Goal: Task Accomplishment & Management: Use online tool/utility

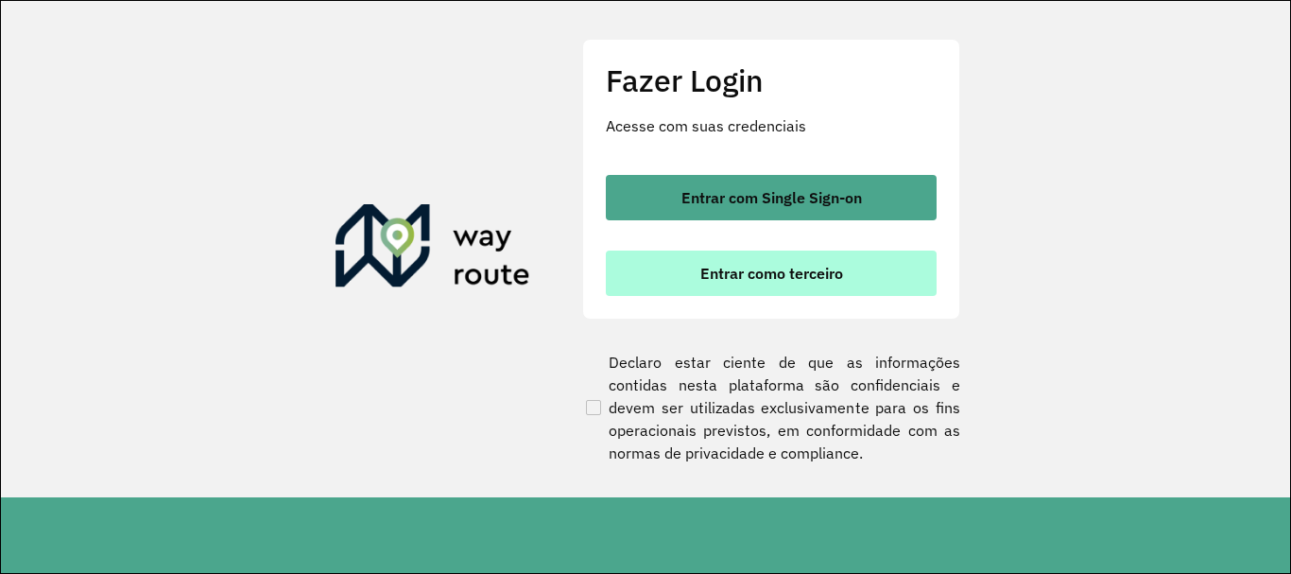
click at [811, 259] on button "Entrar como terceiro" at bounding box center [771, 272] width 331 height 45
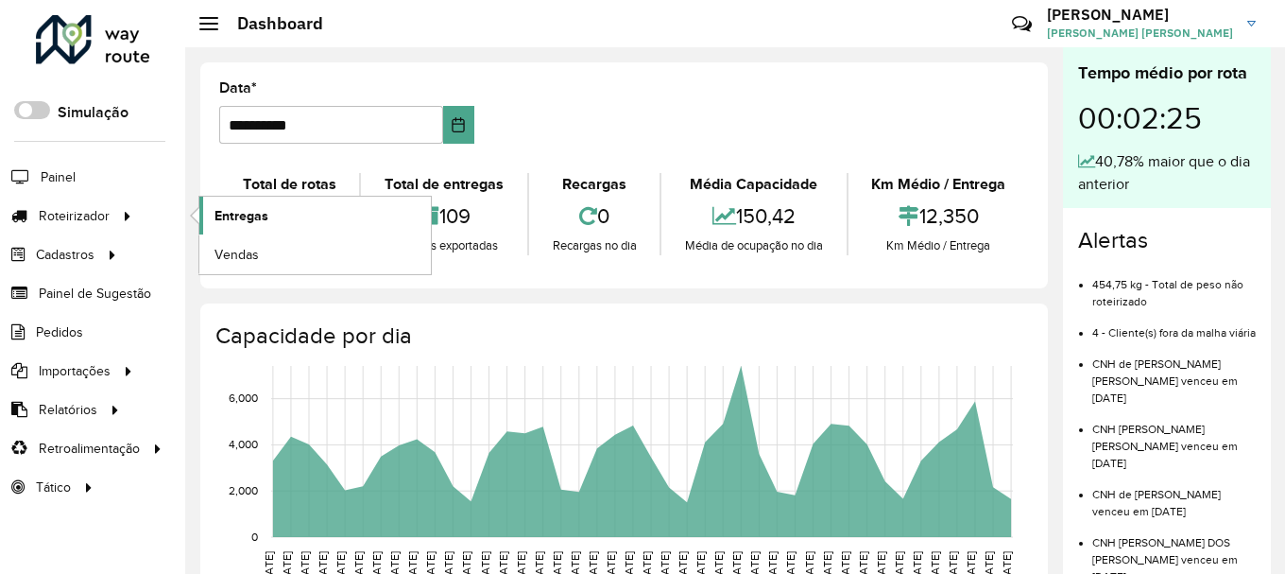
click at [232, 217] on span "Entregas" at bounding box center [242, 216] width 54 height 20
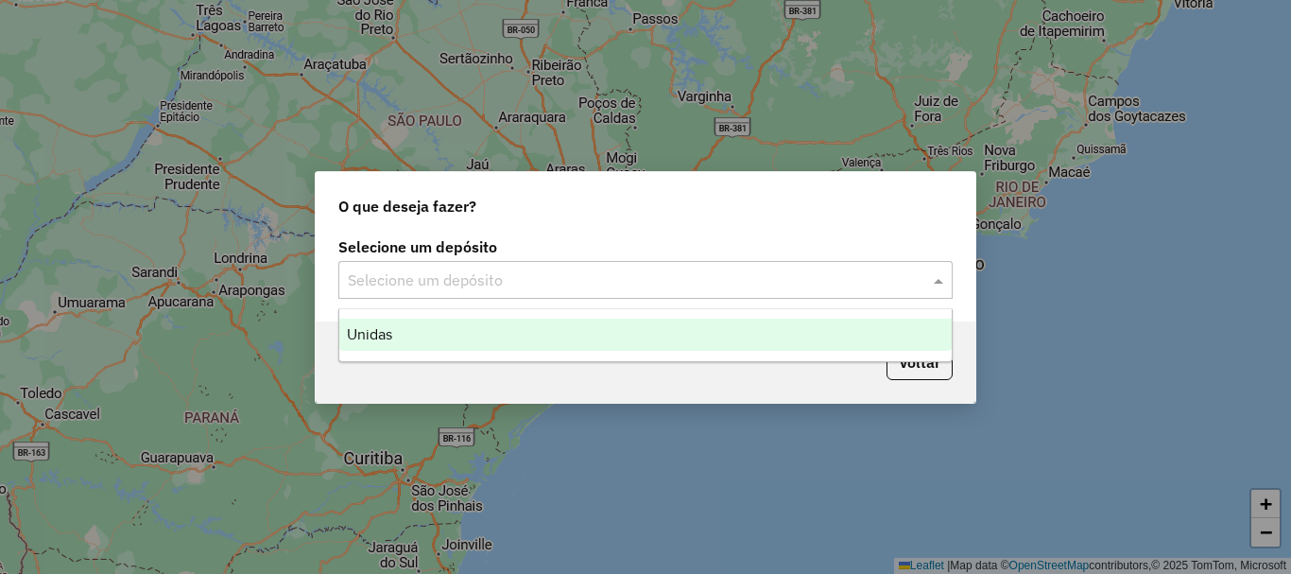
click at [383, 269] on input "text" at bounding box center [627, 280] width 558 height 23
click at [386, 320] on div "Unidas" at bounding box center [645, 334] width 612 height 32
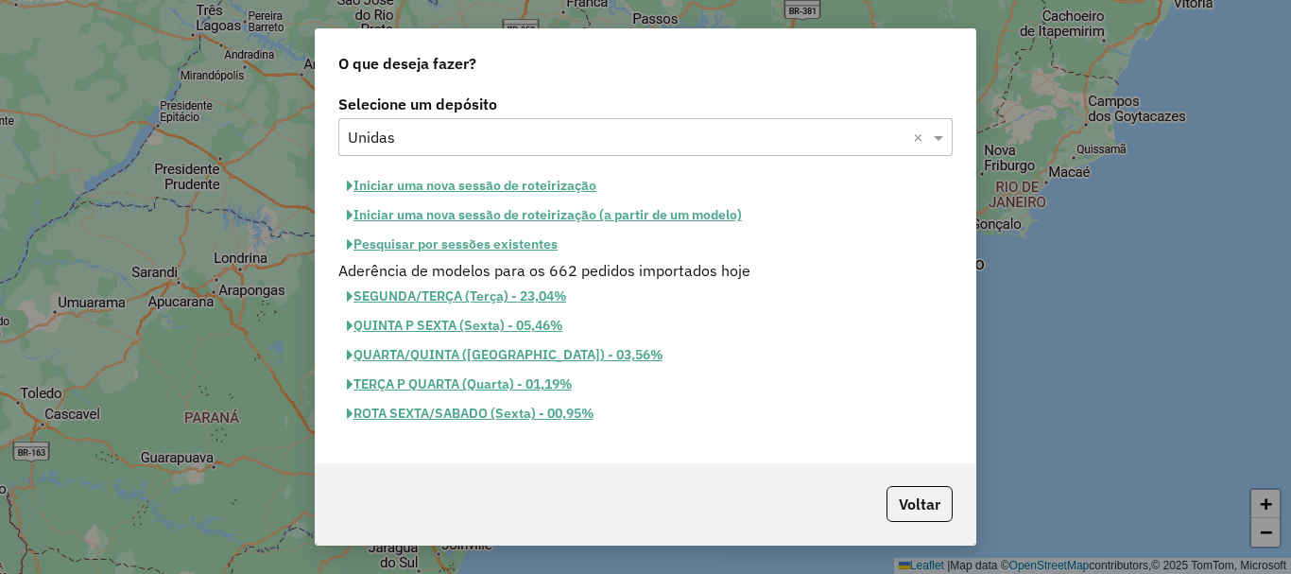
click at [459, 186] on button "Iniciar uma nova sessão de roteirização" at bounding box center [471, 185] width 266 height 29
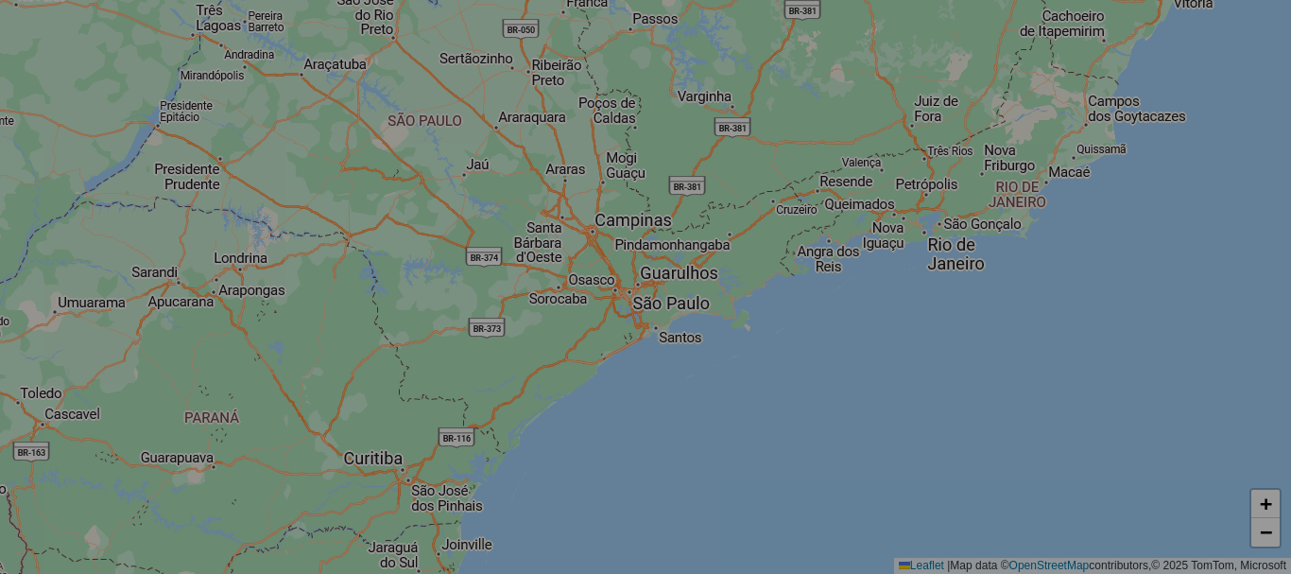
select select "*"
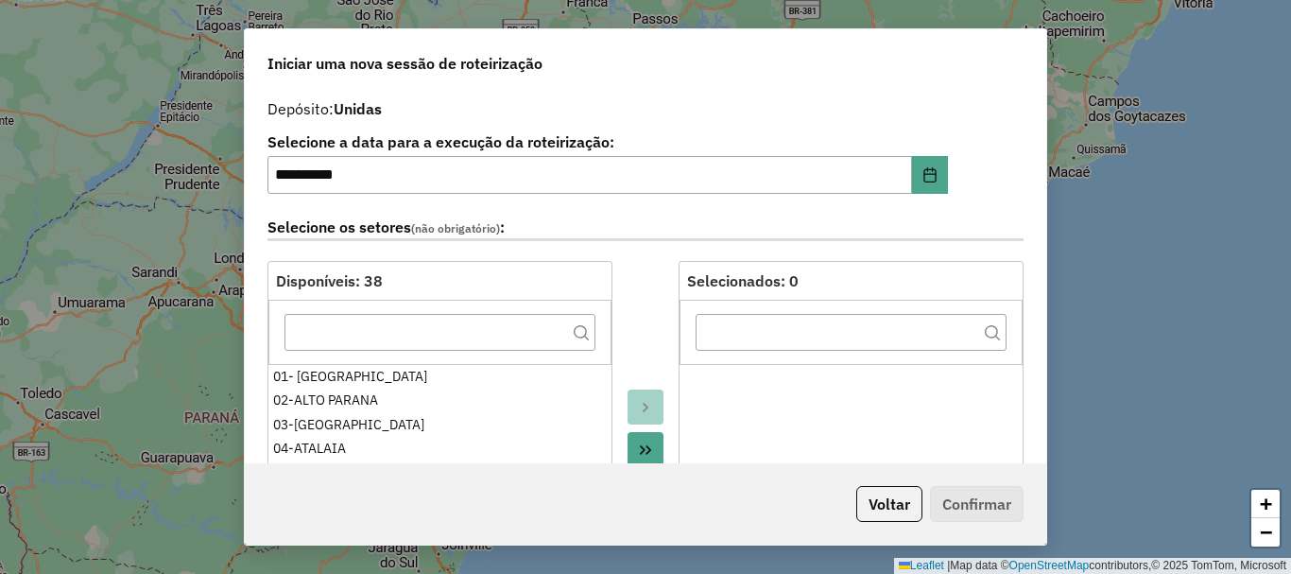
click at [632, 454] on button "Move All to Target" at bounding box center [645, 450] width 36 height 36
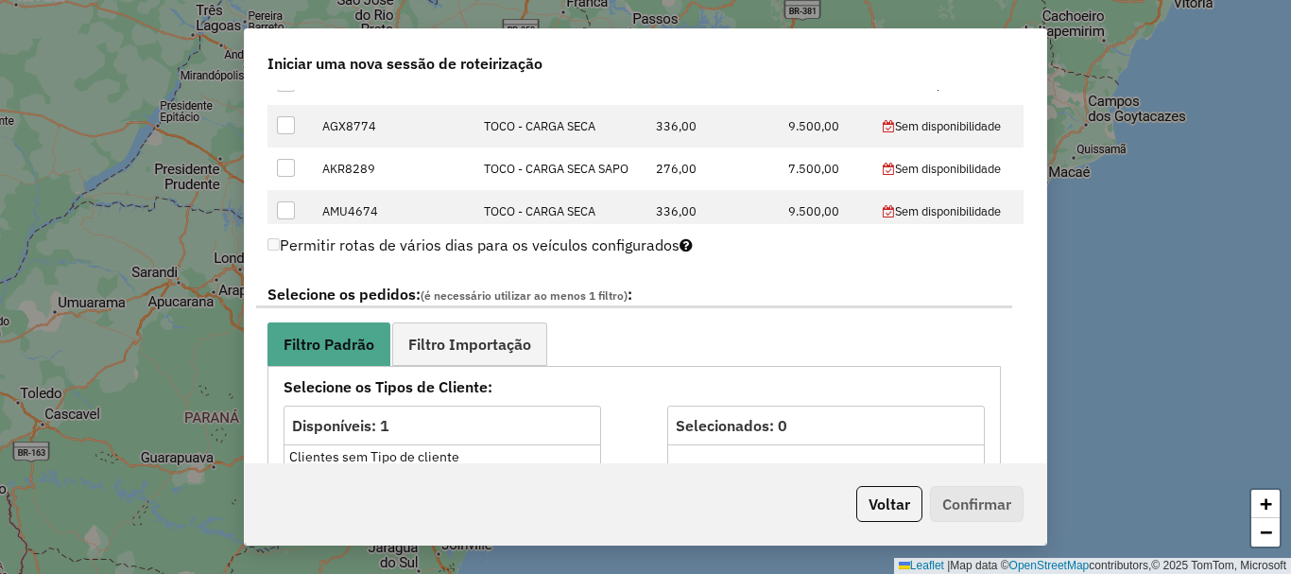
scroll to position [851, 0]
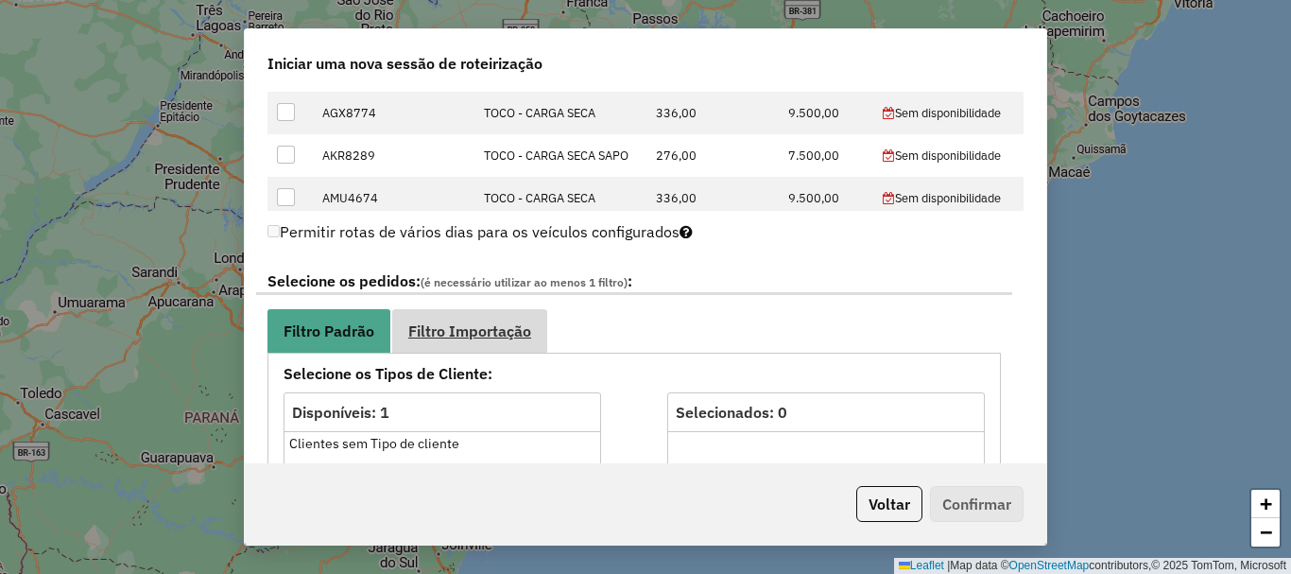
drag, startPoint x: 433, startPoint y: 358, endPoint x: 439, endPoint y: 337, distance: 21.8
click at [441, 332] on span "Filtro Importação" at bounding box center [469, 330] width 123 height 15
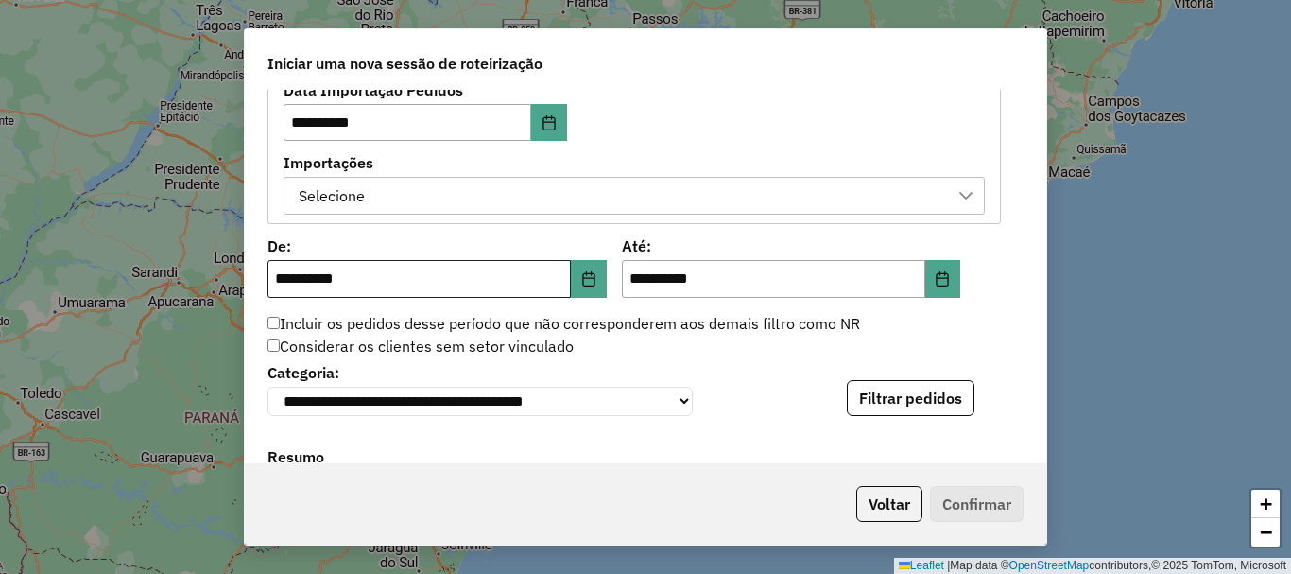
scroll to position [1134, 0]
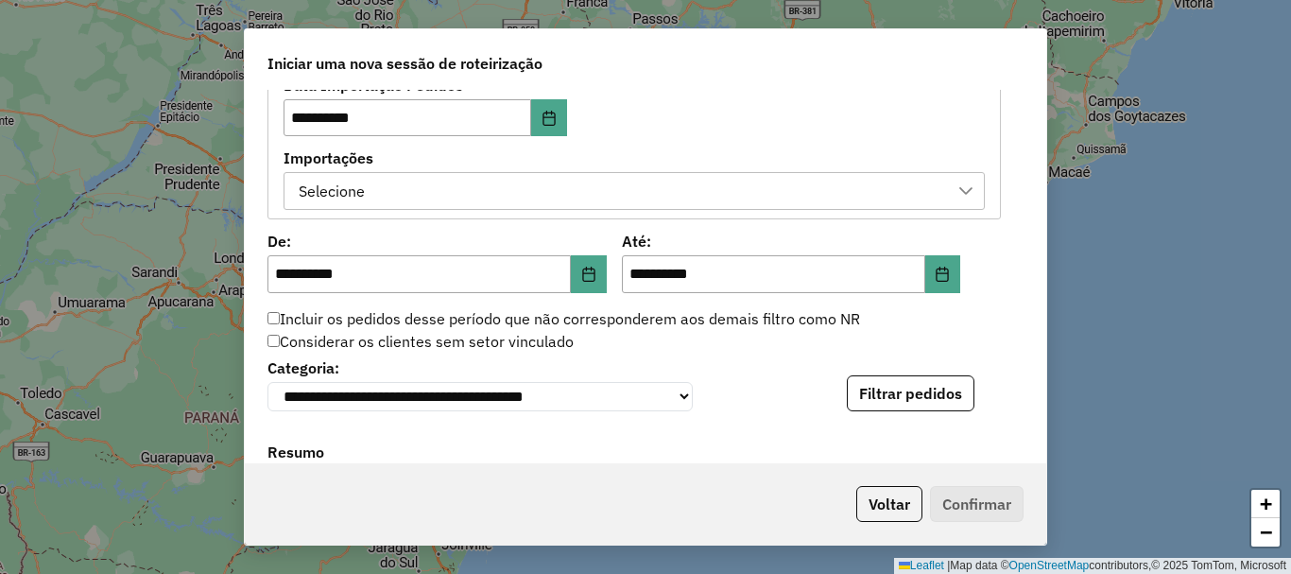
click at [429, 199] on div "Selecione" at bounding box center [620, 191] width 656 height 36
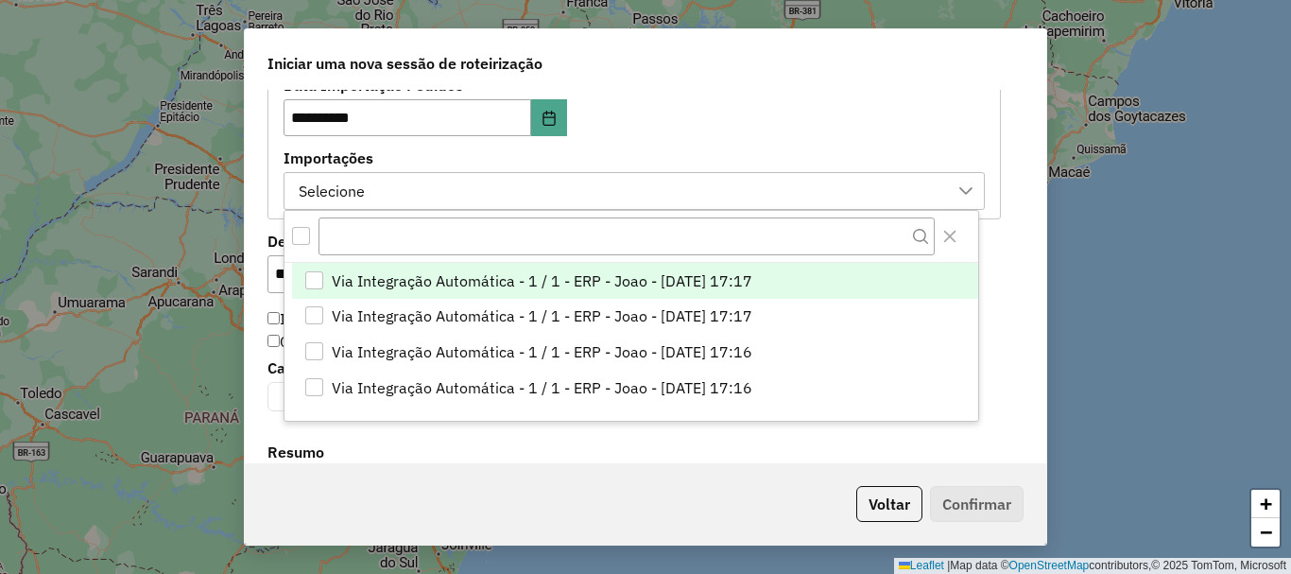
click at [462, 280] on span "Via Integração Automática - 1 / 1 - ERP - Joao - [DATE] 17:17" at bounding box center [542, 280] width 421 height 23
click at [258, 237] on div "**********" at bounding box center [645, 276] width 801 height 372
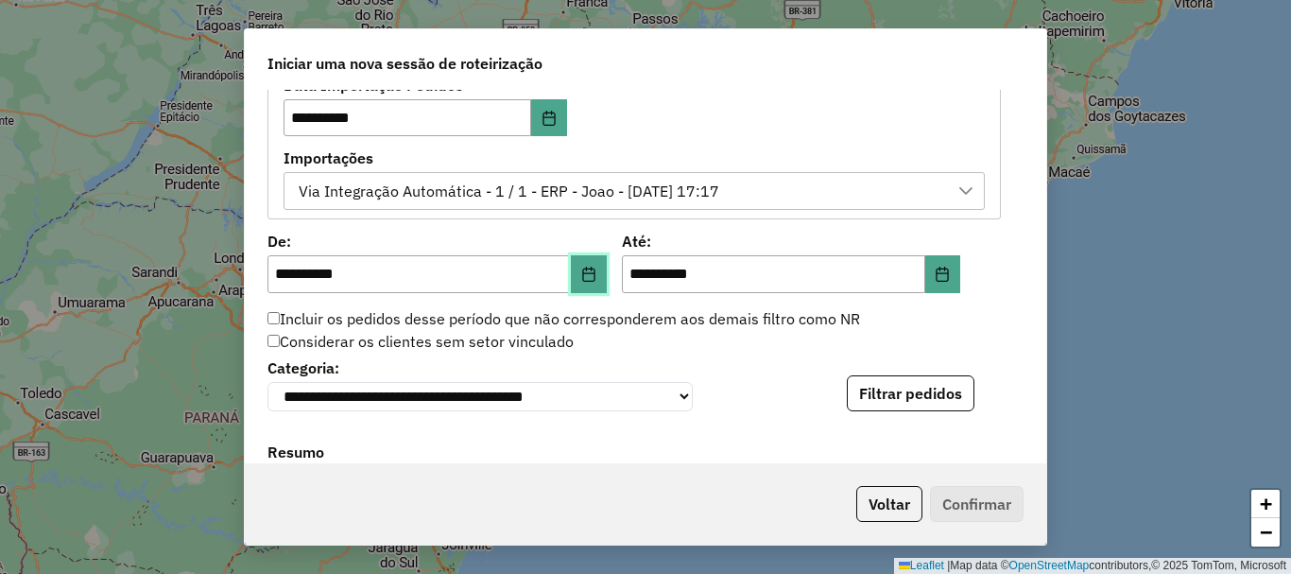
click at [588, 274] on icon "Choose Date" at bounding box center [588, 273] width 15 height 15
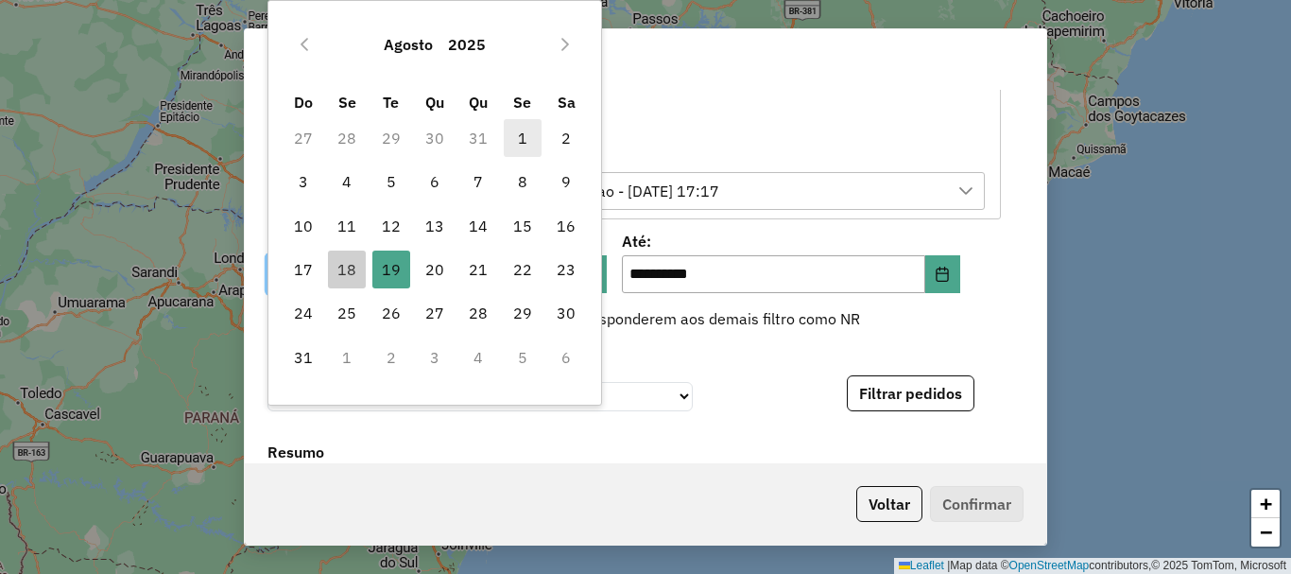
click at [521, 134] on span "1" at bounding box center [523, 138] width 38 height 38
type input "**********"
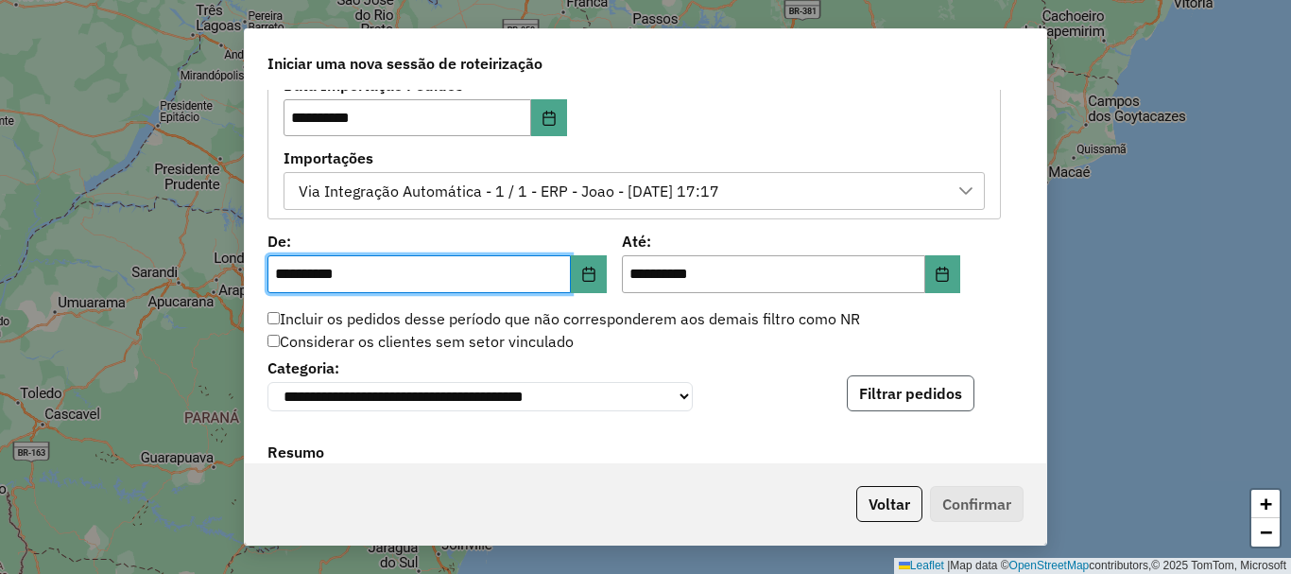
click at [882, 399] on button "Filtrar pedidos" at bounding box center [911, 393] width 128 height 36
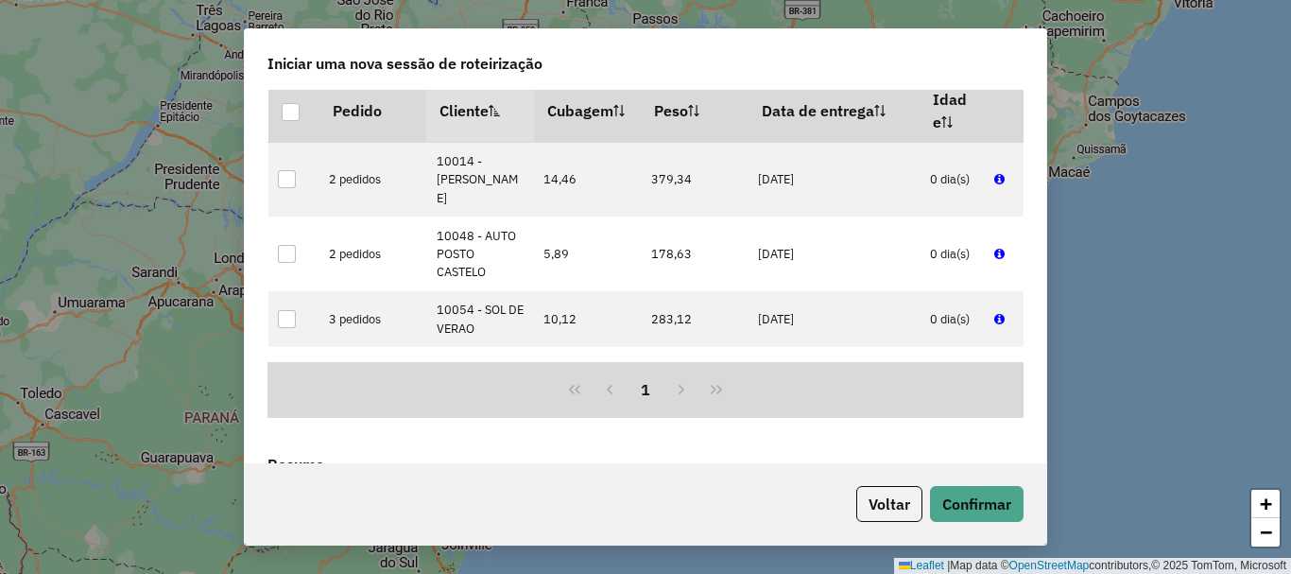
scroll to position [1796, 0]
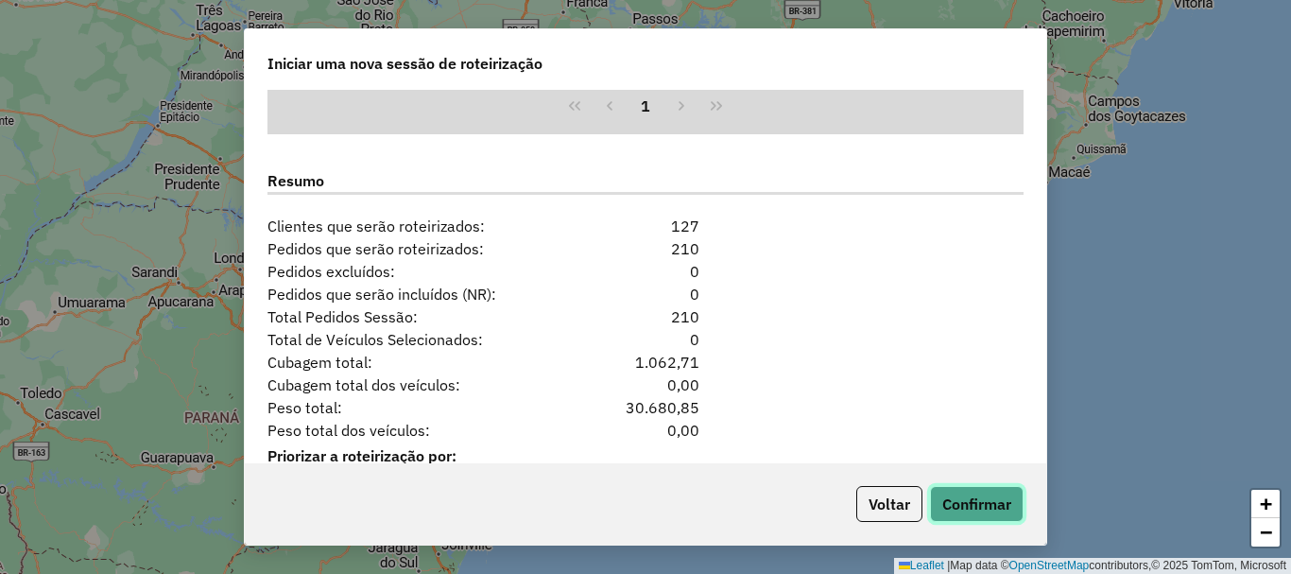
click at [975, 500] on button "Confirmar" at bounding box center [977, 504] width 94 height 36
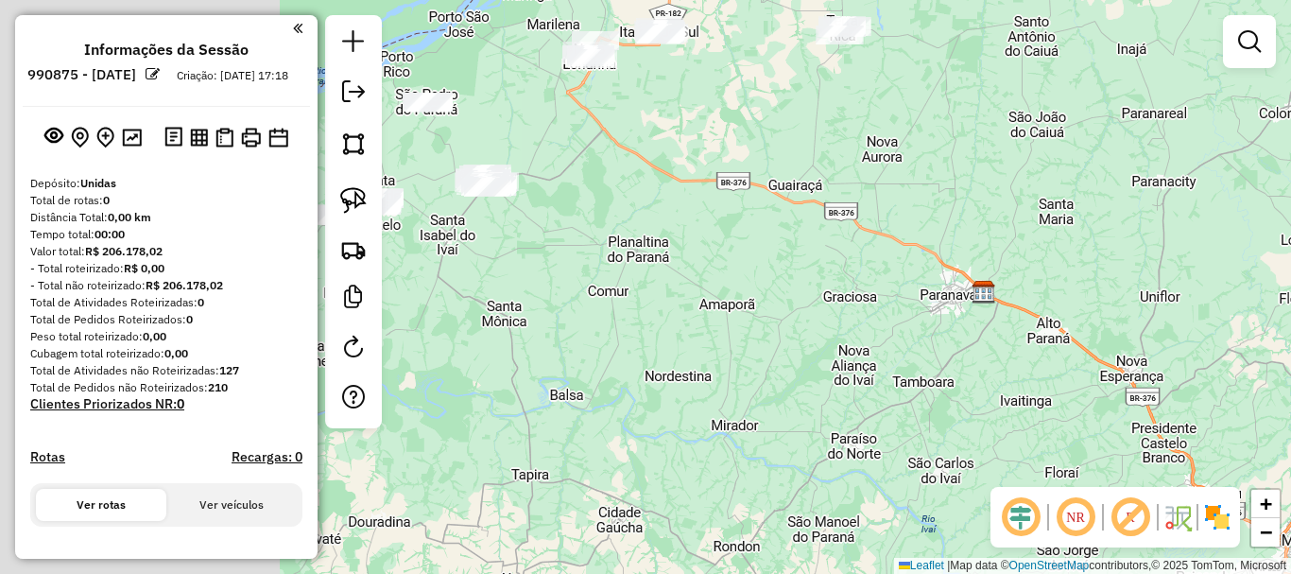
drag, startPoint x: 687, startPoint y: 261, endPoint x: 912, endPoint y: 294, distance: 227.3
click at [910, 293] on div "Janela de atendimento Grade de atendimento Capacidade Transportadoras Veículos …" at bounding box center [645, 287] width 1291 height 574
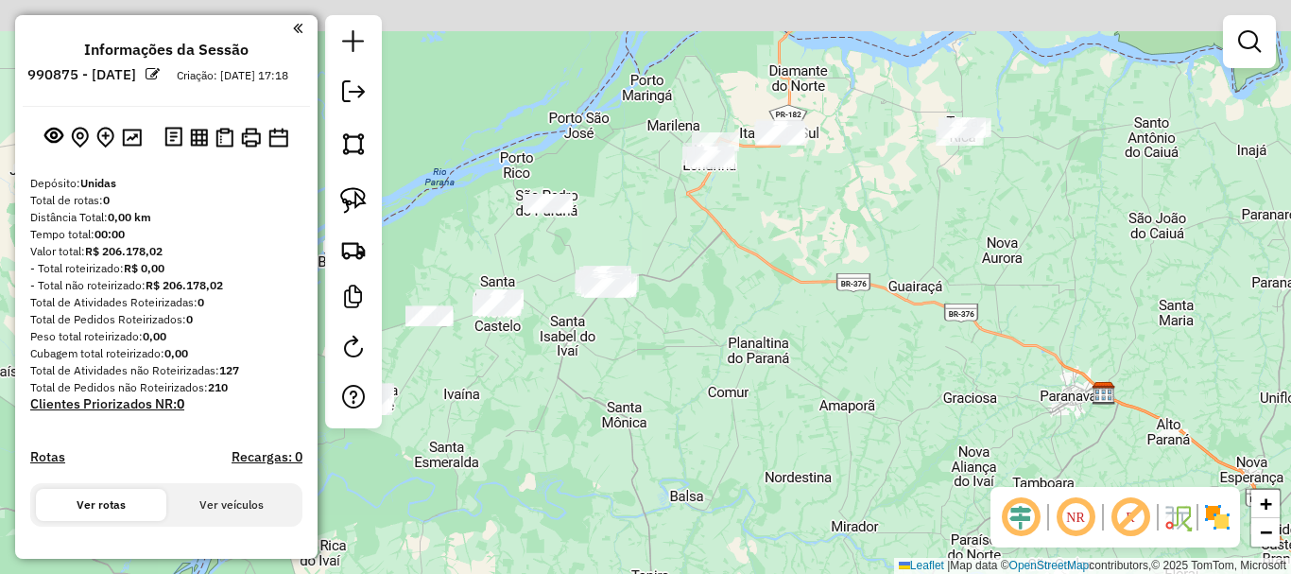
drag, startPoint x: 698, startPoint y: 309, endPoint x: 760, endPoint y: 454, distance: 157.1
click at [760, 454] on div "Janela de atendimento Grade de atendimento Capacidade Transportadoras Veículos …" at bounding box center [645, 287] width 1291 height 574
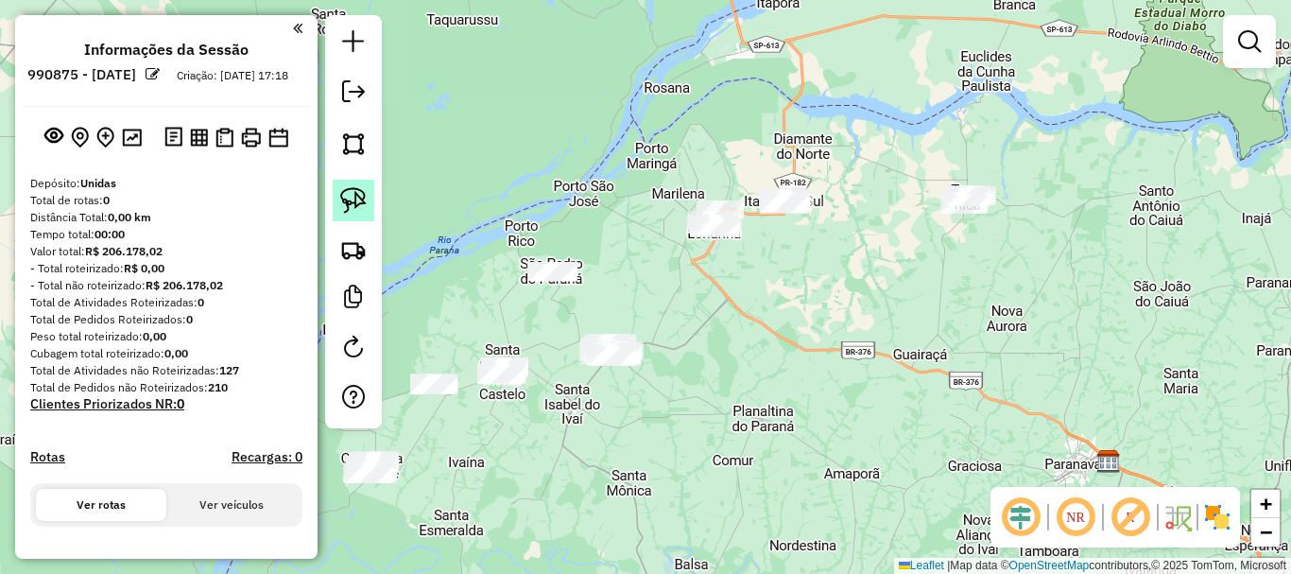
click at [352, 198] on img at bounding box center [353, 200] width 26 height 26
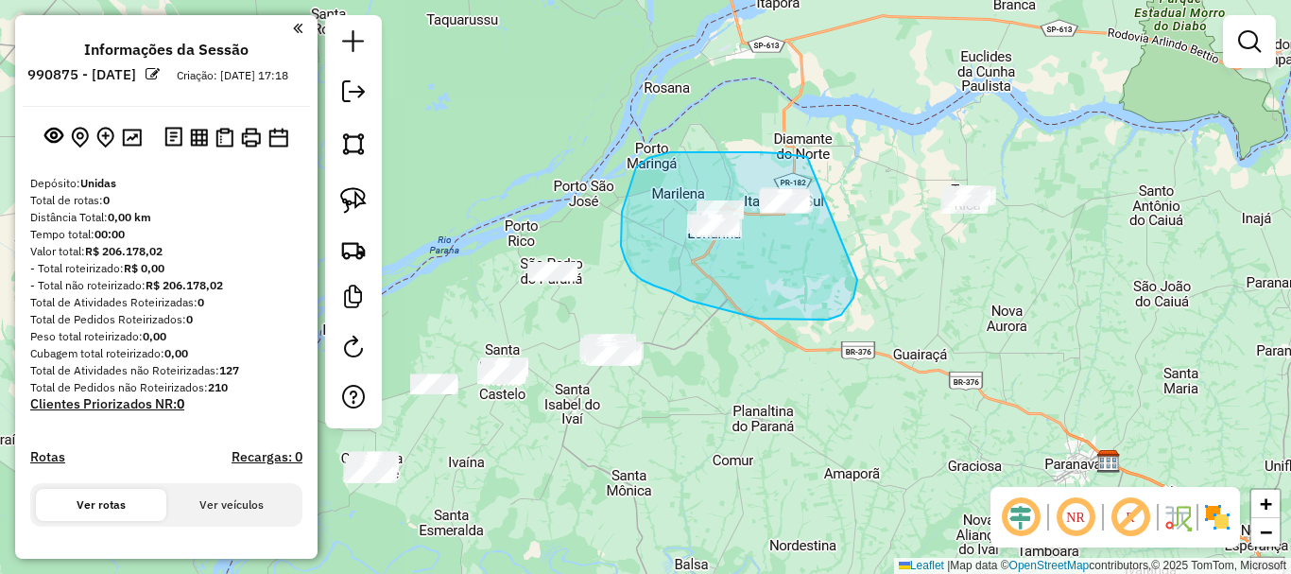
drag, startPoint x: 807, startPoint y: 157, endPoint x: 857, endPoint y: 279, distance: 131.8
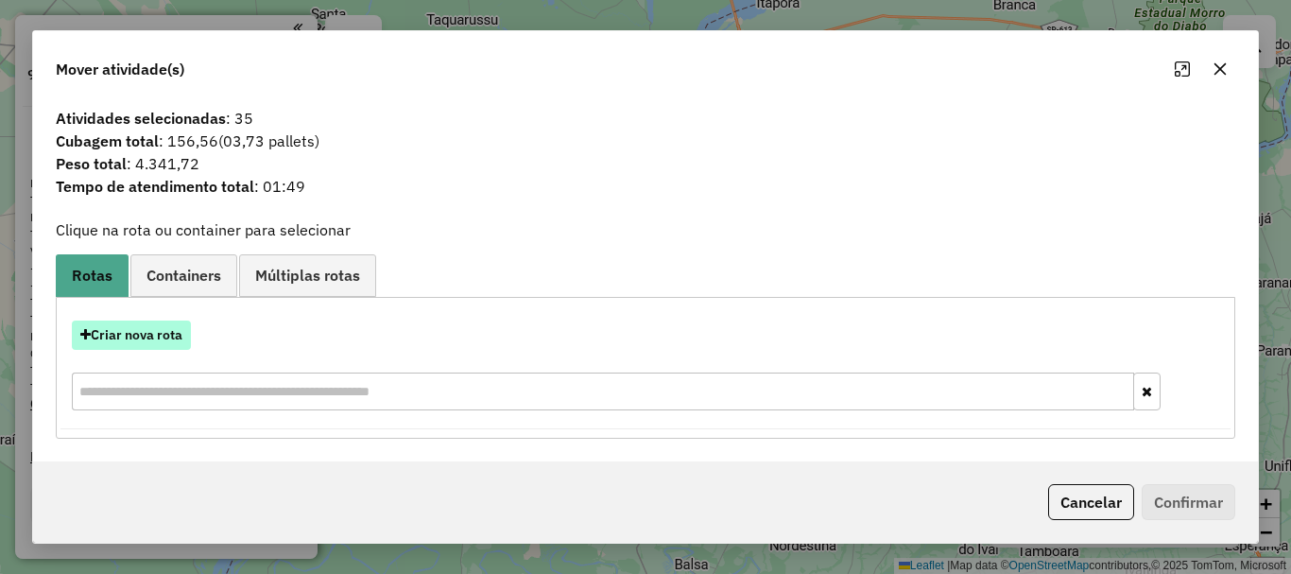
click at [135, 335] on button "Criar nova rota" at bounding box center [131, 334] width 119 height 29
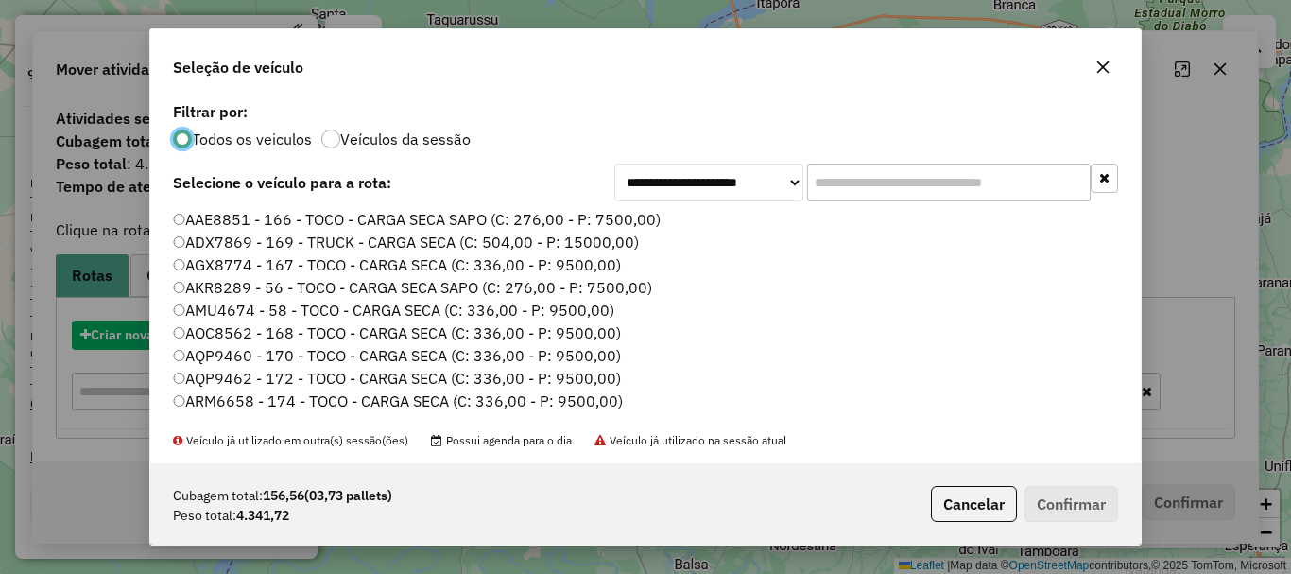
scroll to position [10, 6]
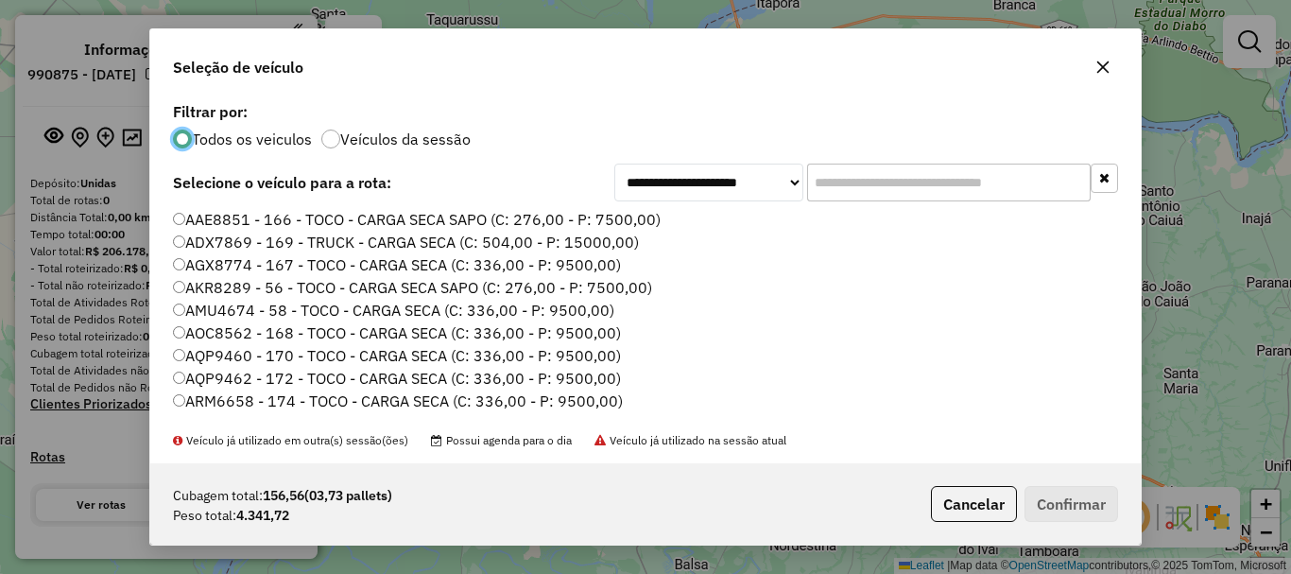
click at [834, 182] on input "text" at bounding box center [949, 182] width 284 height 38
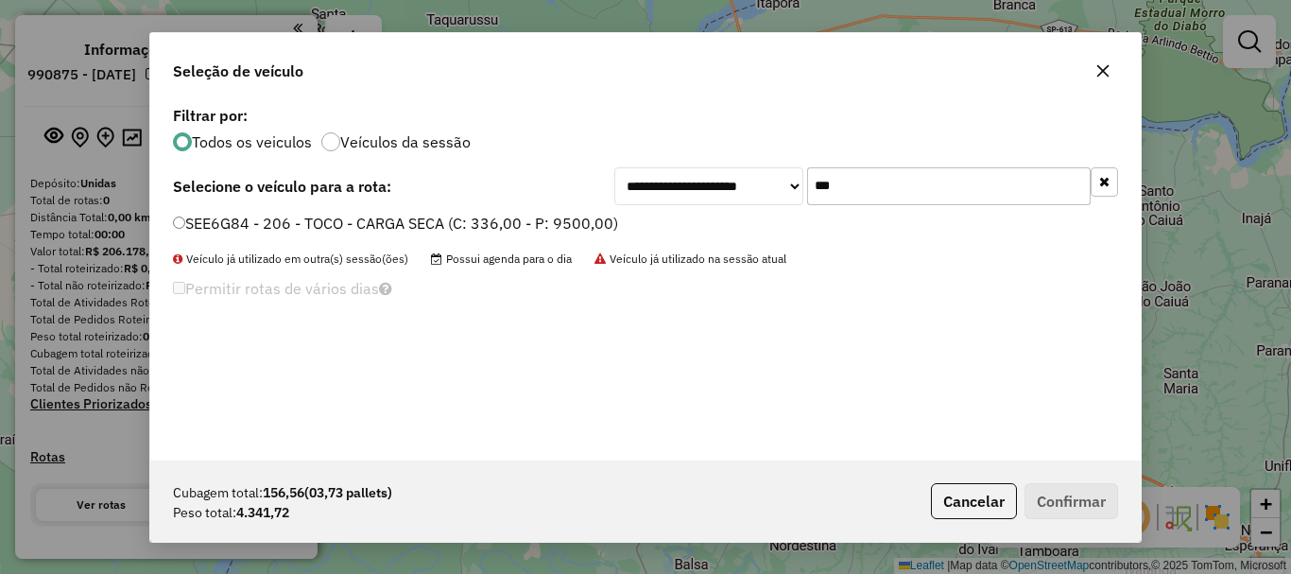
type input "***"
click at [550, 222] on label "SEE6G84 - 206 - TOCO - CARGA SECA (C: 336,00 - P: 9500,00)" at bounding box center [395, 223] width 445 height 23
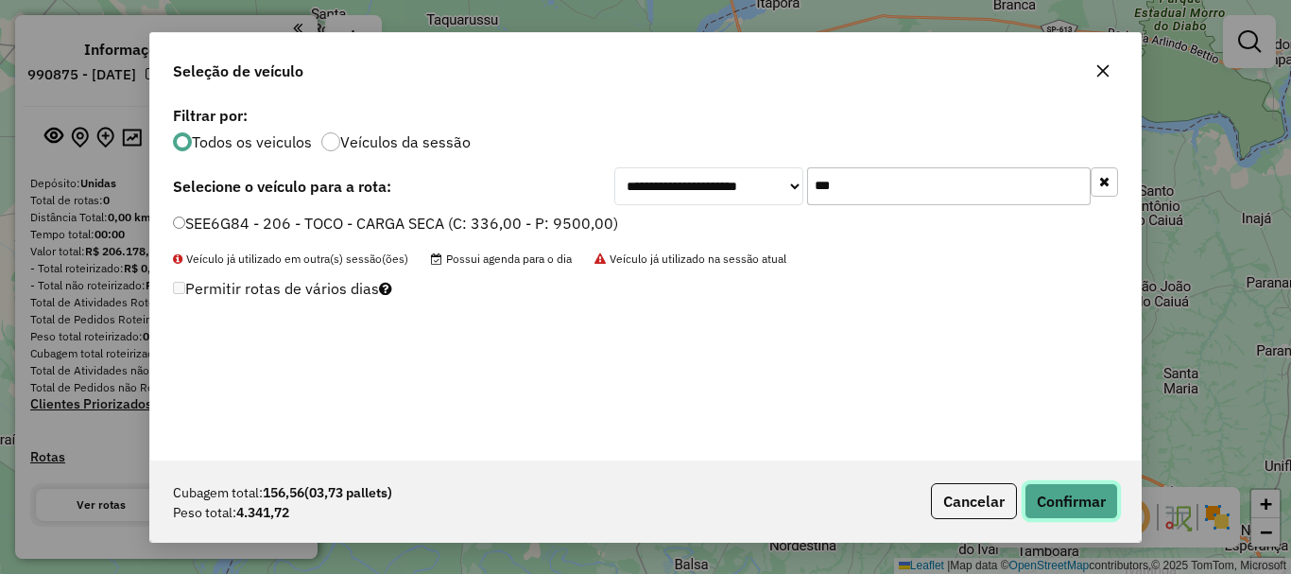
click at [1072, 506] on button "Confirmar" at bounding box center [1071, 501] width 94 height 36
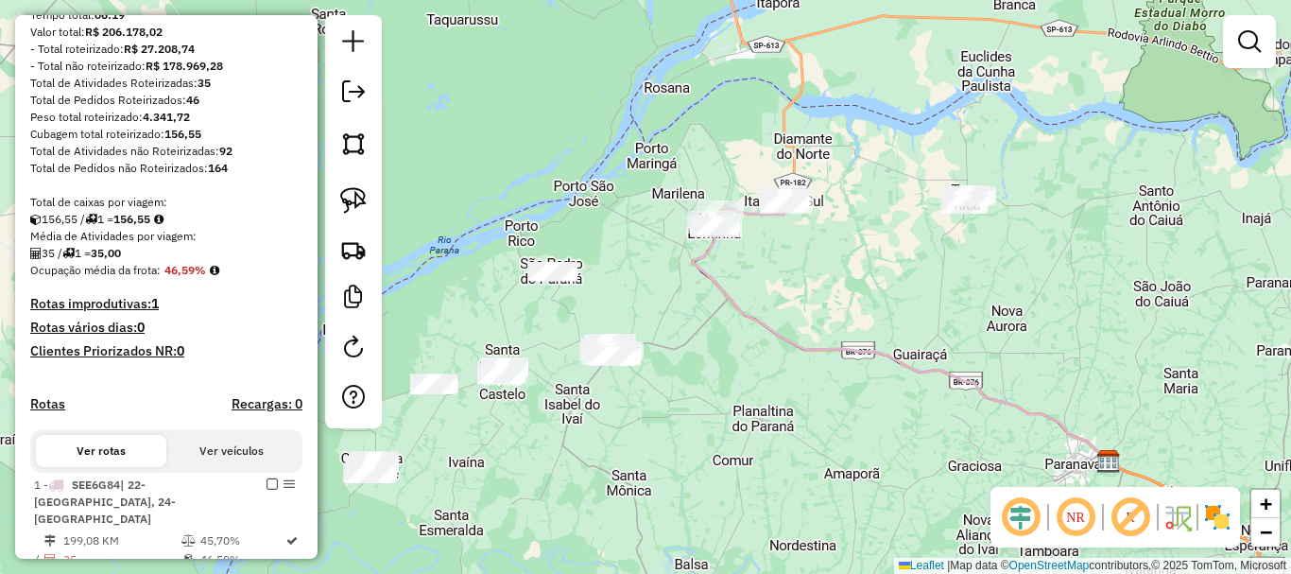
scroll to position [284, 0]
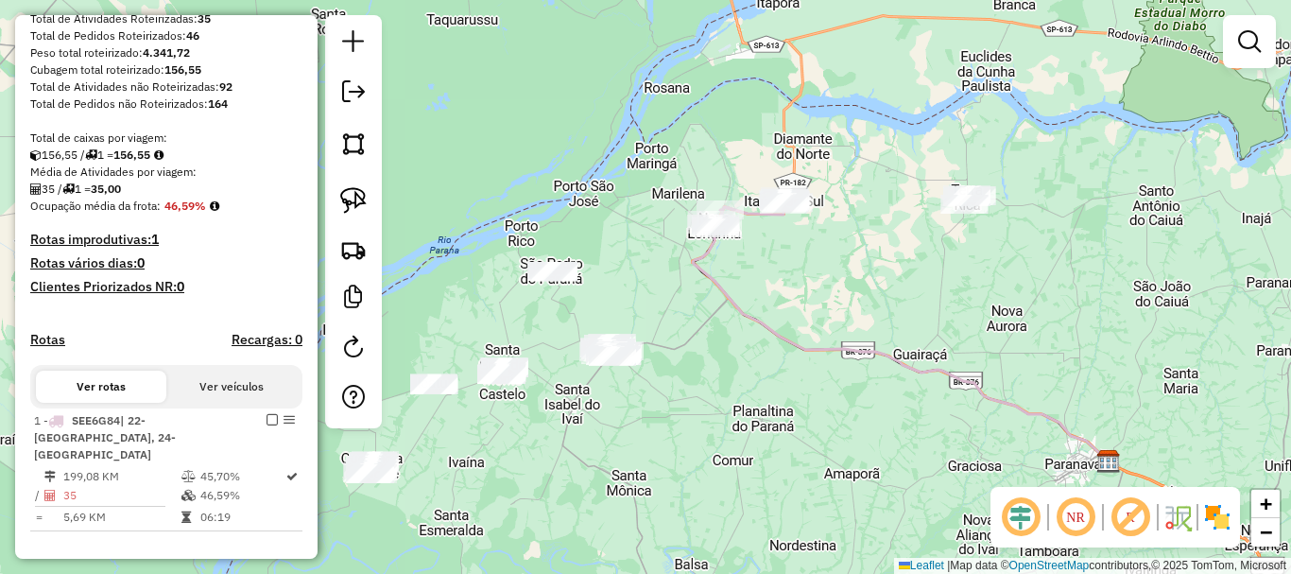
click at [1024, 527] on em at bounding box center [1020, 516] width 45 height 45
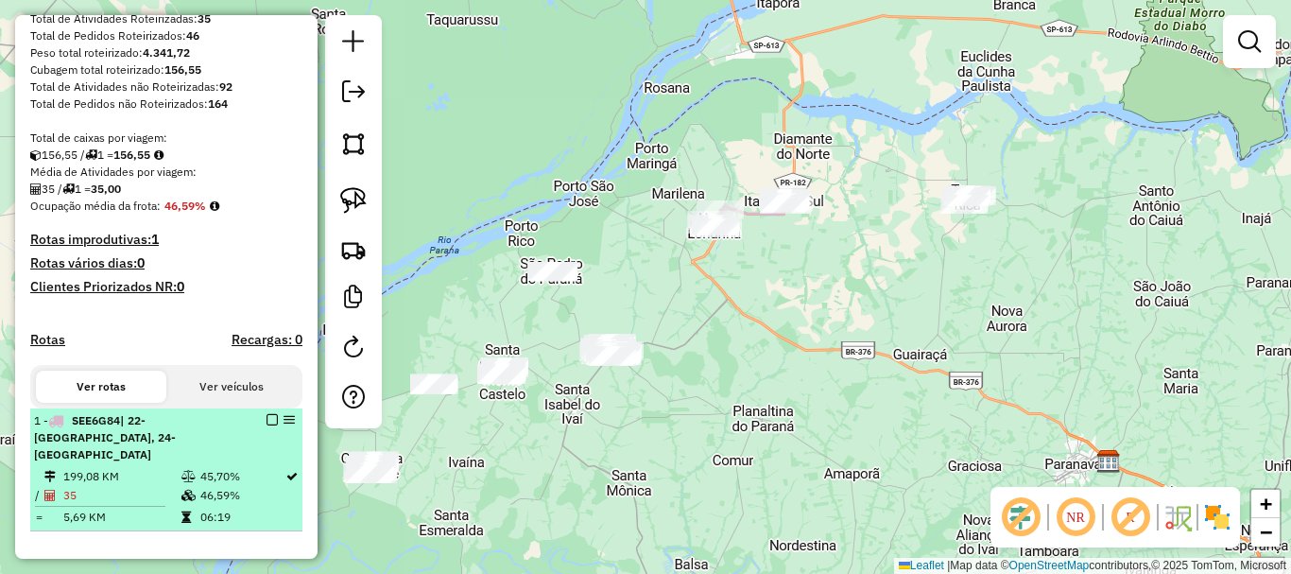
click at [266, 425] on em at bounding box center [271, 419] width 11 height 11
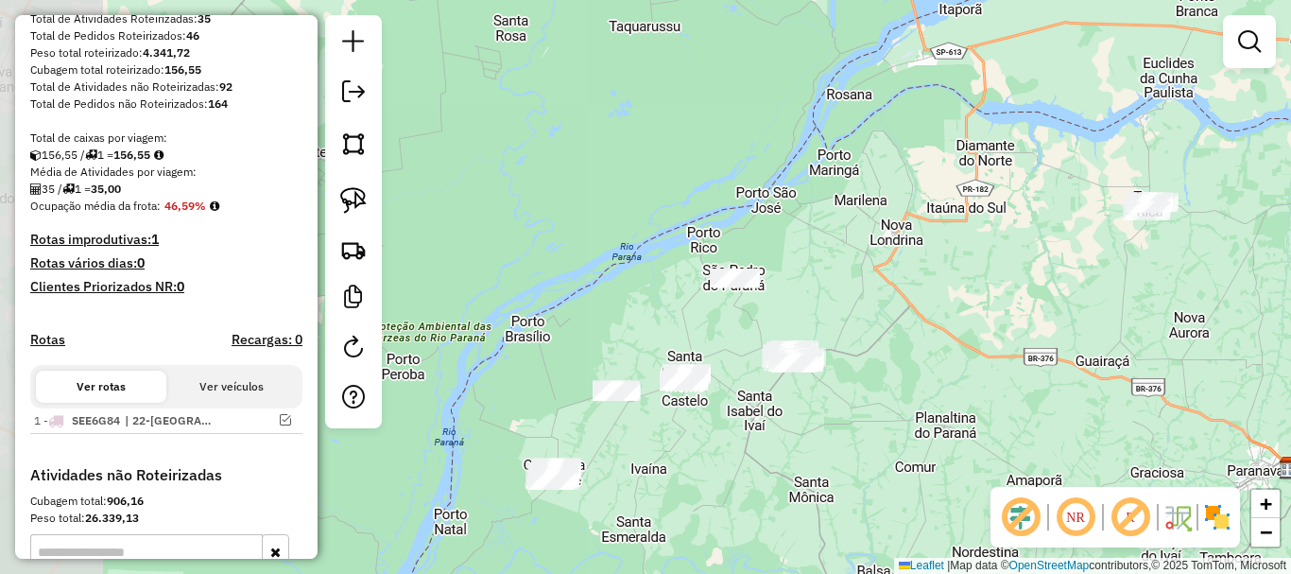
drag, startPoint x: 579, startPoint y: 432, endPoint x: 756, endPoint y: 437, distance: 176.8
click at [756, 437] on div "Janela de atendimento Grade de atendimento Capacidade Transportadoras Veículos …" at bounding box center [645, 287] width 1291 height 574
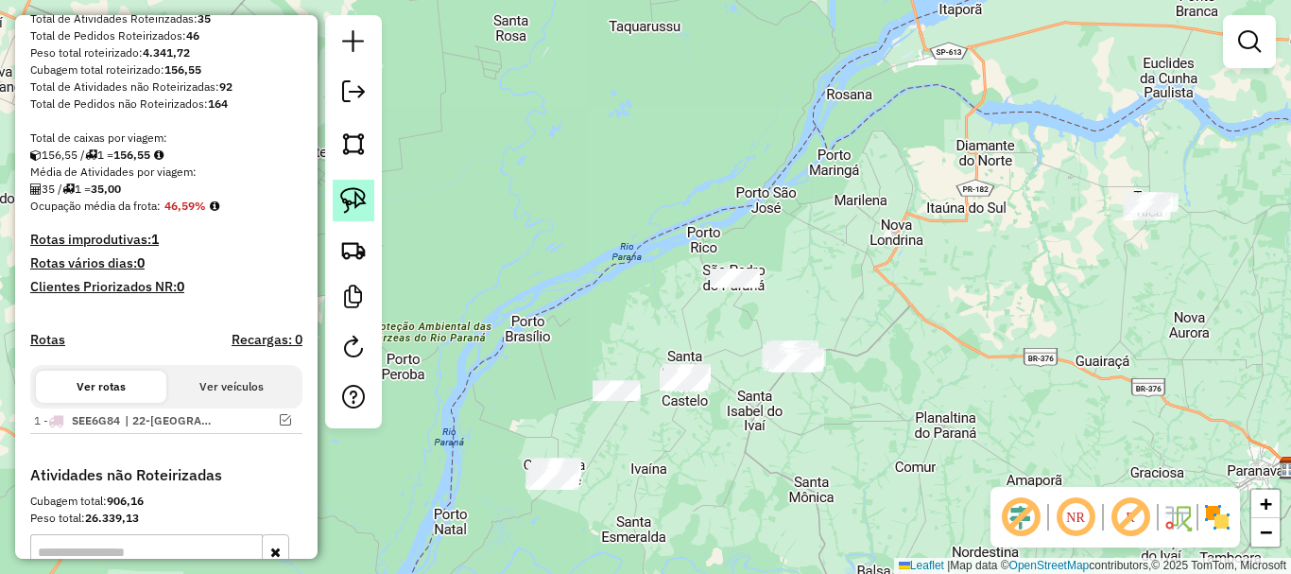
click at [352, 211] on img at bounding box center [353, 200] width 26 height 26
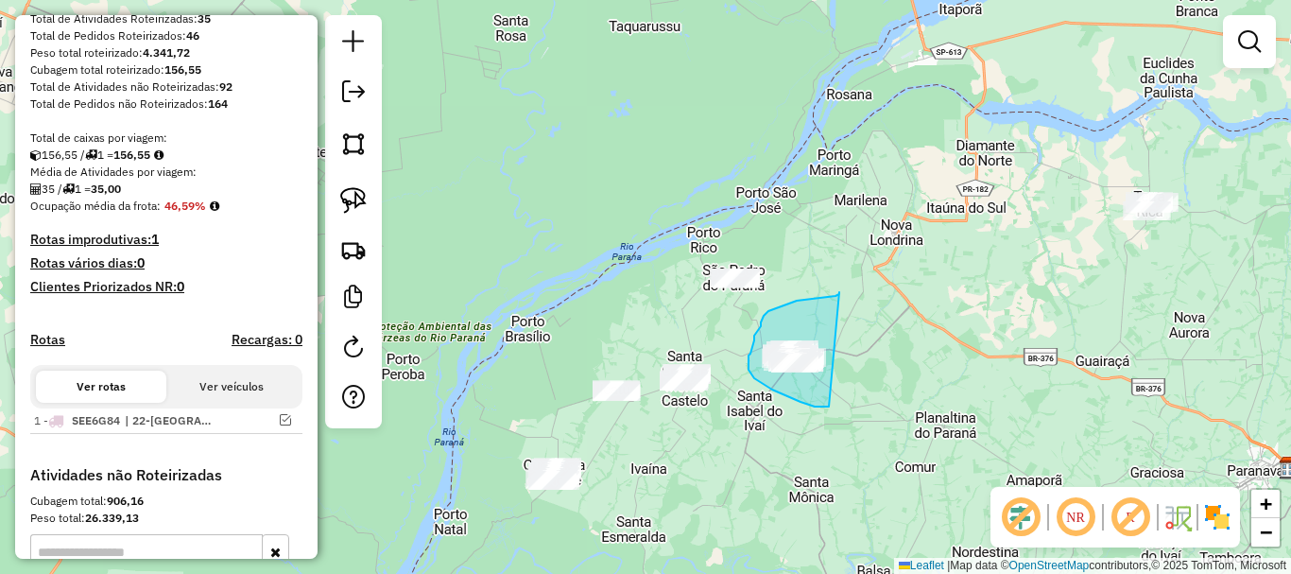
drag, startPoint x: 839, startPoint y: 292, endPoint x: 835, endPoint y: 404, distance: 112.5
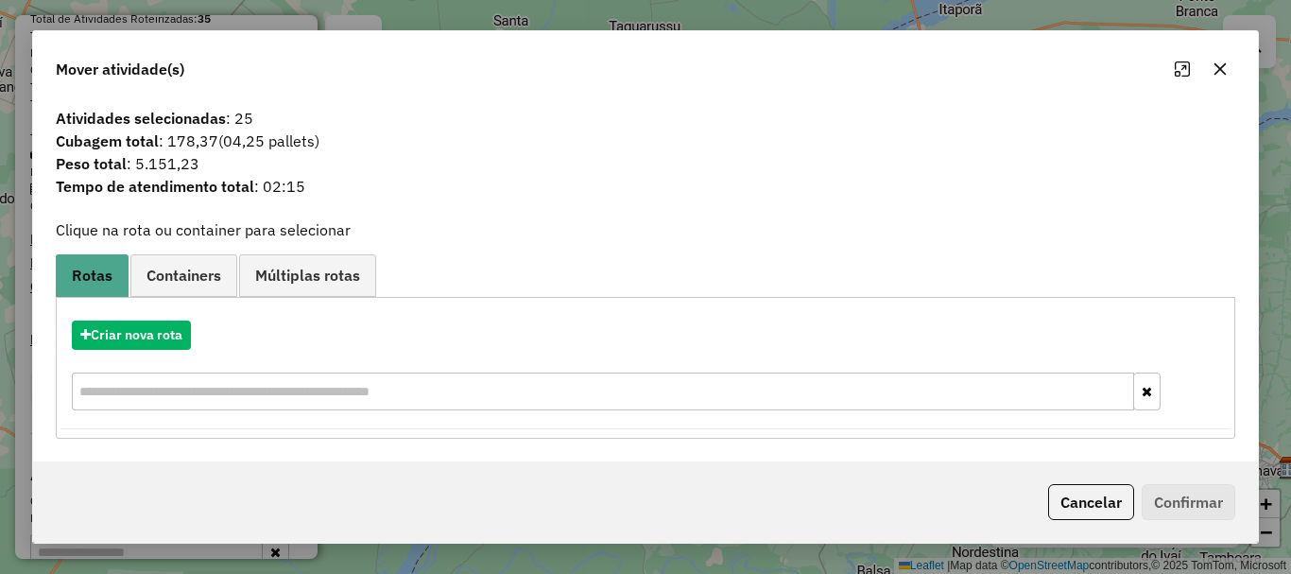
click at [1213, 72] on icon "button" at bounding box center [1219, 68] width 15 height 15
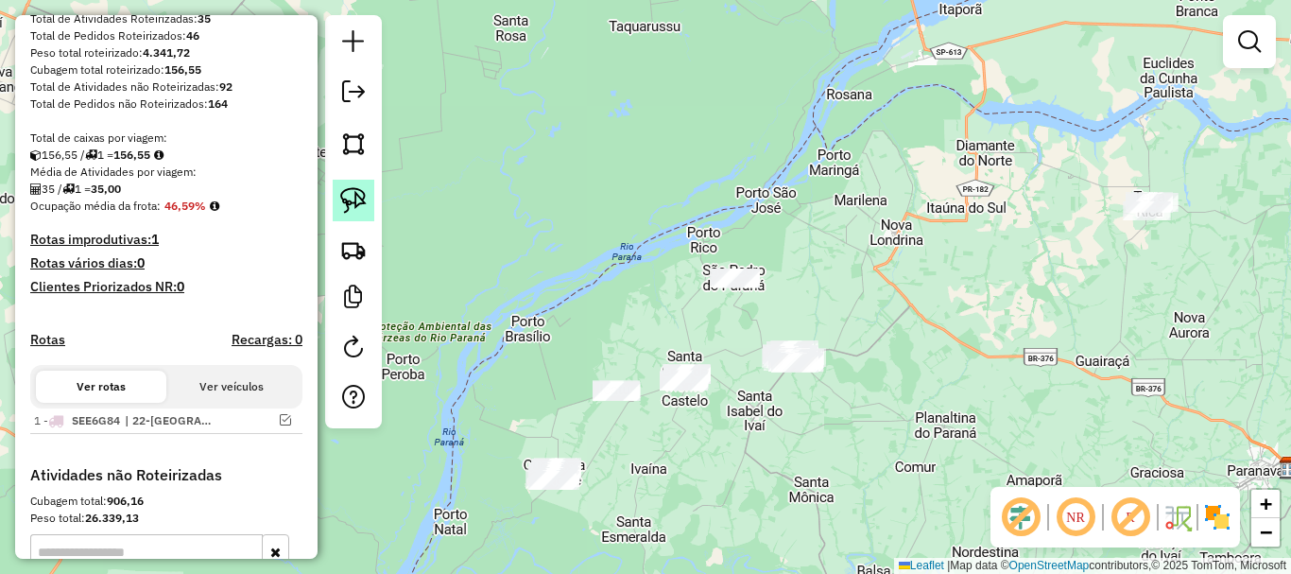
drag, startPoint x: 351, startPoint y: 203, endPoint x: 477, endPoint y: 218, distance: 127.5
click at [352, 203] on img at bounding box center [353, 200] width 26 height 26
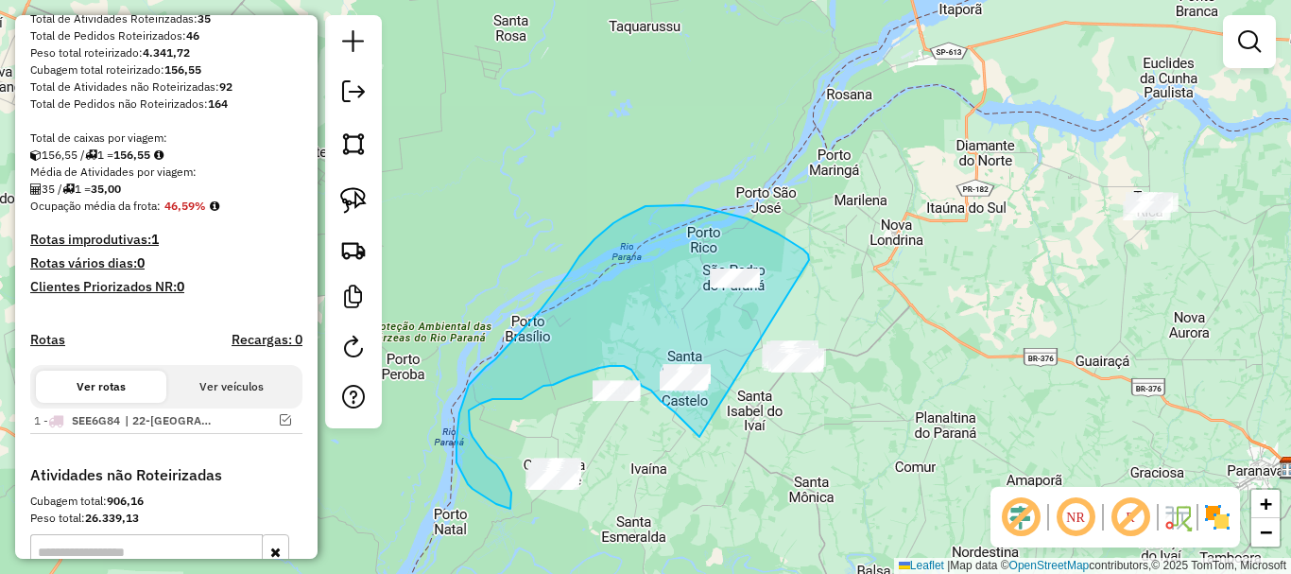
drag, startPoint x: 792, startPoint y: 242, endPoint x: 700, endPoint y: 438, distance: 216.0
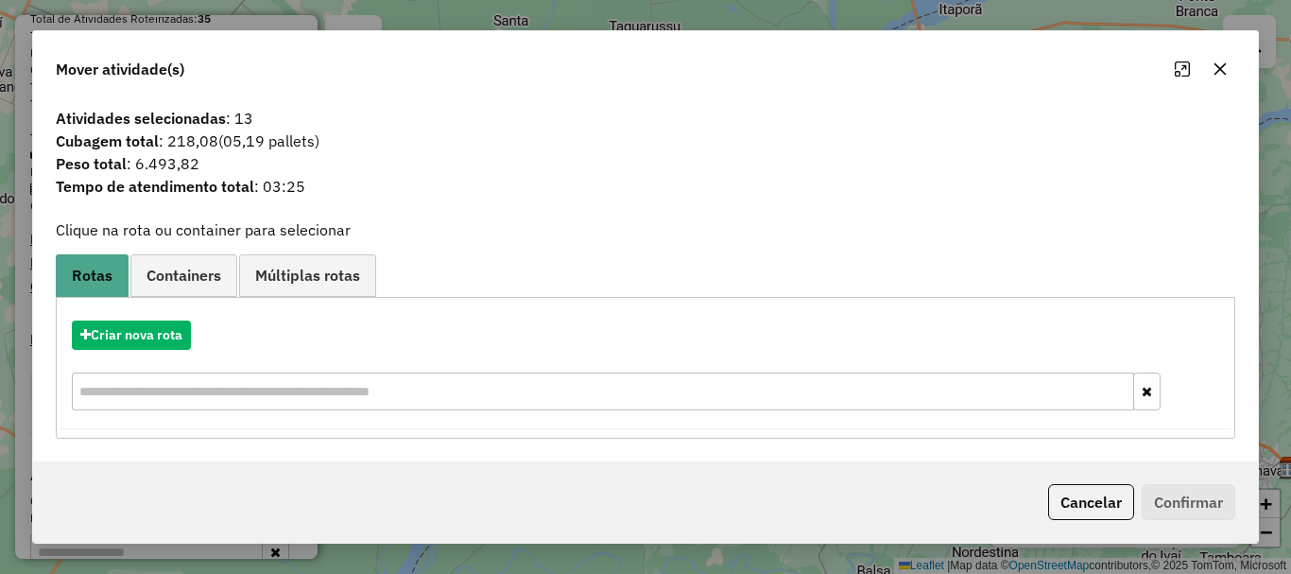
click at [1219, 77] on button "button" at bounding box center [1220, 69] width 30 height 30
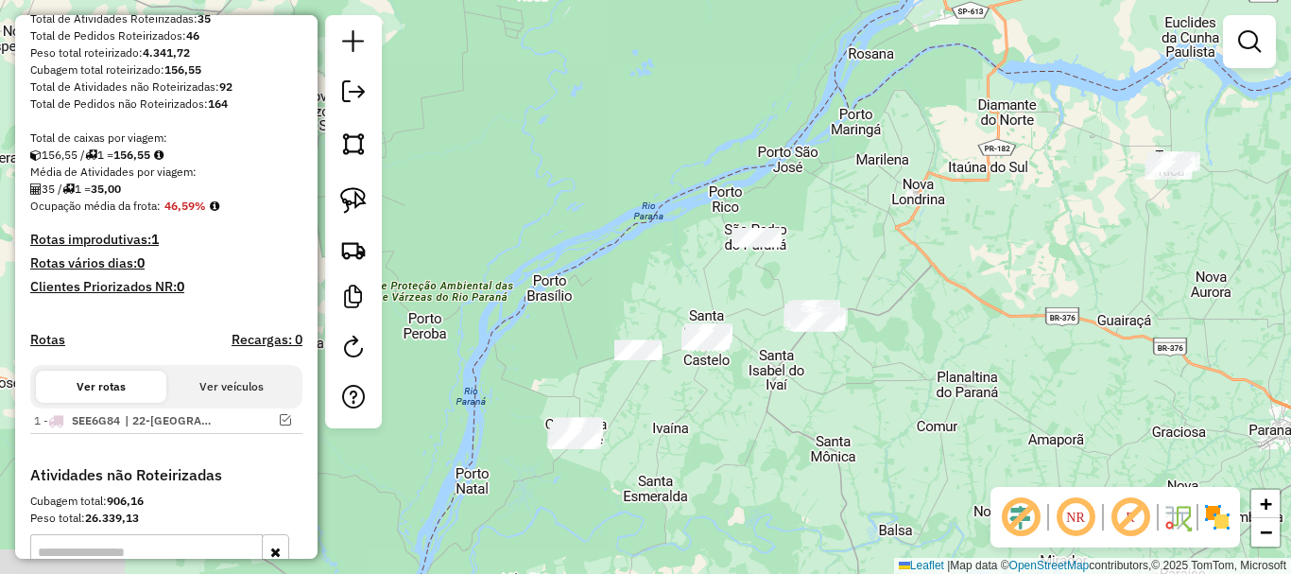
drag, startPoint x: 508, startPoint y: 250, endPoint x: 483, endPoint y: 224, distance: 36.8
click at [505, 225] on div "Janela de atendimento Grade de atendimento Capacidade Transportadoras Veículos …" at bounding box center [645, 287] width 1291 height 574
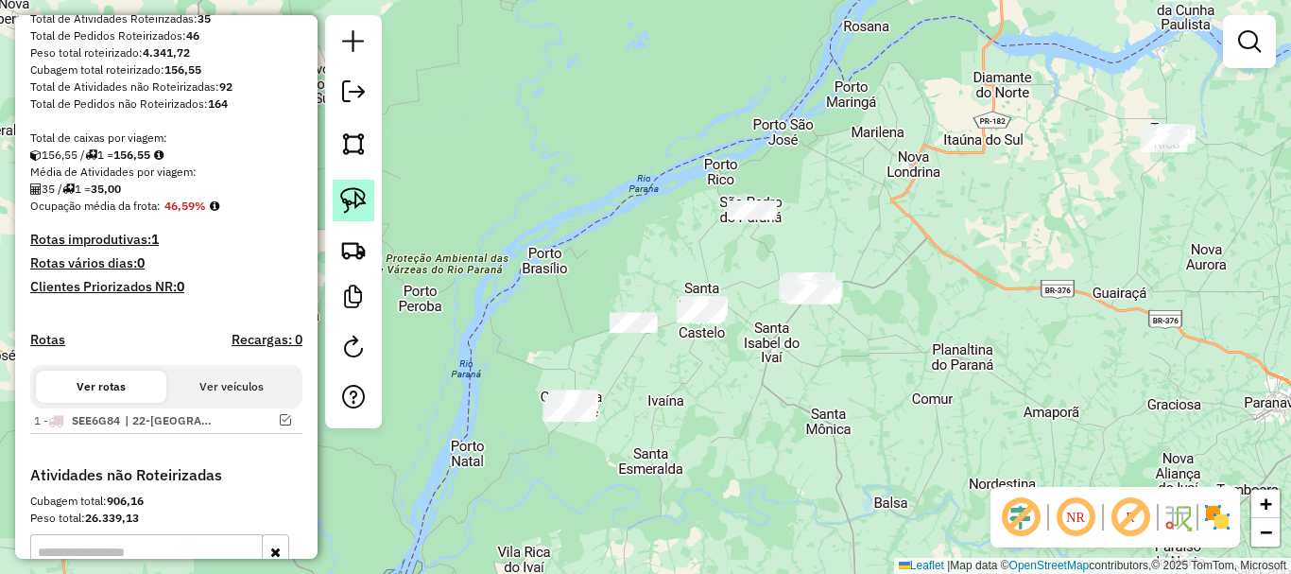
click at [359, 208] on img at bounding box center [353, 200] width 26 height 26
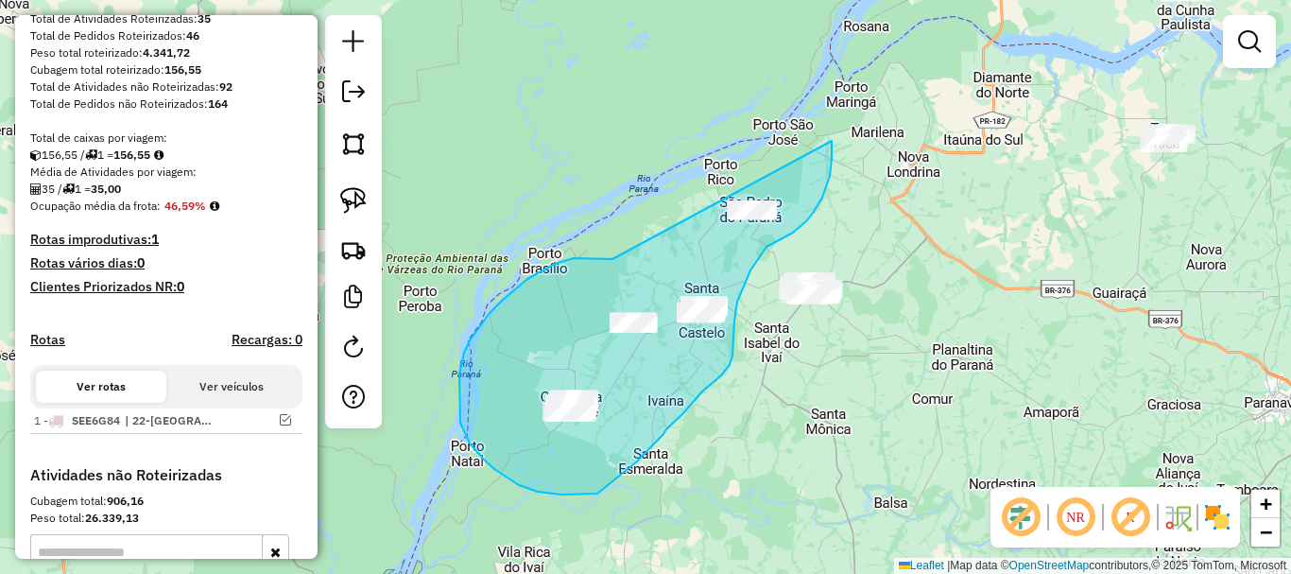
drag, startPoint x: 612, startPoint y: 259, endPoint x: 829, endPoint y: 132, distance: 250.7
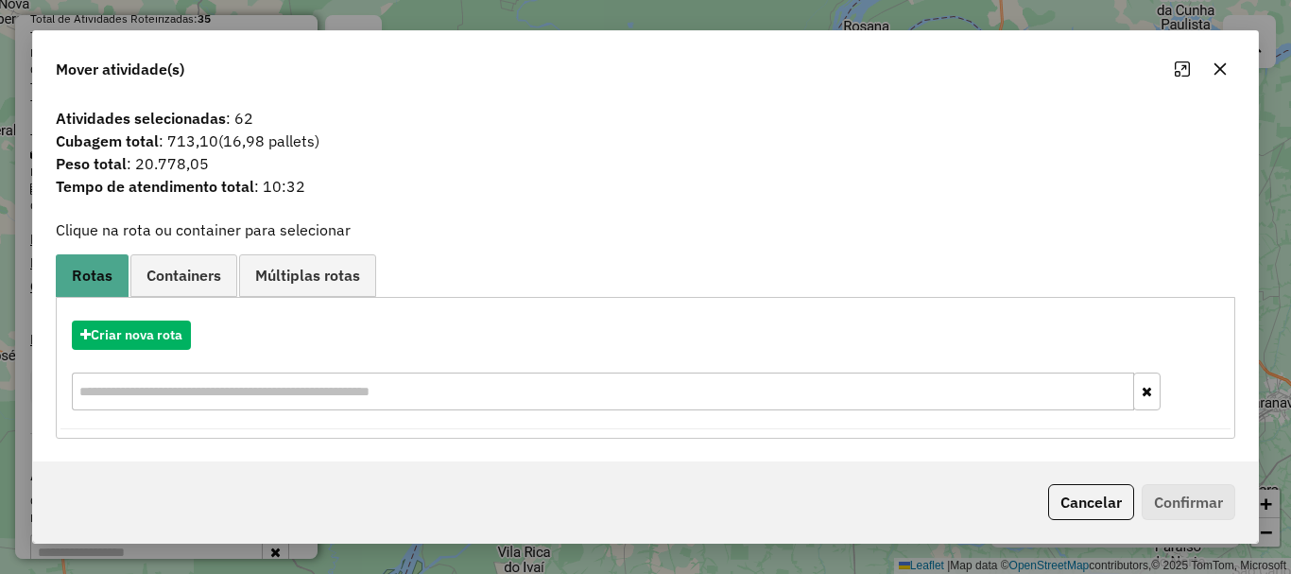
click at [1221, 71] on icon "button" at bounding box center [1220, 68] width 12 height 12
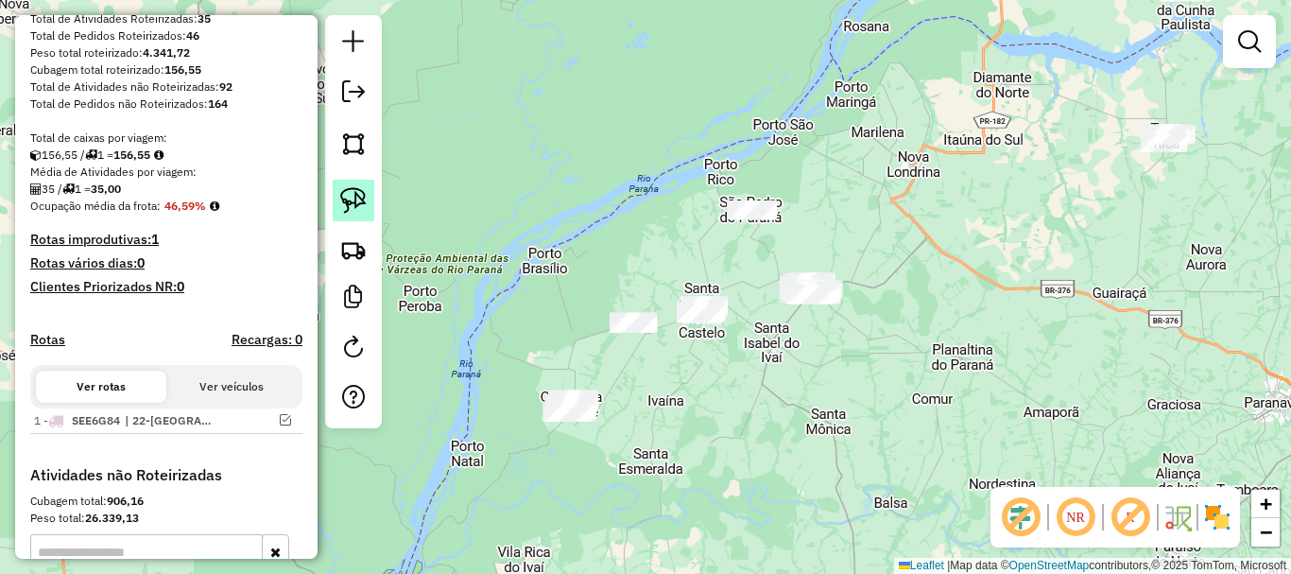
click at [357, 211] on img at bounding box center [353, 200] width 26 height 26
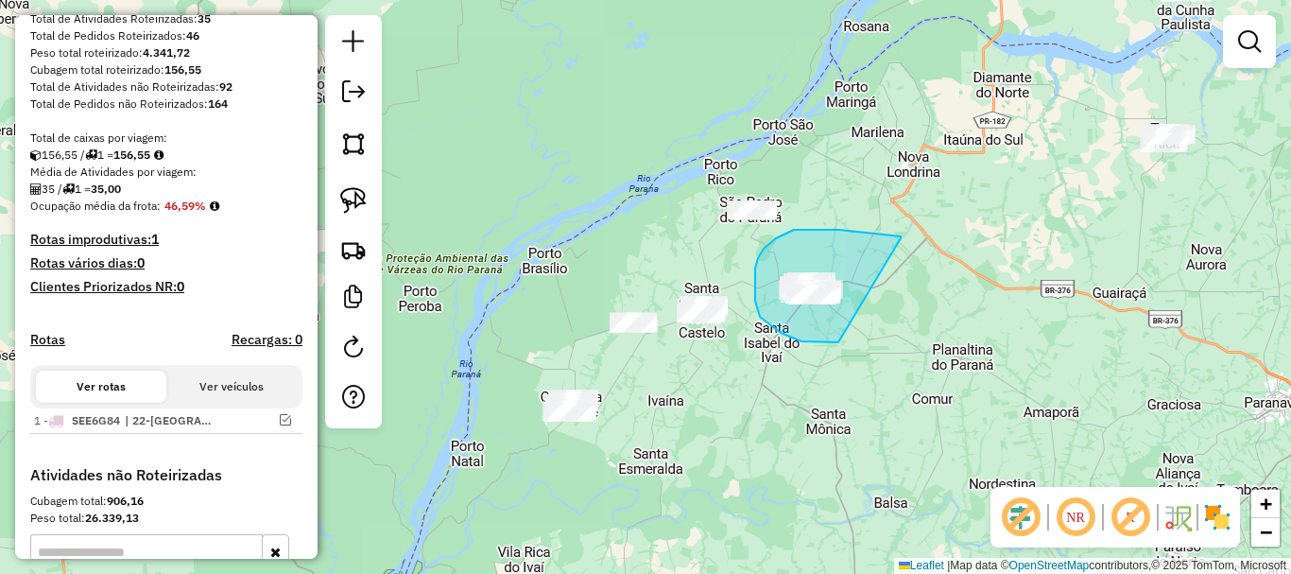
drag, startPoint x: 901, startPoint y: 238, endPoint x: 842, endPoint y: 339, distance: 116.9
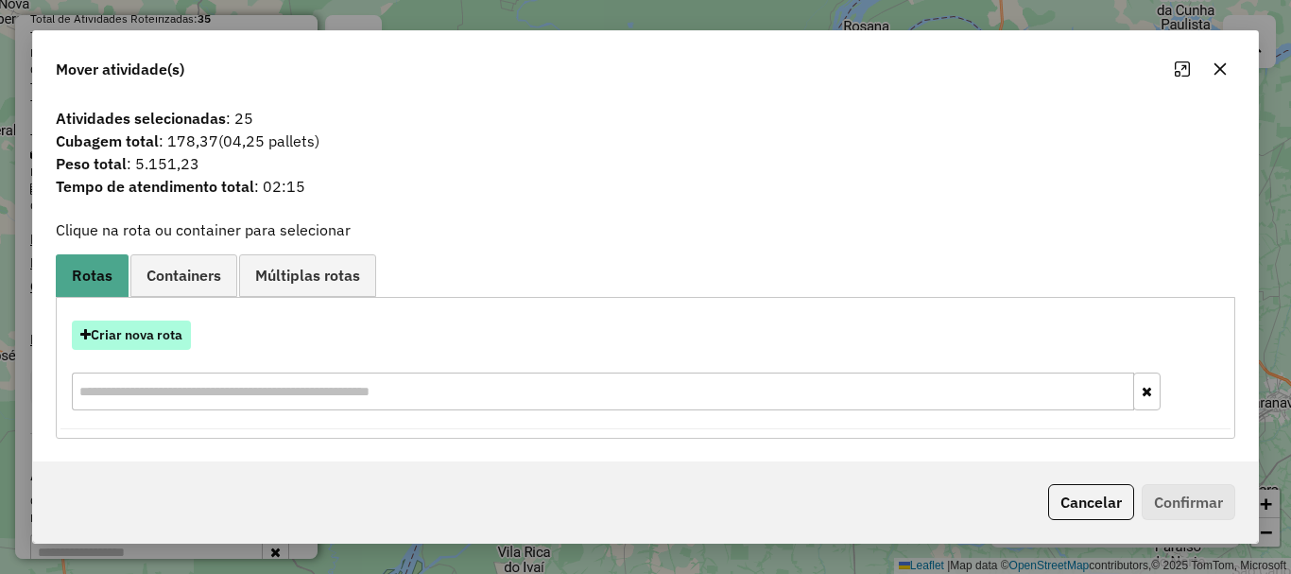
click at [173, 337] on button "Criar nova rota" at bounding box center [131, 334] width 119 height 29
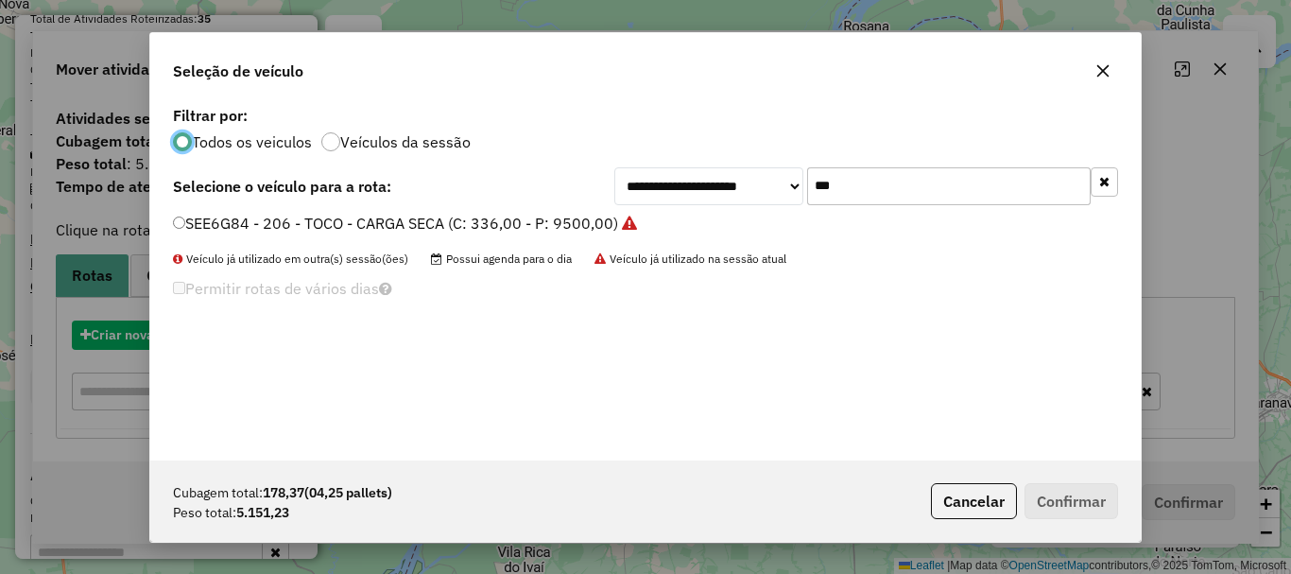
scroll to position [10, 6]
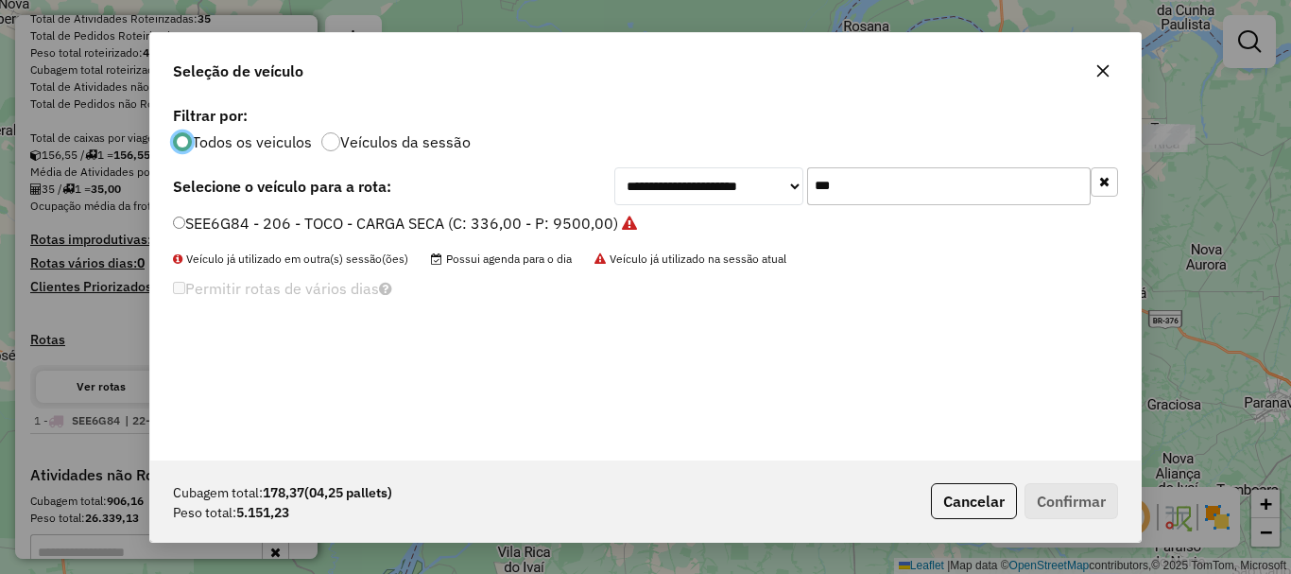
drag, startPoint x: 852, startPoint y: 184, endPoint x: 713, endPoint y: 147, distance: 143.7
click at [720, 149] on div "**********" at bounding box center [645, 280] width 990 height 359
type input "***"
click at [440, 224] on label "SEZ8A41 - 214 - TOCO - CARGA SECA (C: 336,00 - P: 9500,00)" at bounding box center [395, 223] width 444 height 23
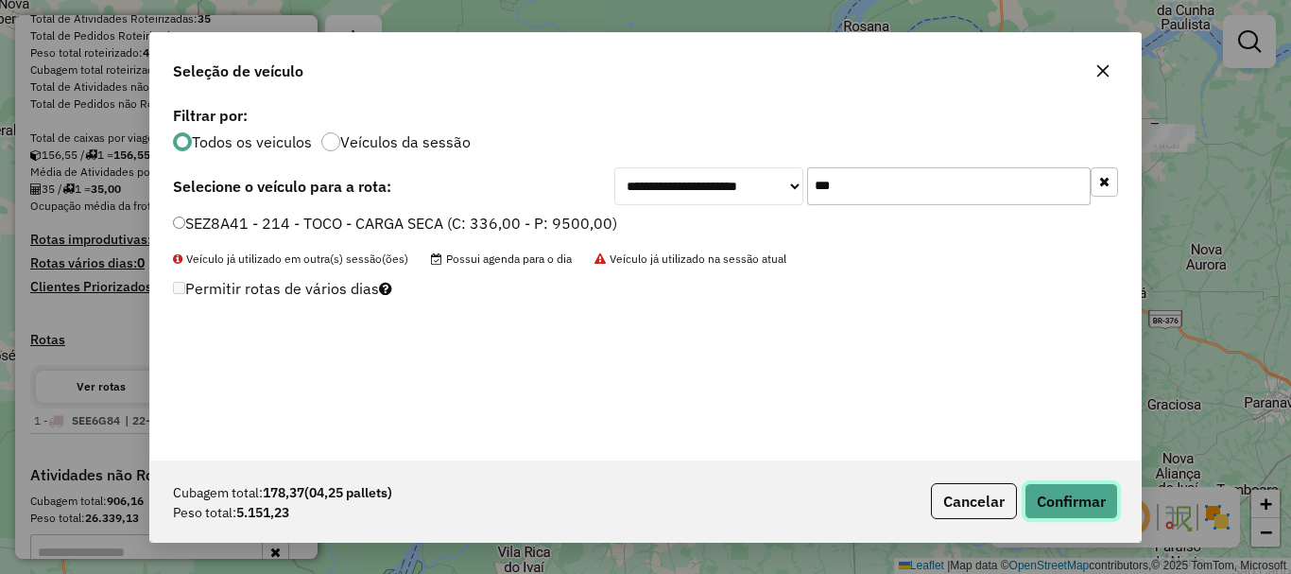
click at [1071, 507] on button "Confirmar" at bounding box center [1071, 501] width 94 height 36
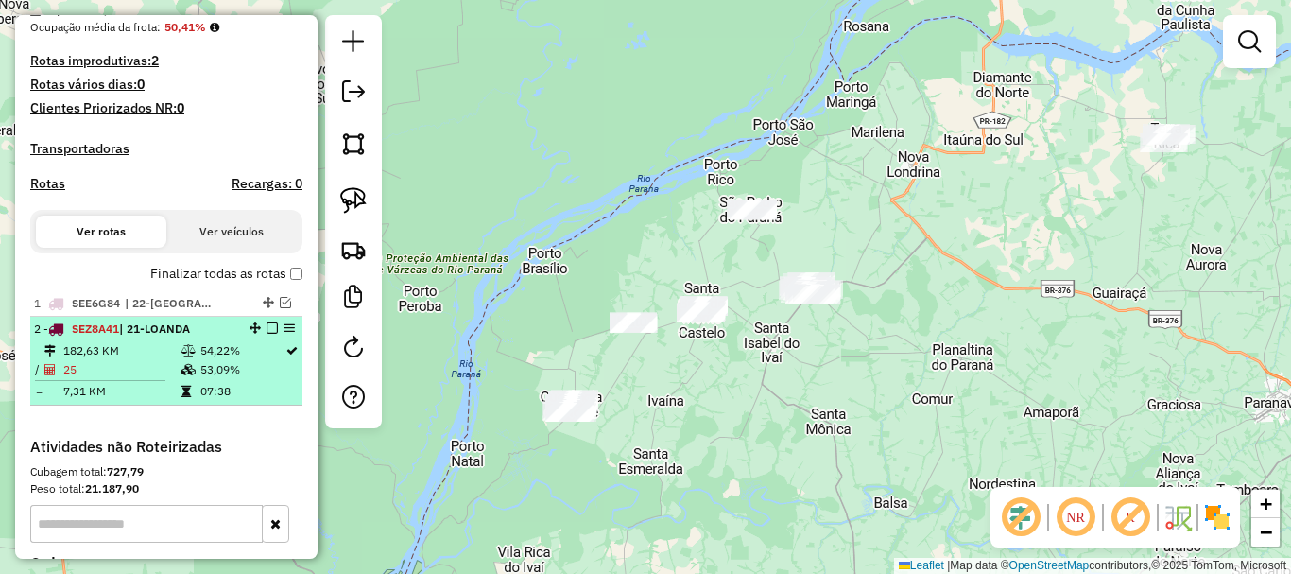
scroll to position [473, 0]
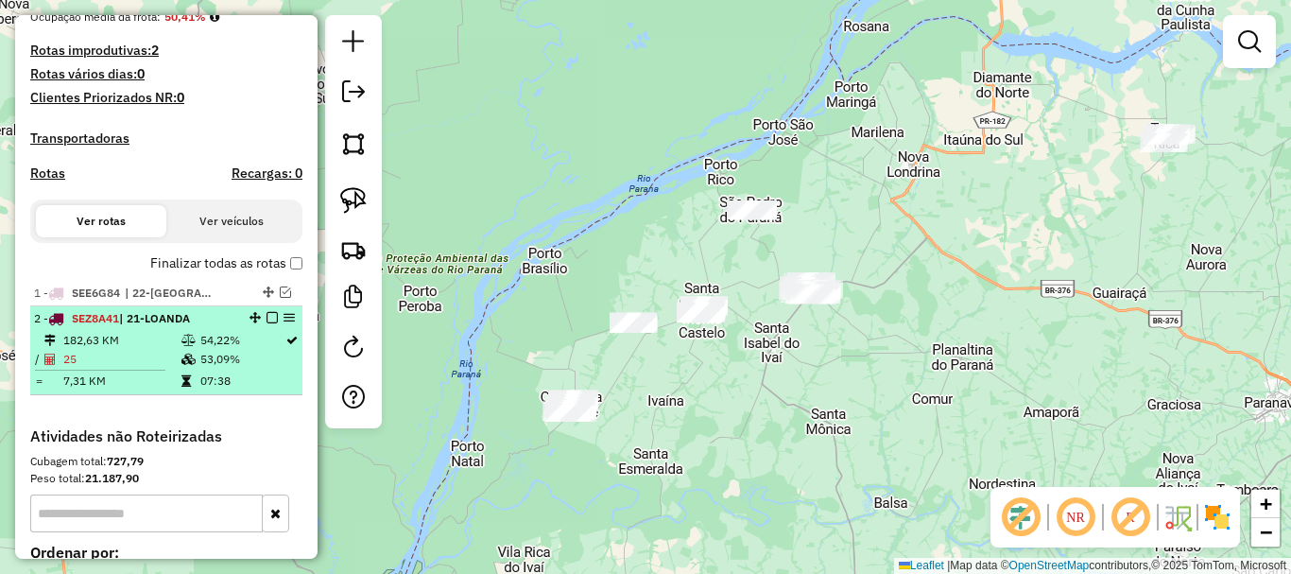
click at [266, 323] on em at bounding box center [271, 317] width 11 height 11
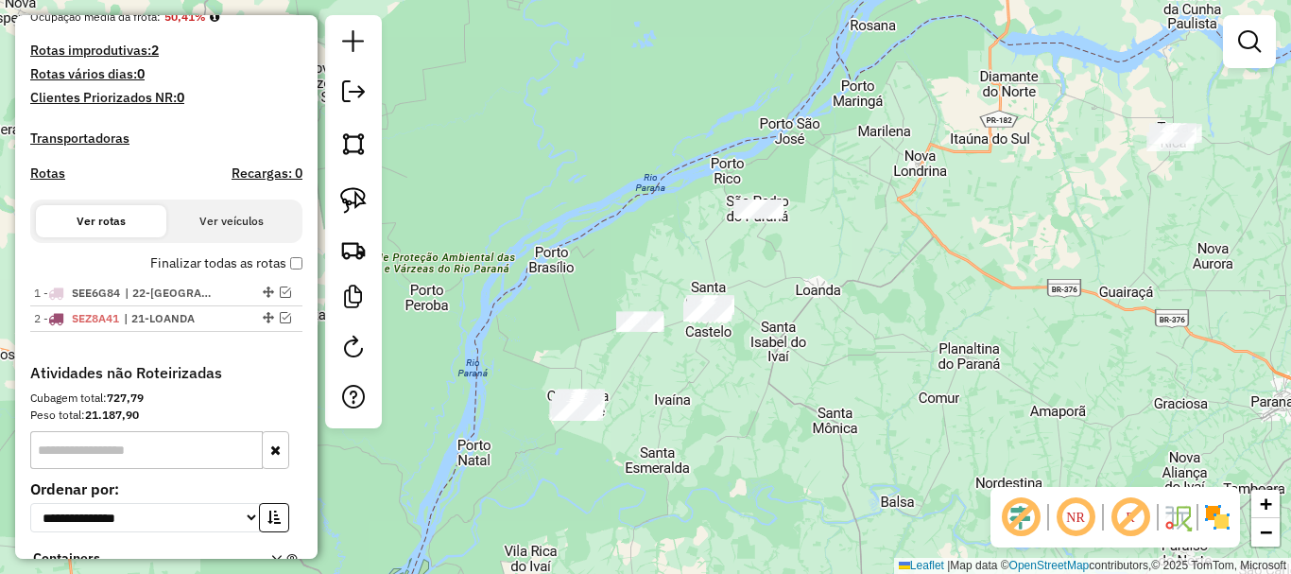
drag, startPoint x: 809, startPoint y: 408, endPoint x: 901, endPoint y: 372, distance: 98.4
click at [901, 373] on div "Janela de atendimento Grade de atendimento Capacidade Transportadoras Veículos …" at bounding box center [645, 287] width 1291 height 574
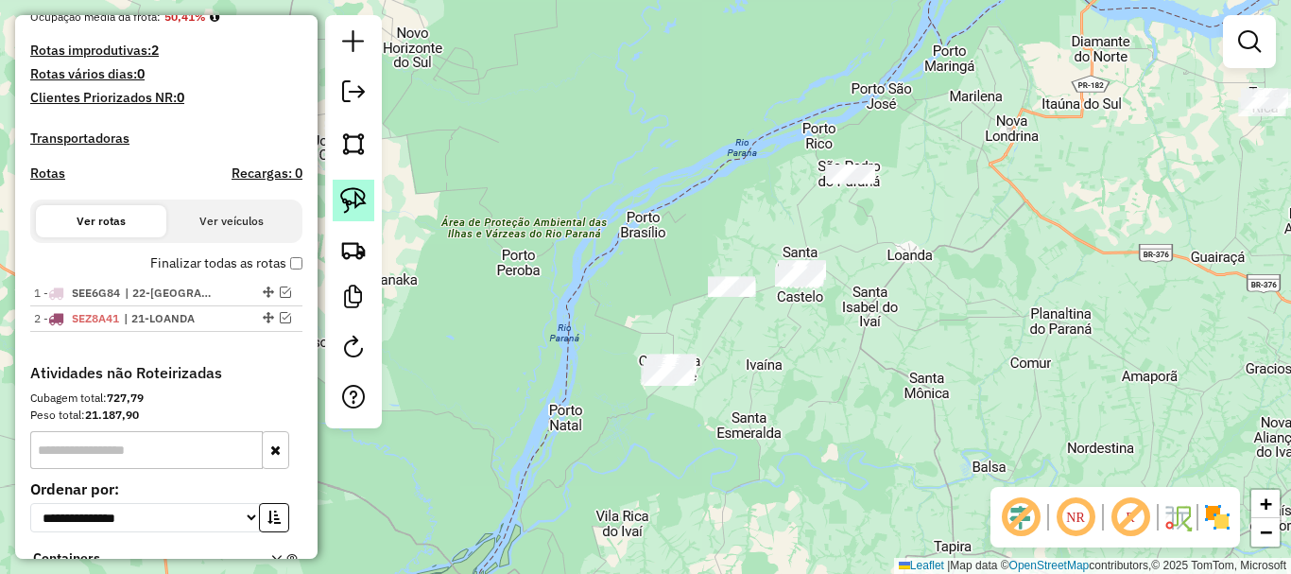
click at [353, 199] on img at bounding box center [353, 200] width 26 height 26
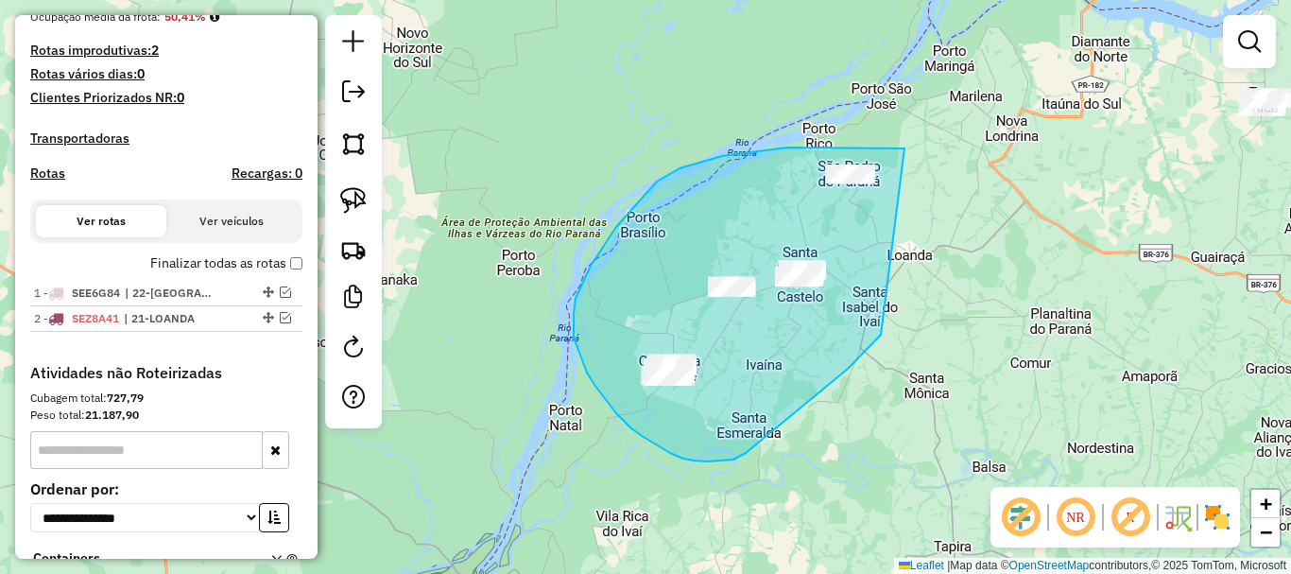
drag, startPoint x: 901, startPoint y: 148, endPoint x: 883, endPoint y: 327, distance: 179.5
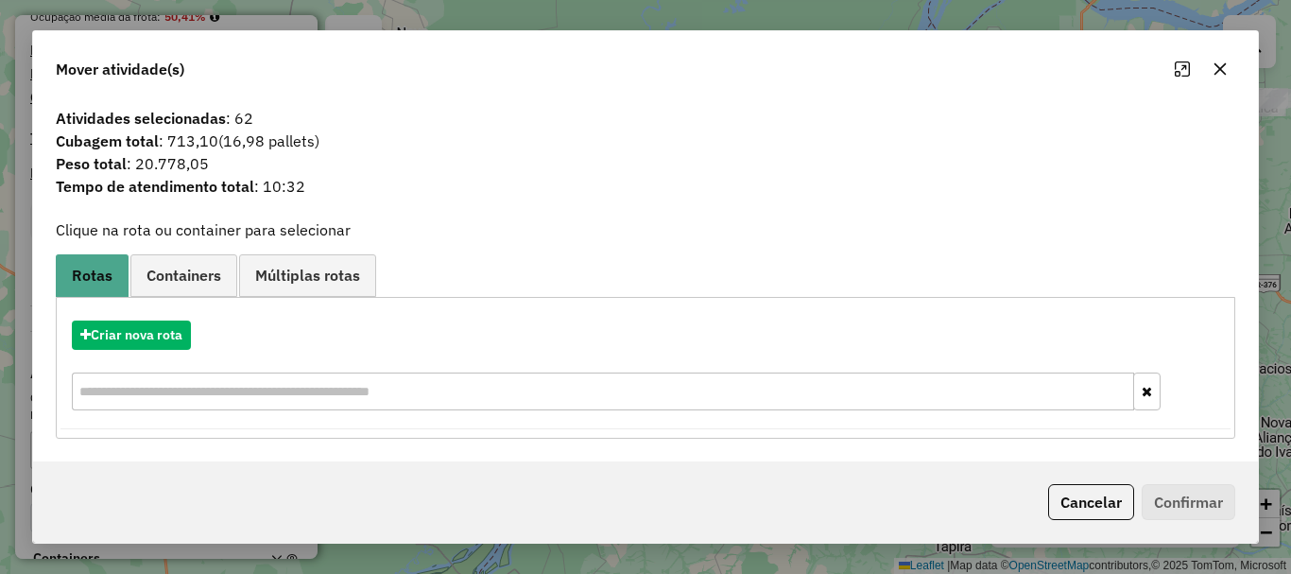
click at [1224, 77] on button "button" at bounding box center [1220, 69] width 30 height 30
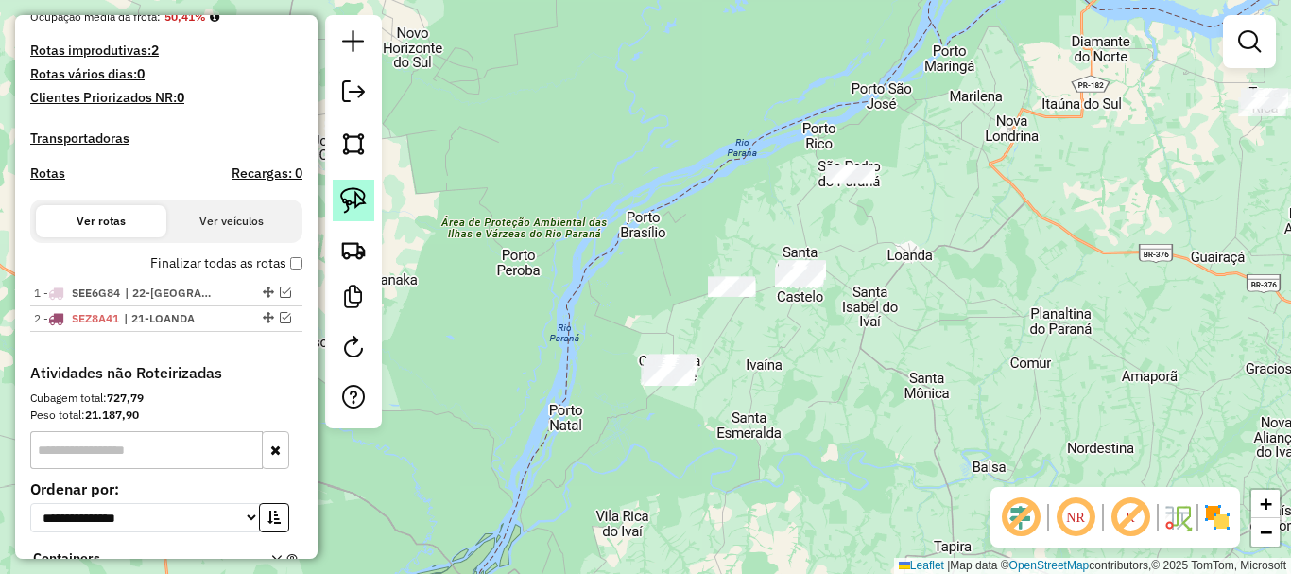
click at [357, 195] on img at bounding box center [353, 200] width 26 height 26
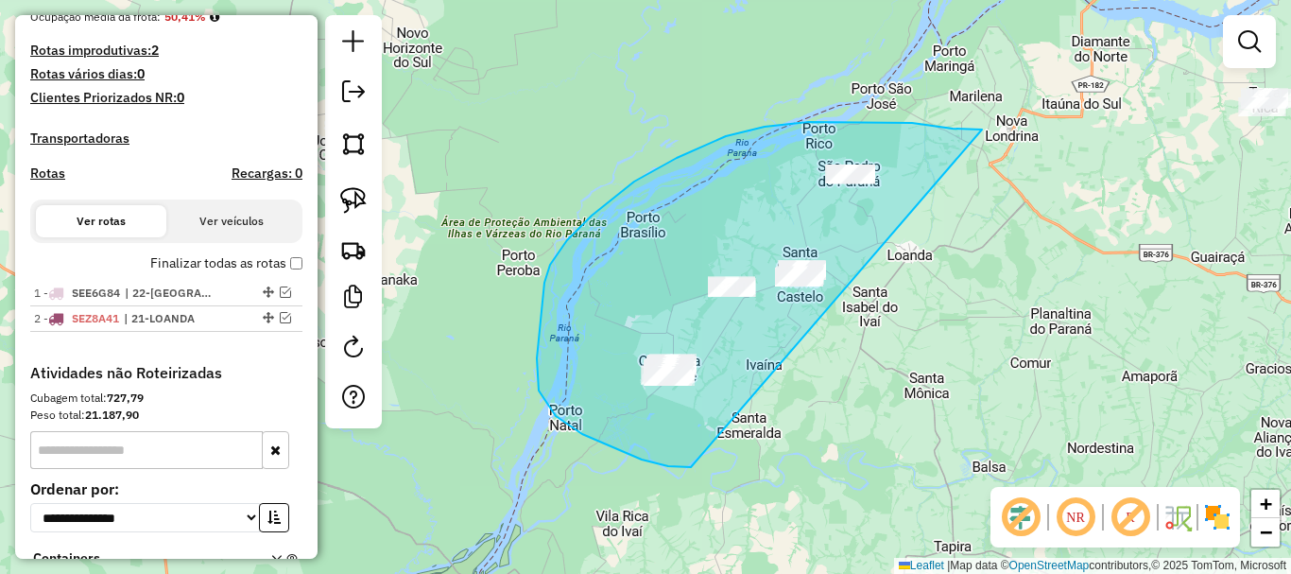
drag, startPoint x: 982, startPoint y: 129, endPoint x: 748, endPoint y: 455, distance: 401.5
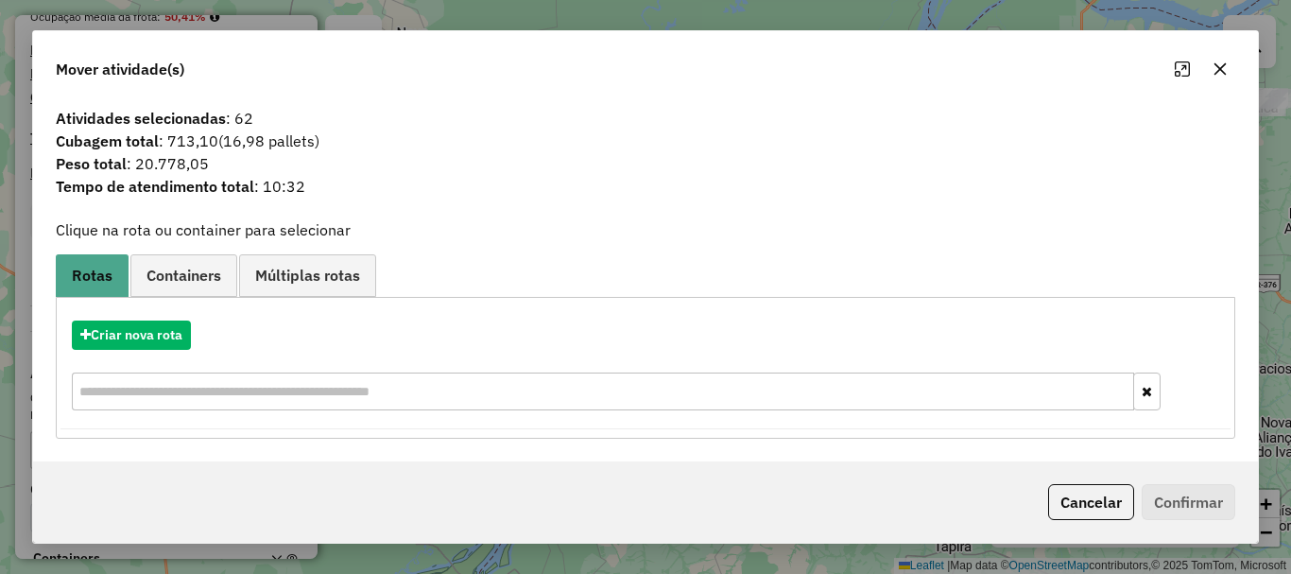
click at [1225, 65] on icon "button" at bounding box center [1219, 68] width 15 height 15
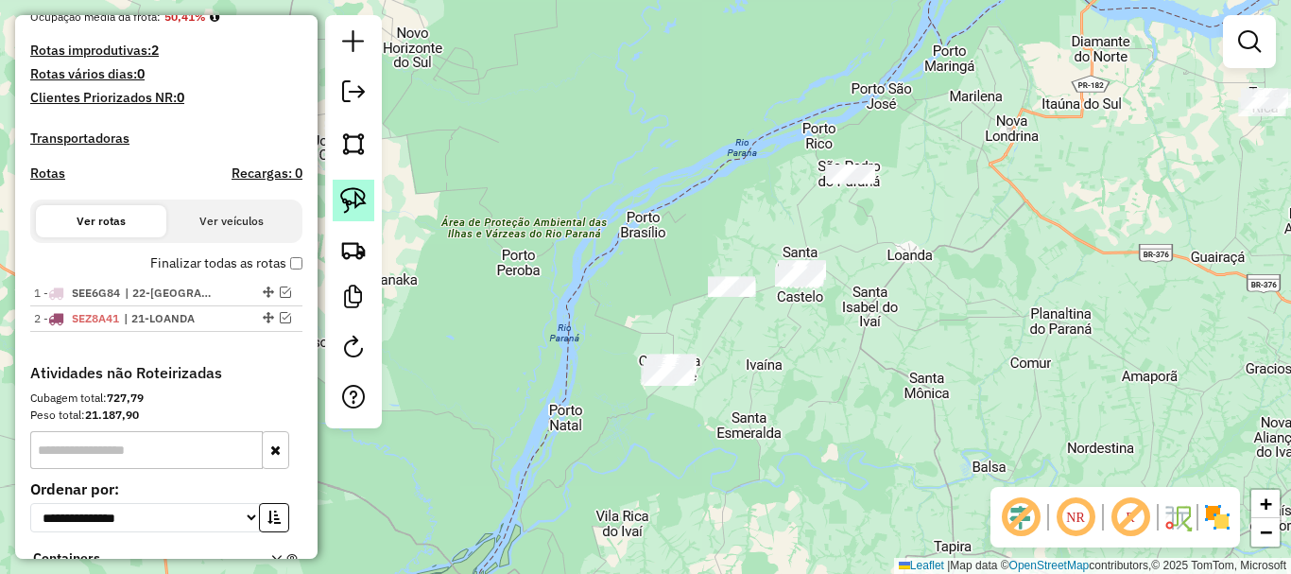
click at [342, 203] on img at bounding box center [353, 200] width 26 height 26
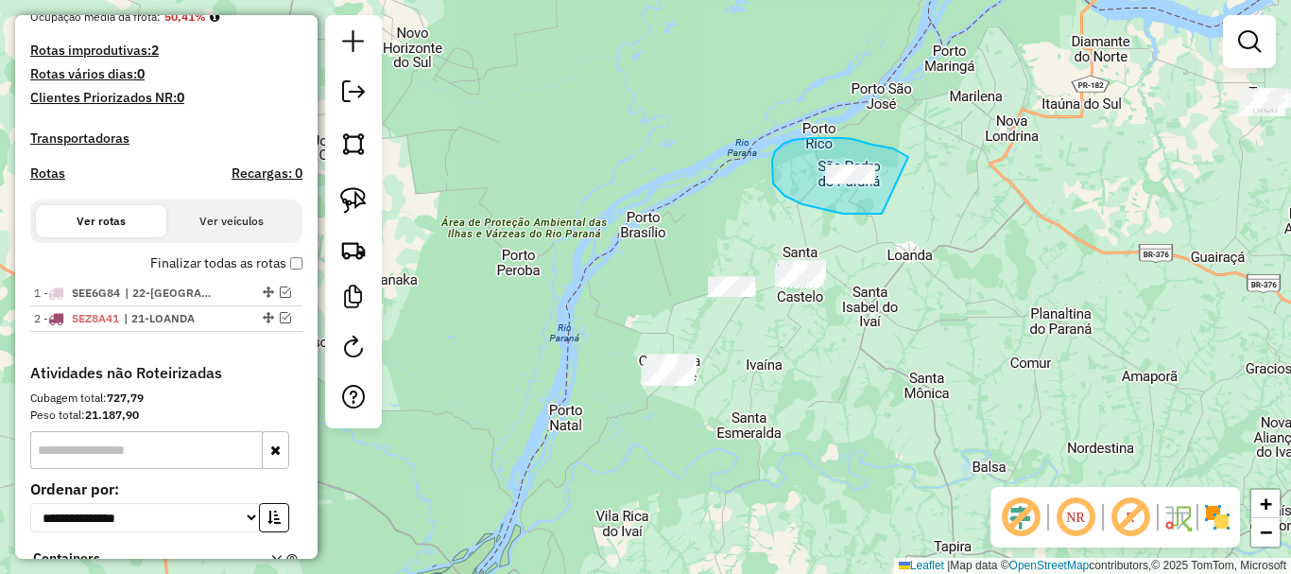
drag, startPoint x: 872, startPoint y: 145, endPoint x: 897, endPoint y: 209, distance: 68.8
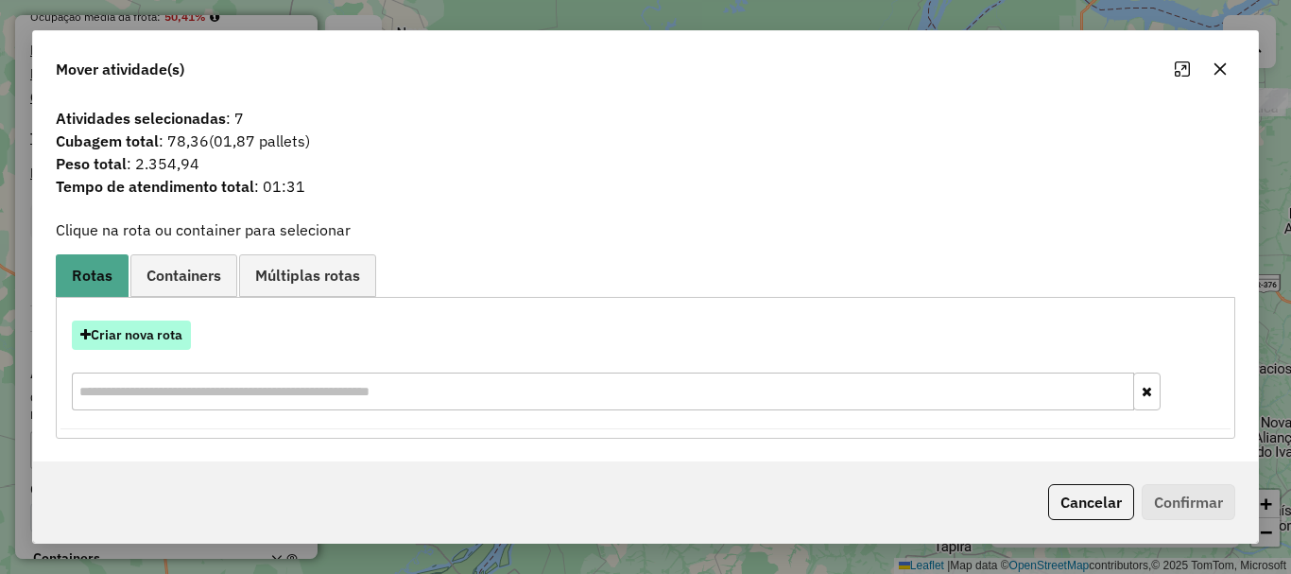
click at [140, 327] on button "Criar nova rota" at bounding box center [131, 334] width 119 height 29
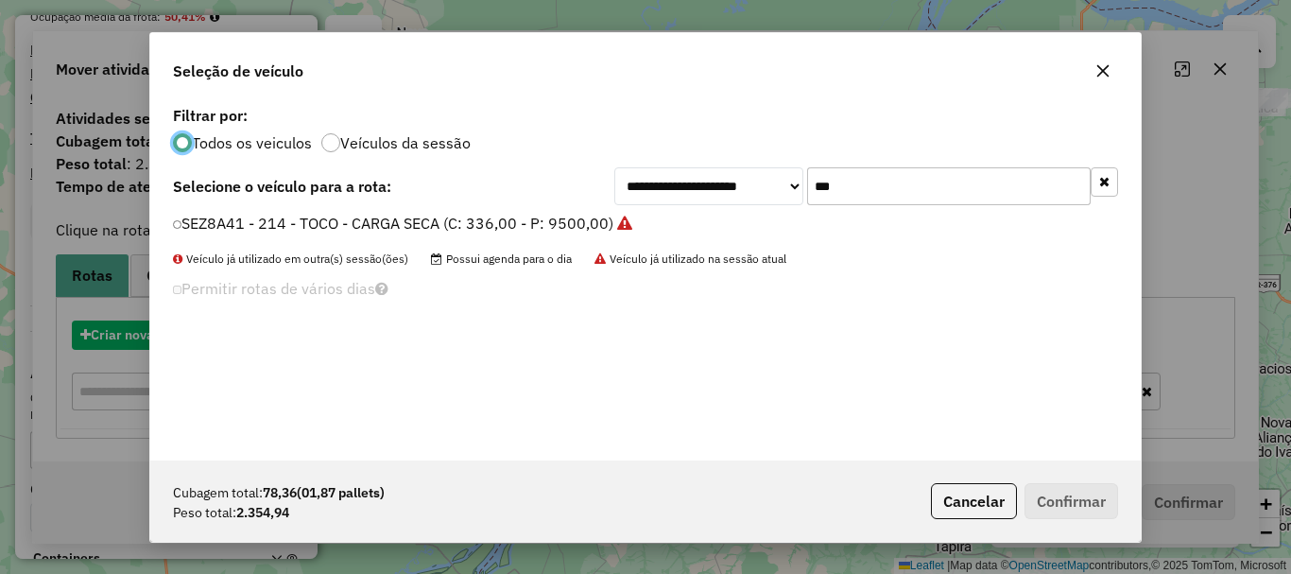
scroll to position [10, 6]
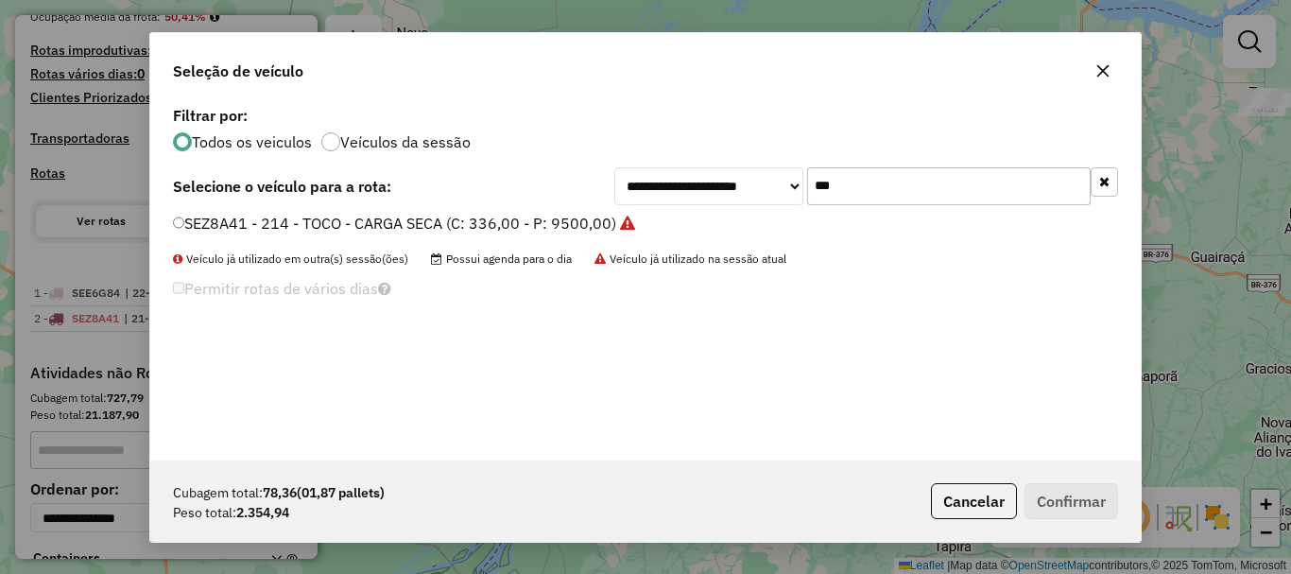
drag, startPoint x: 855, startPoint y: 197, endPoint x: 701, endPoint y: 164, distance: 157.4
click at [702, 167] on div "**********" at bounding box center [866, 186] width 504 height 38
type input "***"
click at [565, 215] on label "AQP9460 - 170 - TOCO - CARGA SECA (C: 336,00 - P: 9500,00)" at bounding box center [397, 223] width 448 height 23
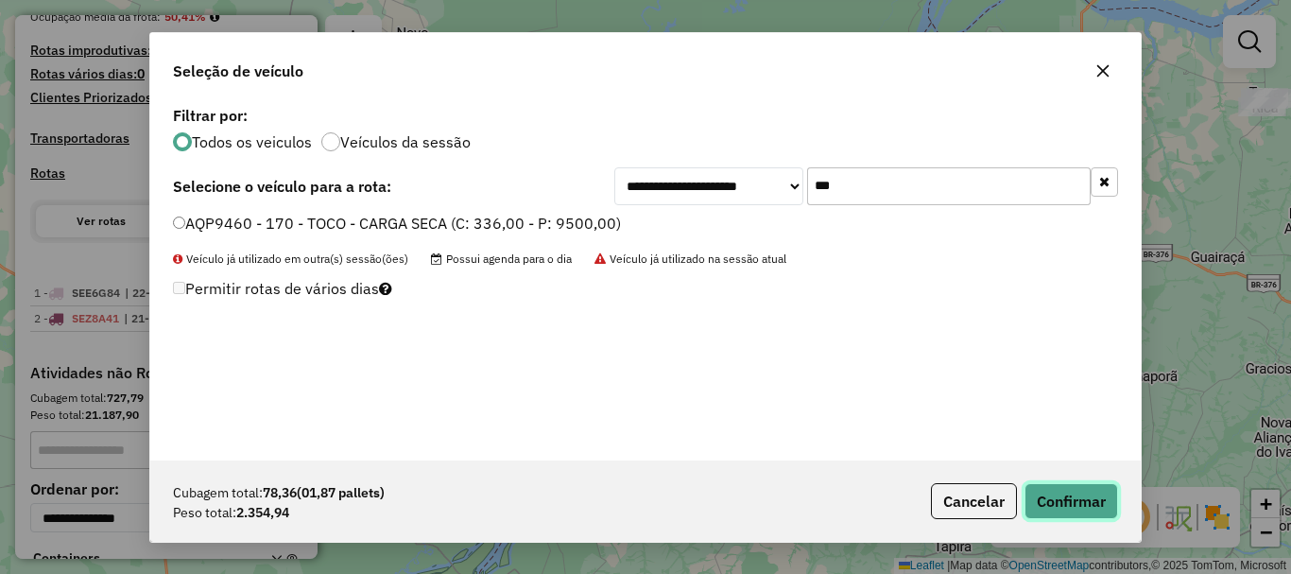
click at [1049, 502] on button "Confirmar" at bounding box center [1071, 501] width 94 height 36
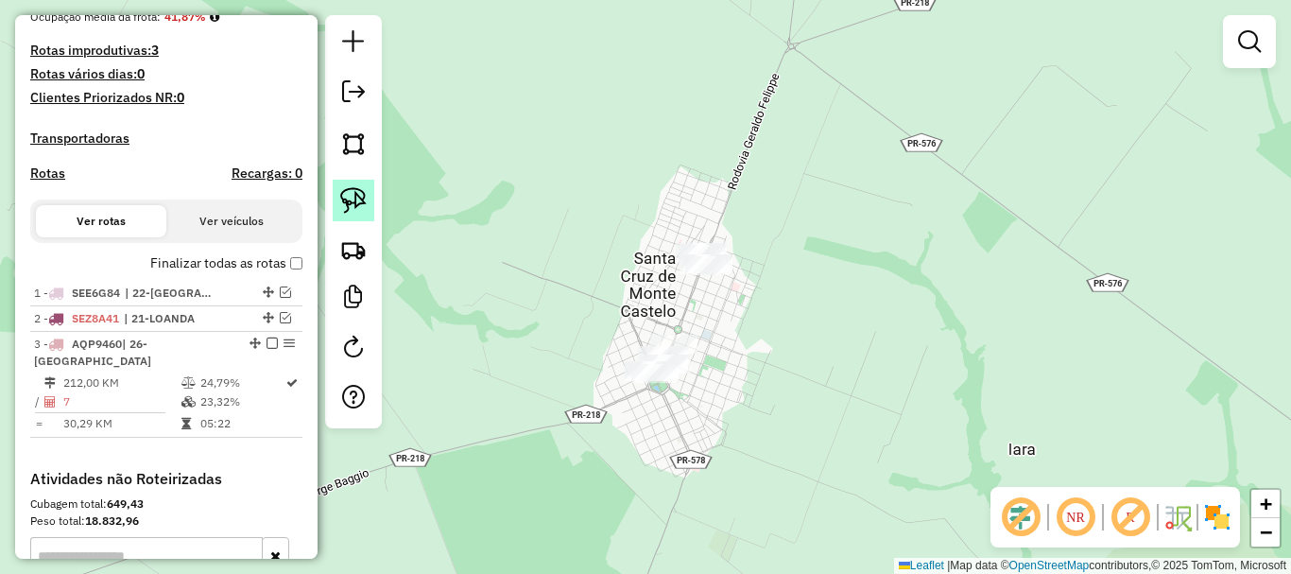
click at [356, 204] on img at bounding box center [353, 200] width 26 height 26
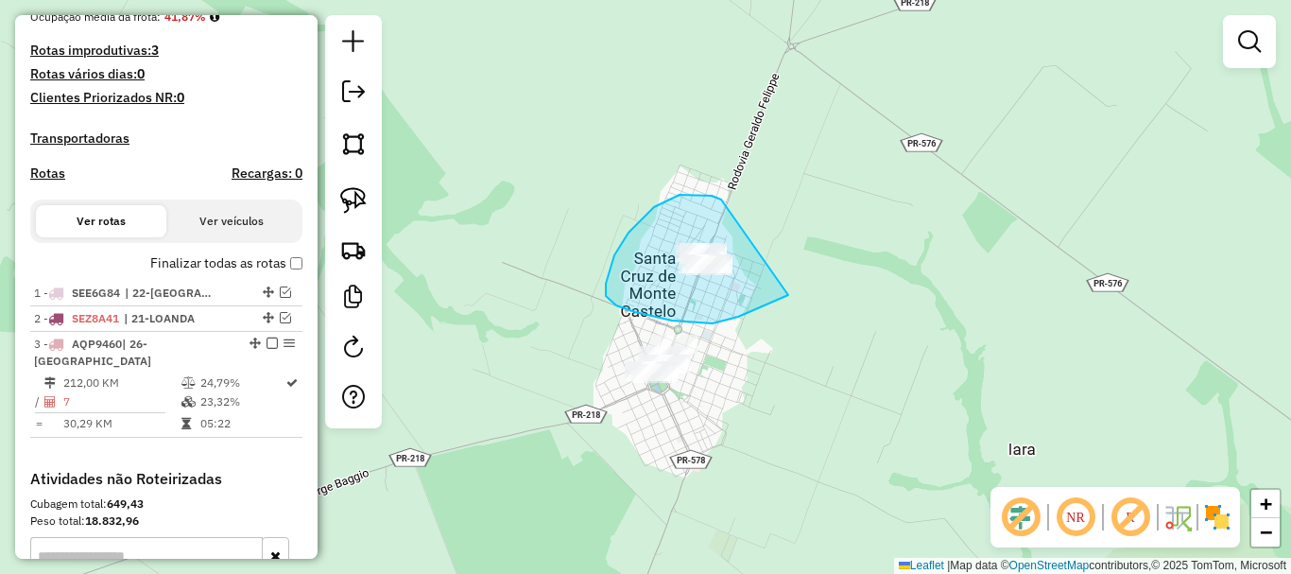
drag, startPoint x: 721, startPoint y: 199, endPoint x: 799, endPoint y: 286, distance: 116.5
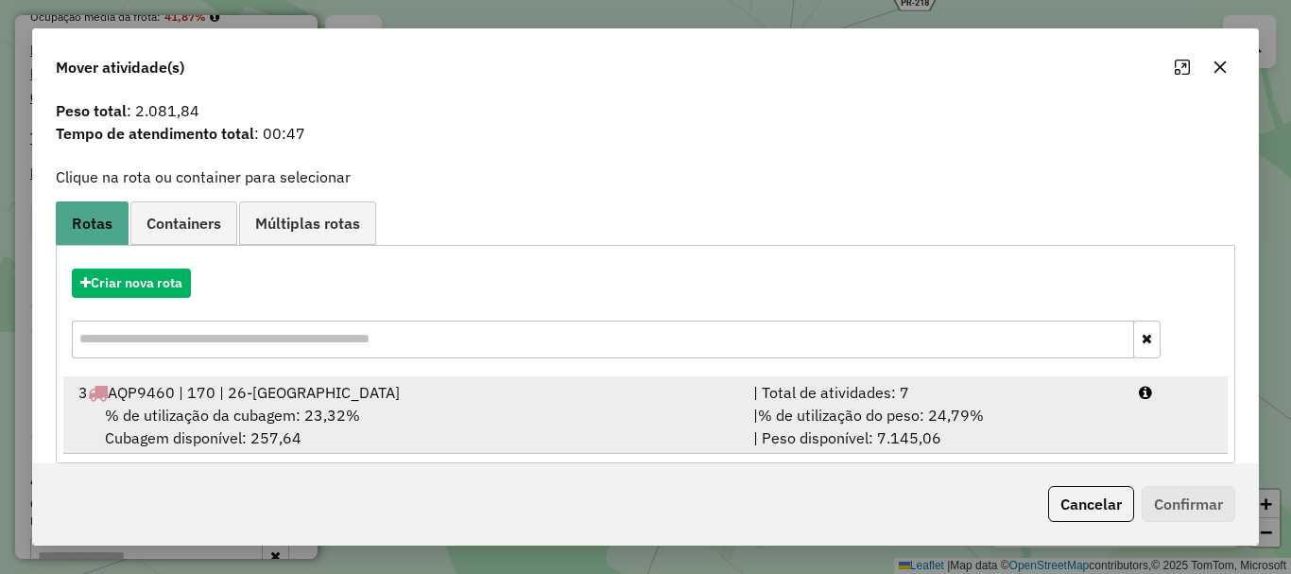
scroll to position [74, 0]
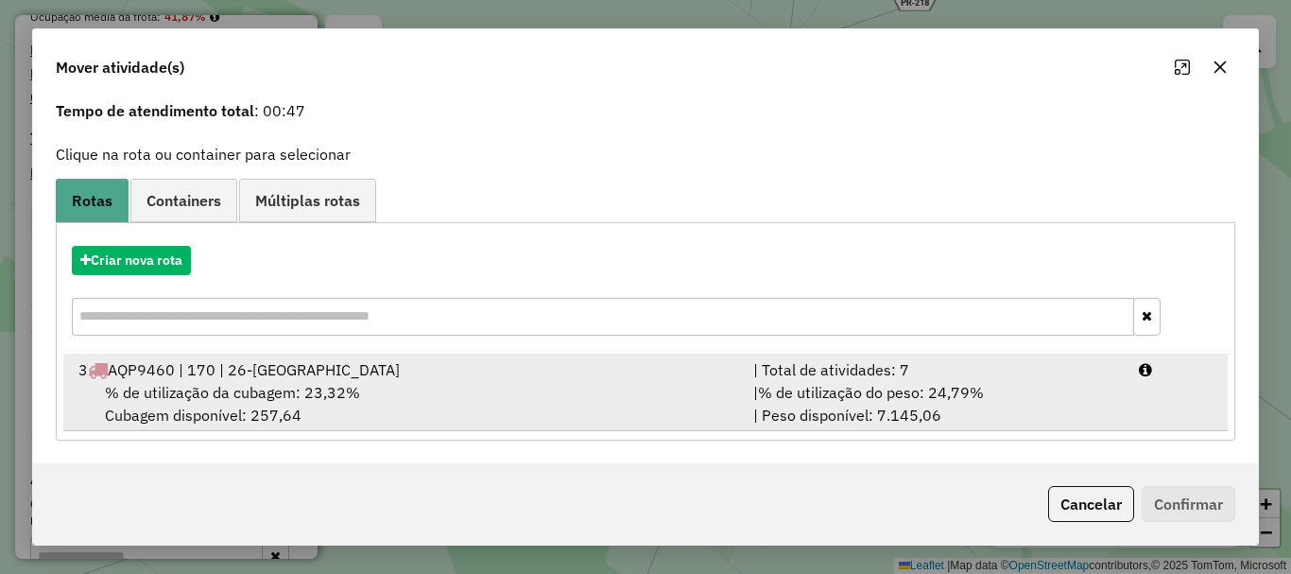
drag, startPoint x: 750, startPoint y: 382, endPoint x: 770, endPoint y: 399, distance: 26.1
click at [751, 382] on div "| % de utilização do peso: 24,79% | Peso disponível: 7.145,06" at bounding box center [935, 403] width 386 height 45
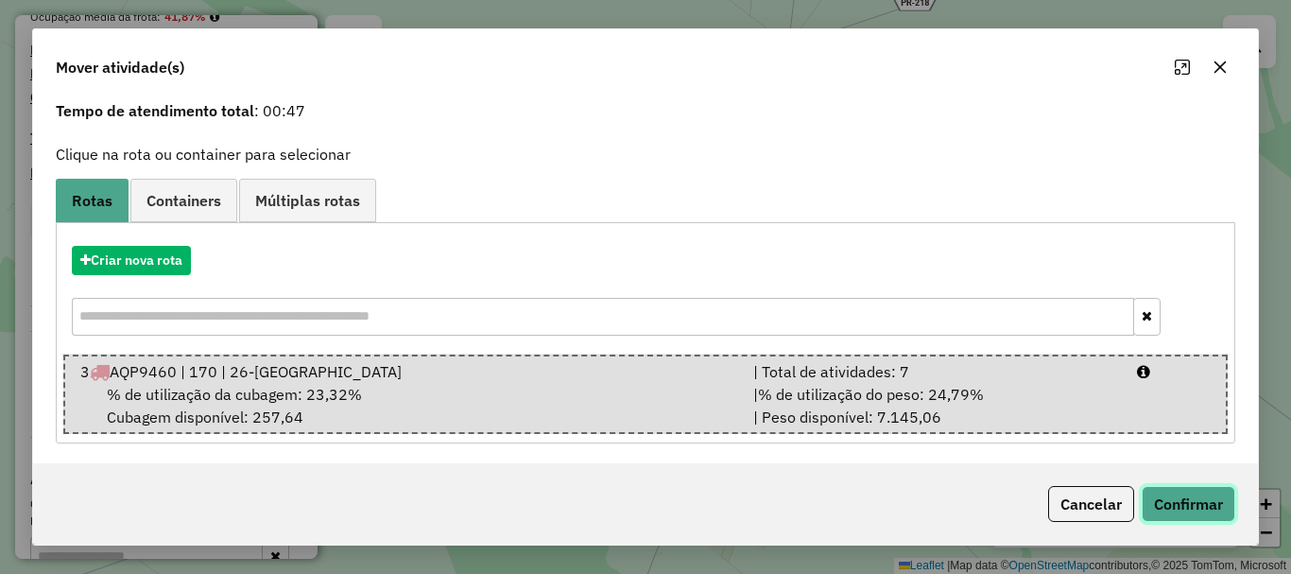
click at [1173, 504] on button "Confirmar" at bounding box center [1189, 504] width 94 height 36
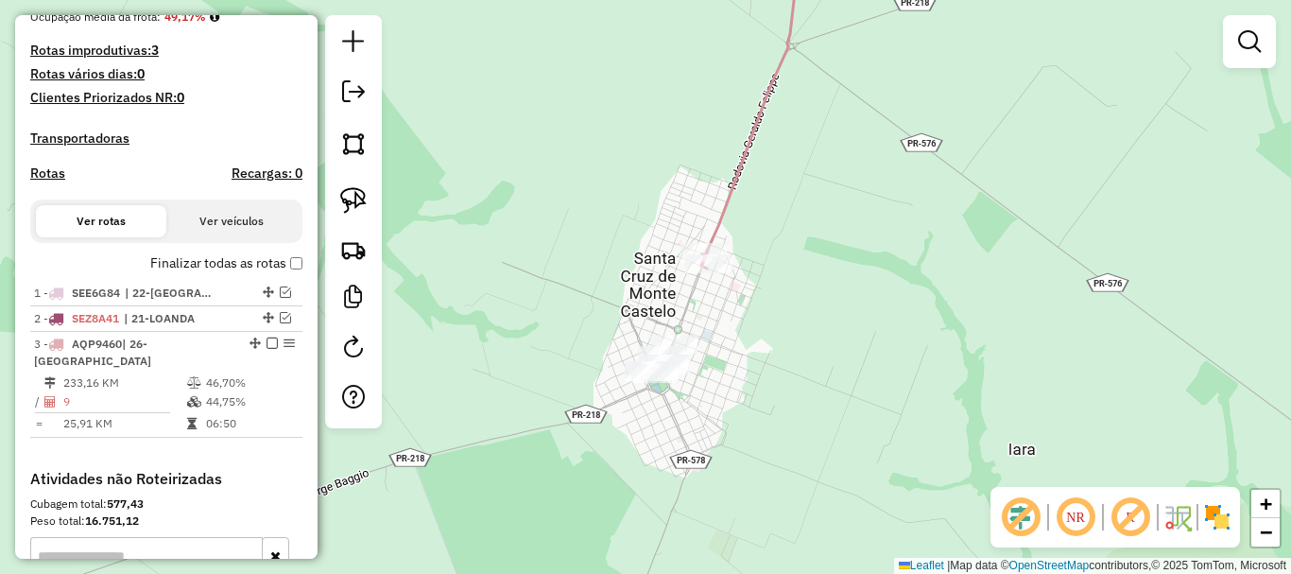
scroll to position [0, 0]
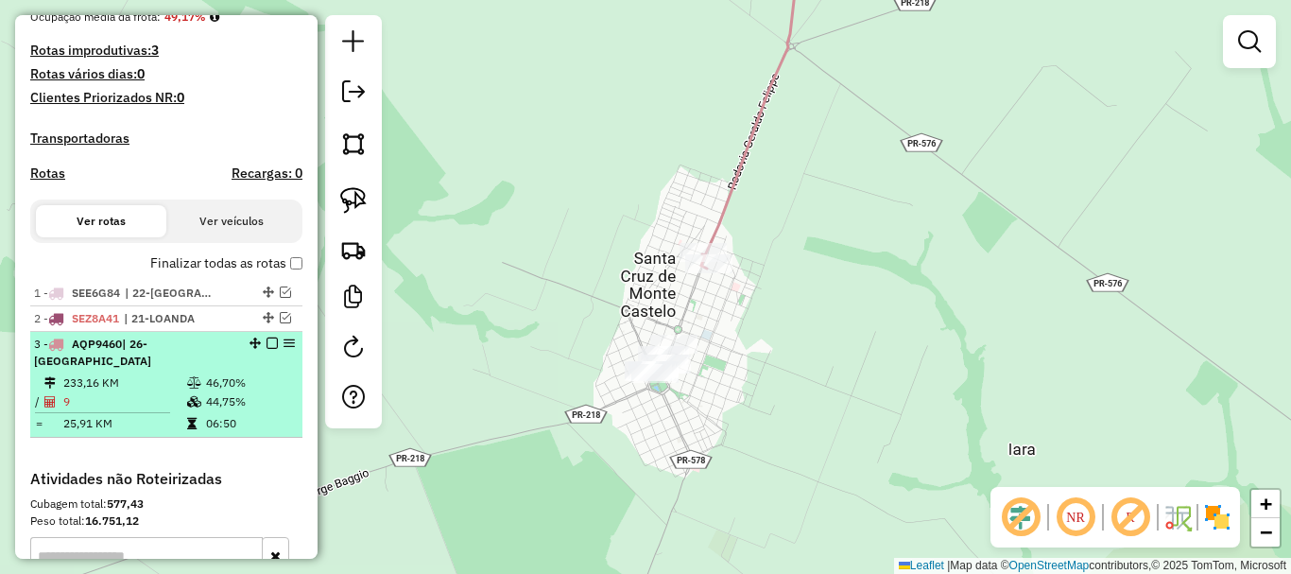
click at [187, 407] on icon at bounding box center [194, 401] width 14 height 11
select select "**********"
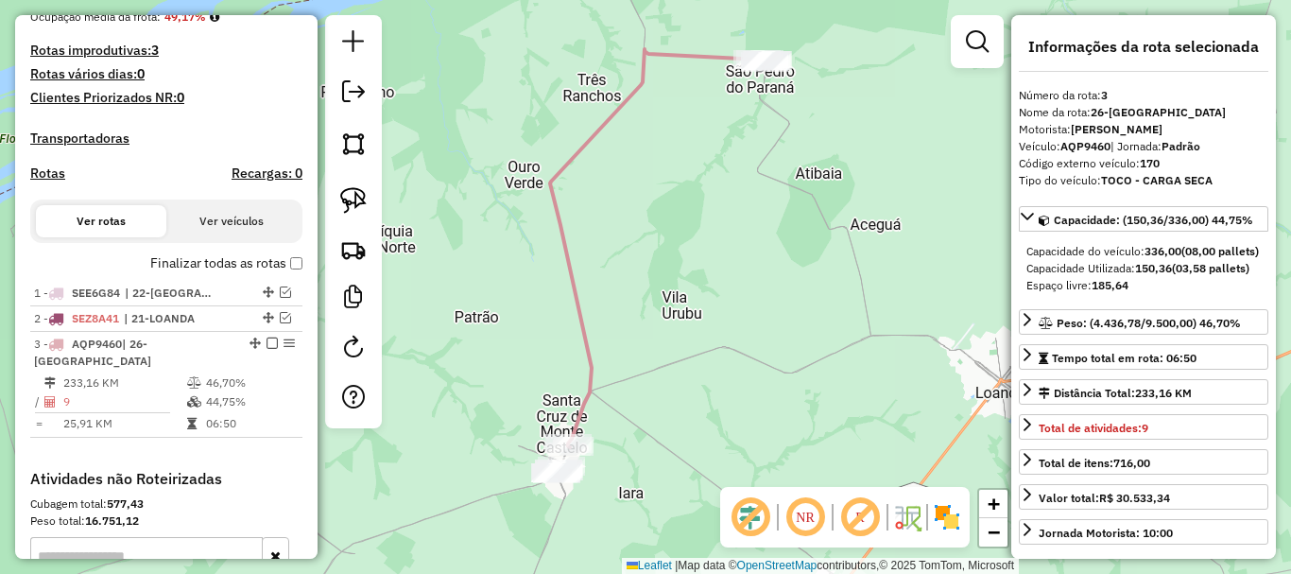
drag, startPoint x: 446, startPoint y: 405, endPoint x: 541, endPoint y: 243, distance: 188.0
click at [537, 250] on div "Janela de atendimento Grade de atendimento Capacidade Transportadoras Veículos …" at bounding box center [645, 287] width 1291 height 574
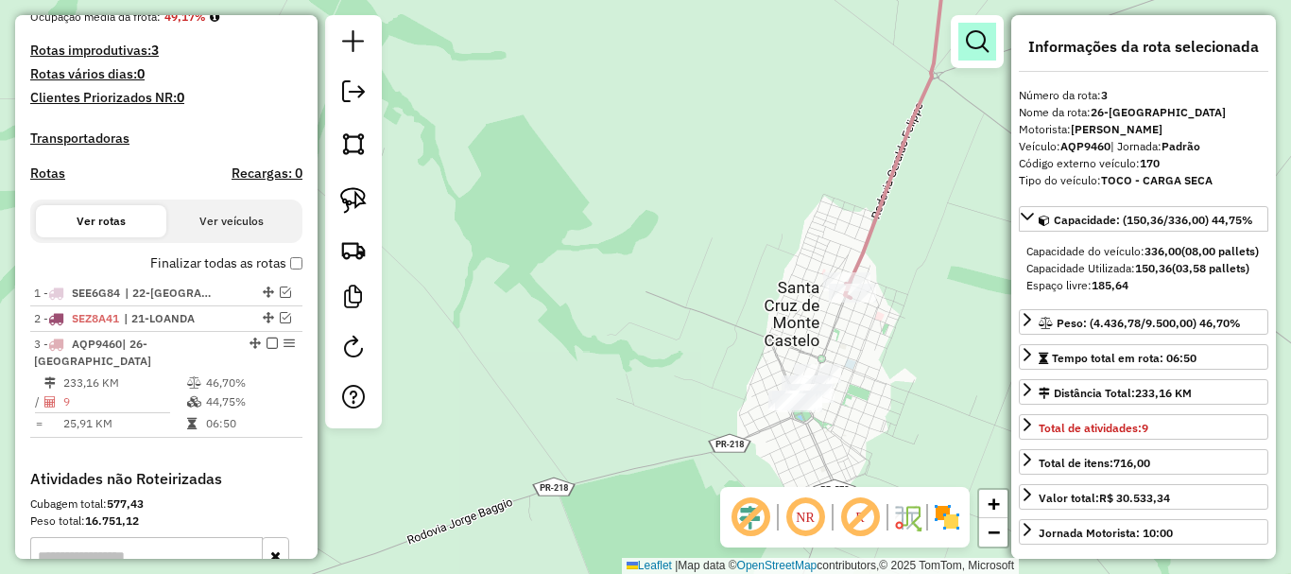
click at [975, 52] on em at bounding box center [977, 41] width 23 height 23
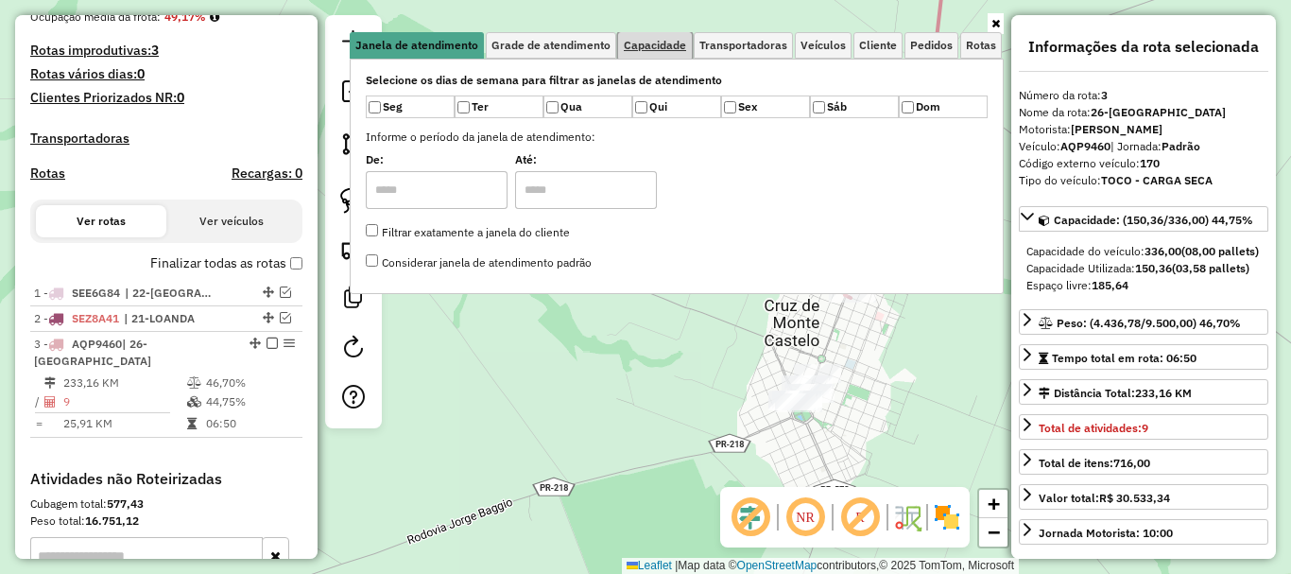
click at [661, 51] on span "Capacidade" at bounding box center [655, 45] width 62 height 11
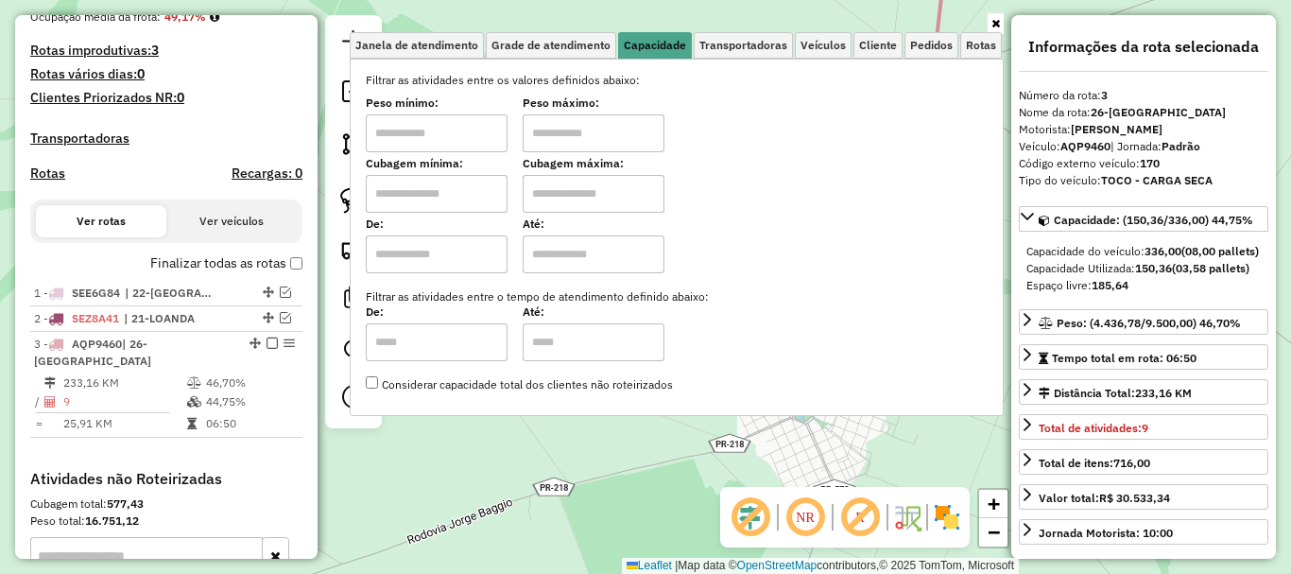
click at [443, 133] on input "text" at bounding box center [437, 133] width 142 height 38
type input "******"
type input "*******"
click at [542, 416] on div "Selecione os dias de semana para filtrar as janelas de atendimento Seg Ter Qua …" at bounding box center [677, 237] width 654 height 357
click at [563, 428] on div "Limpar filtros Janela de atendimento Grade de atendimento Capacidade Transporta…" at bounding box center [677, 224] width 654 height 418
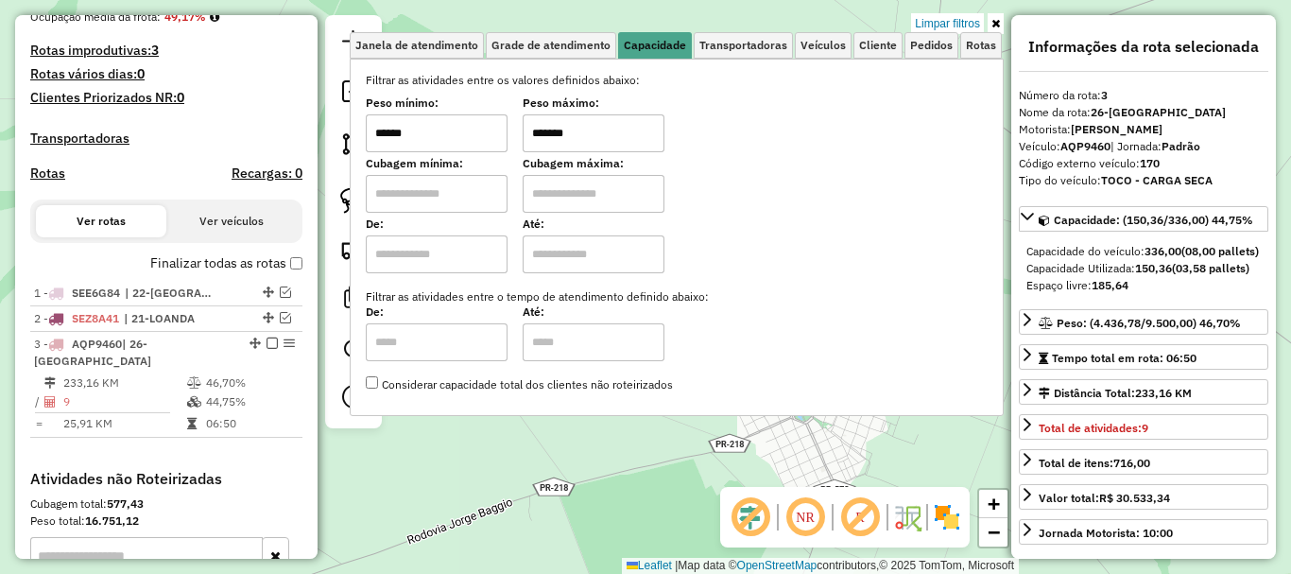
click at [573, 444] on div "Limpar filtros Janela de atendimento Grade de atendimento Capacidade Transporta…" at bounding box center [645, 287] width 1291 height 574
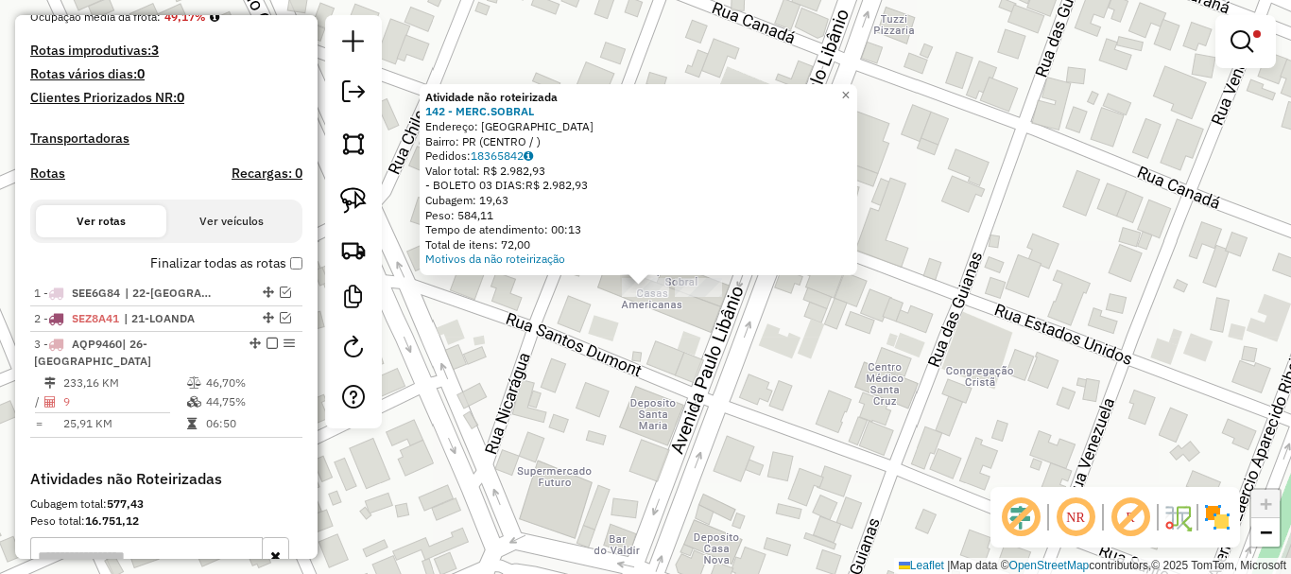
click at [600, 352] on div "Atividade não roteirizada 142 - MERC.SOBRAL Endereço: [GEOGRAPHIC_DATA]: PR (CE…" at bounding box center [645, 287] width 1291 height 574
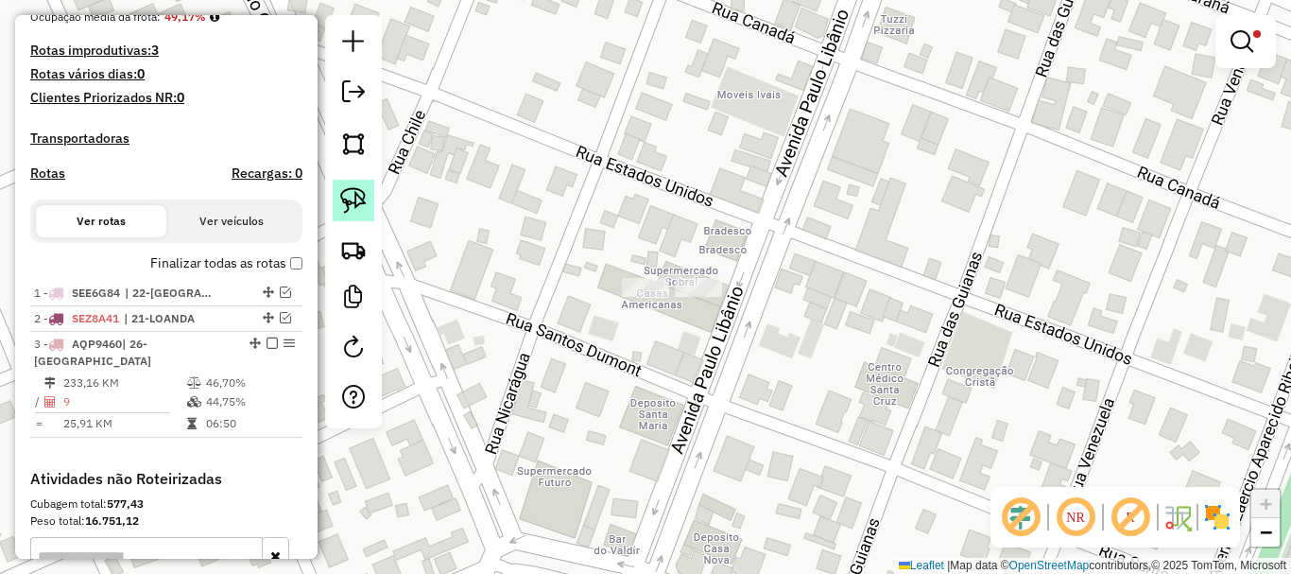
click at [355, 205] on img at bounding box center [353, 200] width 26 height 26
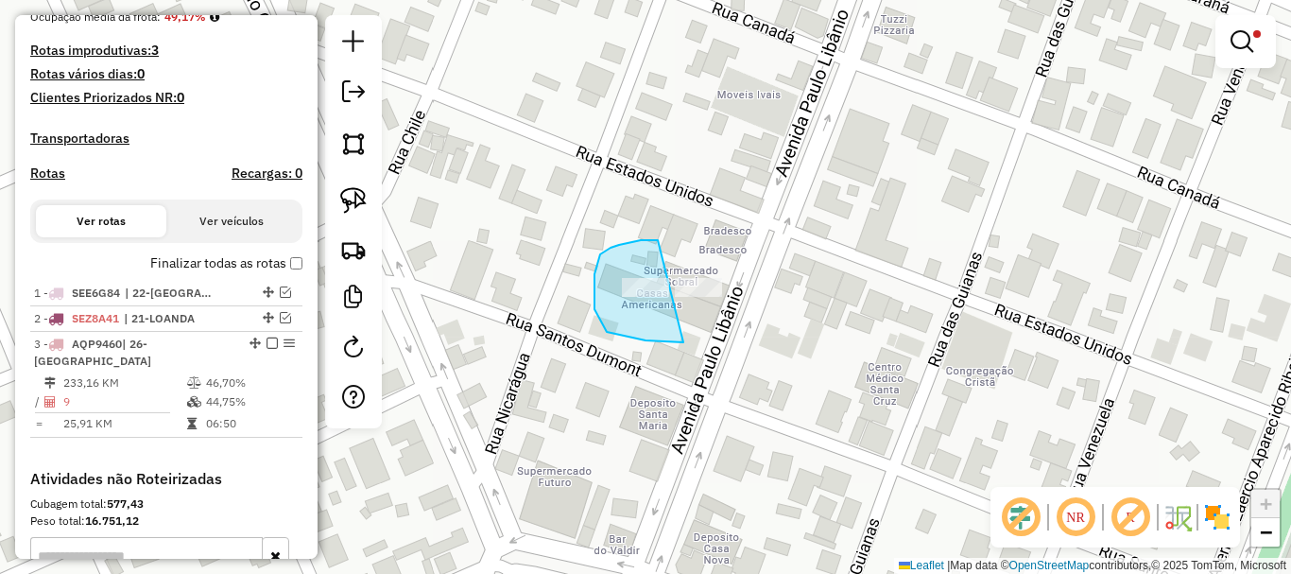
drag, startPoint x: 658, startPoint y: 240, endPoint x: 769, endPoint y: 234, distance: 111.7
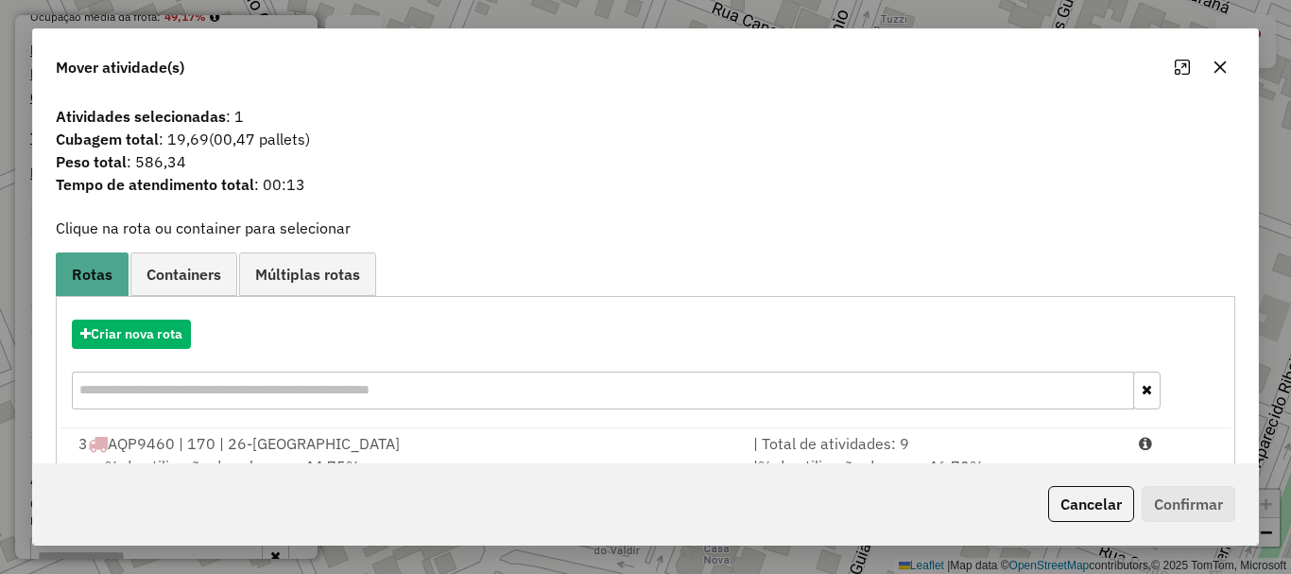
scroll to position [74, 0]
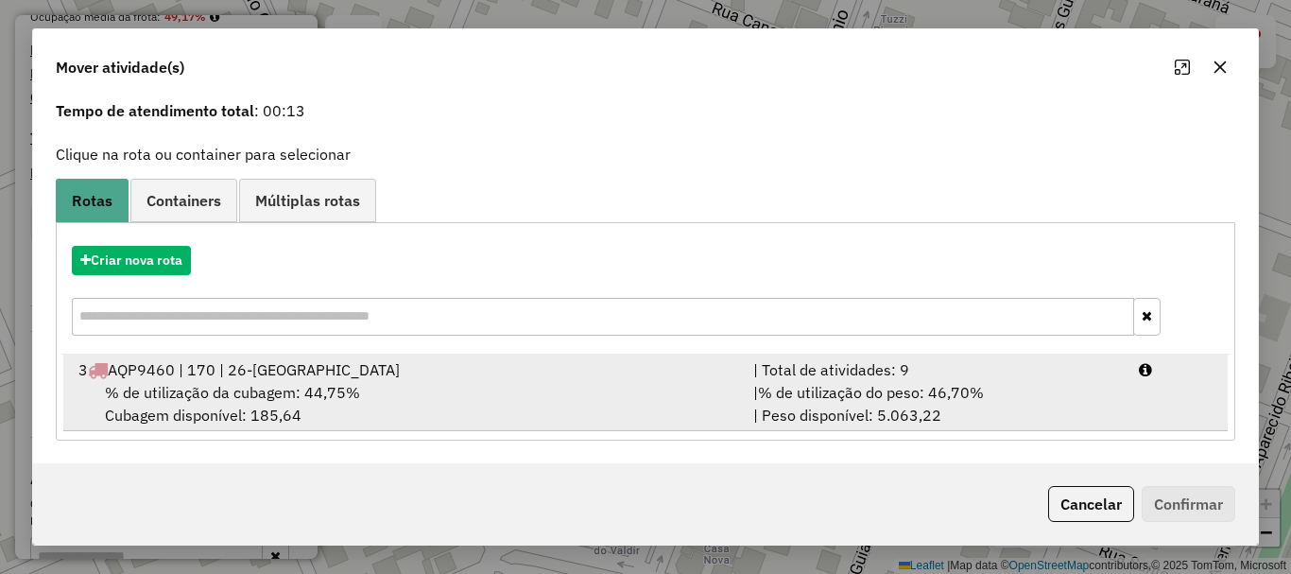
click at [834, 408] on div "| % de utilização do peso: 46,70% | Peso disponível: 5.063,22" at bounding box center [935, 403] width 386 height 45
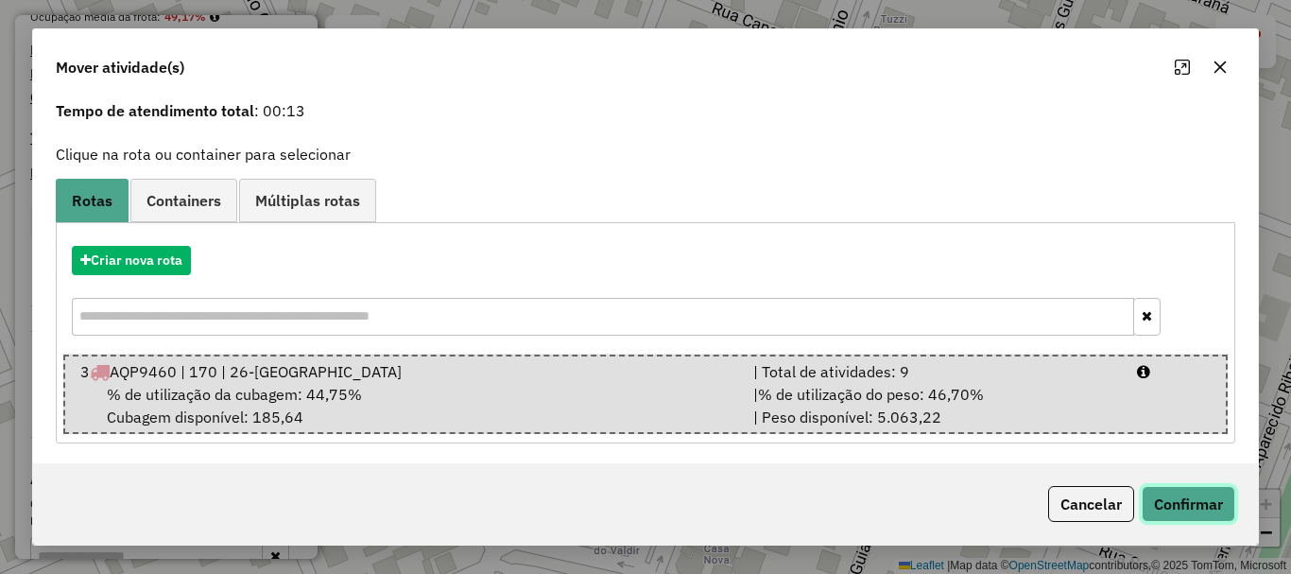
click at [1173, 506] on button "Confirmar" at bounding box center [1189, 504] width 94 height 36
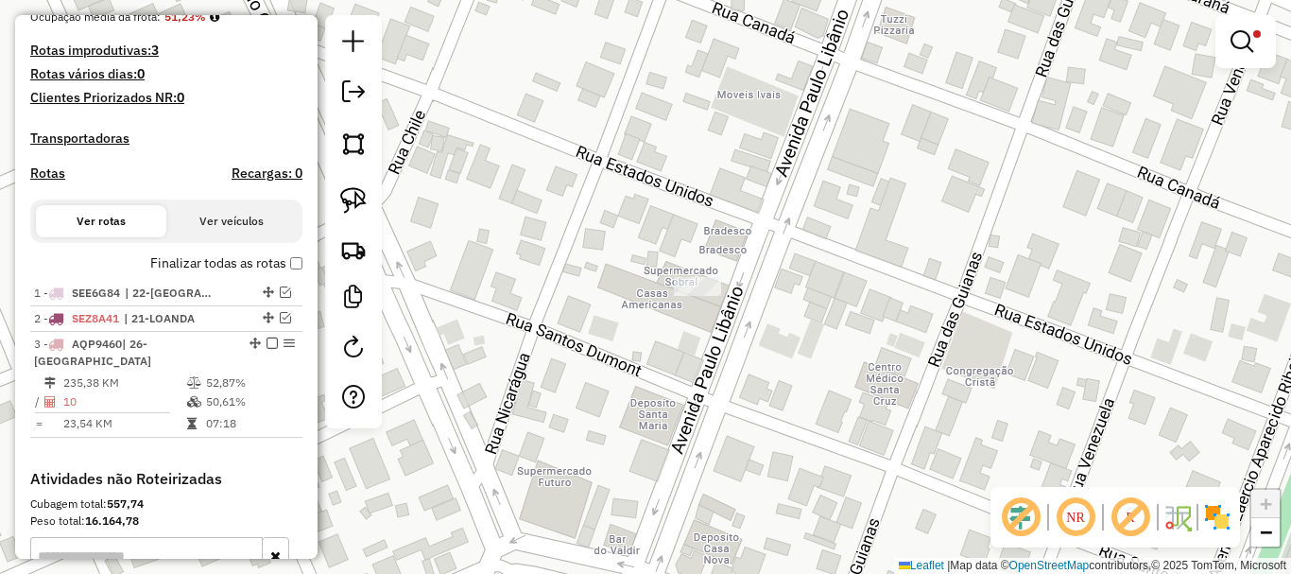
scroll to position [0, 0]
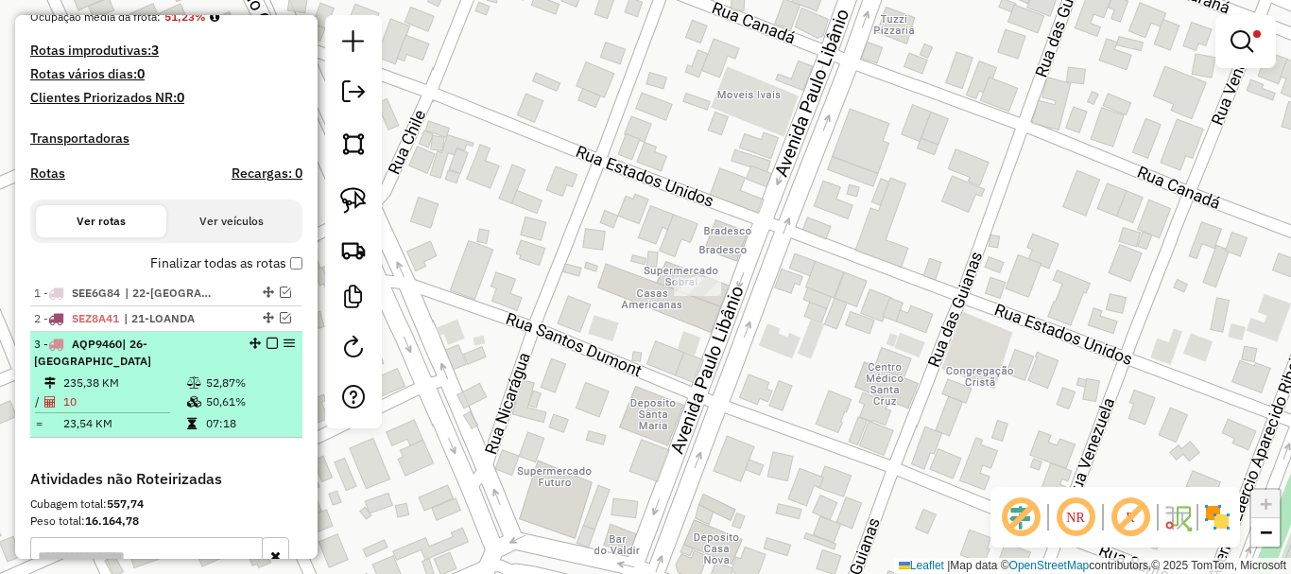
click at [266, 349] on em at bounding box center [271, 342] width 11 height 11
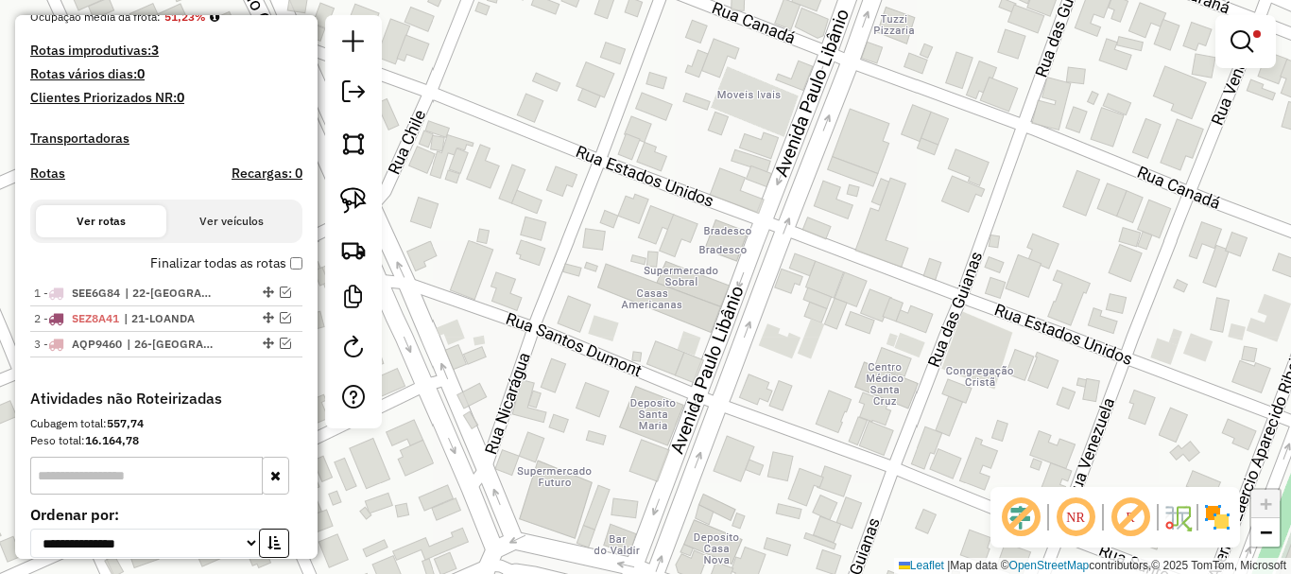
drag, startPoint x: 1251, startPoint y: 50, endPoint x: 1246, endPoint y: 34, distance: 17.0
click at [1251, 48] on em at bounding box center [1241, 41] width 23 height 23
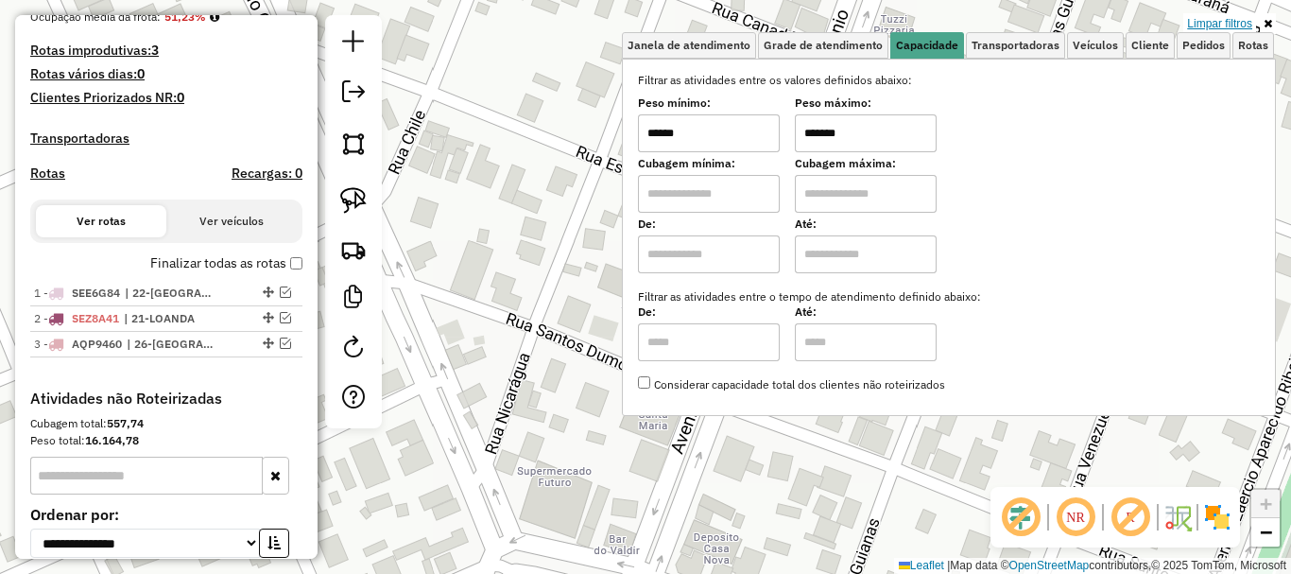
click at [1229, 25] on link "Limpar filtros" at bounding box center [1219, 23] width 73 height 21
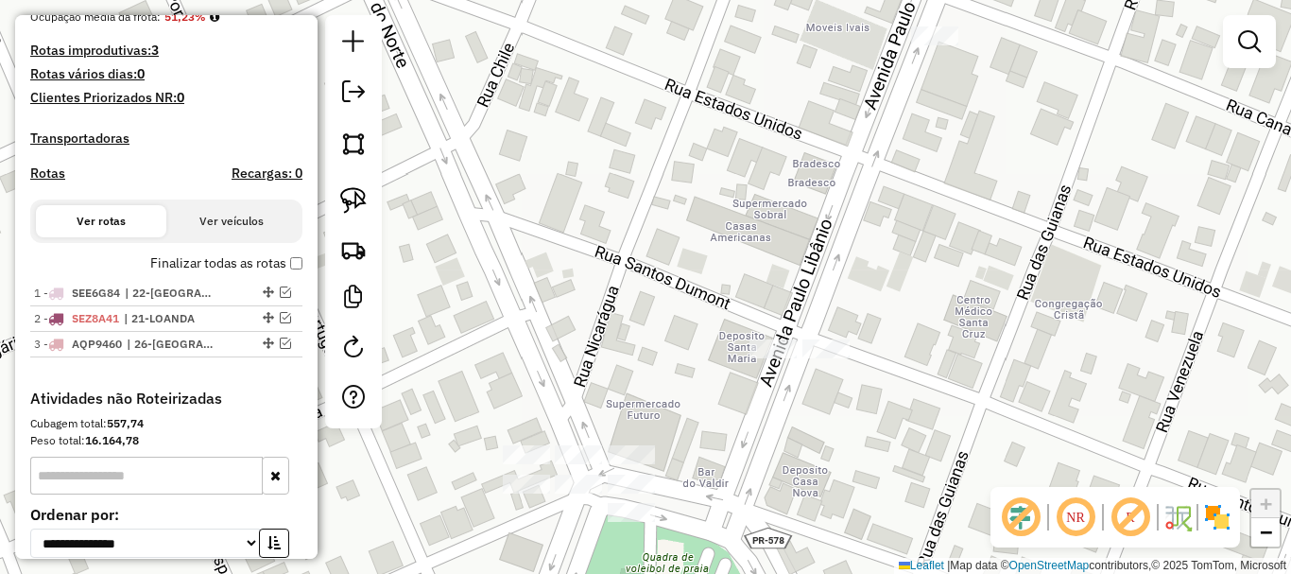
drag, startPoint x: 852, startPoint y: 327, endPoint x: 884, endPoint y: 301, distance: 40.9
click at [884, 301] on div "Janela de atendimento Grade de atendimento Capacidade Transportadoras Veículos …" at bounding box center [645, 287] width 1291 height 574
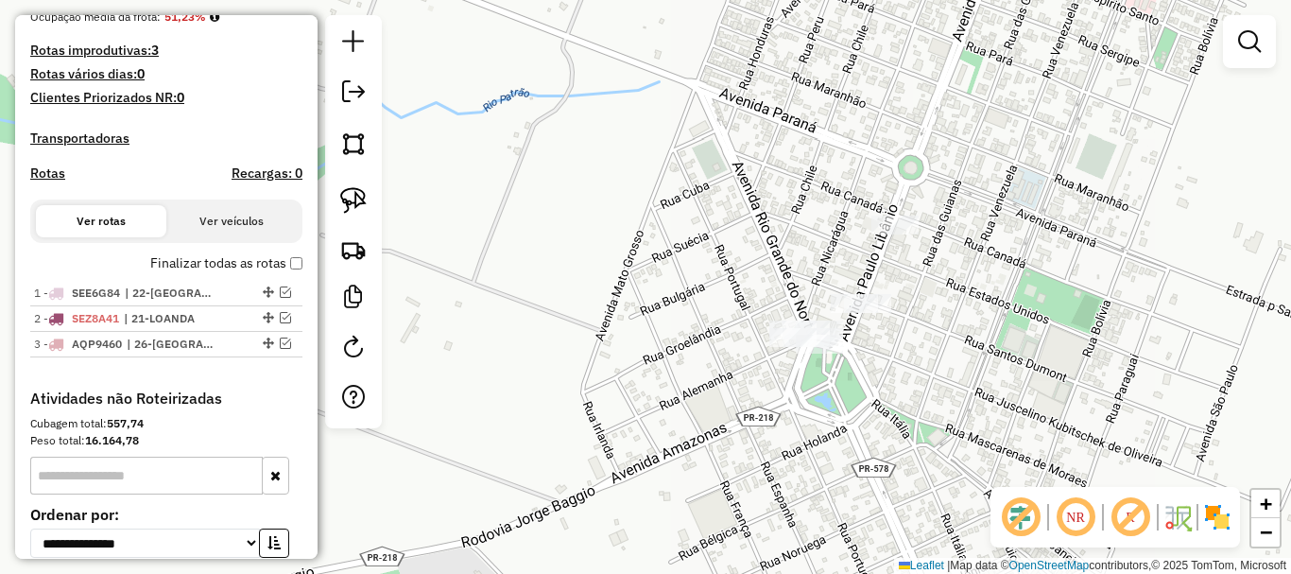
drag, startPoint x: 913, startPoint y: 334, endPoint x: 838, endPoint y: 304, distance: 80.2
click at [857, 311] on div "Janela de atendimento Grade de atendimento Capacidade Transportadoras Veículos …" at bounding box center [645, 287] width 1291 height 574
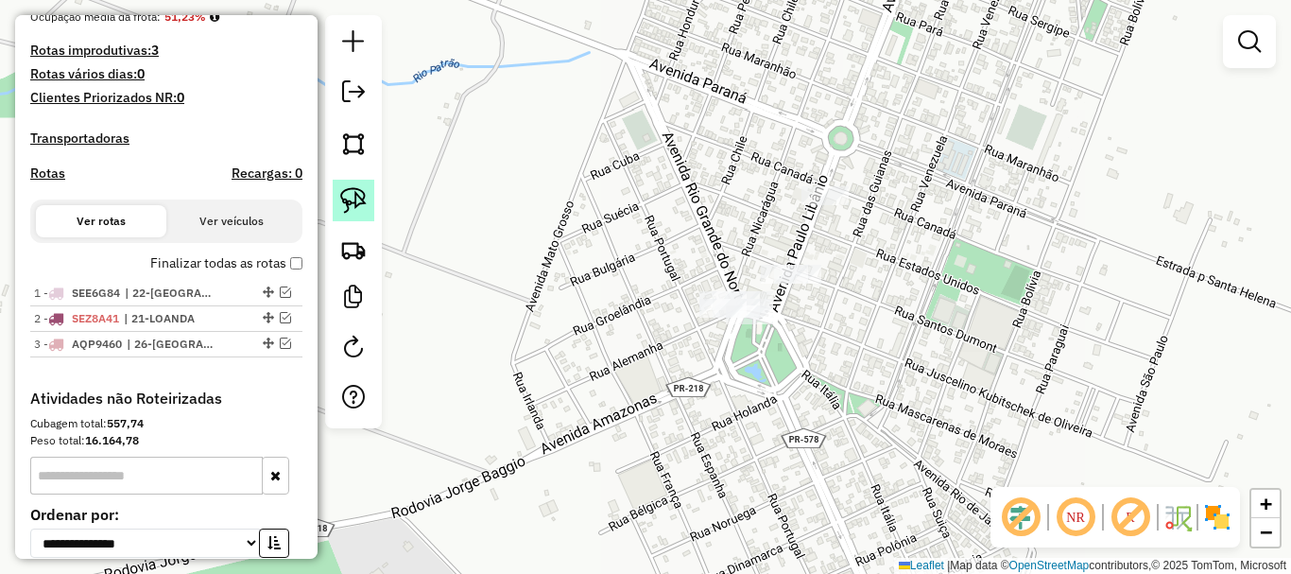
click at [355, 205] on img at bounding box center [353, 200] width 26 height 26
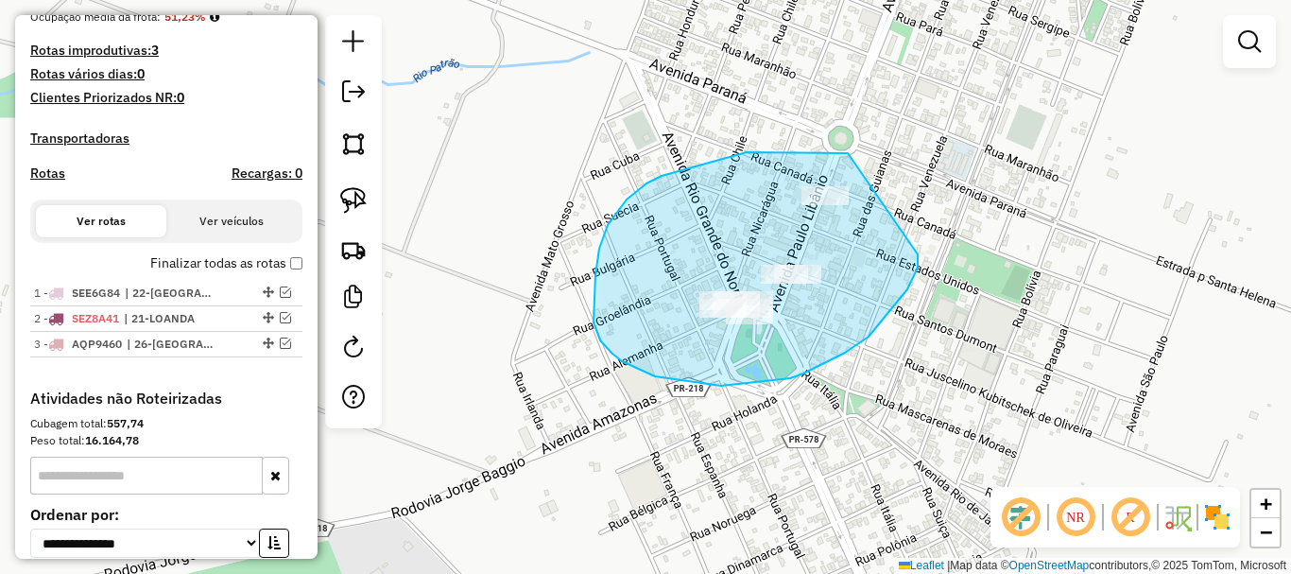
drag, startPoint x: 845, startPoint y: 152, endPoint x: 918, endPoint y: 252, distance: 123.8
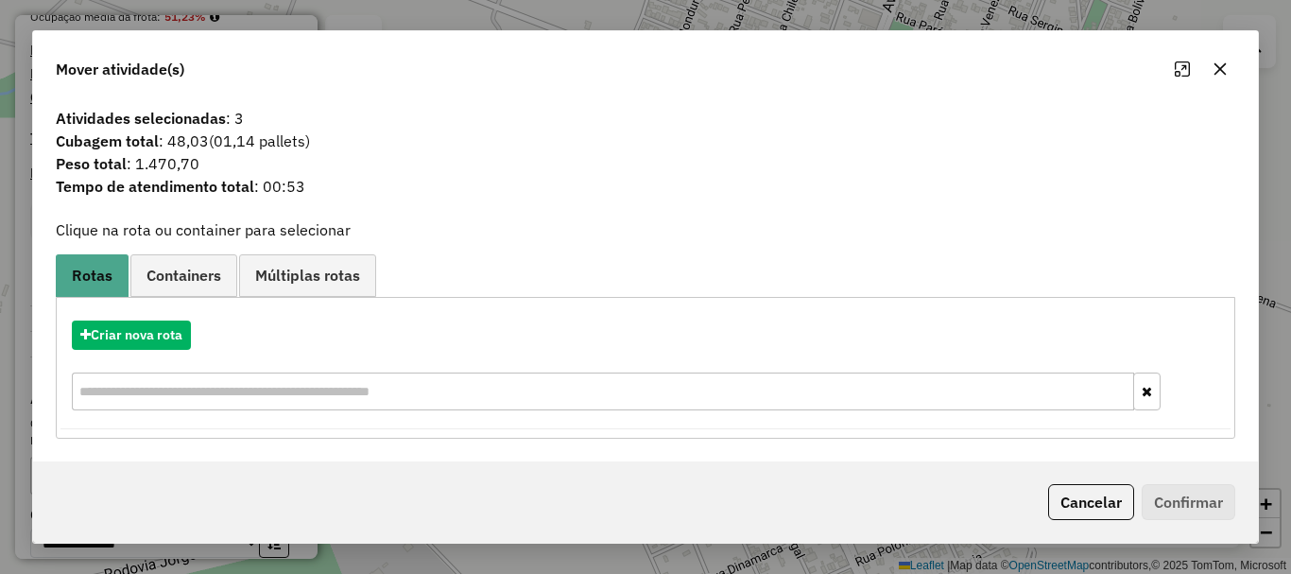
click at [1212, 61] on icon "button" at bounding box center [1219, 68] width 15 height 15
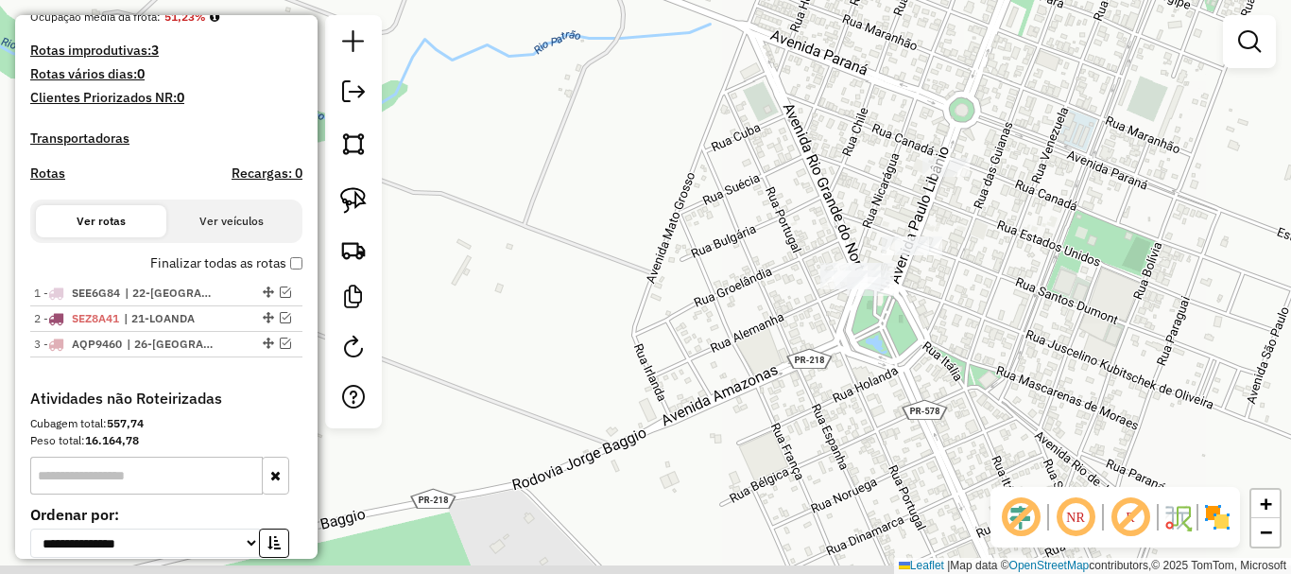
drag, startPoint x: 455, startPoint y: 338, endPoint x: 622, endPoint y: 271, distance: 179.3
click at [621, 277] on div "Janela de atendimento Grade de atendimento Capacidade Transportadoras Veículos …" at bounding box center [645, 287] width 1291 height 574
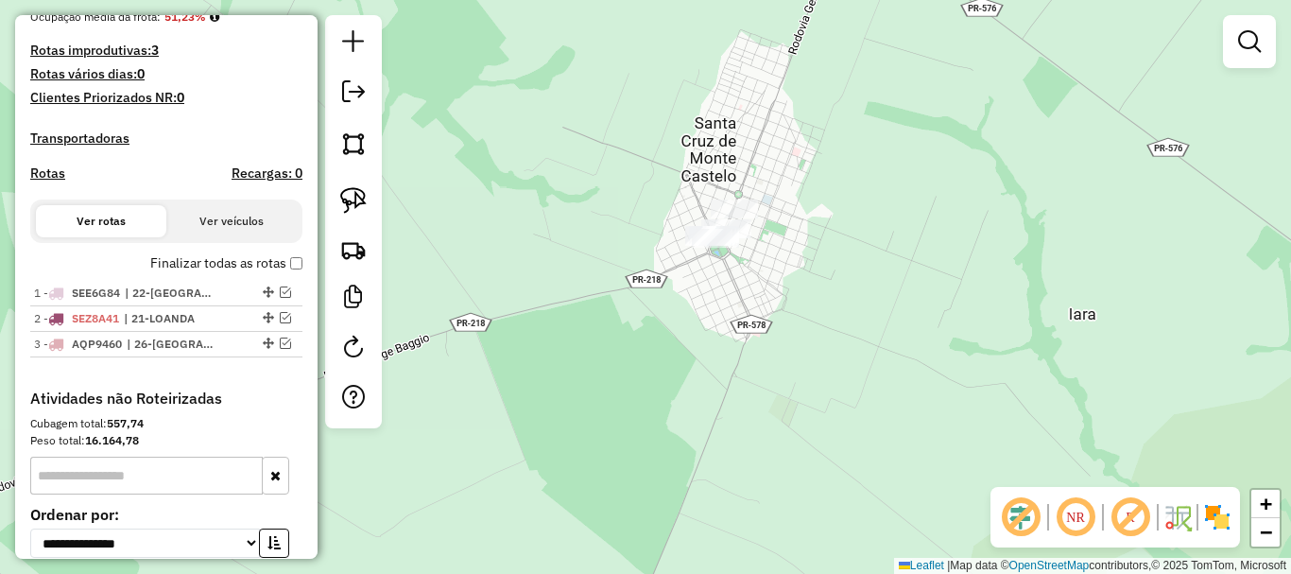
drag, startPoint x: 555, startPoint y: 298, endPoint x: 664, endPoint y: 237, distance: 125.2
click at [628, 258] on div "Janela de atendimento Grade de atendimento Capacidade Transportadoras Veículos …" at bounding box center [645, 287] width 1291 height 574
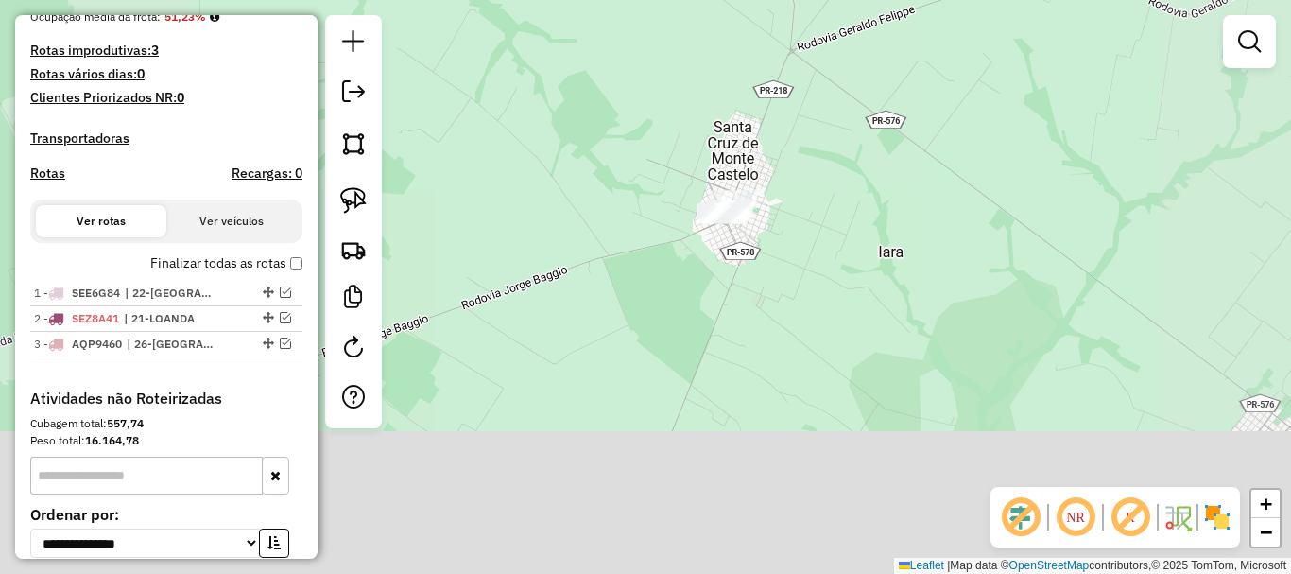
drag, startPoint x: 690, startPoint y: 280, endPoint x: 745, endPoint y: 247, distance: 64.0
click at [740, 249] on div "Janela de atendimento Grade de atendimento Capacidade Transportadoras Veículos …" at bounding box center [645, 287] width 1291 height 574
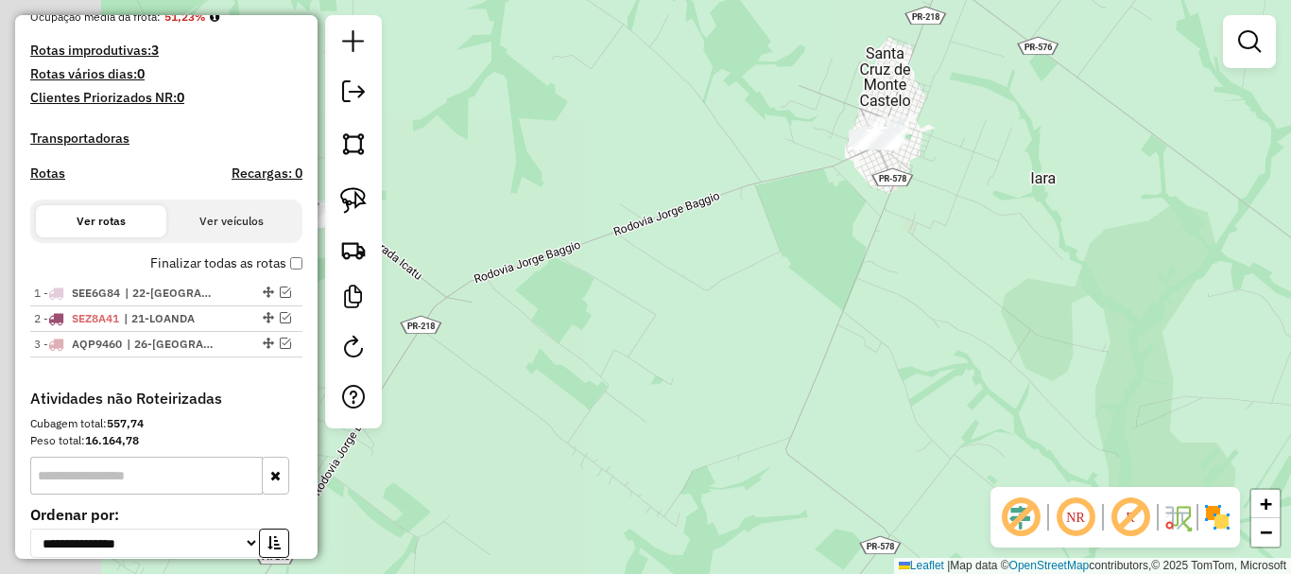
drag, startPoint x: 609, startPoint y: 317, endPoint x: 706, endPoint y: 291, distance: 100.6
click at [701, 294] on div "Janela de atendimento Grade de atendimento Capacidade Transportadoras Veículos …" at bounding box center [645, 287] width 1291 height 574
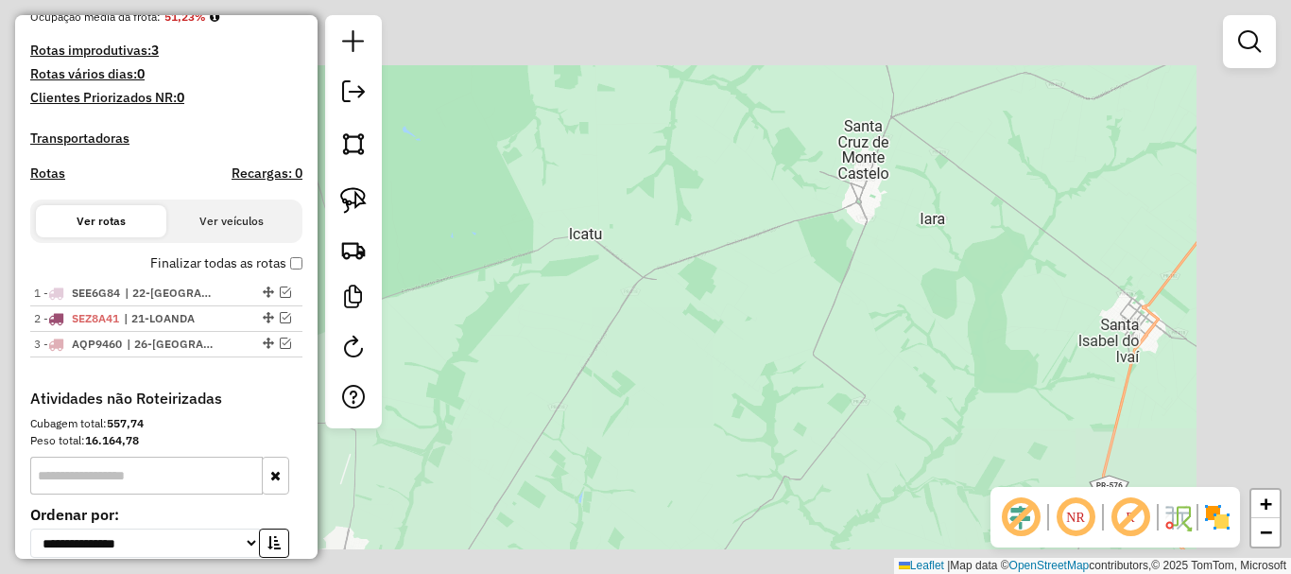
drag, startPoint x: 744, startPoint y: 306, endPoint x: 785, endPoint y: 334, distance: 49.8
click at [785, 334] on div "Janela de atendimento Grade de atendimento Capacidade Transportadoras Veículos …" at bounding box center [645, 287] width 1291 height 574
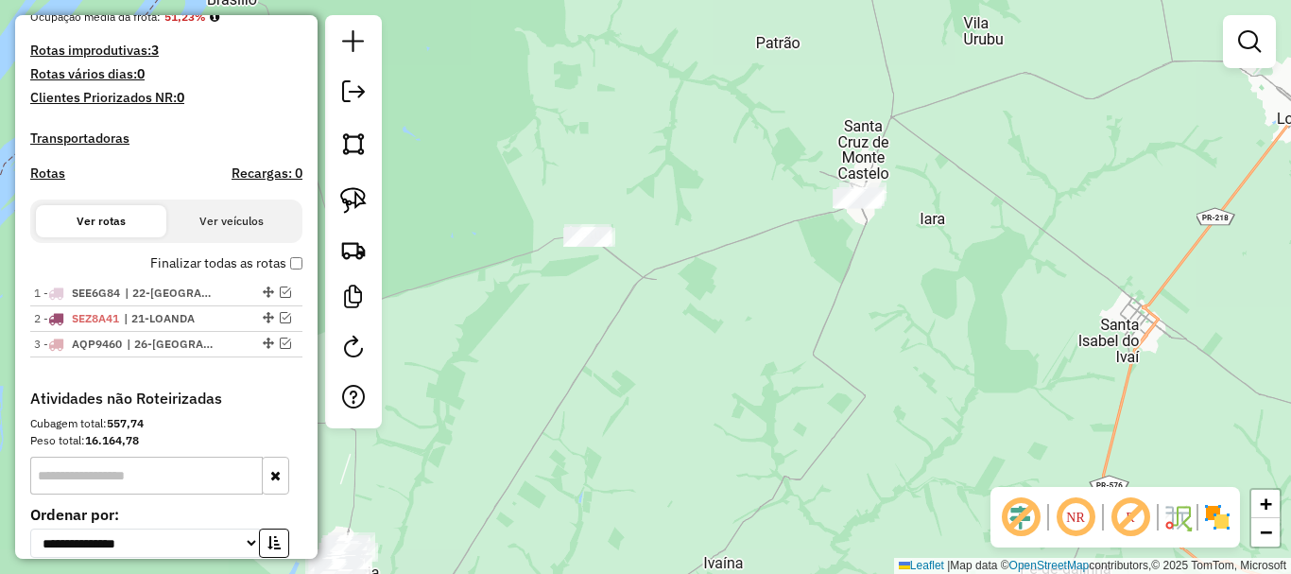
drag, startPoint x: 727, startPoint y: 292, endPoint x: 779, endPoint y: 318, distance: 57.9
click at [779, 318] on div "Janela de atendimento Grade de atendimento Capacidade Transportadoras Veículos …" at bounding box center [645, 287] width 1291 height 574
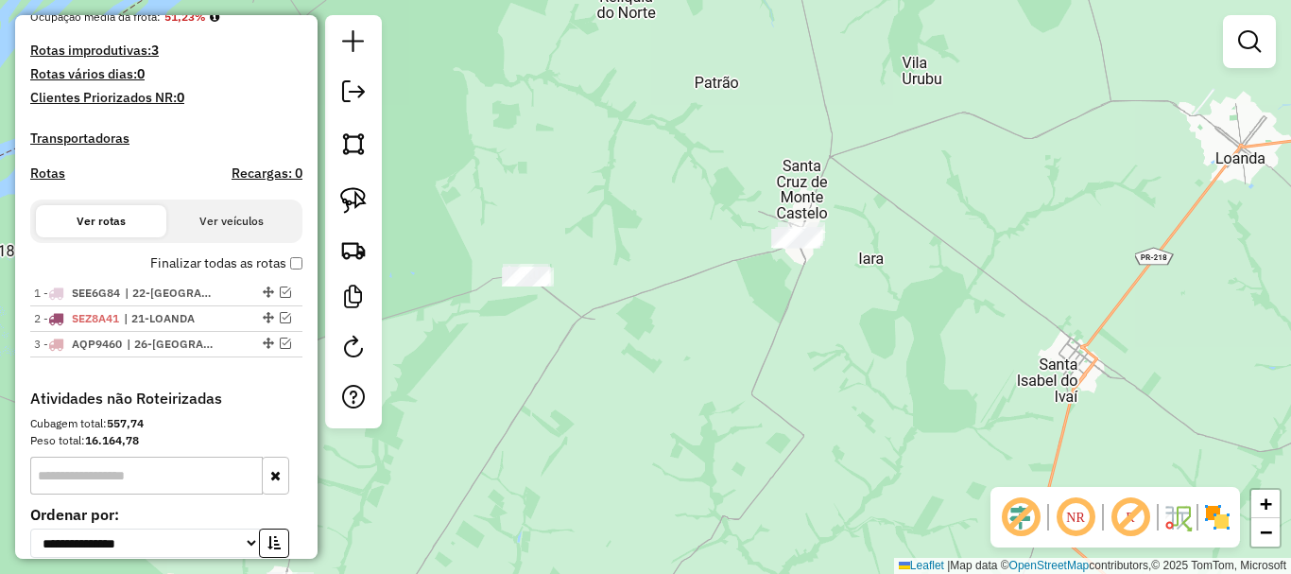
drag, startPoint x: 688, startPoint y: 163, endPoint x: 541, endPoint y: 194, distance: 150.5
click at [541, 194] on div "Janela de atendimento Grade de atendimento Capacidade Transportadoras Veículos …" at bounding box center [645, 287] width 1291 height 574
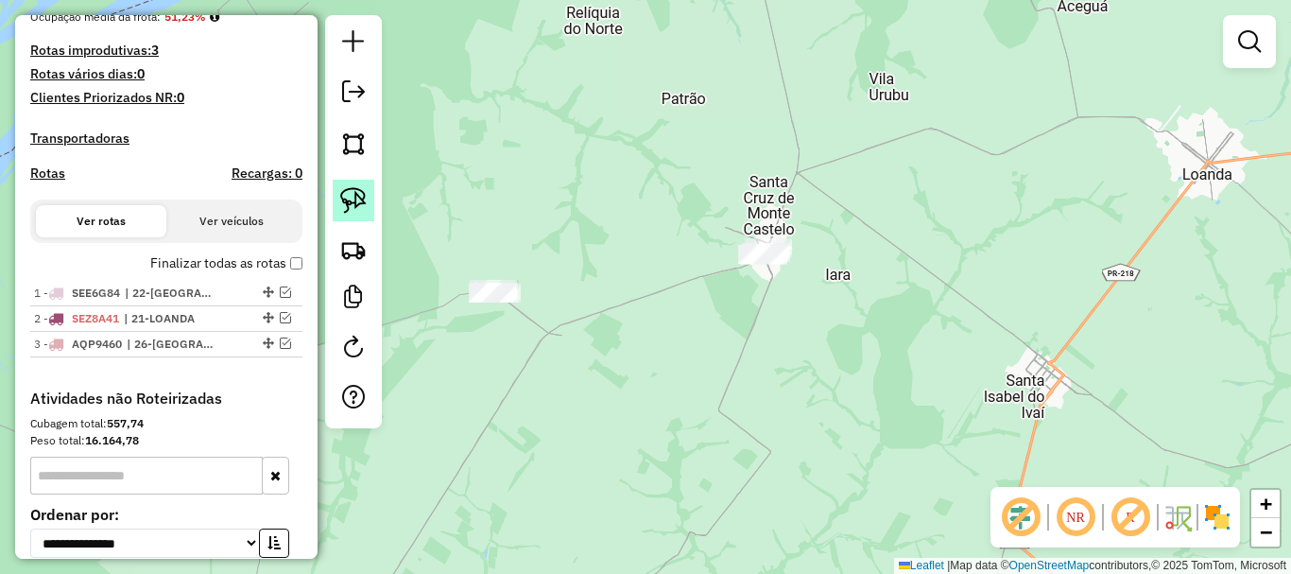
click at [357, 193] on img at bounding box center [353, 200] width 26 height 26
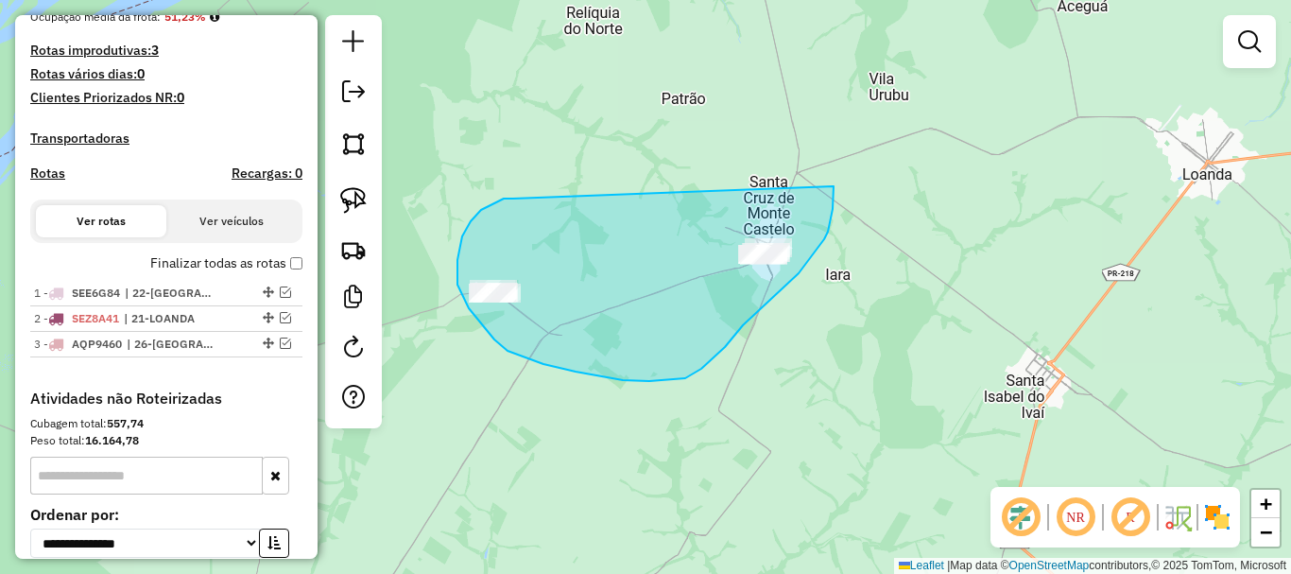
drag, startPoint x: 513, startPoint y: 198, endPoint x: 834, endPoint y: 186, distance: 320.6
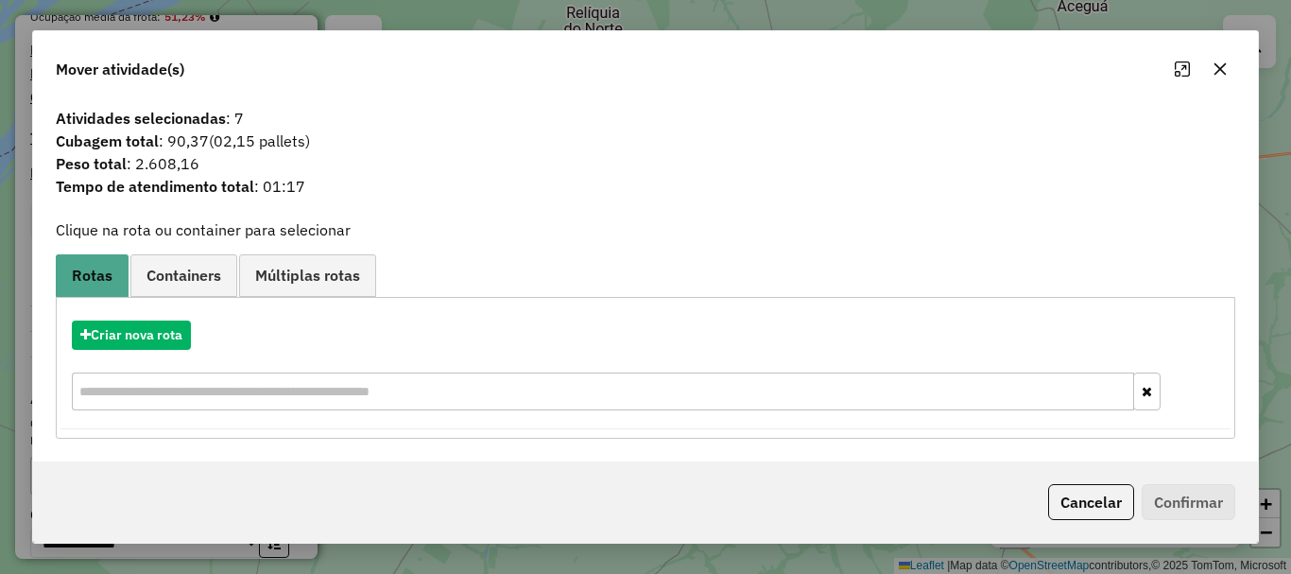
click at [1223, 68] on icon "button" at bounding box center [1219, 68] width 15 height 15
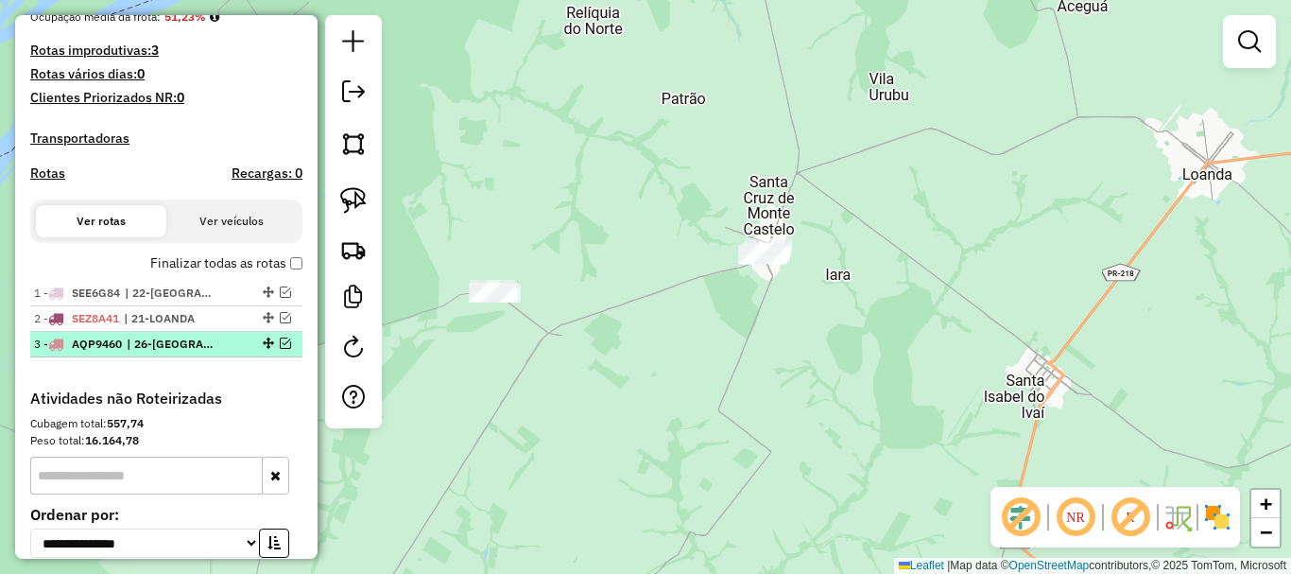
click at [280, 349] on em at bounding box center [285, 342] width 11 height 11
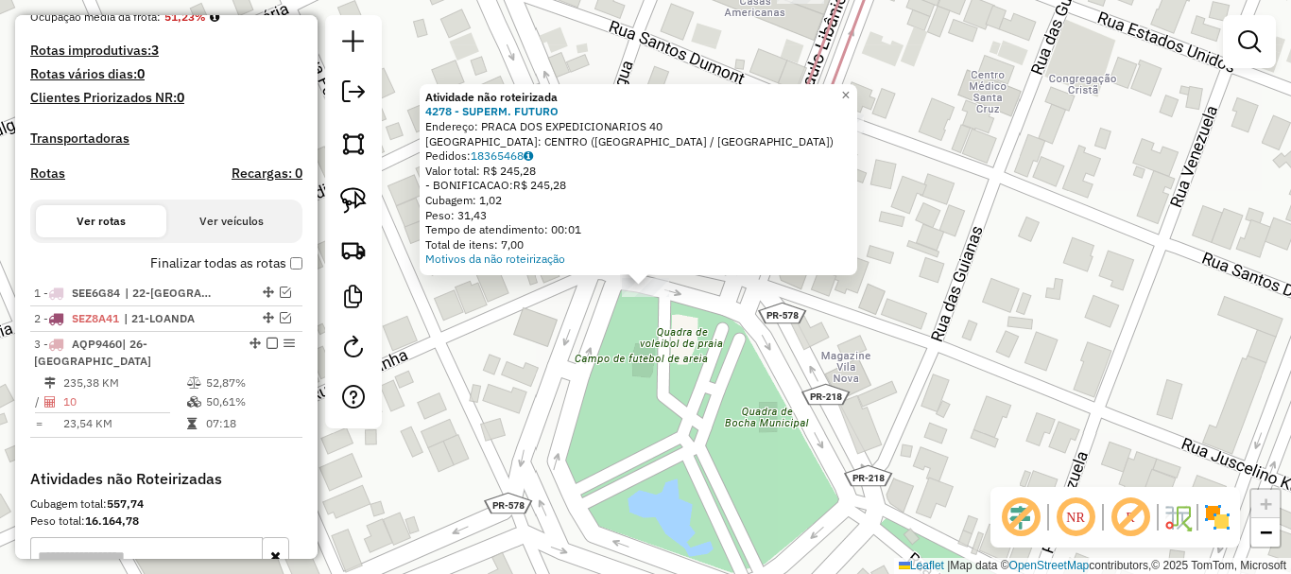
click at [700, 345] on div "Atividade não roteirizada 4278 - SUPERM. FUTURO Endereço: PRACA DOS EXPEDICIONA…" at bounding box center [645, 287] width 1291 height 574
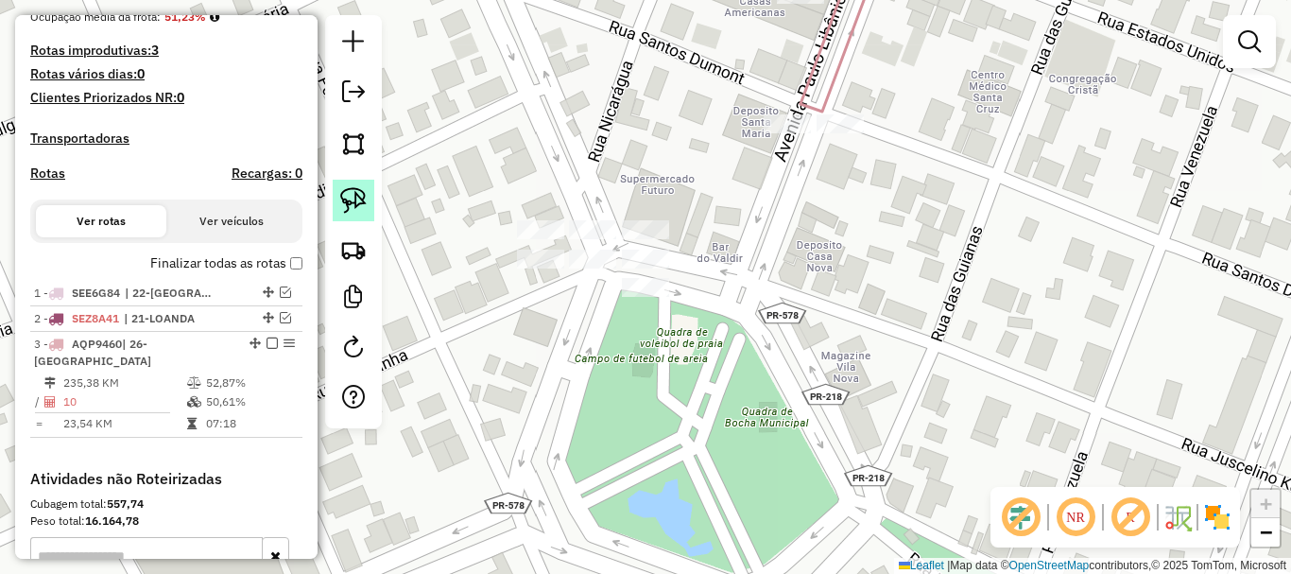
click at [347, 209] on img at bounding box center [353, 200] width 26 height 26
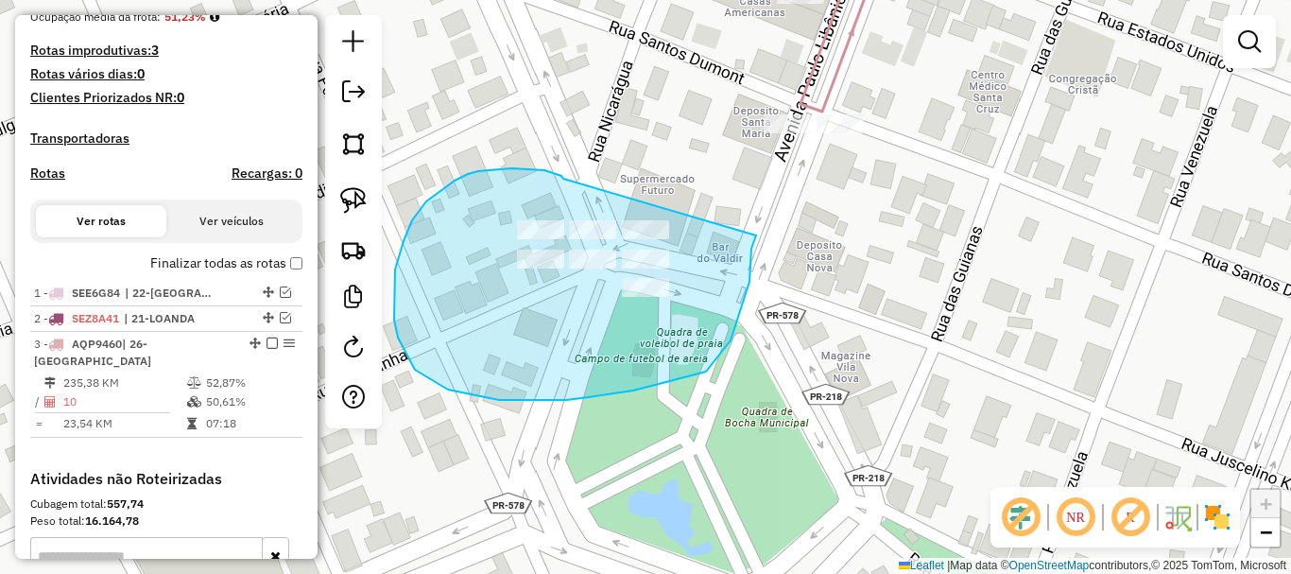
drag, startPoint x: 478, startPoint y: 171, endPoint x: 756, endPoint y: 235, distance: 285.2
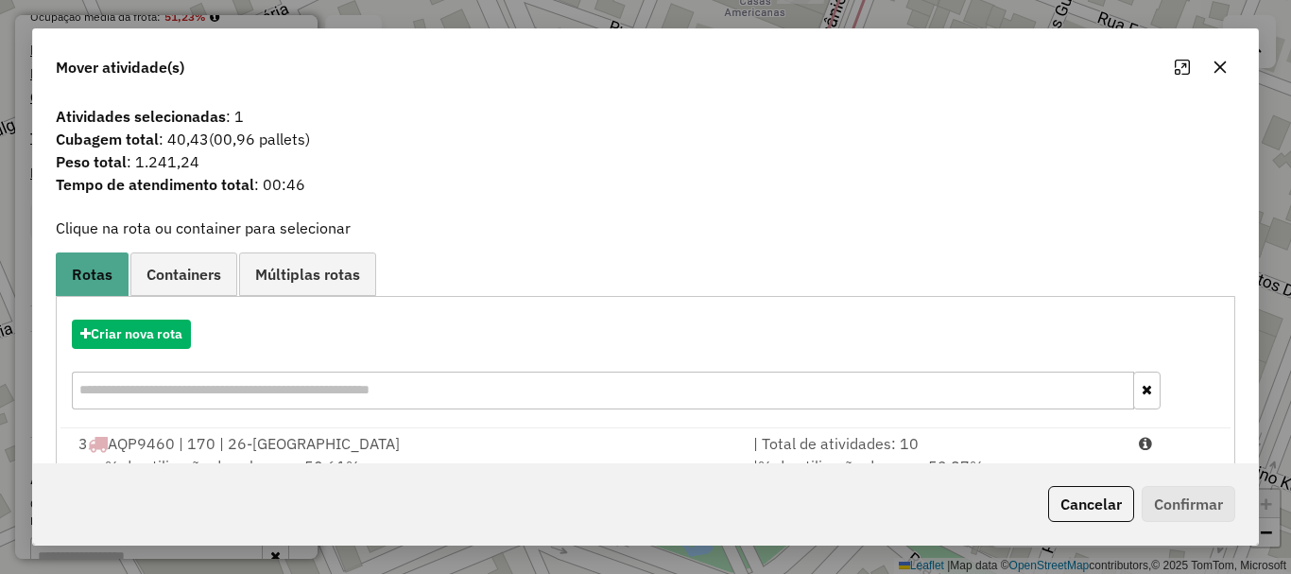
scroll to position [74, 0]
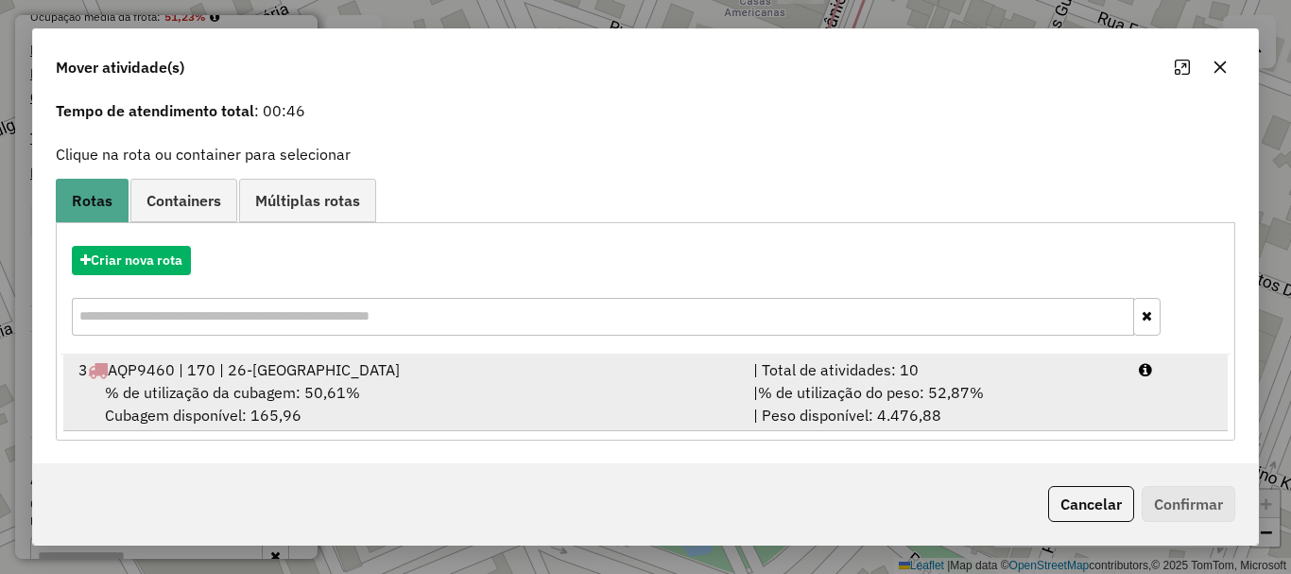
click at [742, 397] on div "| % de utilização do peso: 52,87% | Peso disponível: 4.476,88" at bounding box center [935, 403] width 386 height 45
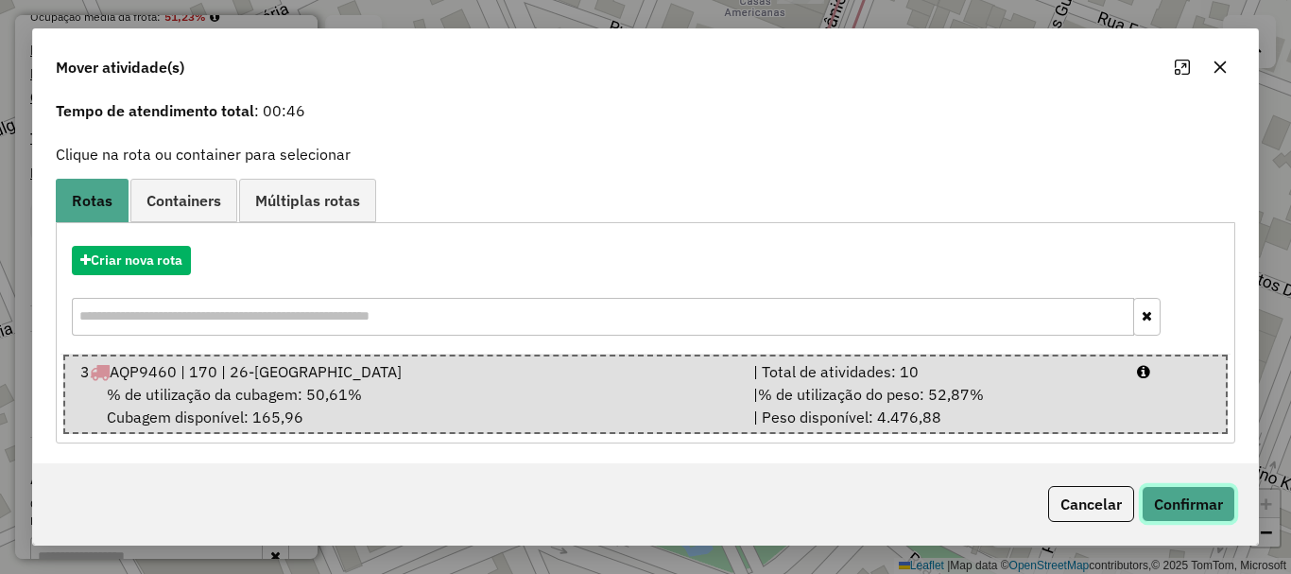
click at [1173, 500] on button "Confirmar" at bounding box center [1189, 504] width 94 height 36
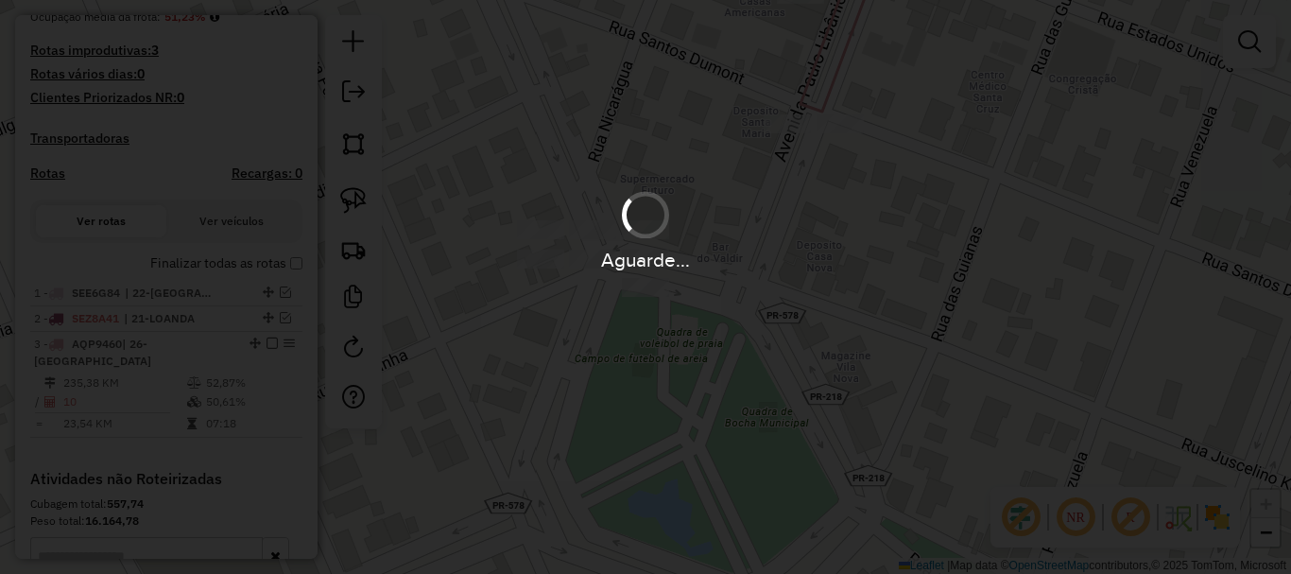
scroll to position [0, 0]
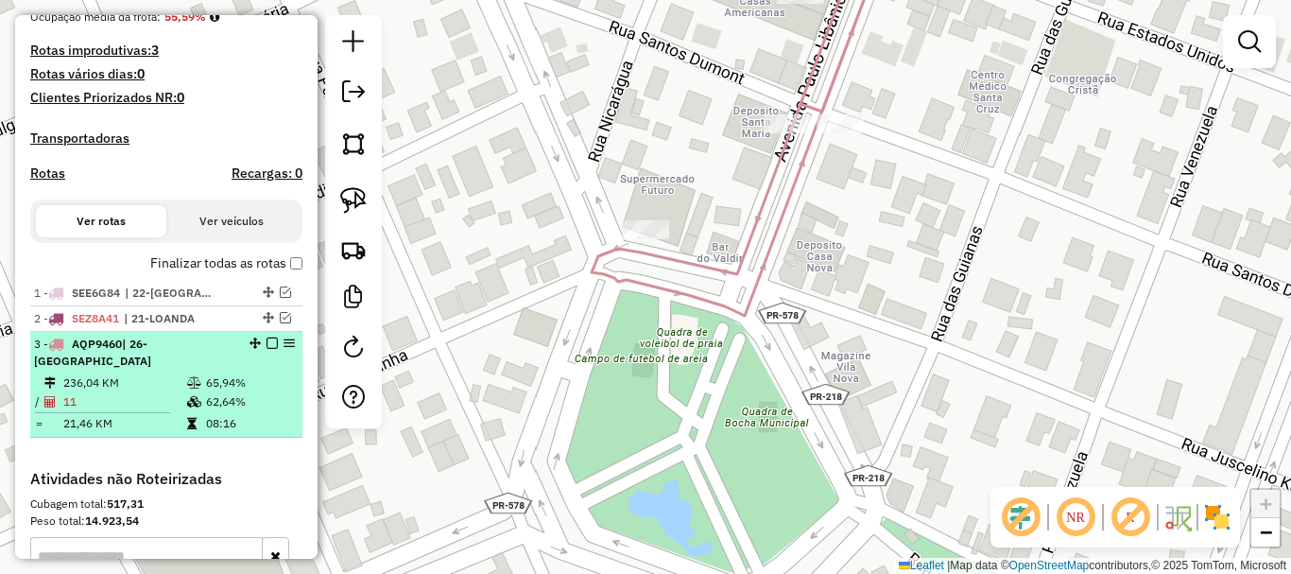
click at [151, 392] on td "236,04 KM" at bounding box center [124, 382] width 124 height 19
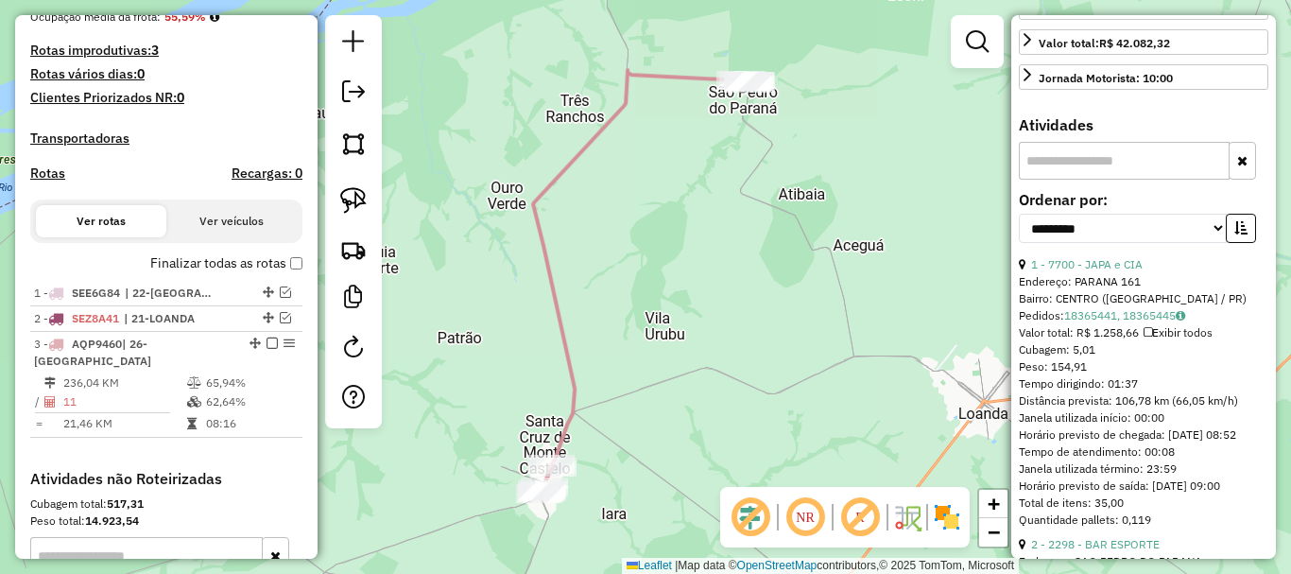
scroll to position [473, 0]
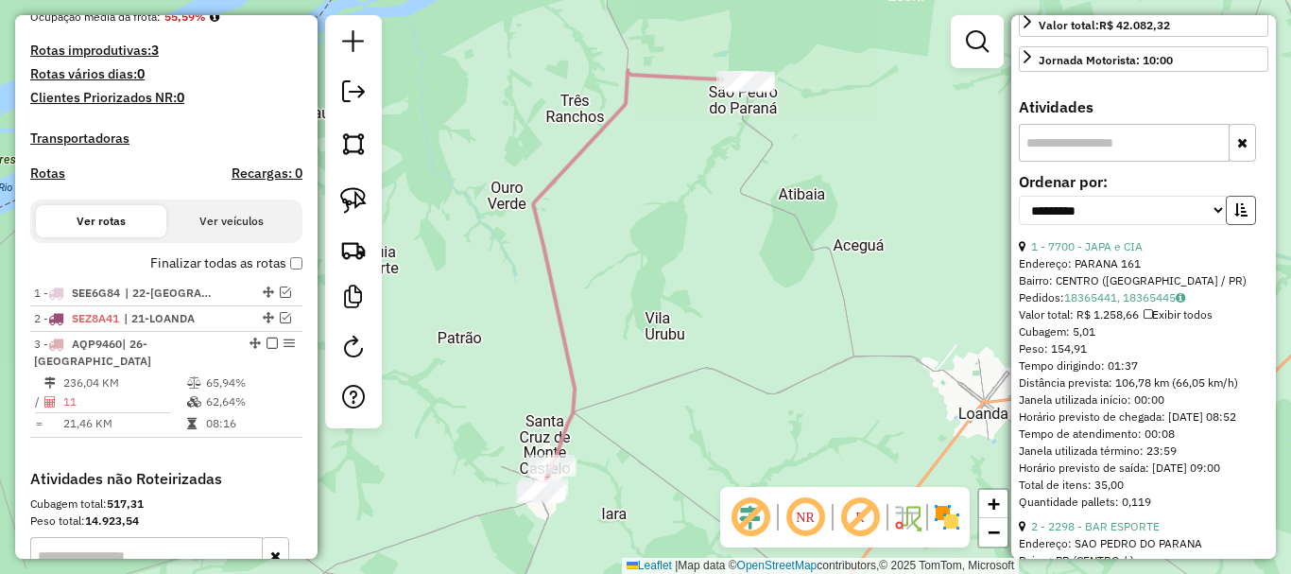
click at [1234, 225] on button "button" at bounding box center [1241, 210] width 30 height 29
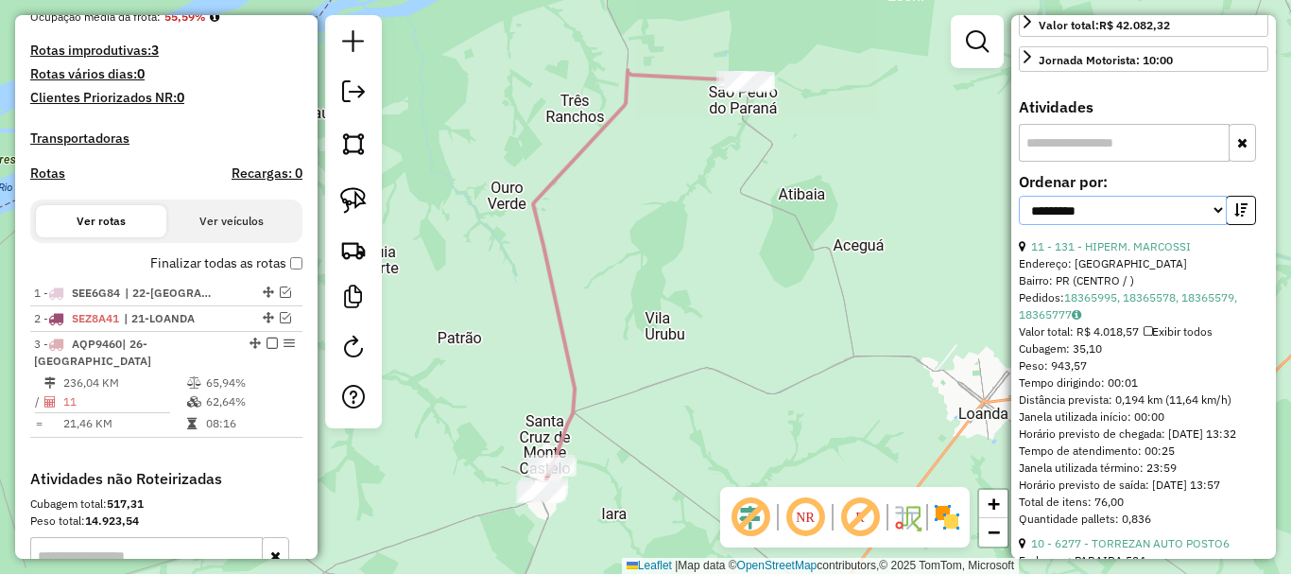
click at [1117, 225] on select "**********" at bounding box center [1123, 210] width 208 height 29
select select "*********"
click at [1019, 225] on select "**********" at bounding box center [1123, 210] width 208 height 29
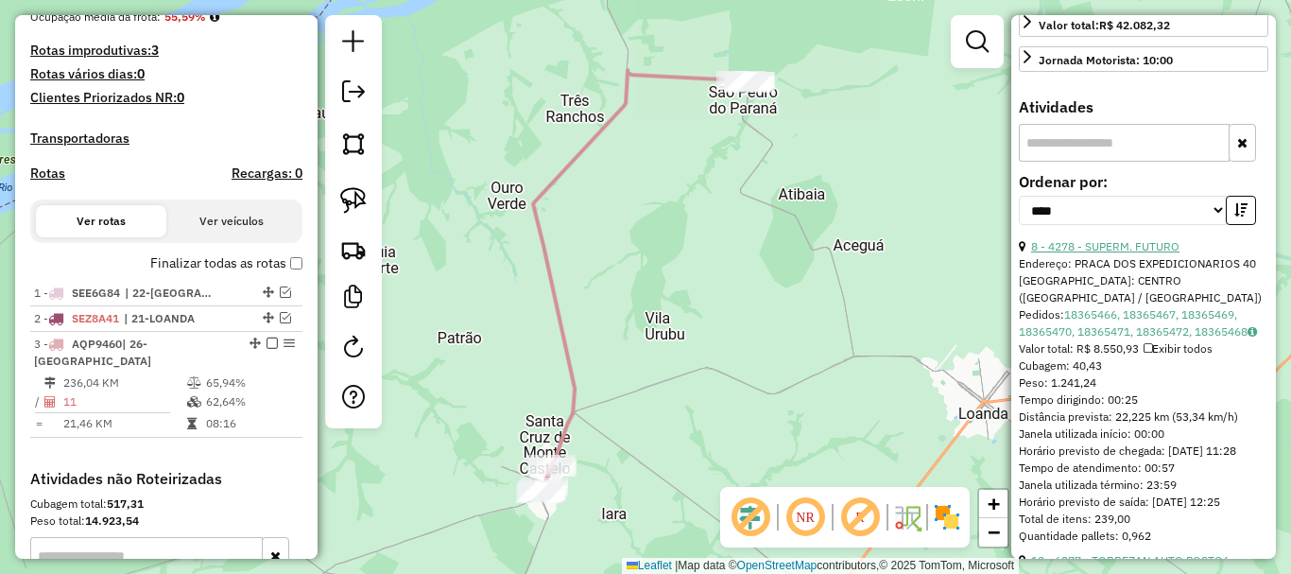
click at [1114, 253] on link "8 - 4278 - SUPERM. FUTURO" at bounding box center [1105, 246] width 148 height 14
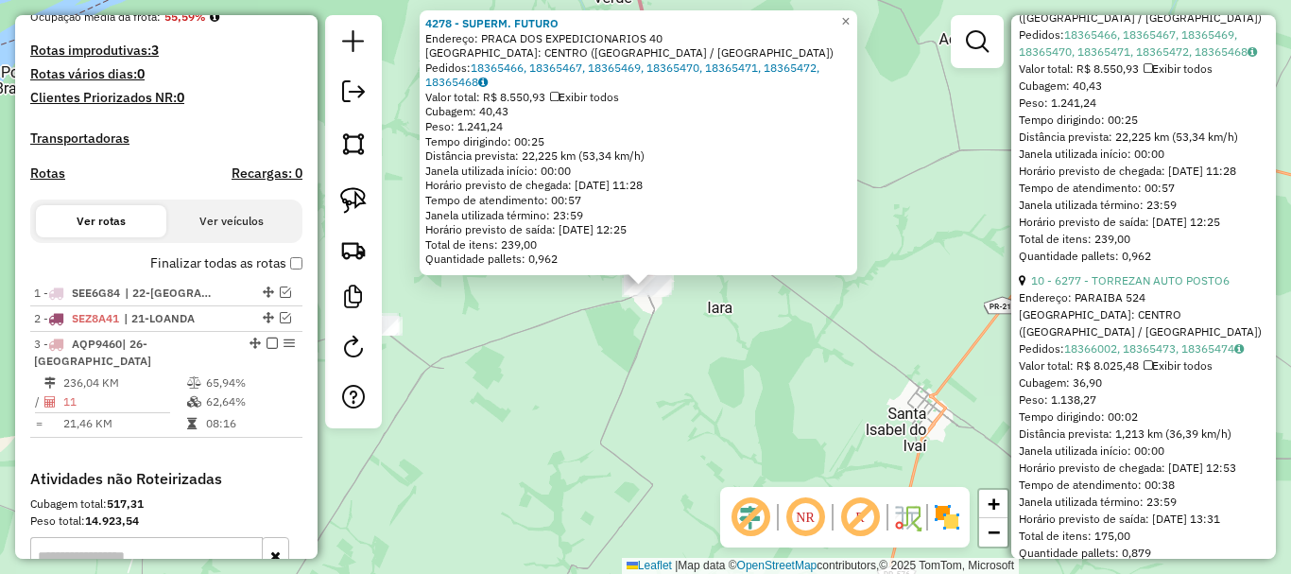
scroll to position [756, 0]
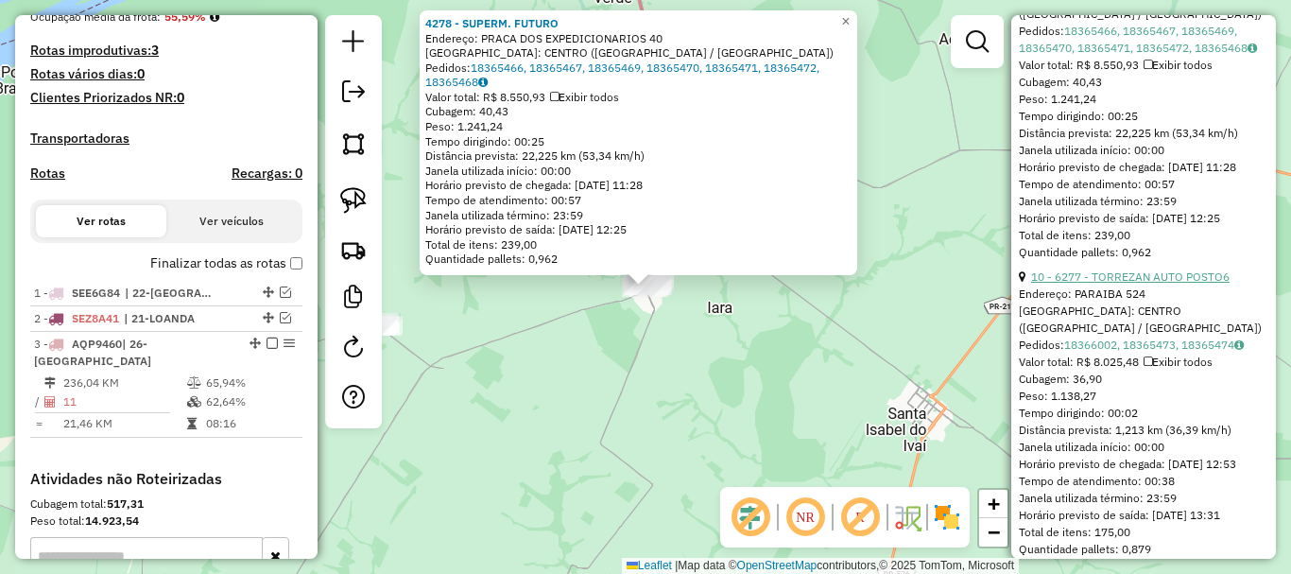
click at [1156, 284] on link "10 - 6277 - TORREZAN AUTO POSTO6" at bounding box center [1130, 276] width 198 height 14
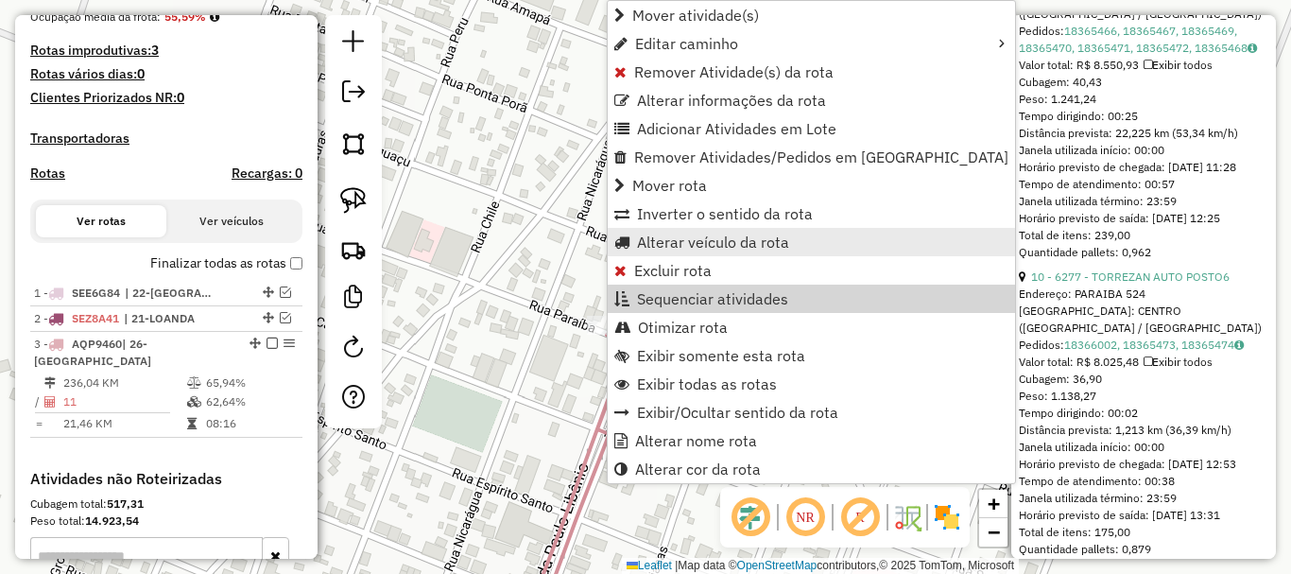
scroll to position [741, 0]
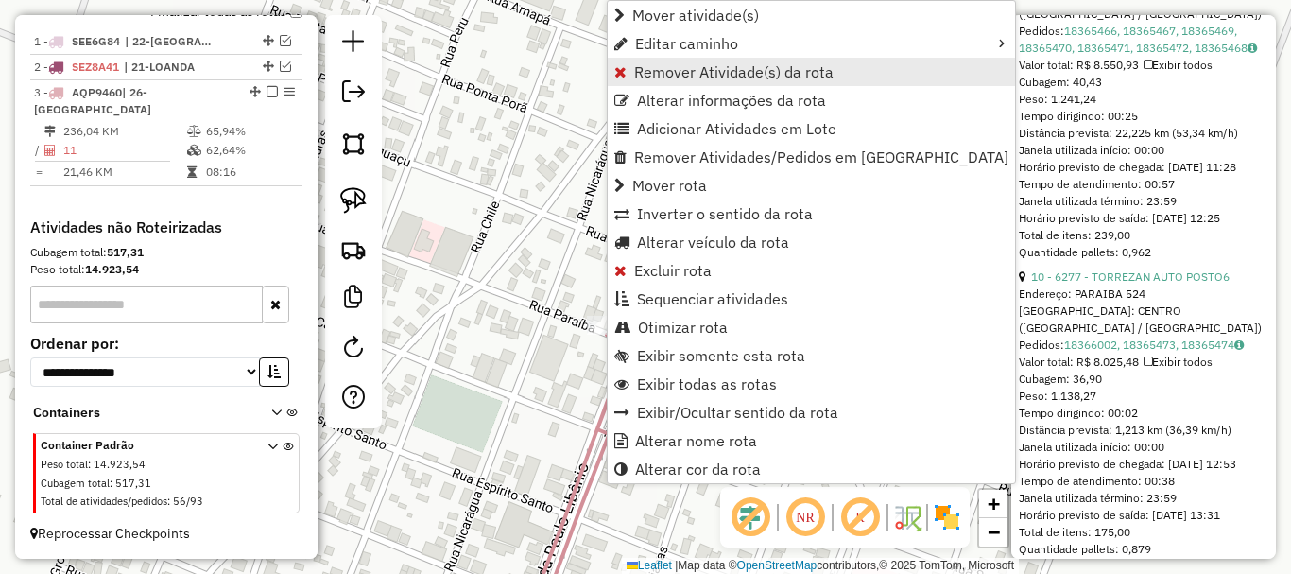
click at [668, 68] on span "Remover Atividade(s) da rota" at bounding box center [733, 71] width 199 height 15
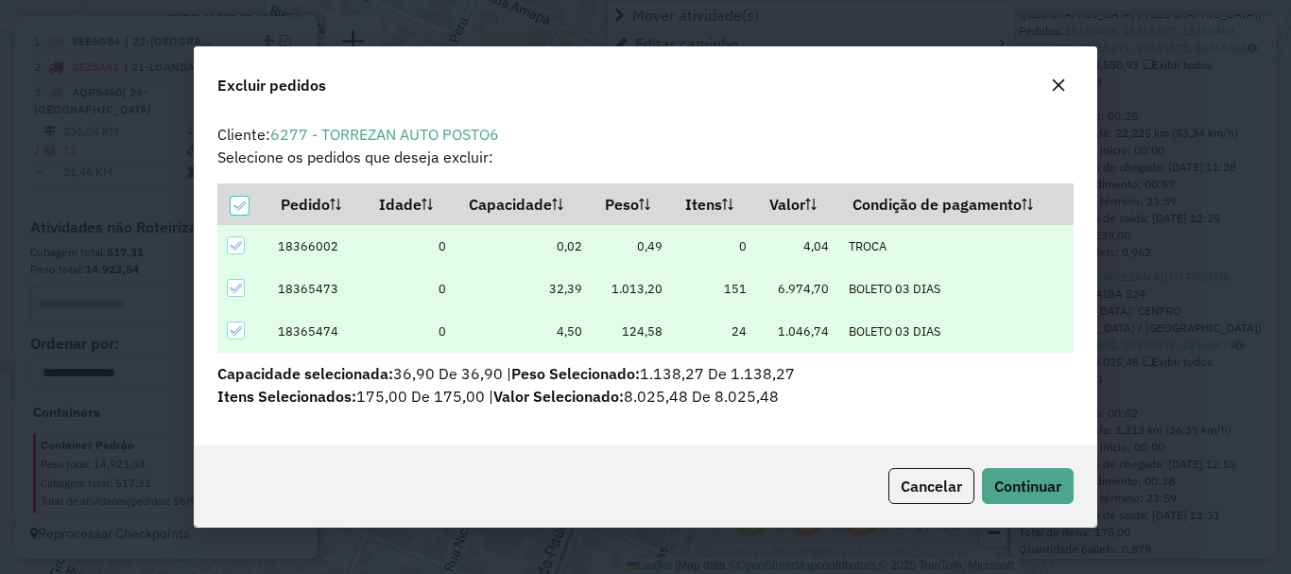
scroll to position [11, 6]
click at [1027, 484] on span "Continuar" at bounding box center [1027, 485] width 67 height 19
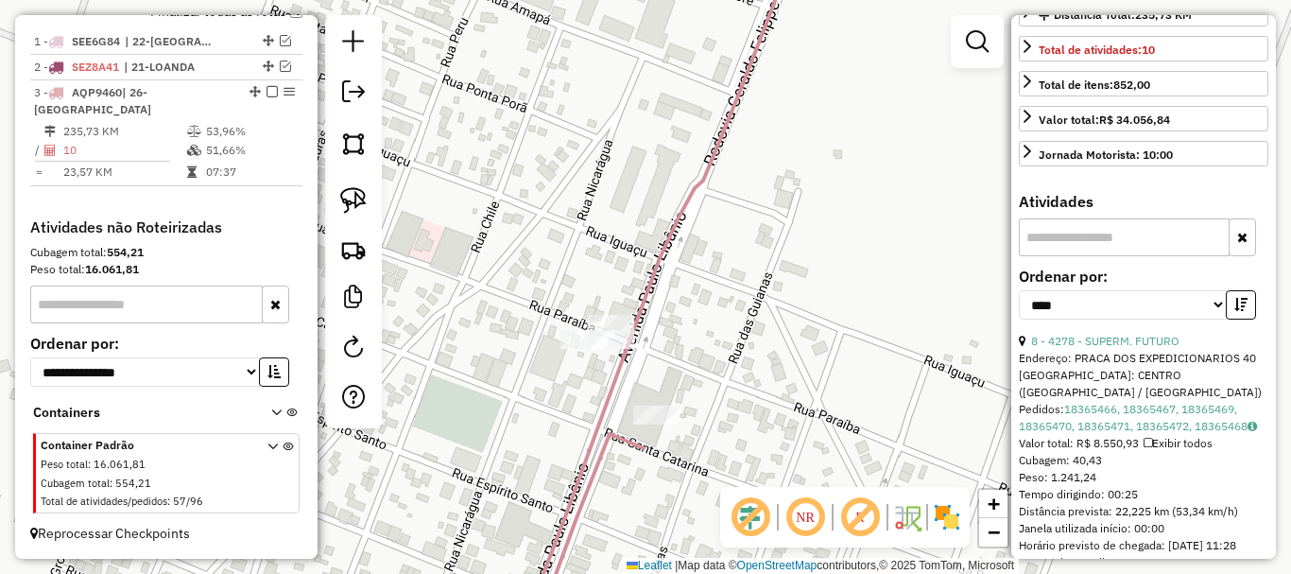
scroll to position [0, 0]
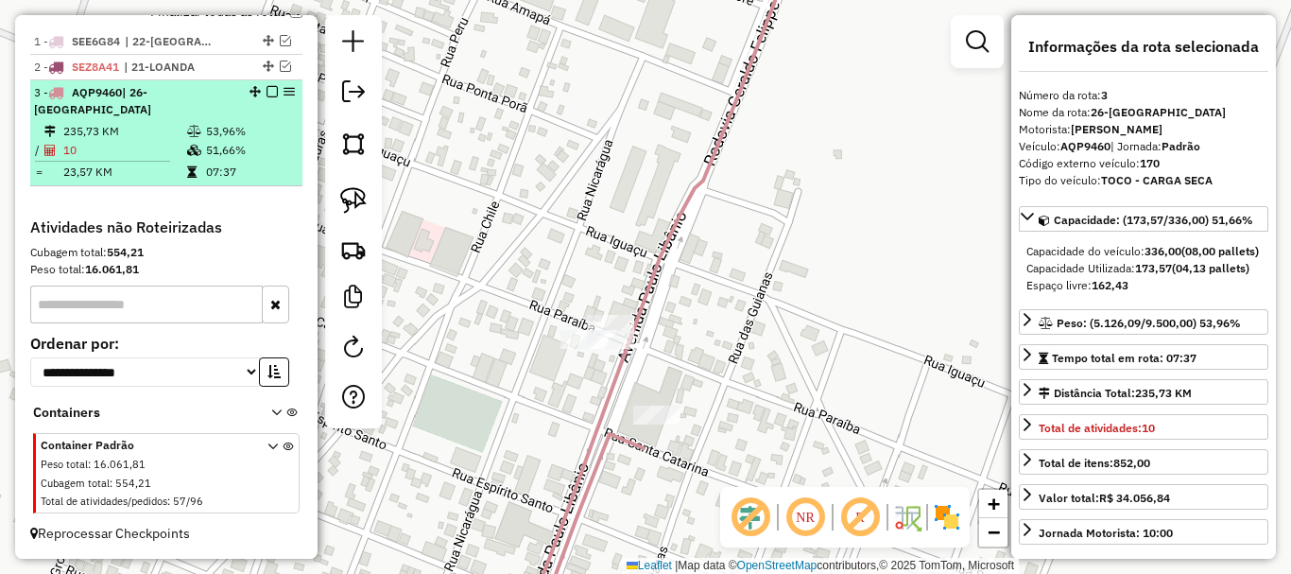
click at [268, 89] on em at bounding box center [271, 91] width 11 height 11
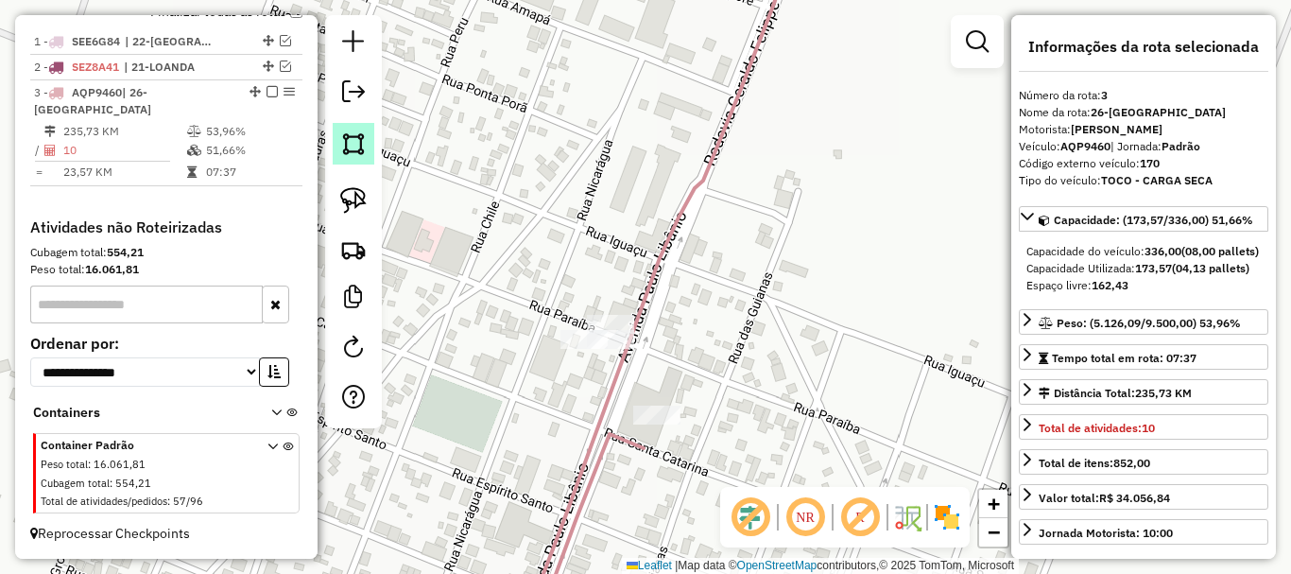
scroll to position [661, 0]
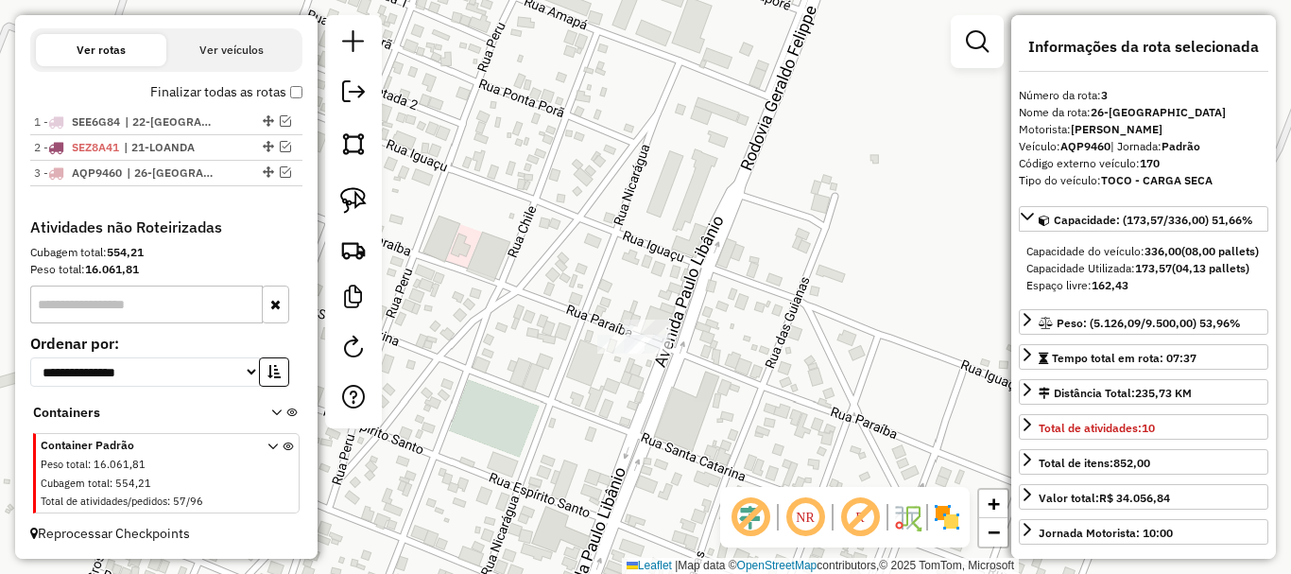
drag, startPoint x: 538, startPoint y: 221, endPoint x: 710, endPoint y: 198, distance: 173.5
click at [656, 216] on div "Janela de atendimento Grade de atendimento Capacidade Transportadoras Veículos …" at bounding box center [645, 287] width 1291 height 574
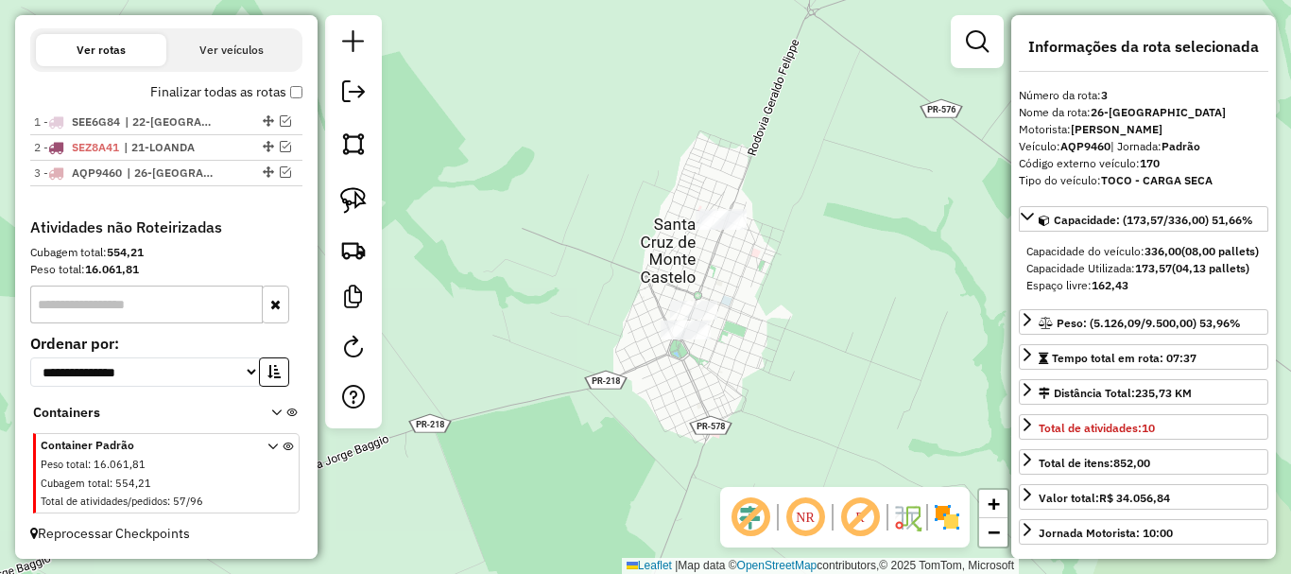
drag, startPoint x: 576, startPoint y: 299, endPoint x: 691, endPoint y: 292, distance: 114.5
click at [679, 292] on div "Janela de atendimento Grade de atendimento Capacidade Transportadoras Veículos …" at bounding box center [645, 287] width 1291 height 574
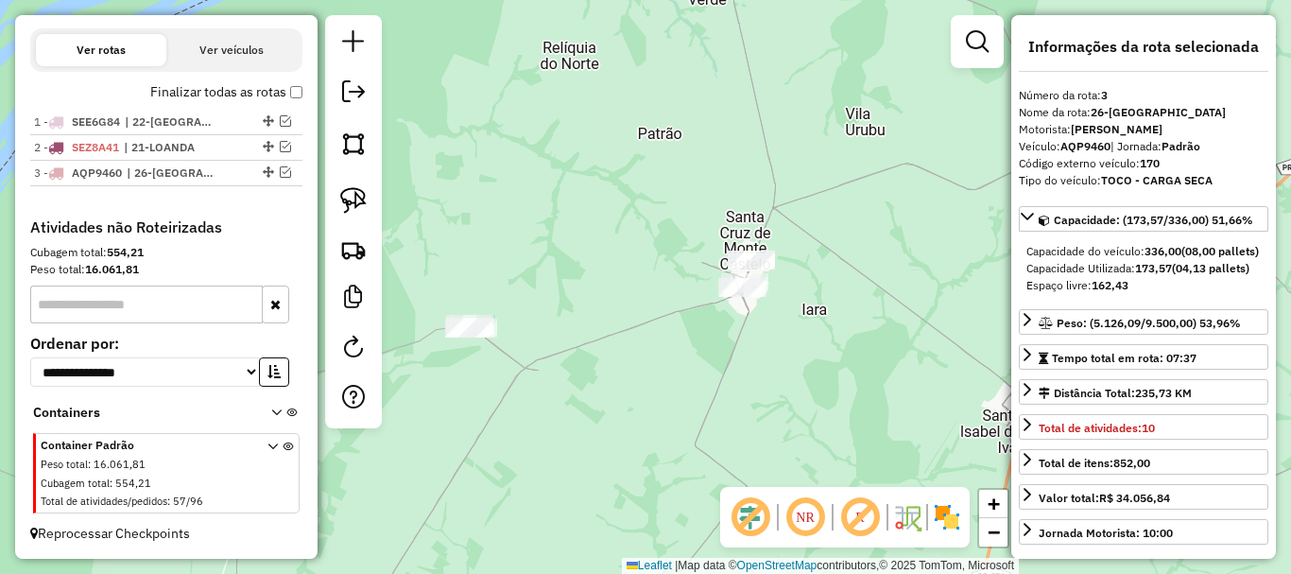
drag, startPoint x: 668, startPoint y: 308, endPoint x: 689, endPoint y: 306, distance: 20.9
click at [683, 306] on div "Janela de atendimento Grade de atendimento Capacidade Transportadoras Veículos …" at bounding box center [645, 287] width 1291 height 574
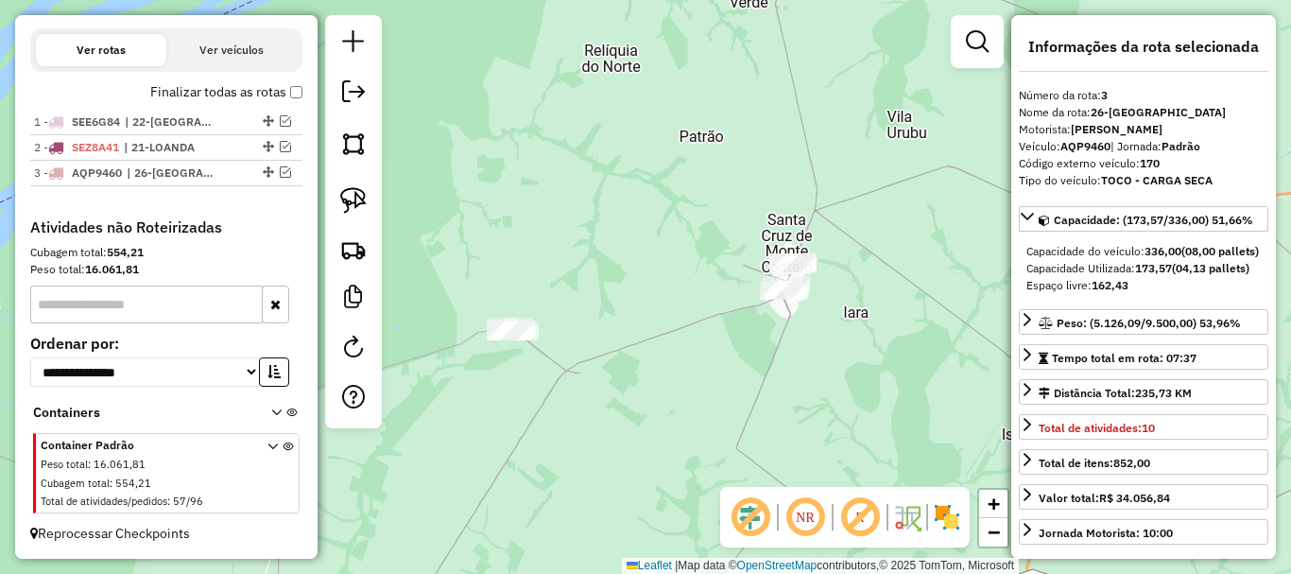
click at [679, 335] on div "Janela de atendimento Grade de atendimento Capacidade Transportadoras Veículos …" at bounding box center [645, 287] width 1291 height 574
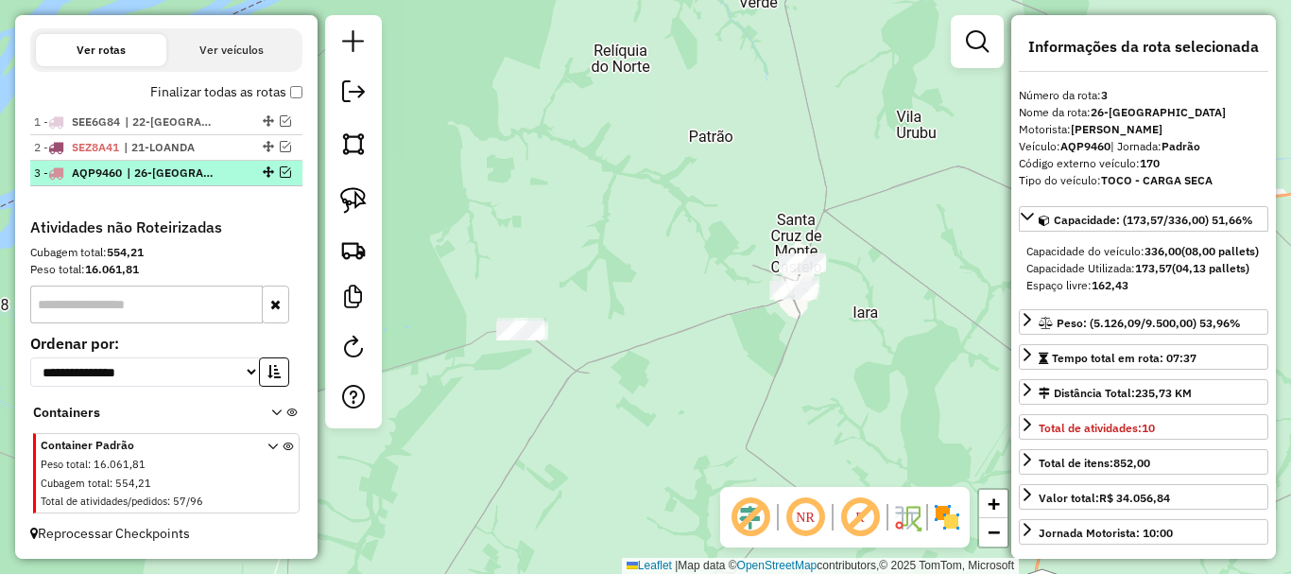
click at [282, 173] on em at bounding box center [285, 171] width 11 height 11
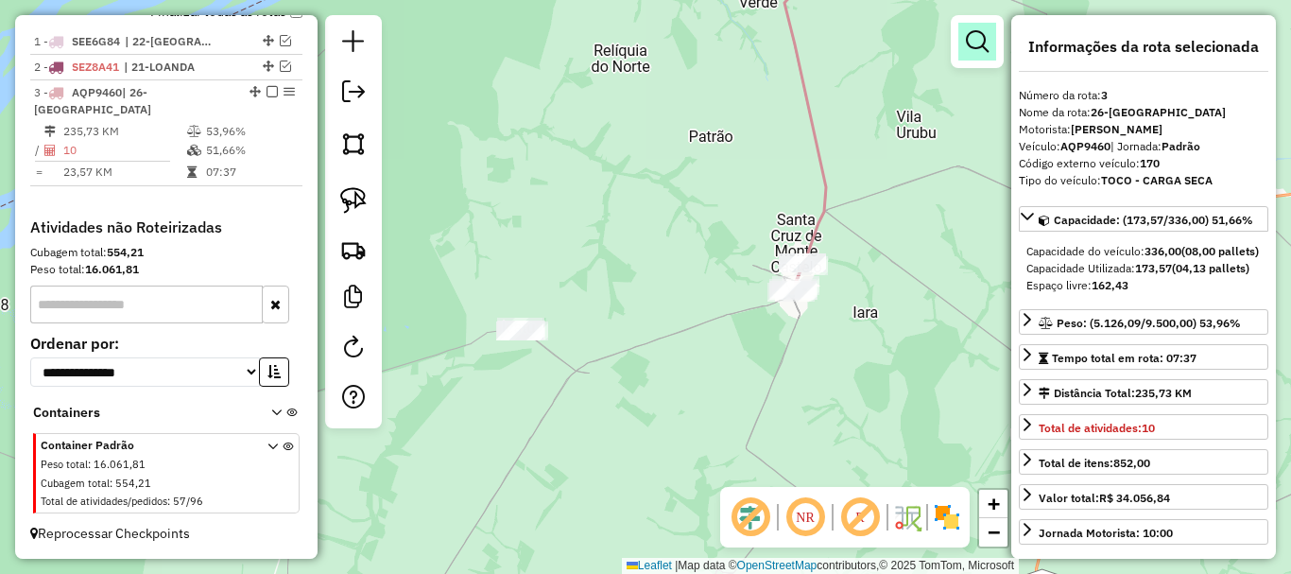
click at [980, 53] on link at bounding box center [977, 42] width 38 height 38
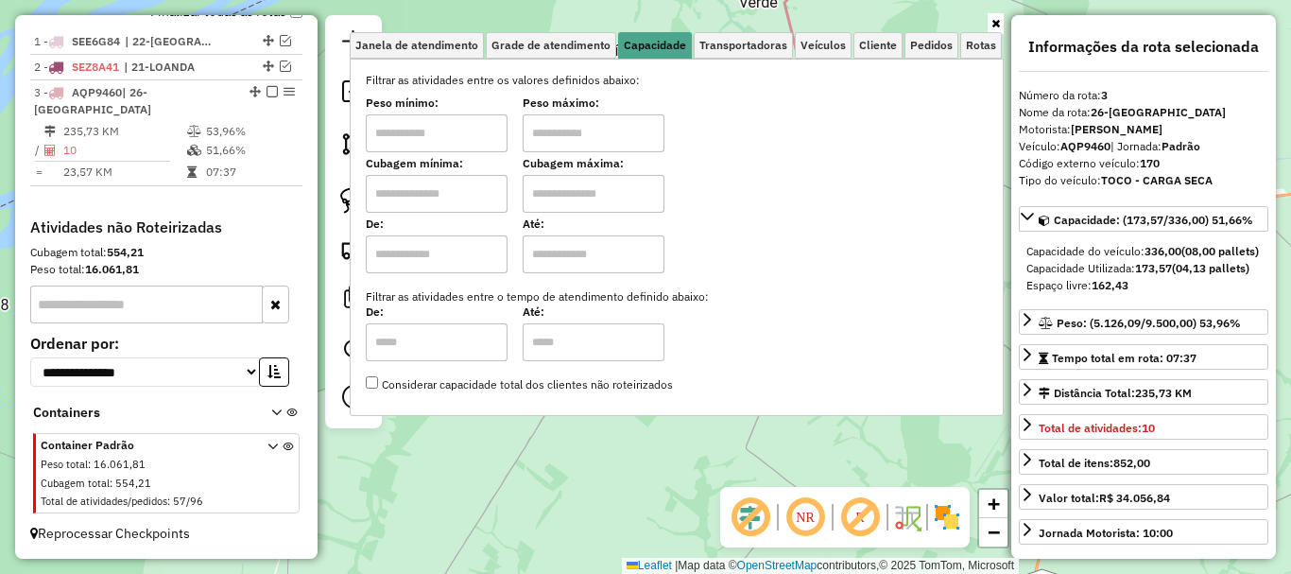
click at [444, 134] on input "text" at bounding box center [437, 133] width 142 height 38
type input "****"
type input "******"
click at [588, 451] on div "Limpar filtros Janela de atendimento Grade de atendimento Capacidade Transporta…" at bounding box center [645, 287] width 1291 height 574
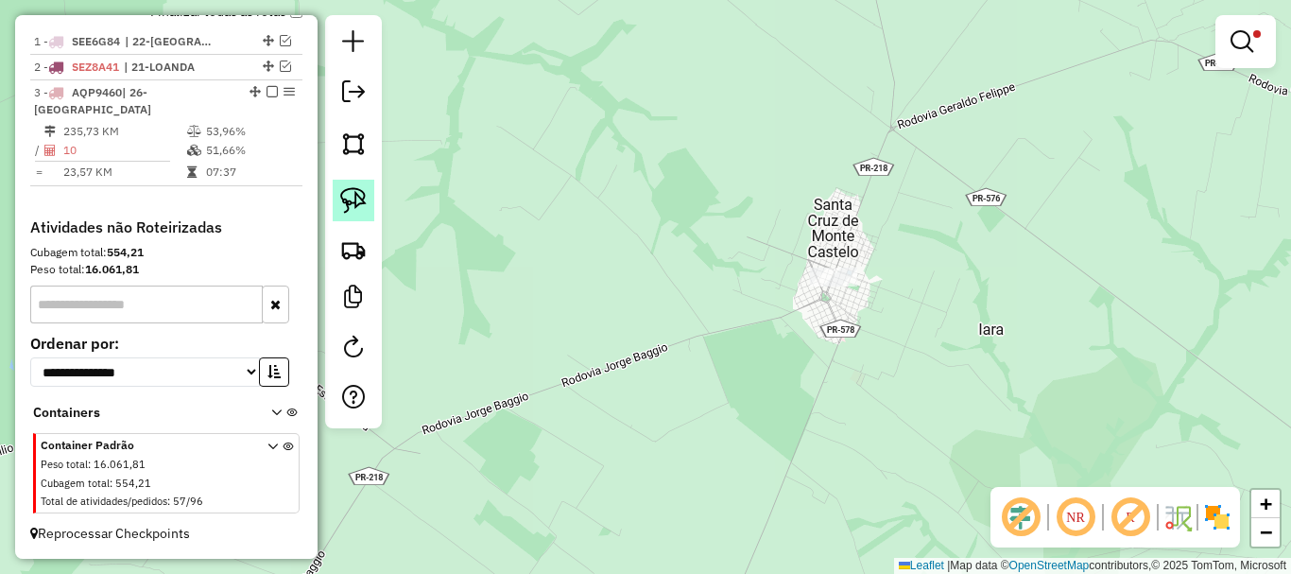
click at [352, 197] on img at bounding box center [353, 200] width 26 height 26
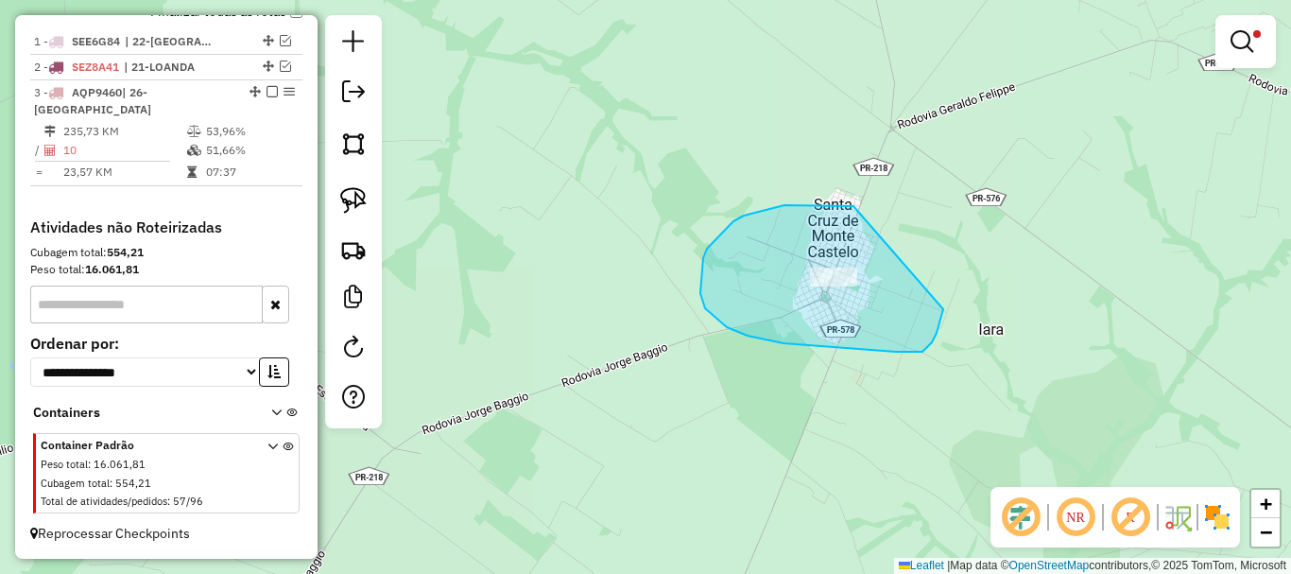
drag, startPoint x: 853, startPoint y: 206, endPoint x: 943, endPoint y: 309, distance: 136.6
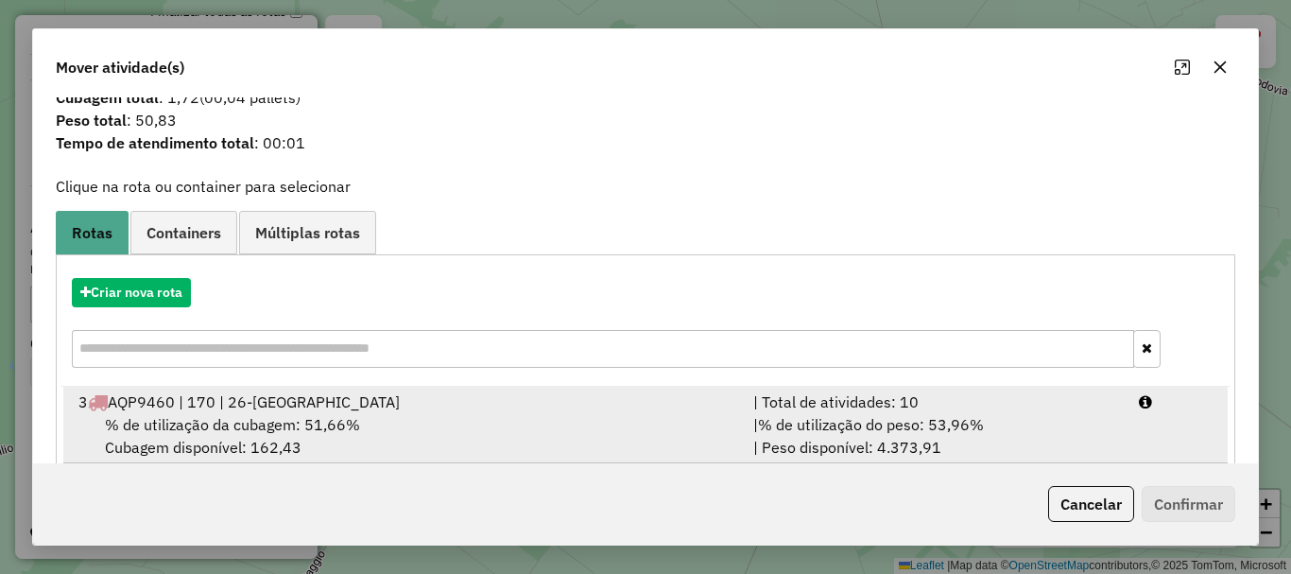
scroll to position [74, 0]
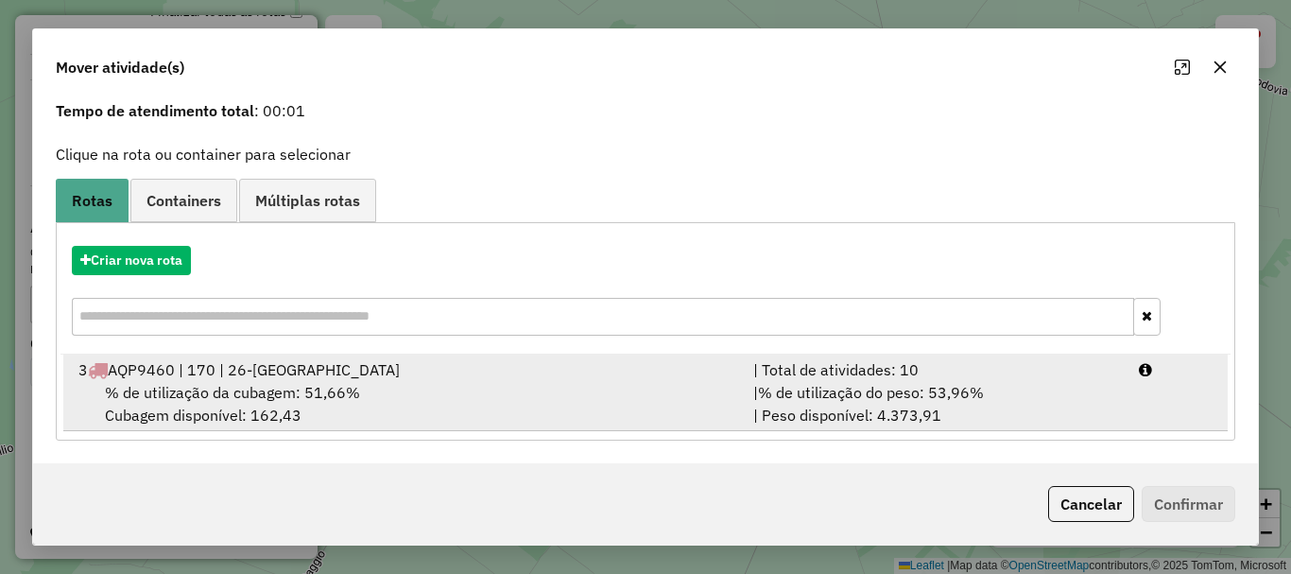
click at [922, 405] on div "| % de utilização do peso: 53,96% | Peso disponível: 4.373,91" at bounding box center [935, 403] width 386 height 45
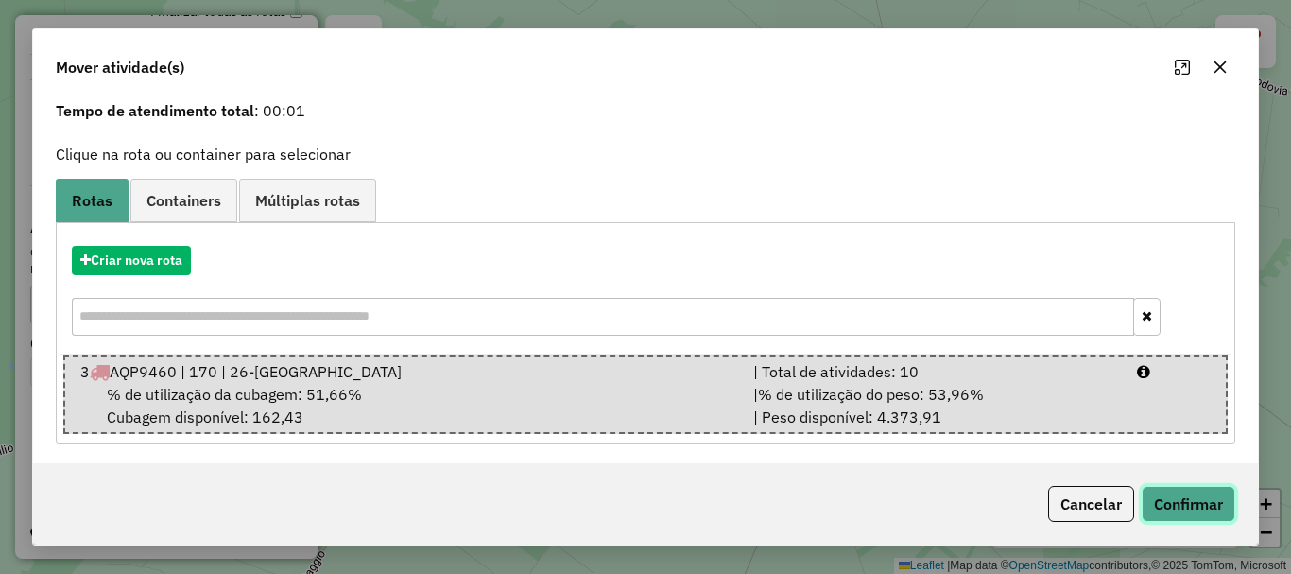
click at [1192, 517] on button "Confirmar" at bounding box center [1189, 504] width 94 height 36
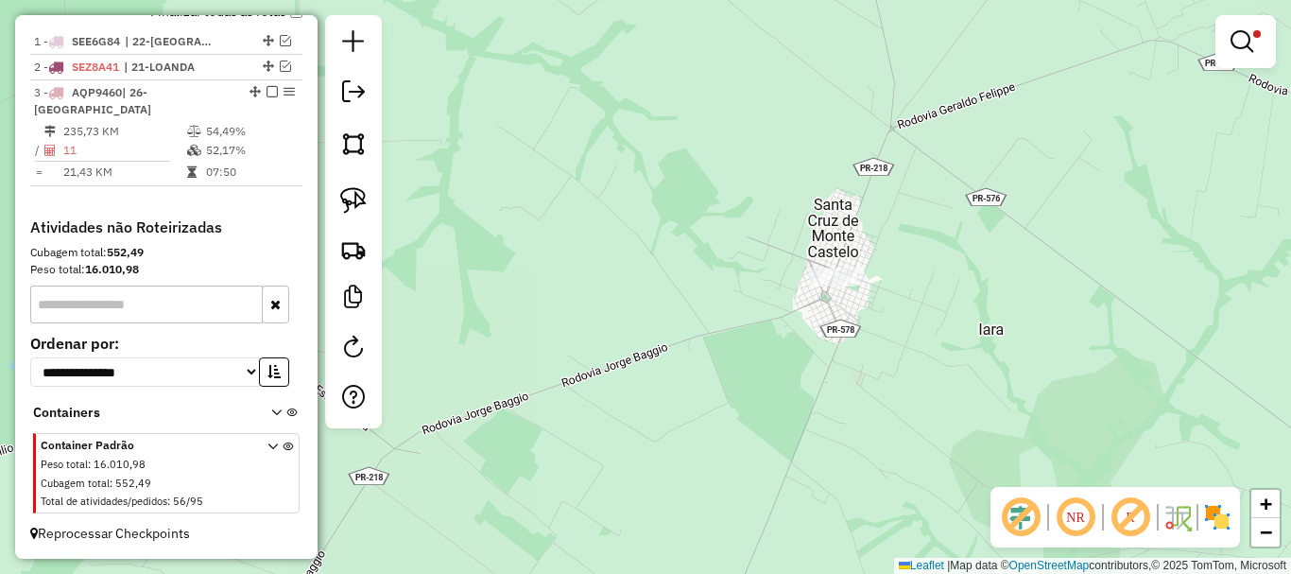
scroll to position [0, 0]
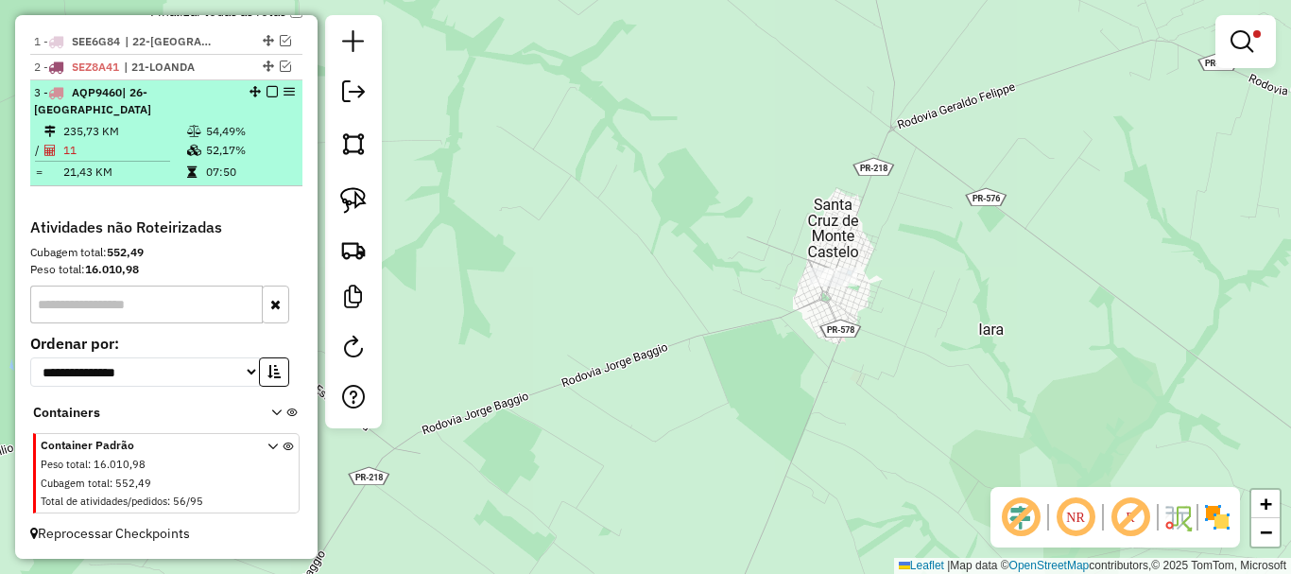
click at [162, 123] on td "235,73 KM" at bounding box center [124, 131] width 124 height 19
select select "*********"
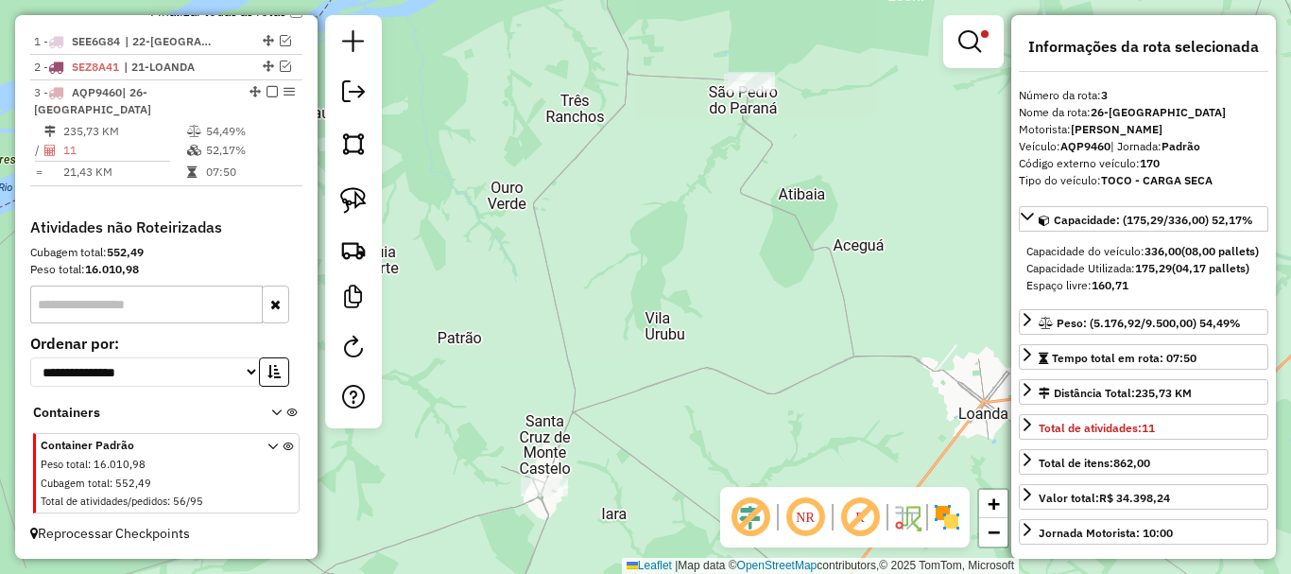
click at [966, 32] on em at bounding box center [969, 41] width 23 height 23
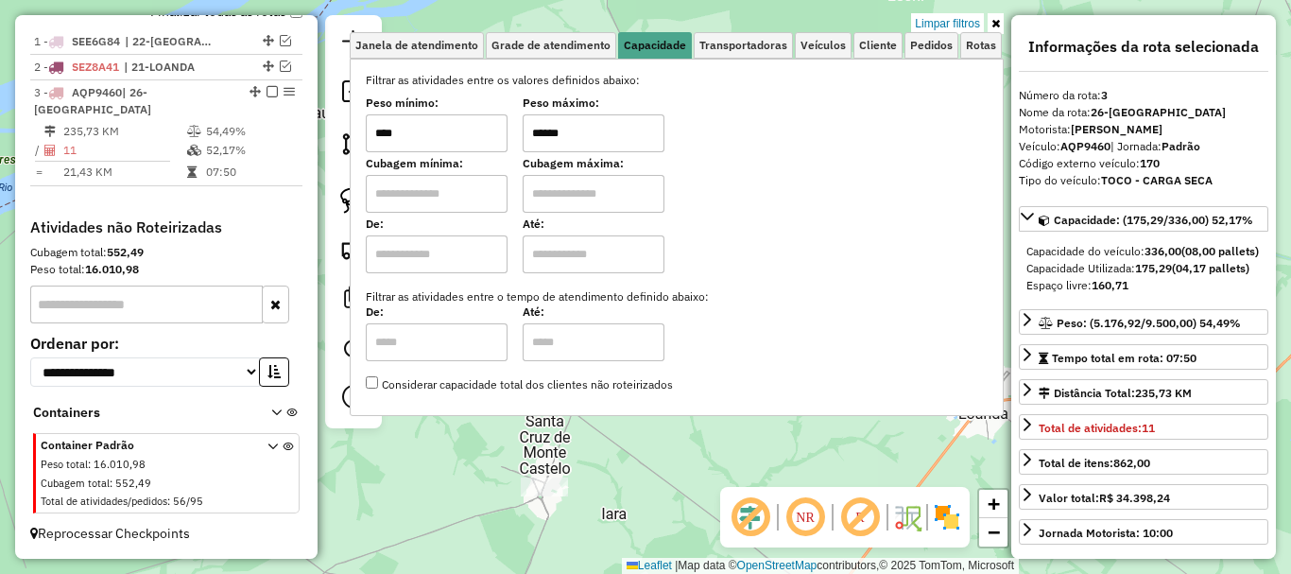
drag, startPoint x: 577, startPoint y: 133, endPoint x: 468, endPoint y: 123, distance: 110.1
click at [468, 123] on div "Peso mínimo: **** Peso máximo: ******" at bounding box center [677, 125] width 622 height 53
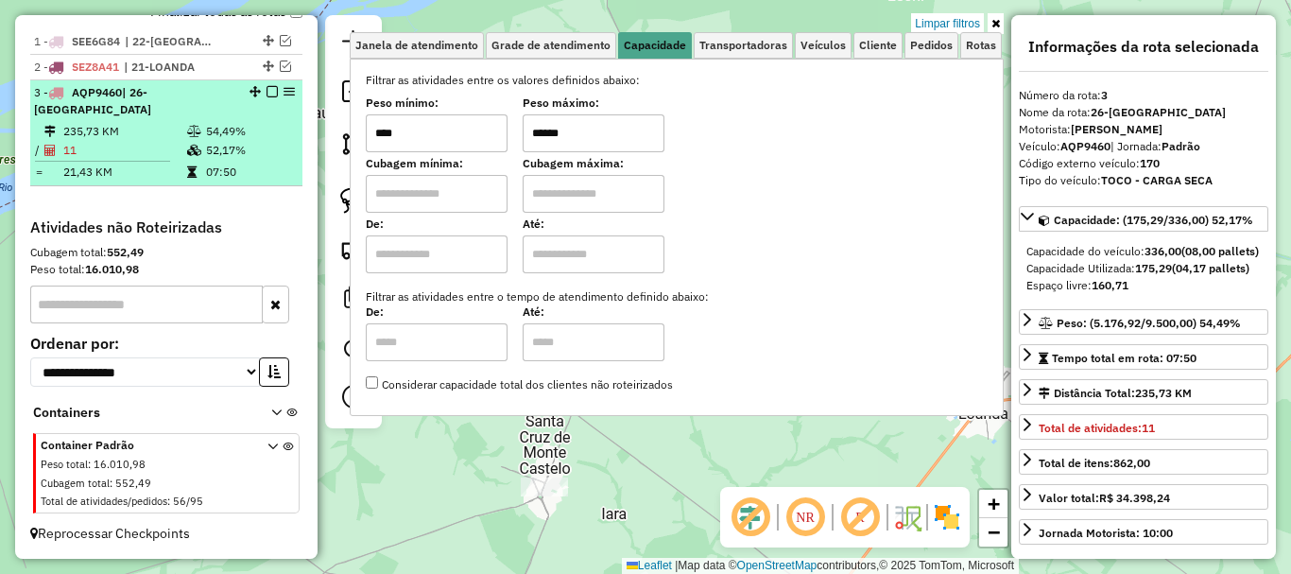
type input "******"
click at [267, 95] on em at bounding box center [271, 91] width 11 height 11
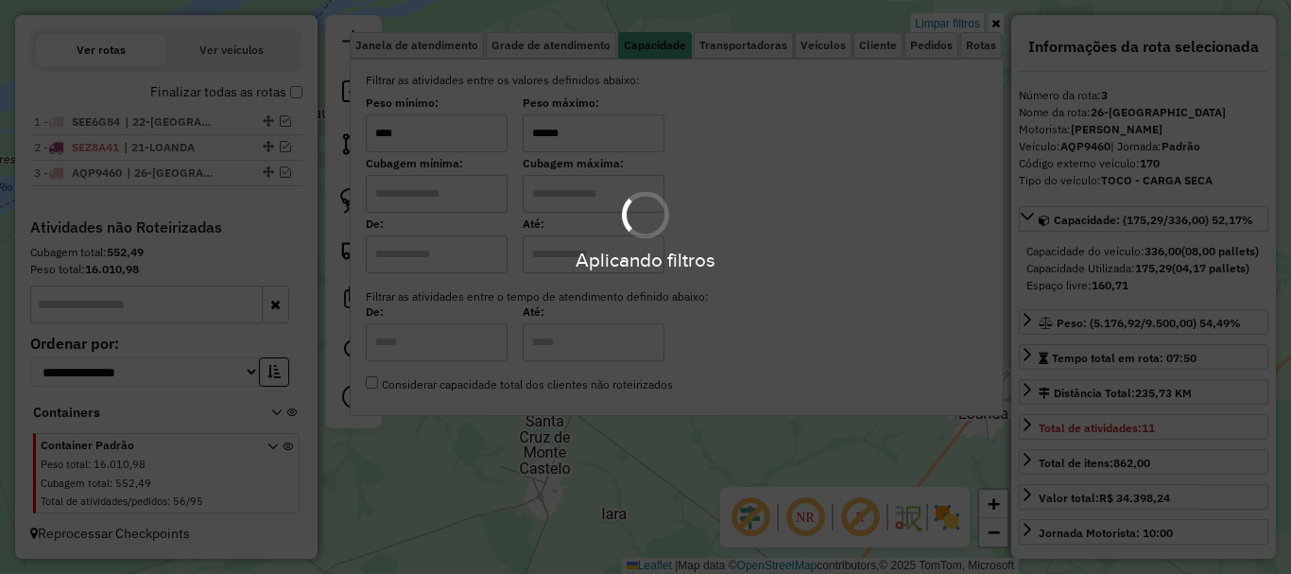
scroll to position [661, 0]
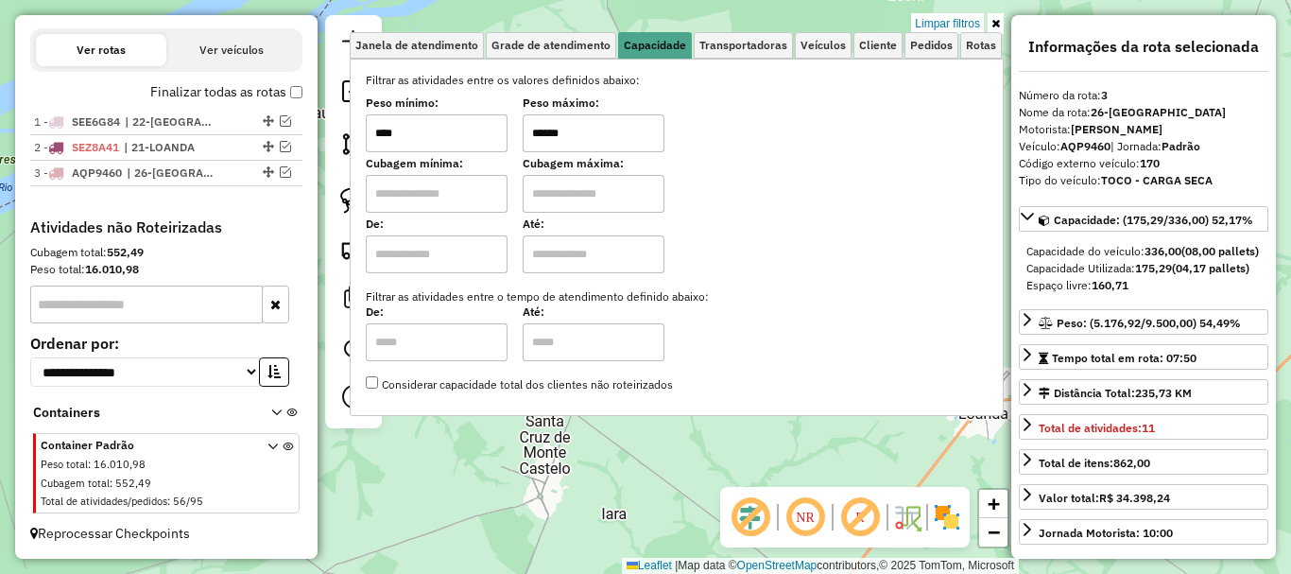
click at [935, 15] on link "Limpar filtros" at bounding box center [947, 23] width 73 height 21
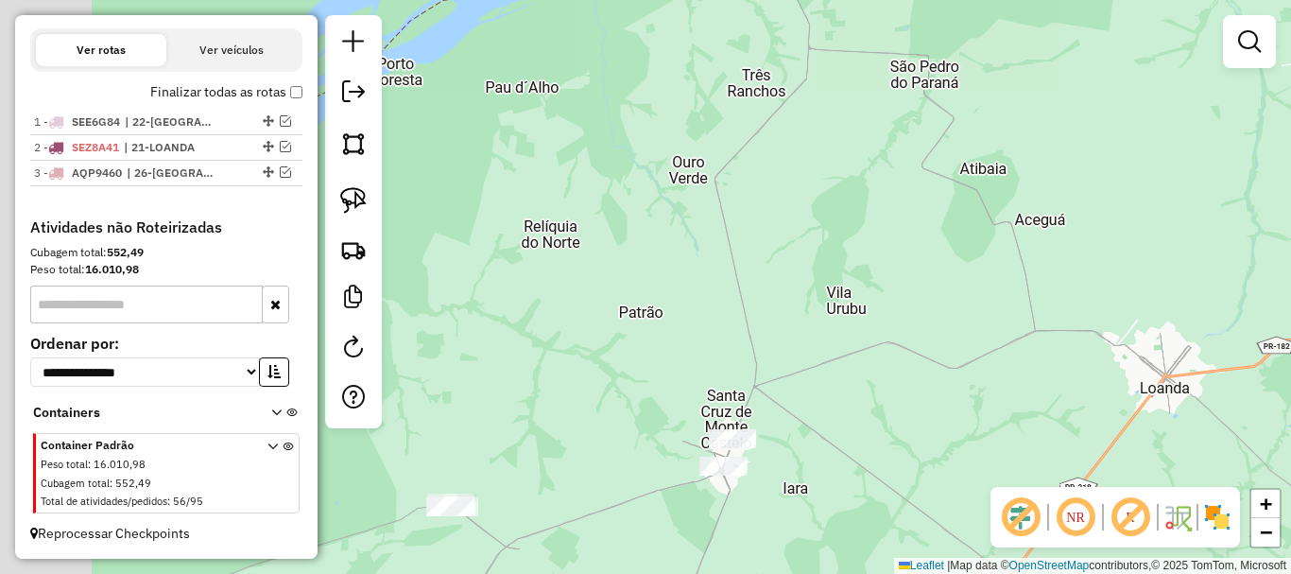
drag, startPoint x: 550, startPoint y: 217, endPoint x: 734, endPoint y: 182, distance: 187.6
click at [745, 186] on div "Janela de atendimento Grade de atendimento Capacidade Transportadoras Veículos …" at bounding box center [645, 287] width 1291 height 574
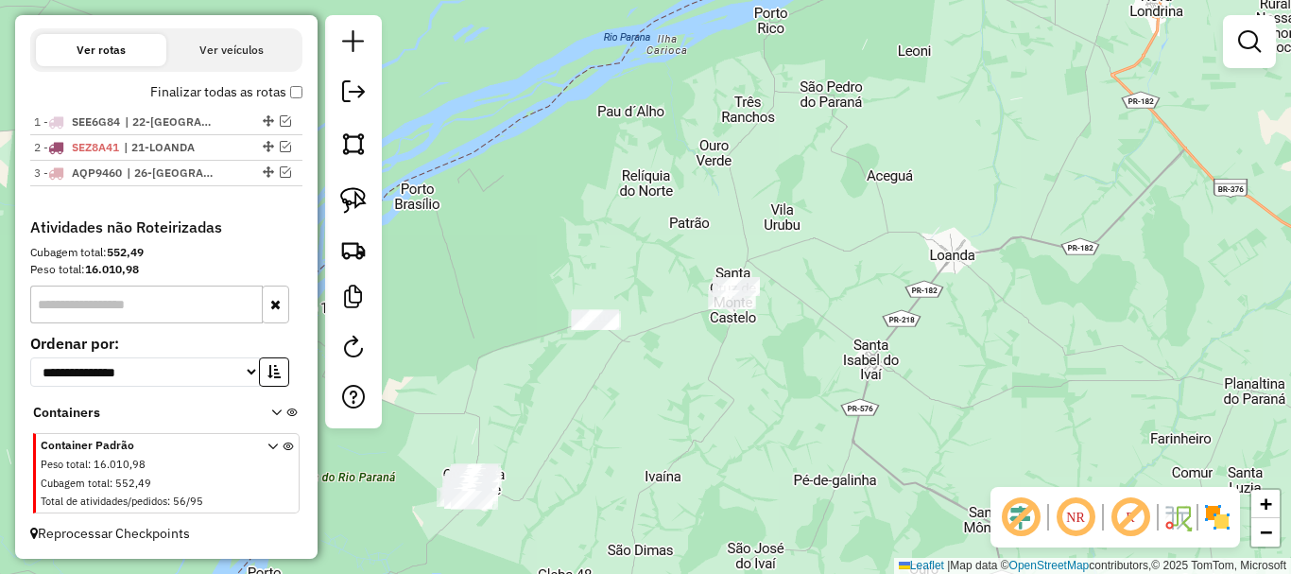
drag, startPoint x: 663, startPoint y: 370, endPoint x: 664, endPoint y: 304, distance: 66.2
click at [664, 304] on div "Janela de atendimento Grade de atendimento Capacidade Transportadoras Veículos …" at bounding box center [645, 287] width 1291 height 574
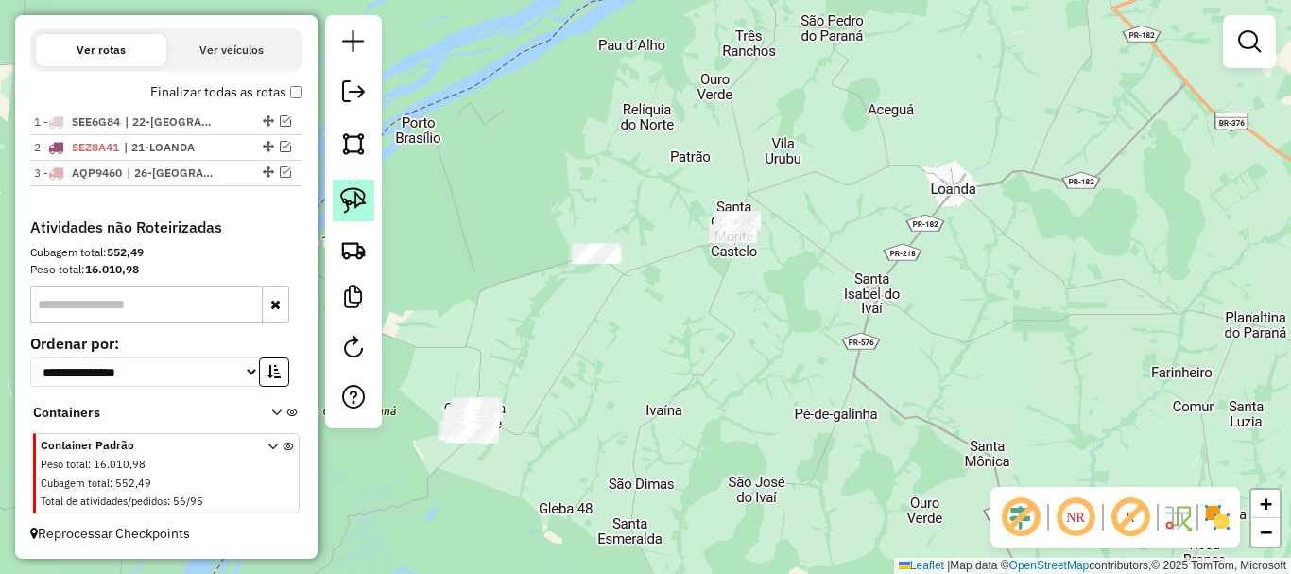
click at [357, 208] on img at bounding box center [353, 200] width 26 height 26
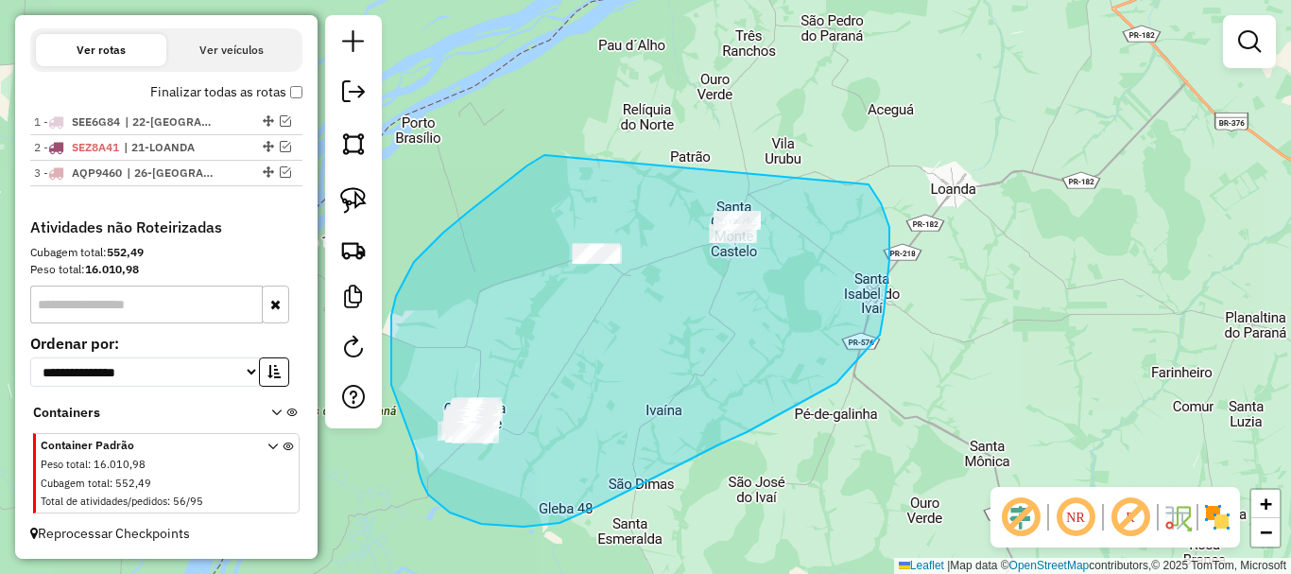
drag, startPoint x: 544, startPoint y: 155, endPoint x: 867, endPoint y: 182, distance: 323.4
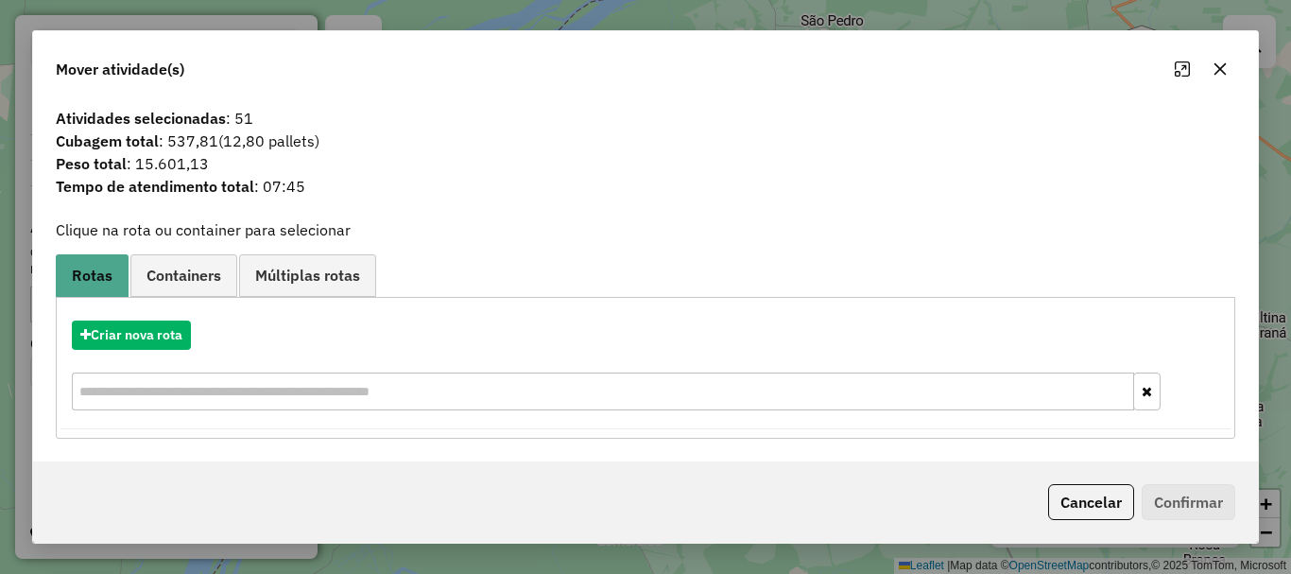
click at [1213, 60] on button "button" at bounding box center [1220, 69] width 30 height 30
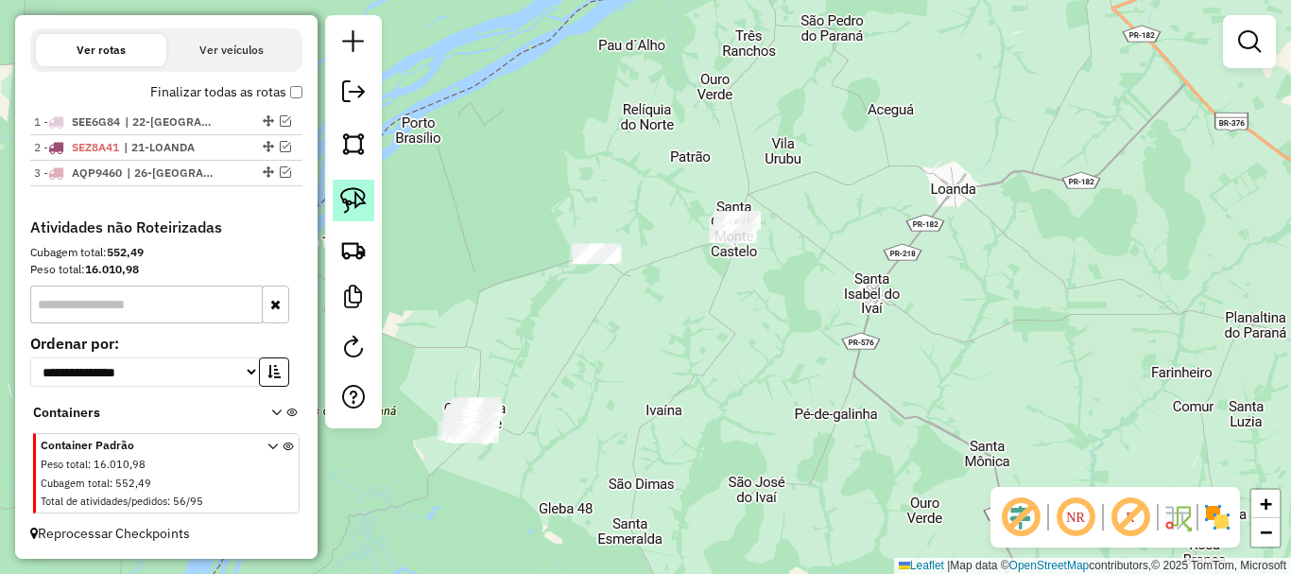
click at [345, 198] on img at bounding box center [353, 200] width 26 height 26
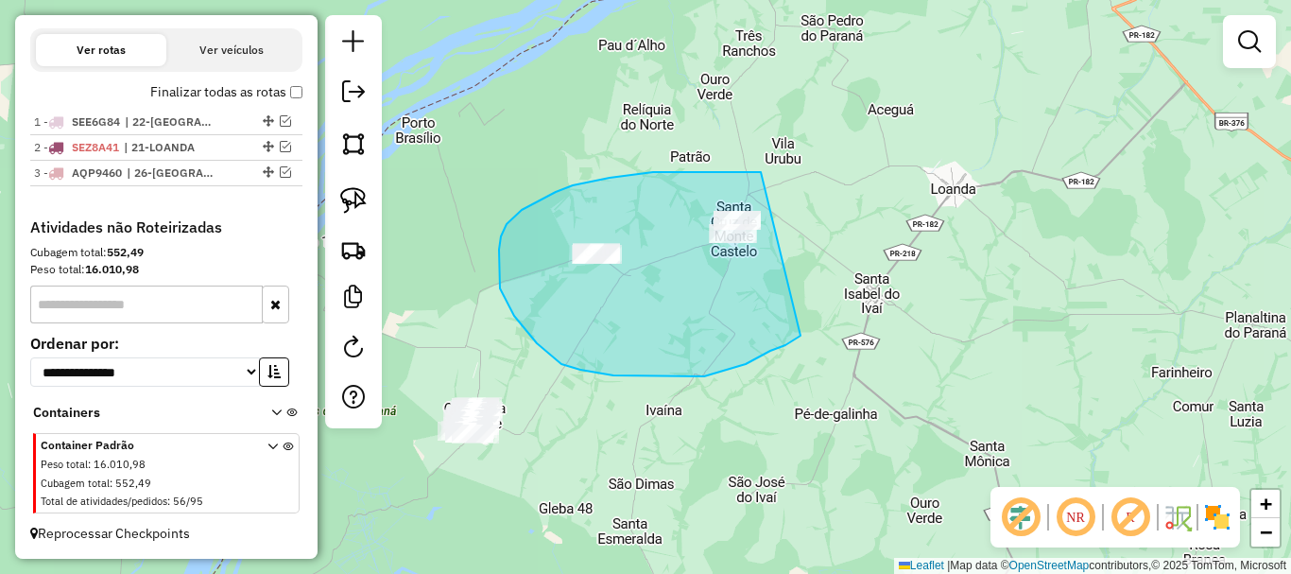
drag, startPoint x: 732, startPoint y: 172, endPoint x: 829, endPoint y: 288, distance: 151.0
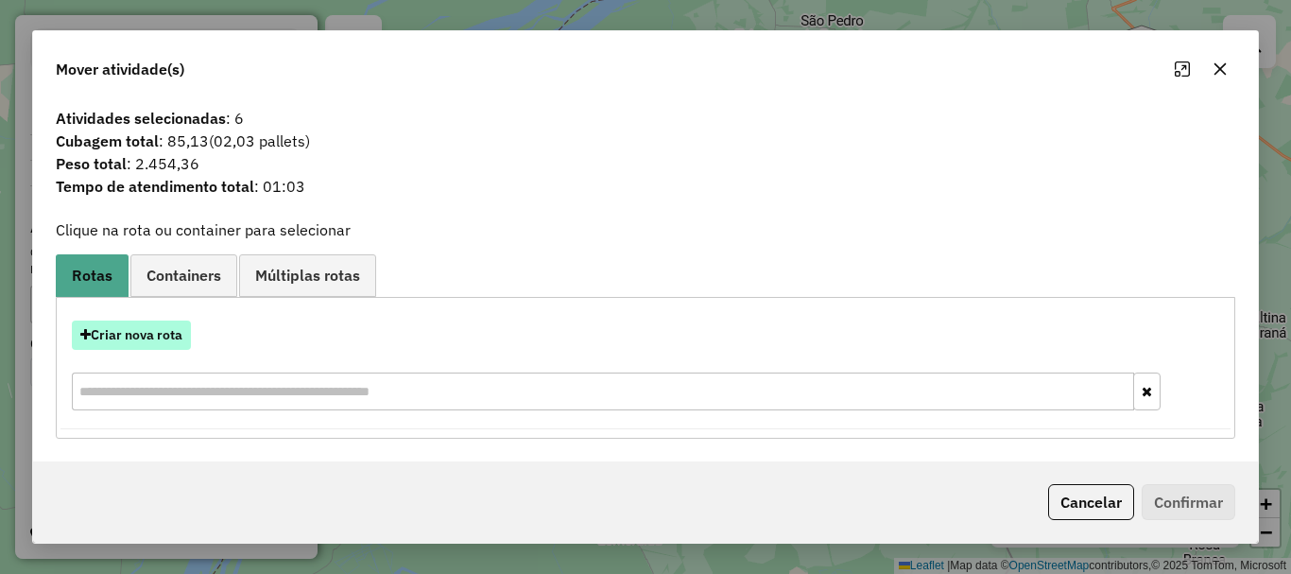
click at [144, 341] on button "Criar nova rota" at bounding box center [131, 334] width 119 height 29
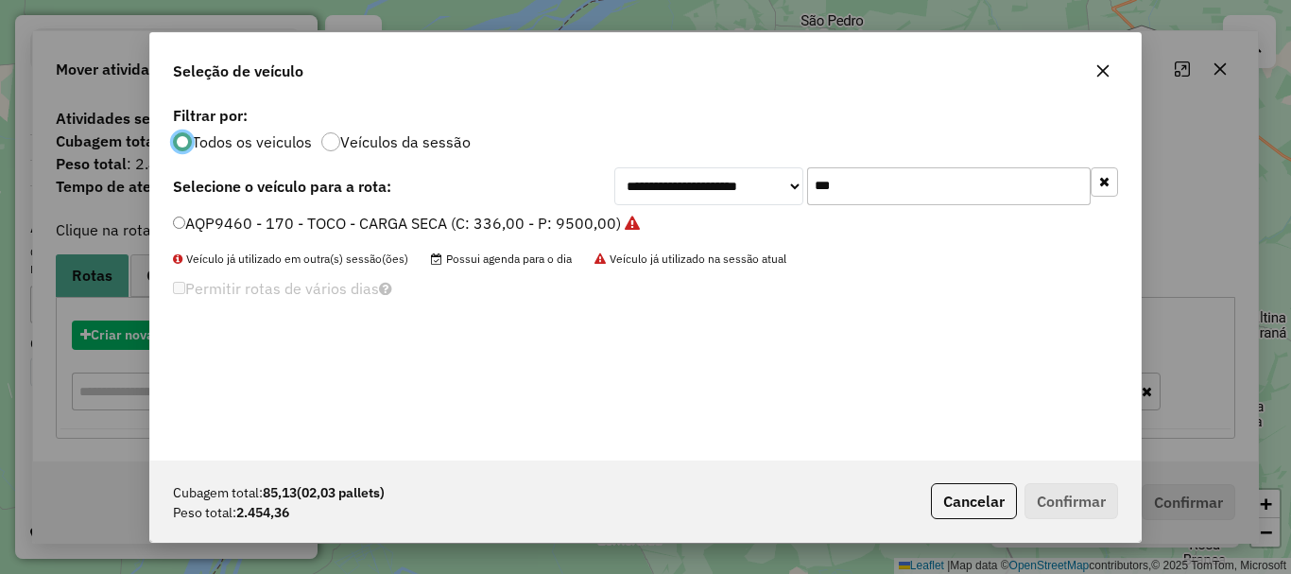
scroll to position [10, 6]
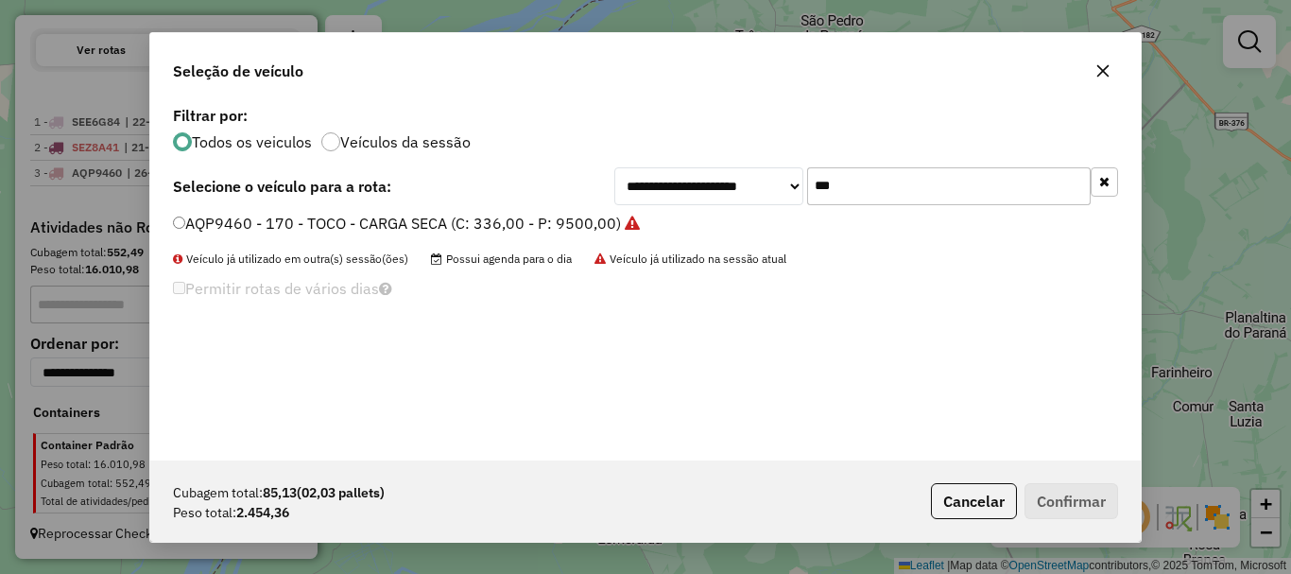
drag, startPoint x: 829, startPoint y: 193, endPoint x: 750, endPoint y: 191, distance: 78.5
click at [765, 198] on div "**********" at bounding box center [866, 186] width 504 height 38
type input "***"
click at [549, 224] on label "AUE1256 - 184 - TOCO - CARGA SECA (C: 336,00 - P: 9500,00)" at bounding box center [396, 223] width 447 height 23
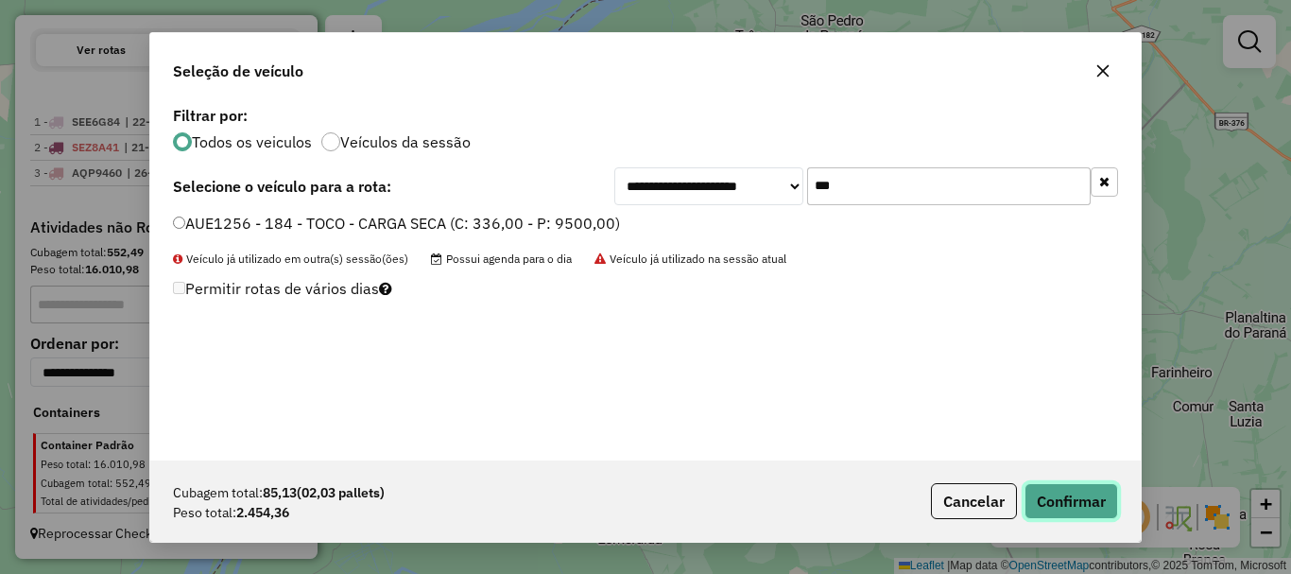
click at [1063, 507] on button "Confirmar" at bounding box center [1071, 501] width 94 height 36
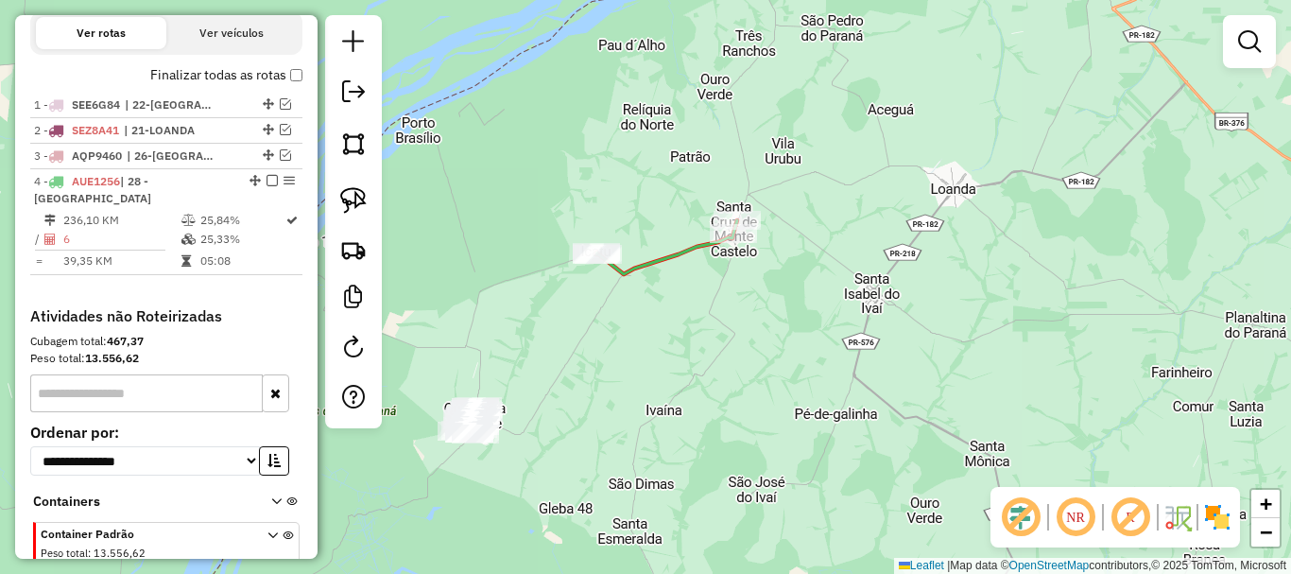
scroll to position [741, 0]
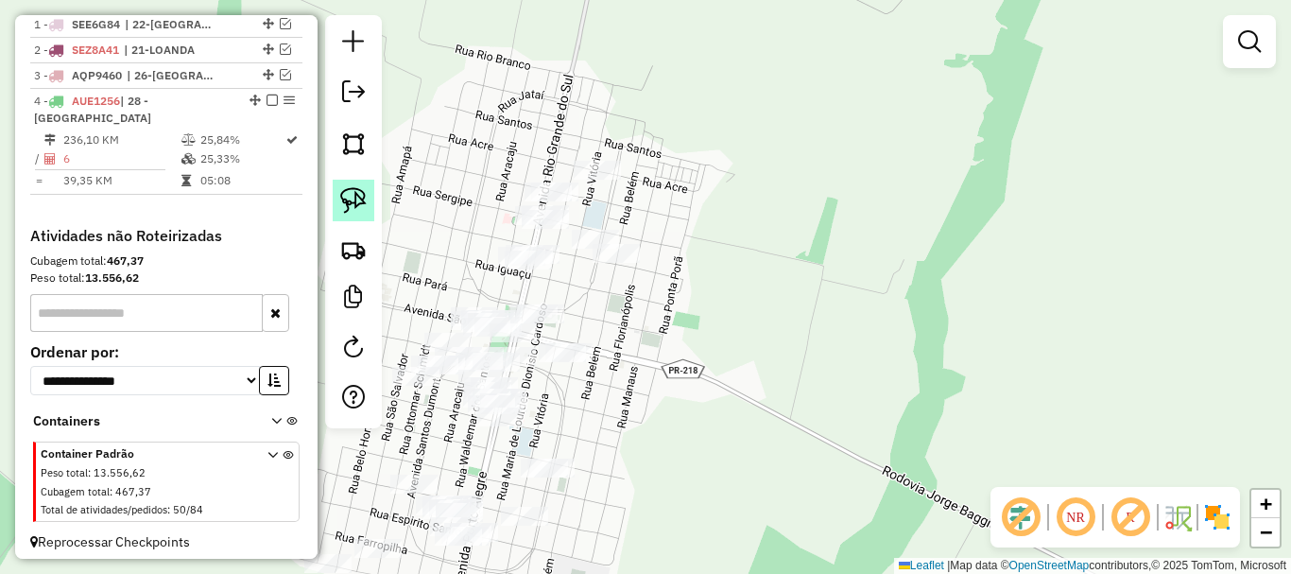
click at [346, 201] on img at bounding box center [353, 200] width 26 height 26
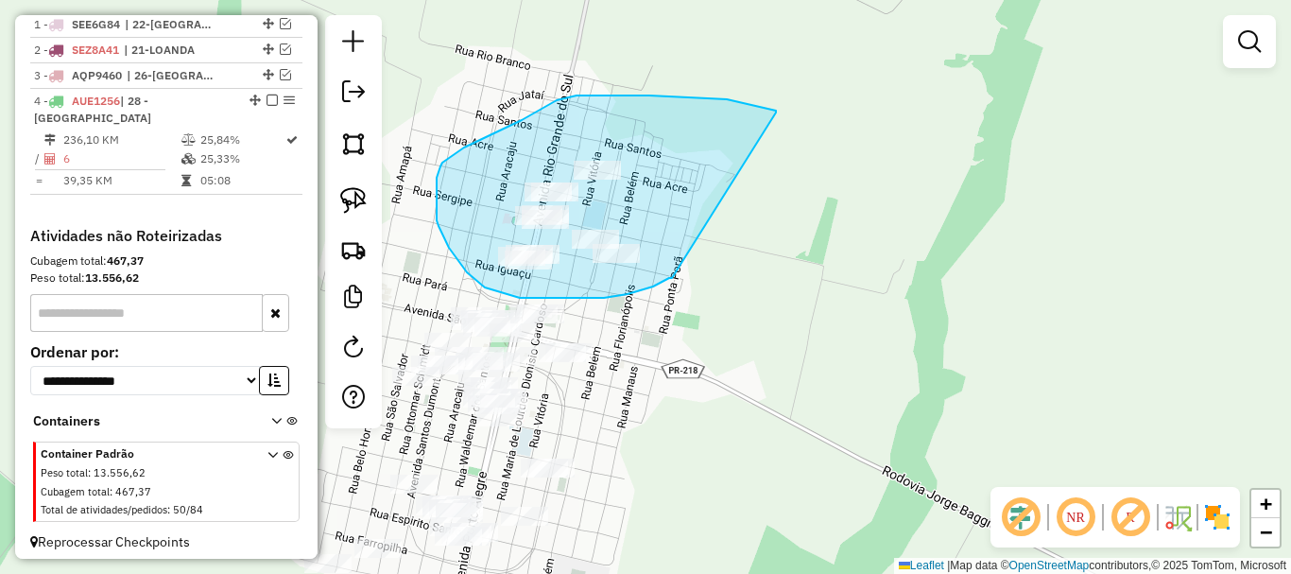
drag, startPoint x: 776, startPoint y: 112, endPoint x: 678, endPoint y: 278, distance: 192.4
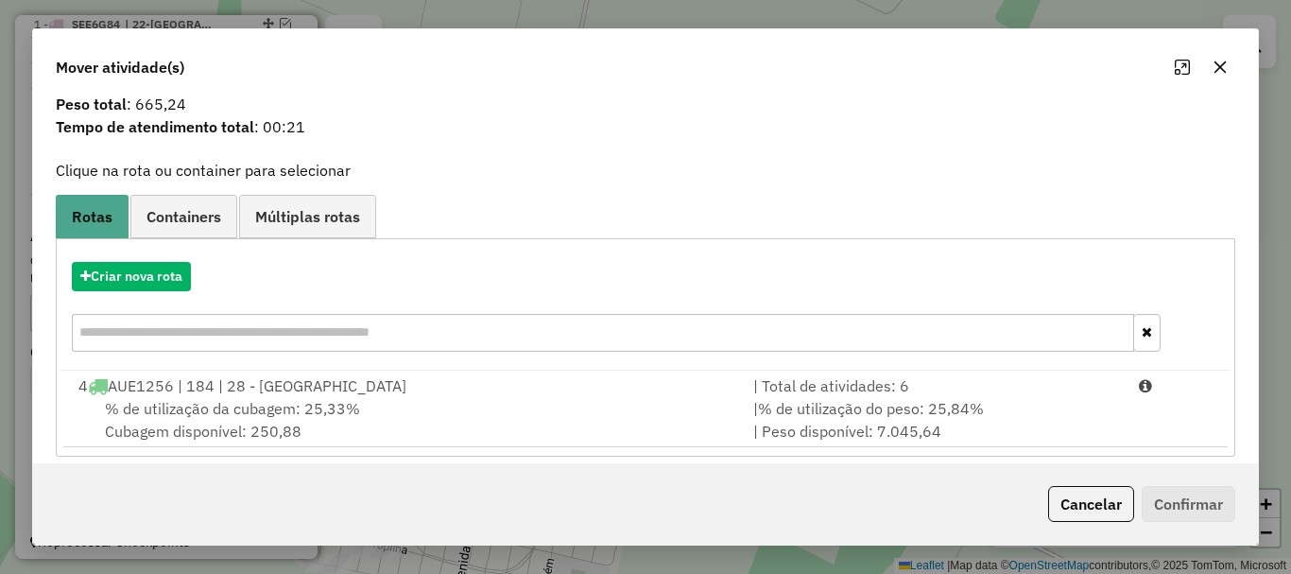
scroll to position [74, 0]
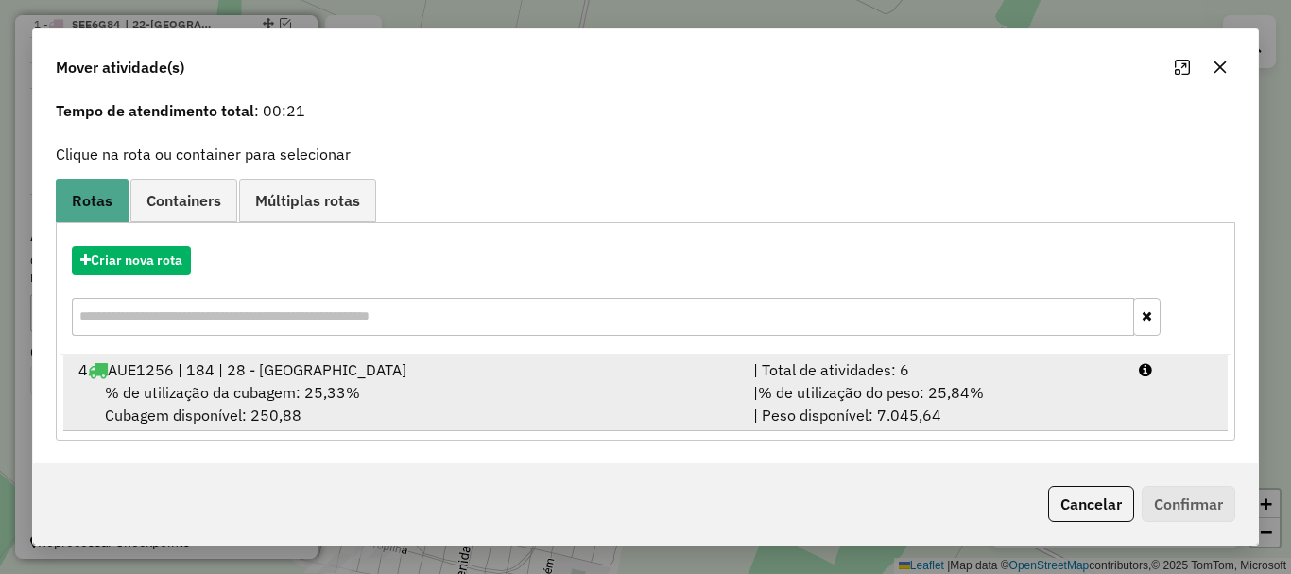
drag, startPoint x: 725, startPoint y: 398, endPoint x: 813, endPoint y: 423, distance: 91.5
click at [726, 399] on div "% de utilização da cubagem: 25,33% Cubagem disponível: 250,88" at bounding box center [404, 403] width 675 height 45
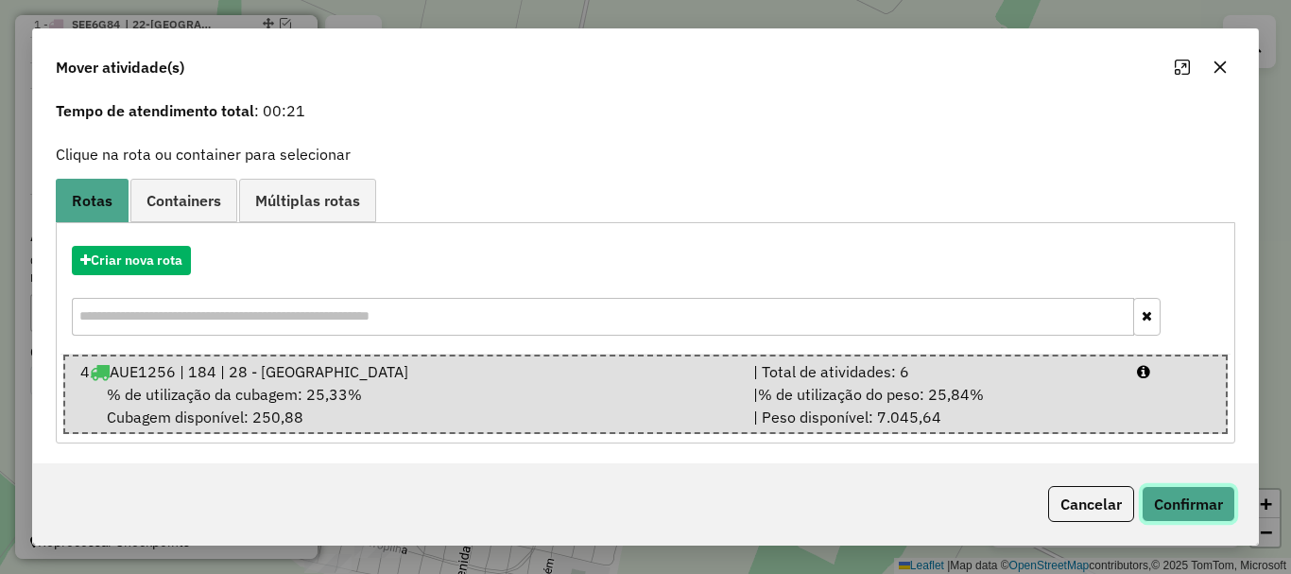
click at [1189, 497] on button "Confirmar" at bounding box center [1189, 504] width 94 height 36
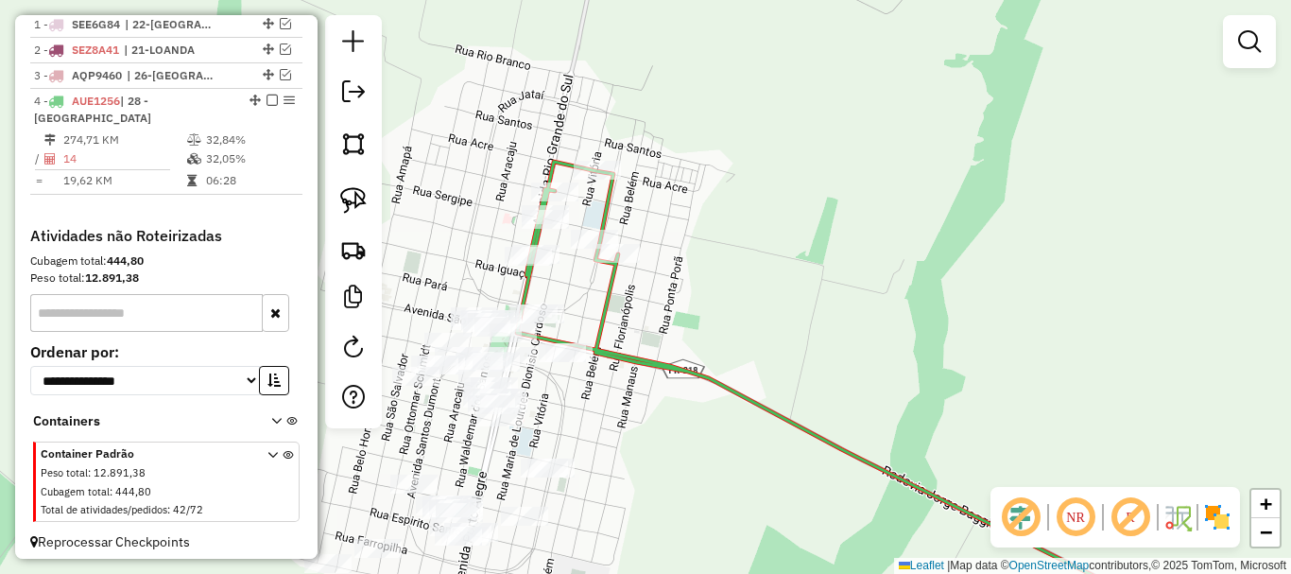
scroll to position [0, 0]
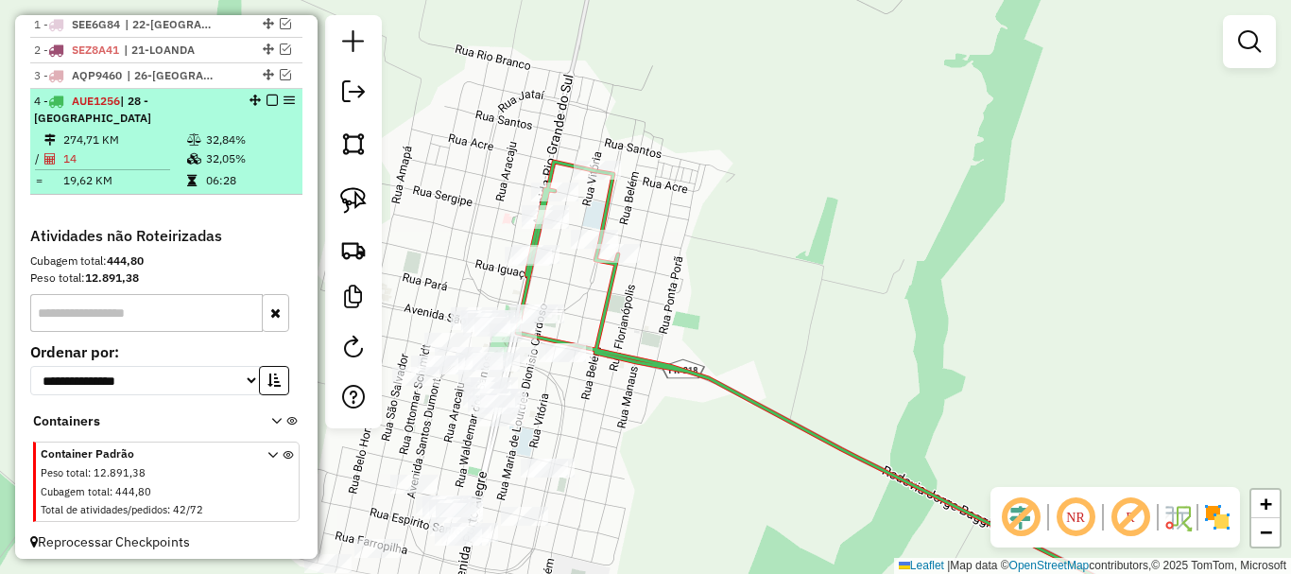
click at [165, 168] on td "14" at bounding box center [124, 158] width 124 height 19
select select "*********"
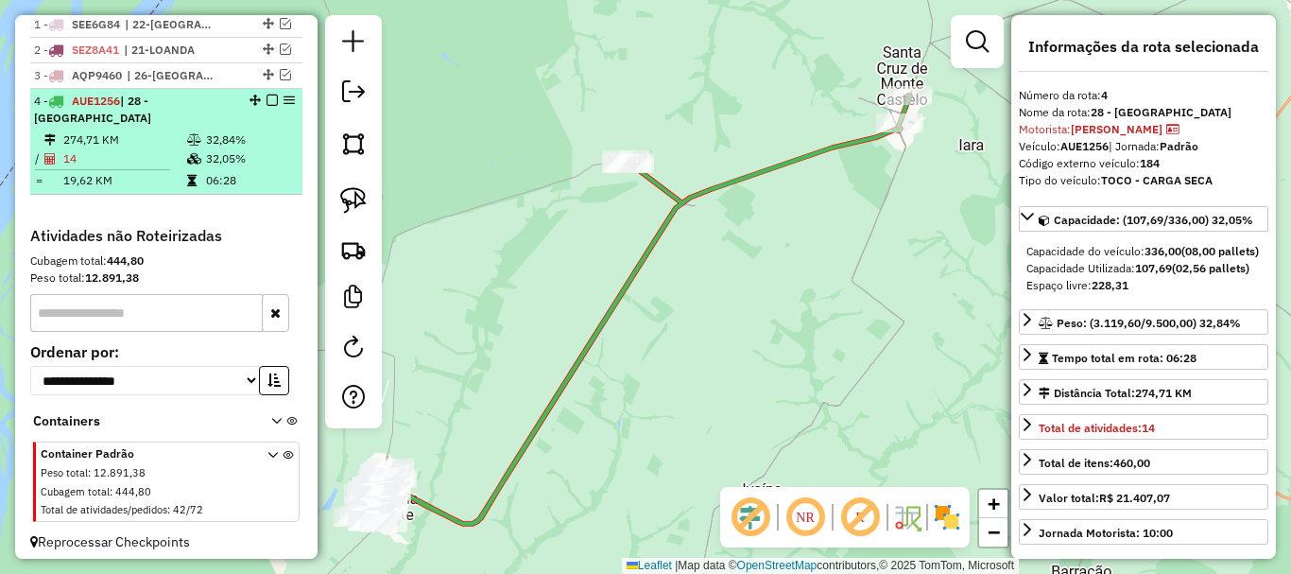
click at [136, 188] on td "19,62 KM" at bounding box center [124, 180] width 124 height 19
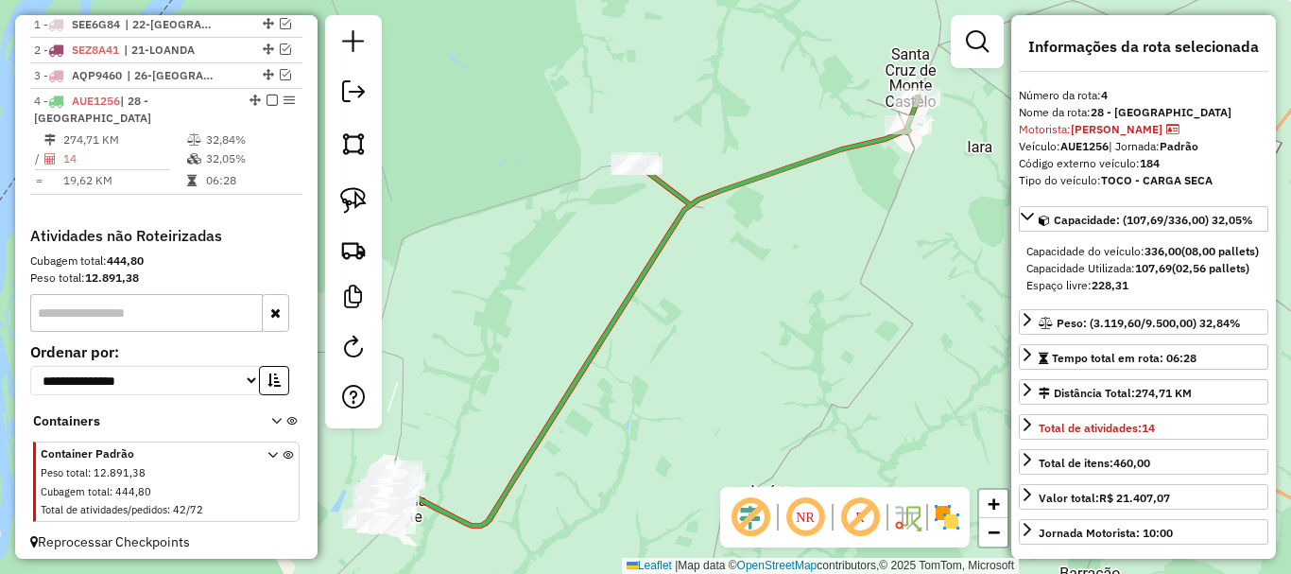
drag, startPoint x: 474, startPoint y: 315, endPoint x: 588, endPoint y: 325, distance: 113.9
click at [588, 325] on div "Janela de atendimento Grade de atendimento Capacidade Transportadoras Veículos …" at bounding box center [645, 287] width 1291 height 574
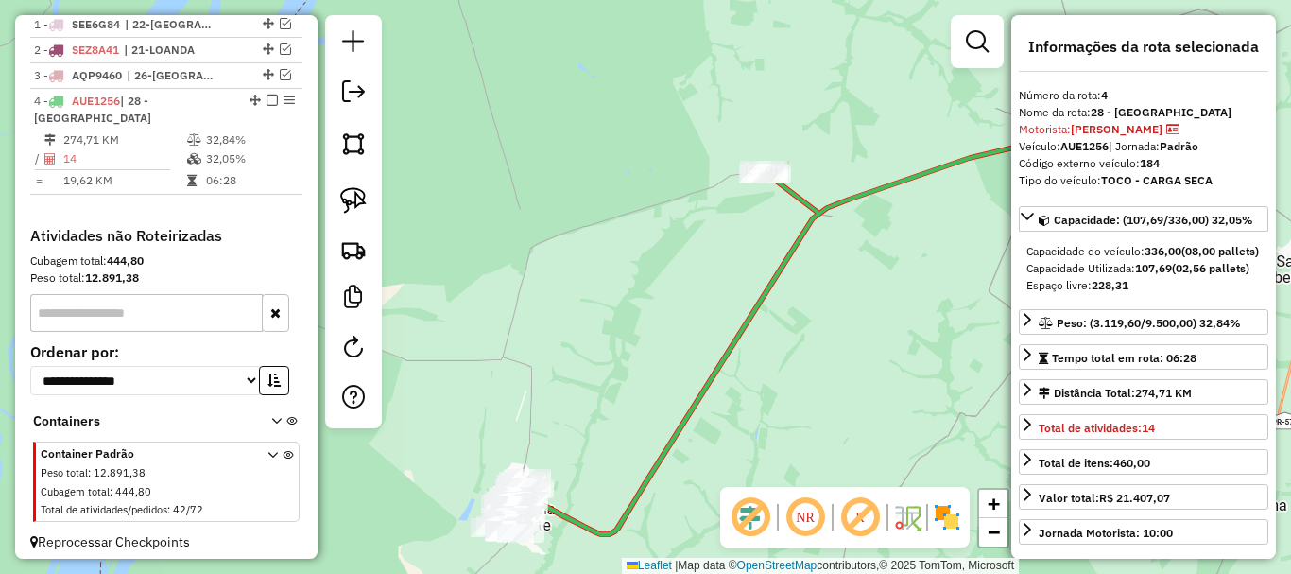
drag, startPoint x: 544, startPoint y: 327, endPoint x: 592, endPoint y: 334, distance: 47.7
click at [592, 334] on div "Janela de atendimento Grade de atendimento Capacidade Transportadoras Veículos …" at bounding box center [645, 287] width 1291 height 574
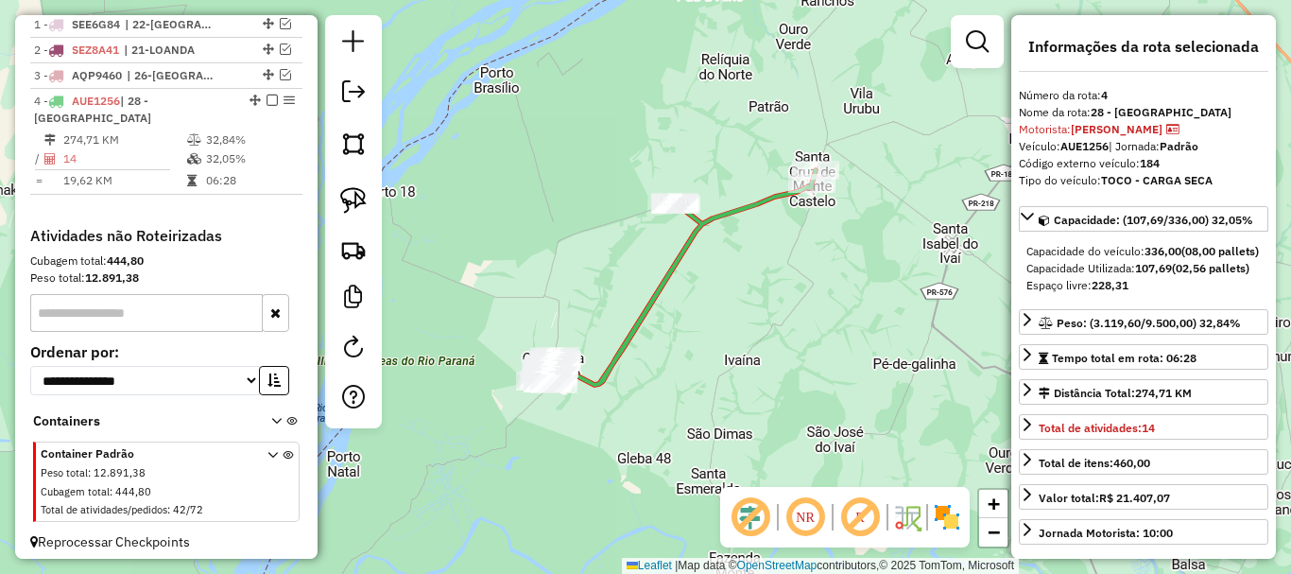
drag, startPoint x: 519, startPoint y: 237, endPoint x: 541, endPoint y: 218, distance: 28.8
click at [541, 218] on div "Janela de atendimento Grade de atendimento Capacidade Transportadoras Veículos …" at bounding box center [645, 287] width 1291 height 574
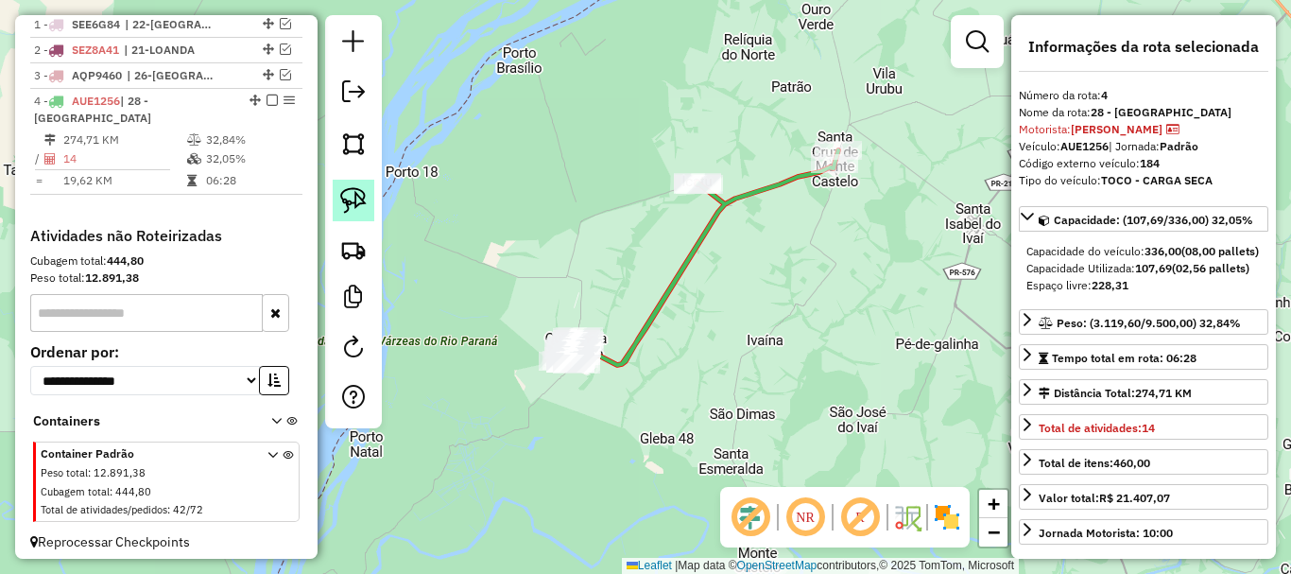
click at [349, 200] on img at bounding box center [353, 200] width 26 height 26
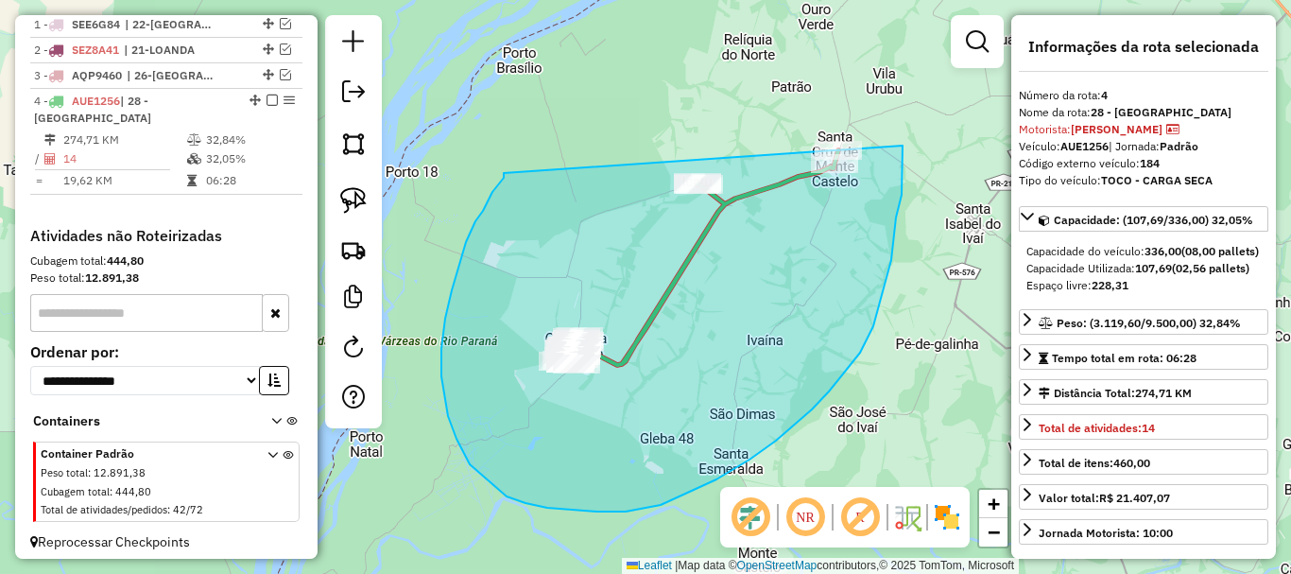
drag, startPoint x: 504, startPoint y: 173, endPoint x: 868, endPoint y: 42, distance: 386.8
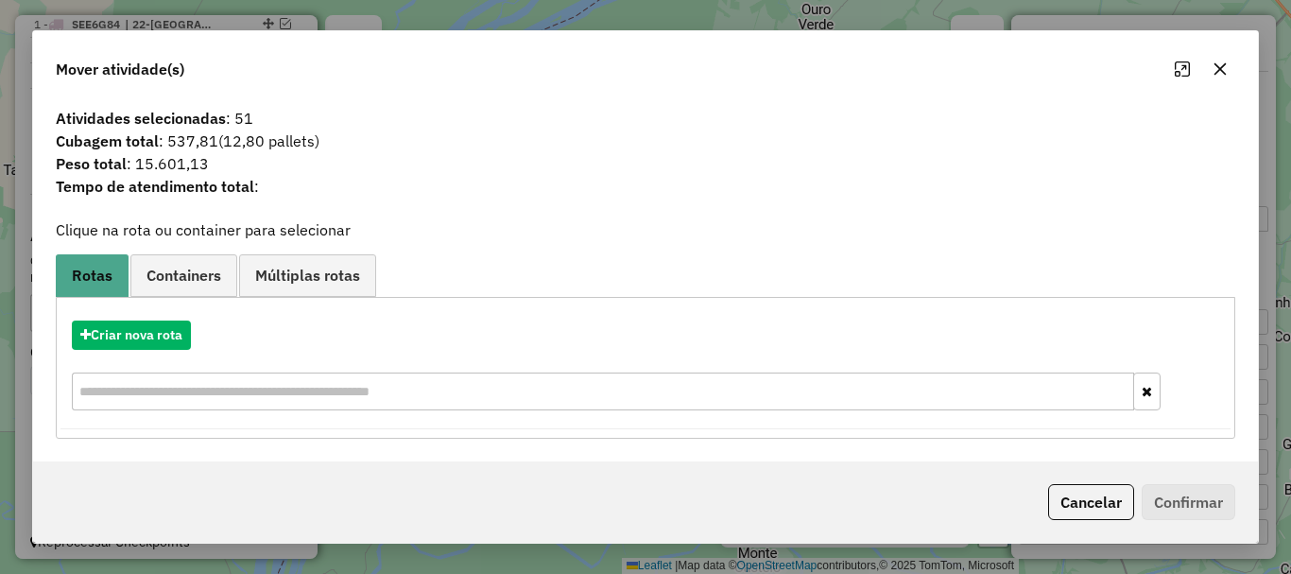
click at [1221, 63] on icon "button" at bounding box center [1219, 68] width 15 height 15
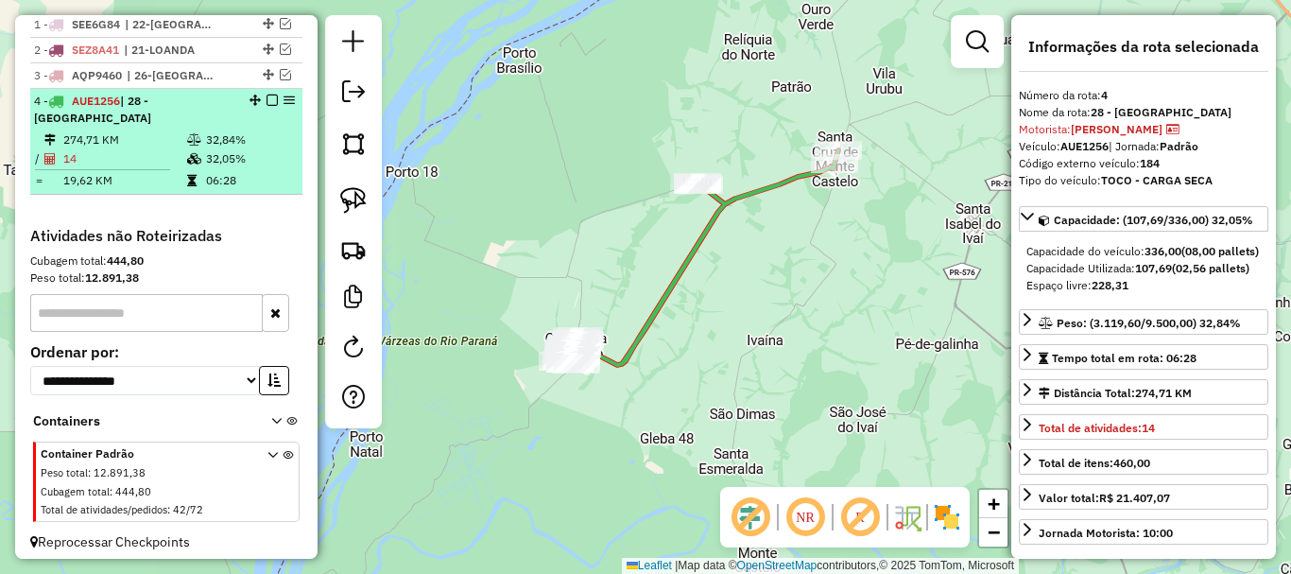
click at [194, 166] on td at bounding box center [195, 158] width 19 height 19
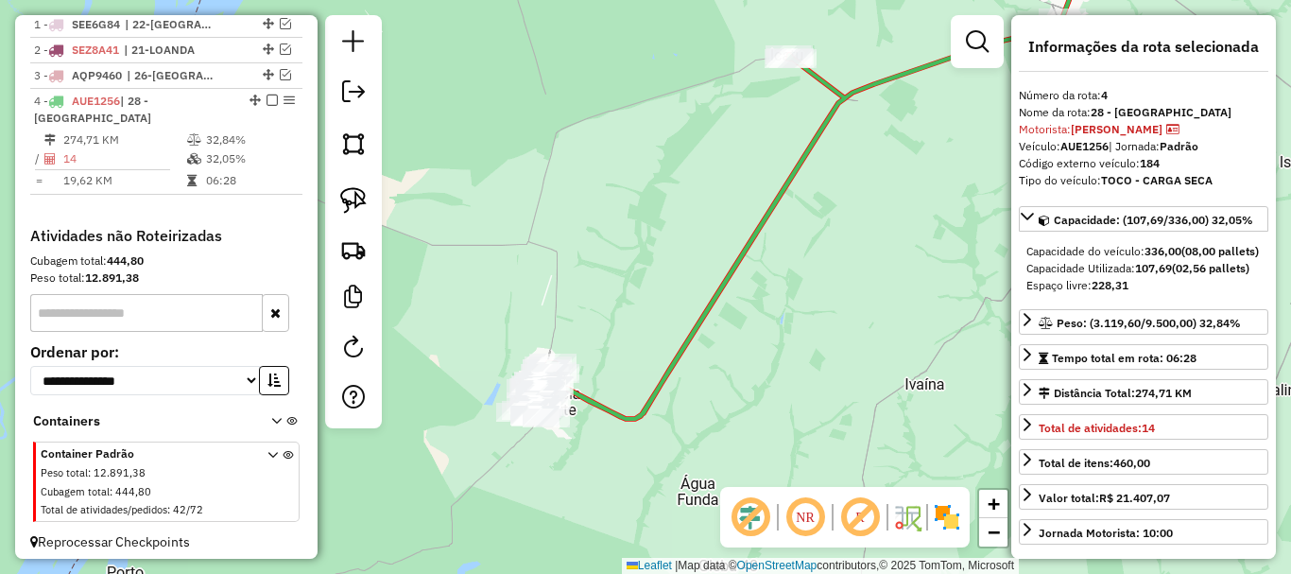
drag, startPoint x: 468, startPoint y: 397, endPoint x: 658, endPoint y: 262, distance: 233.1
click at [655, 266] on div "Janela de atendimento Grade de atendimento Capacidade Transportadoras Veículos …" at bounding box center [645, 287] width 1291 height 574
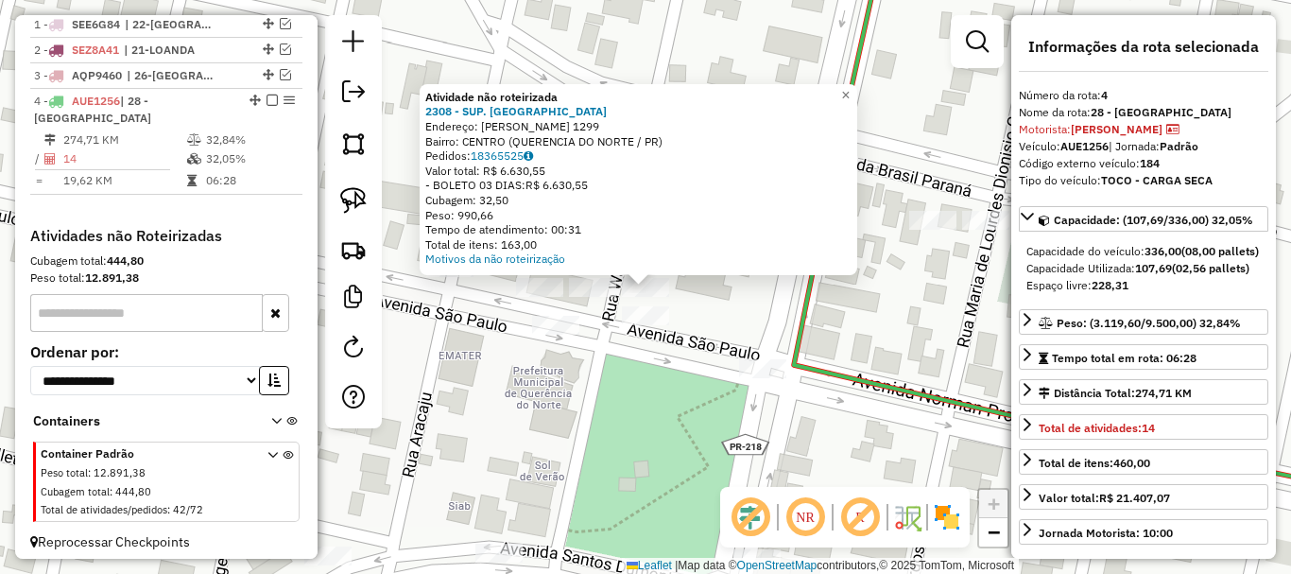
click at [524, 417] on div "Atividade não roteirizada 2308 - SUP. [PERSON_NAME]: [PERSON_NAME] 1299 Bairro:…" at bounding box center [645, 287] width 1291 height 574
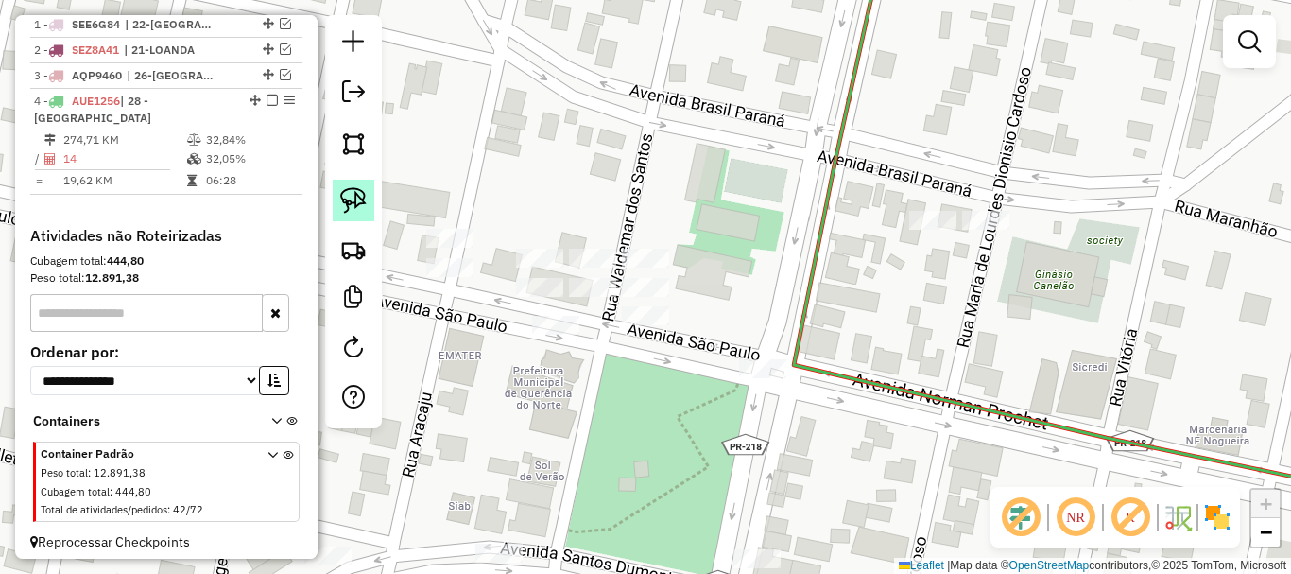
click at [362, 204] on img at bounding box center [353, 200] width 26 height 26
drag, startPoint x: 690, startPoint y: 228, endPoint x: 666, endPoint y: 302, distance: 78.3
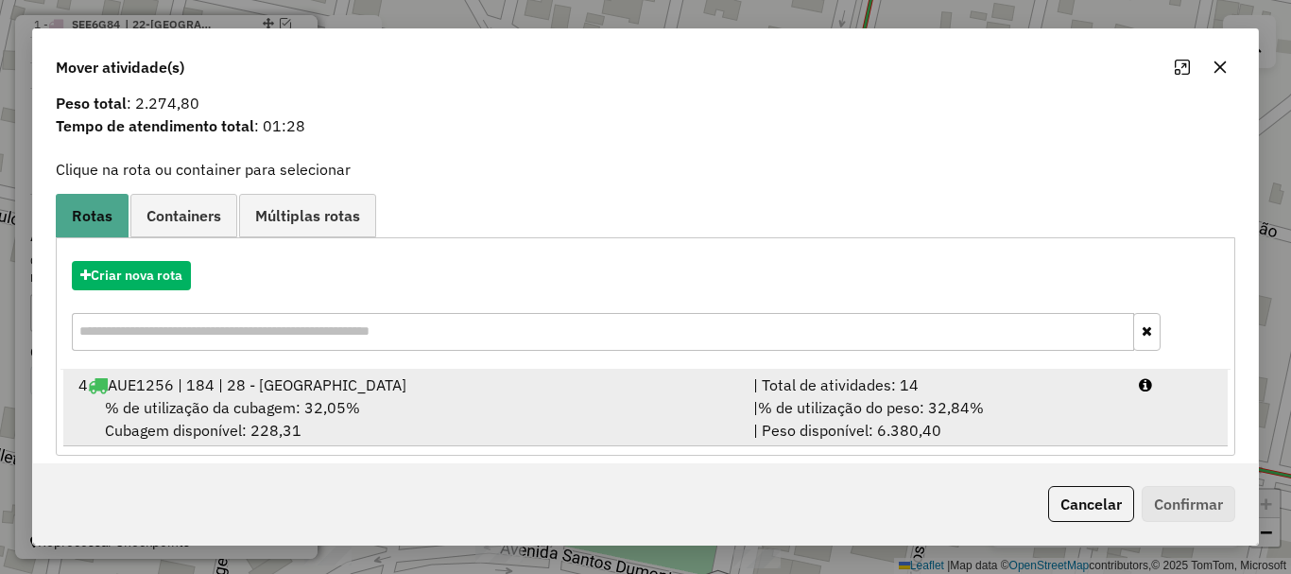
scroll to position [74, 0]
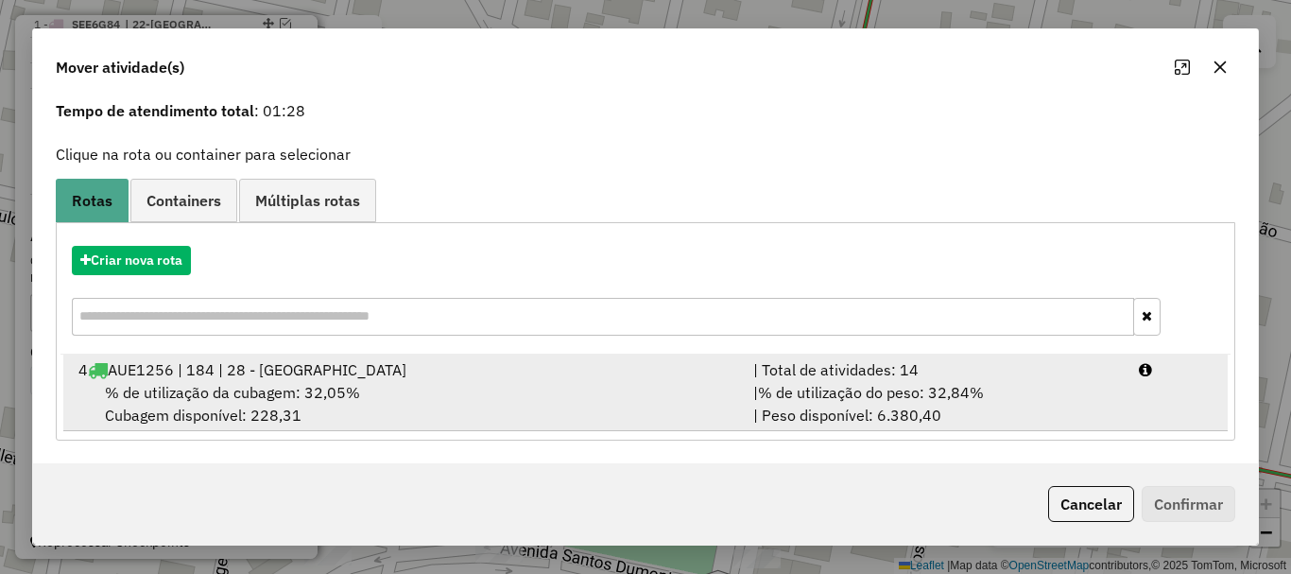
click at [631, 393] on div "% de utilização da cubagem: 32,05% Cubagem disponível: 228,31" at bounding box center [404, 403] width 675 height 45
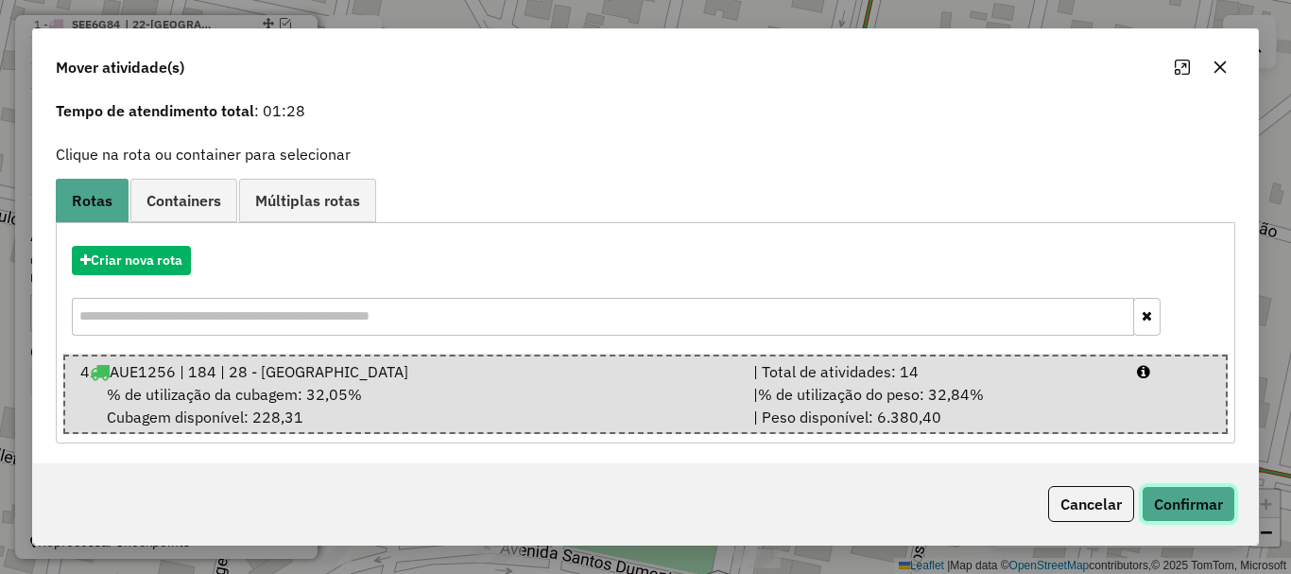
click at [1190, 493] on button "Confirmar" at bounding box center [1189, 504] width 94 height 36
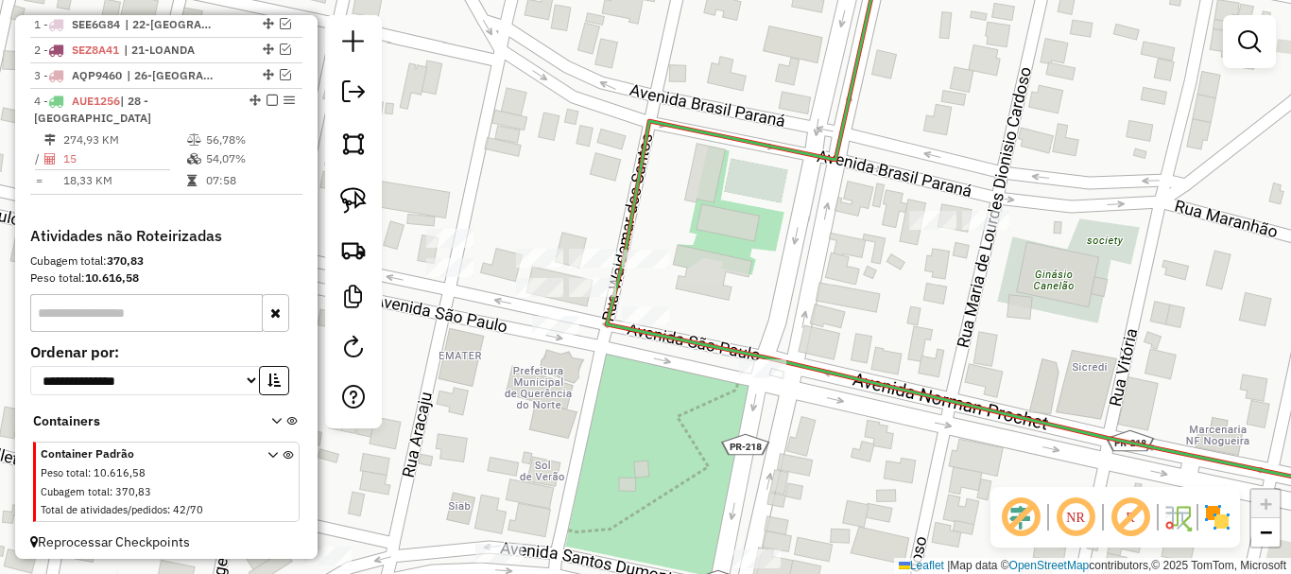
scroll to position [0, 0]
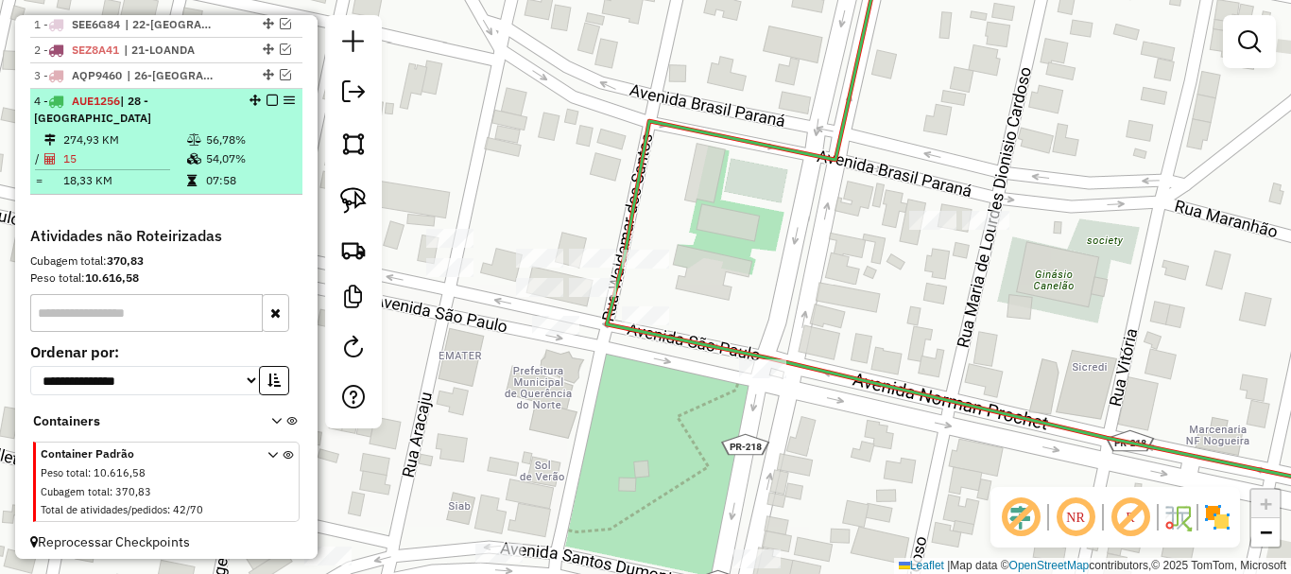
click at [160, 127] on div "4 - AUE1256 | 28 - [GEOGRAPHIC_DATA]" at bounding box center [134, 110] width 200 height 34
select select "*********"
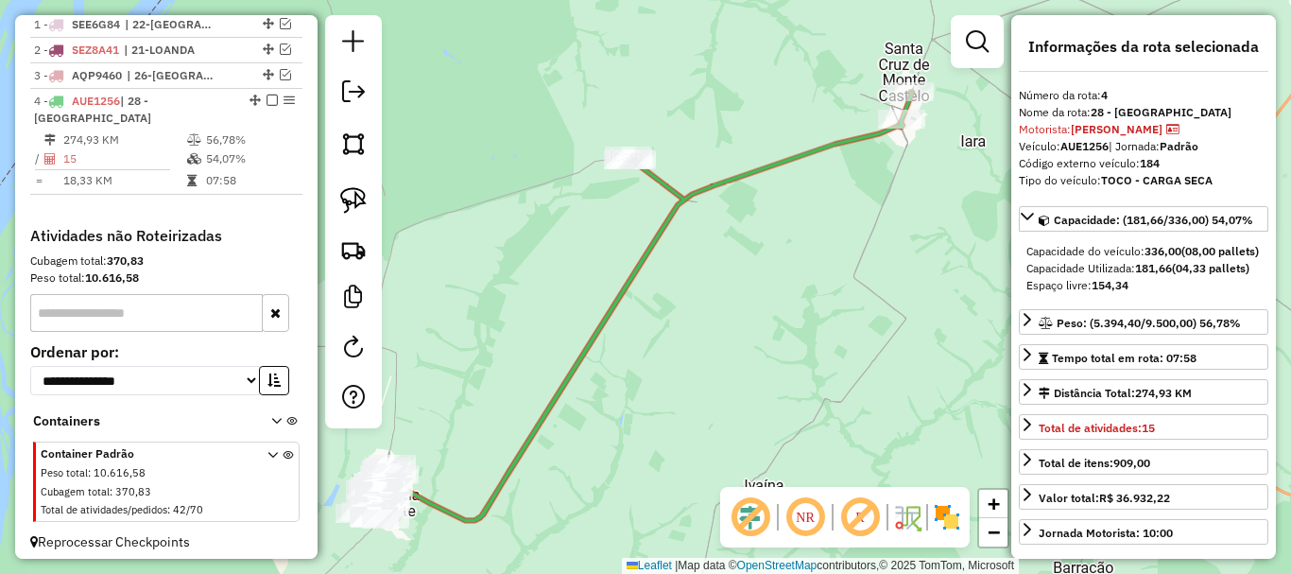
drag, startPoint x: 442, startPoint y: 340, endPoint x: 588, endPoint y: 312, distance: 148.3
click at [588, 312] on div "Janela de atendimento Grade de atendimento Capacidade Transportadoras Veículos …" at bounding box center [645, 287] width 1291 height 574
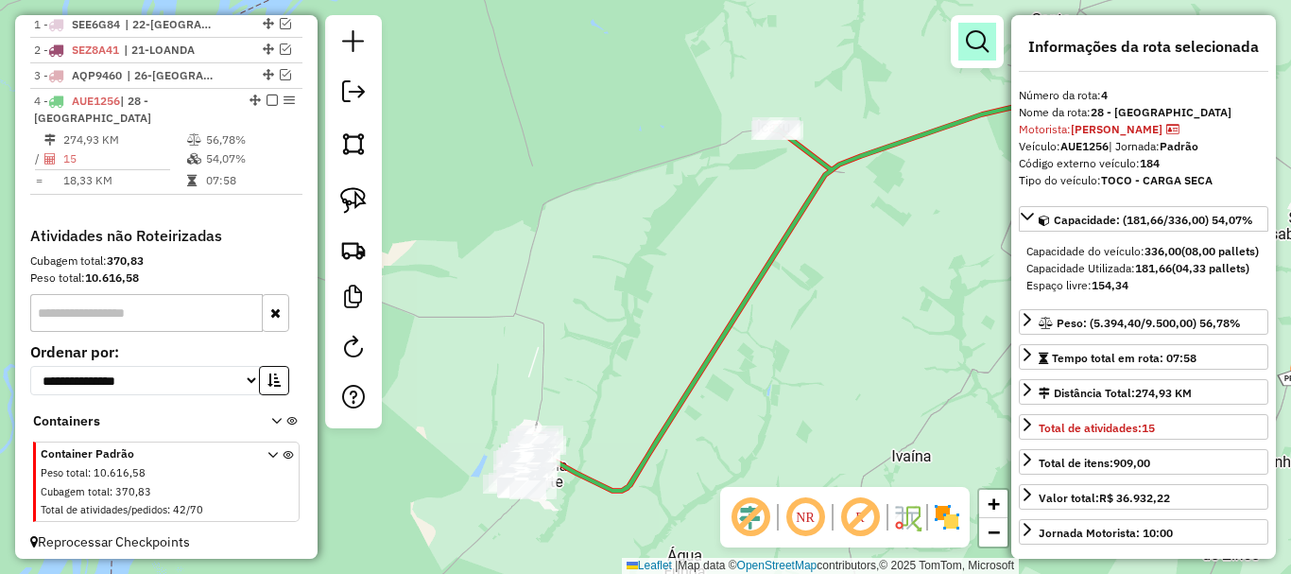
click at [967, 50] on em at bounding box center [977, 41] width 23 height 23
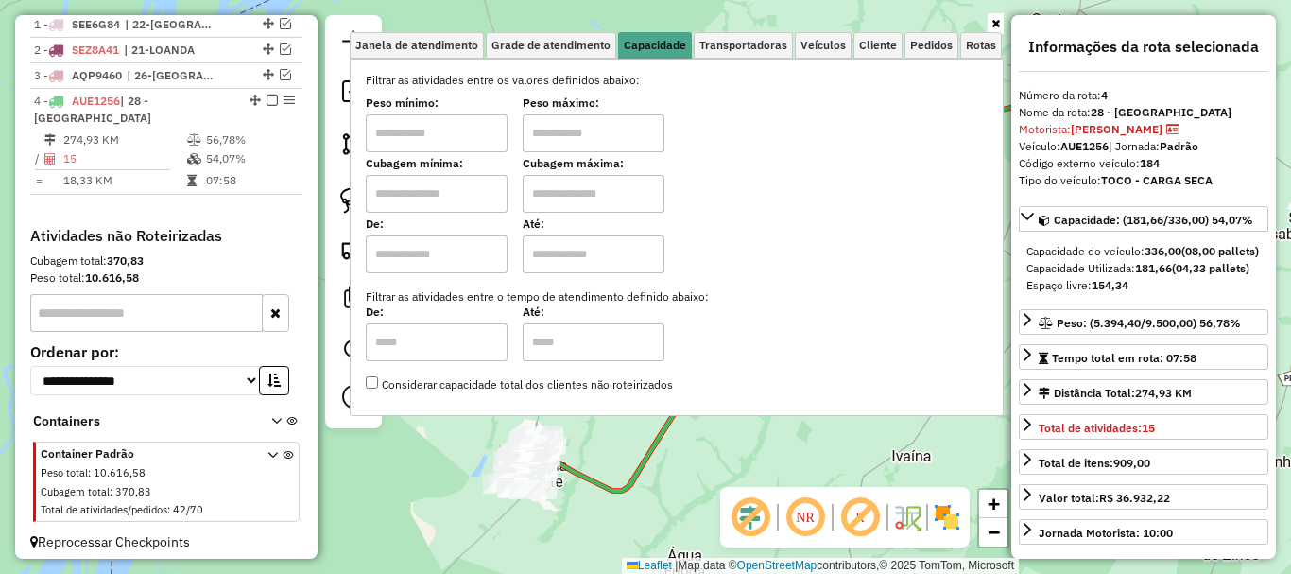
click at [457, 129] on input "text" at bounding box center [437, 133] width 142 height 38
type input "****"
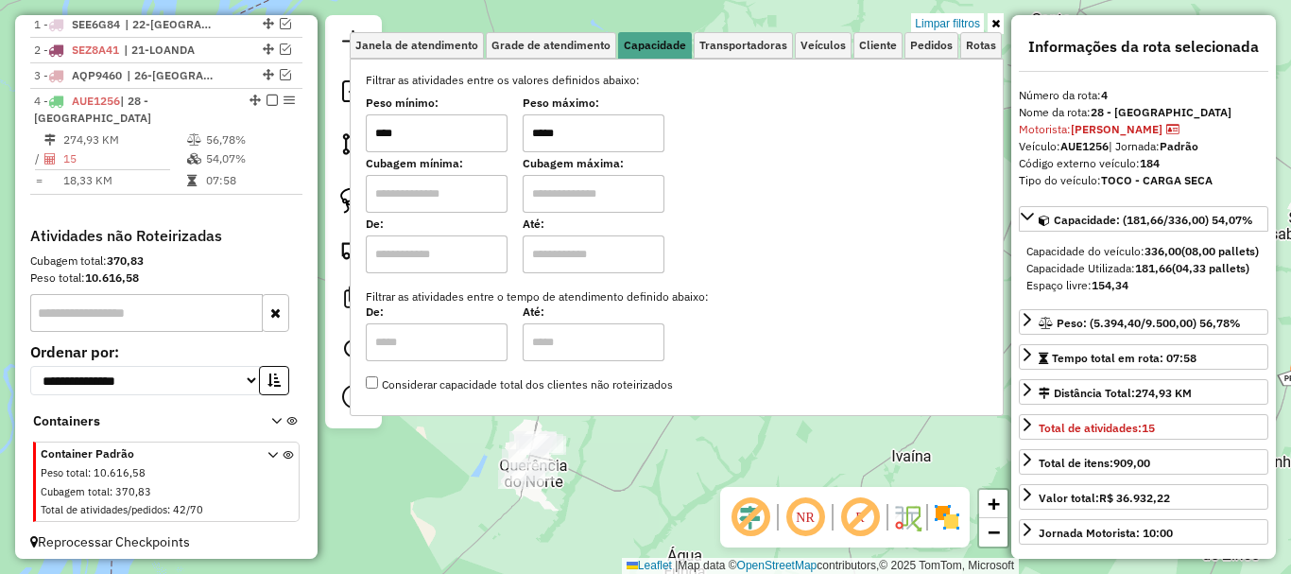
type input "*****"
click at [539, 515] on div "Limpar filtros Janela de atendimento Grade de atendimento Capacidade Transporta…" at bounding box center [645, 287] width 1291 height 574
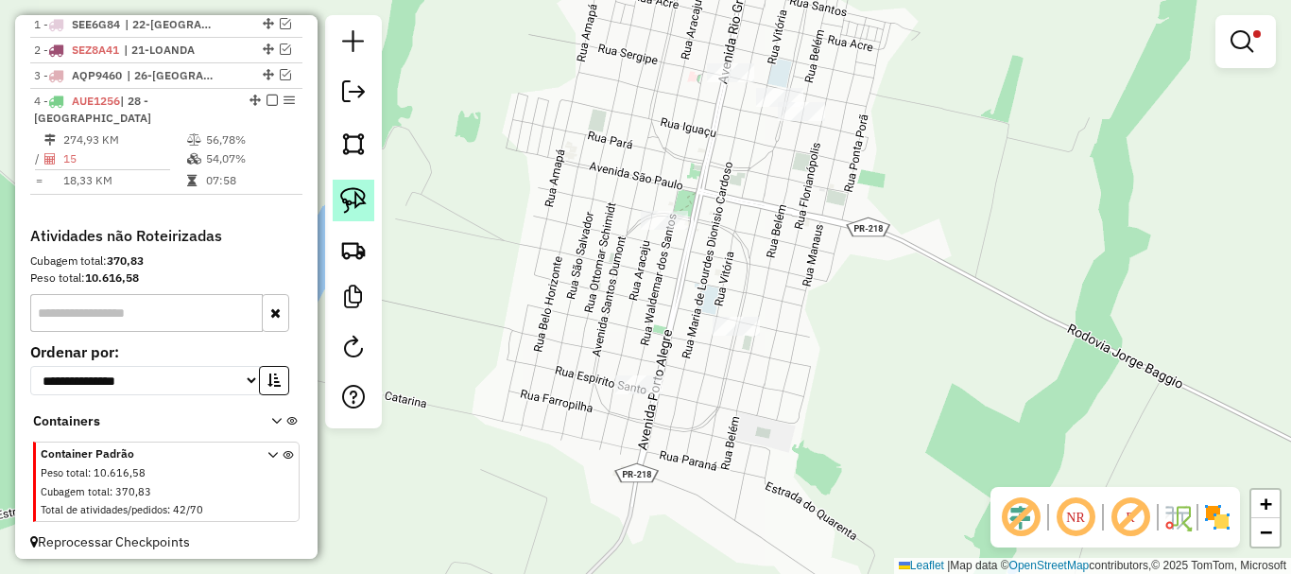
click at [362, 200] on img at bounding box center [353, 200] width 26 height 26
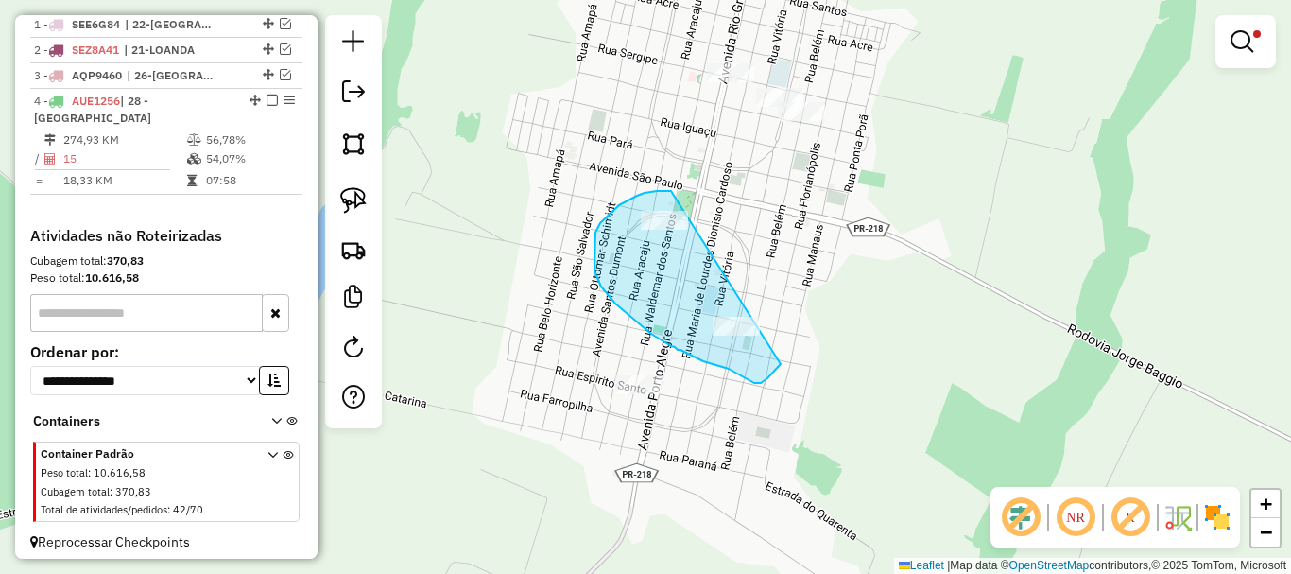
drag, startPoint x: 671, startPoint y: 191, endPoint x: 795, endPoint y: 329, distance: 185.4
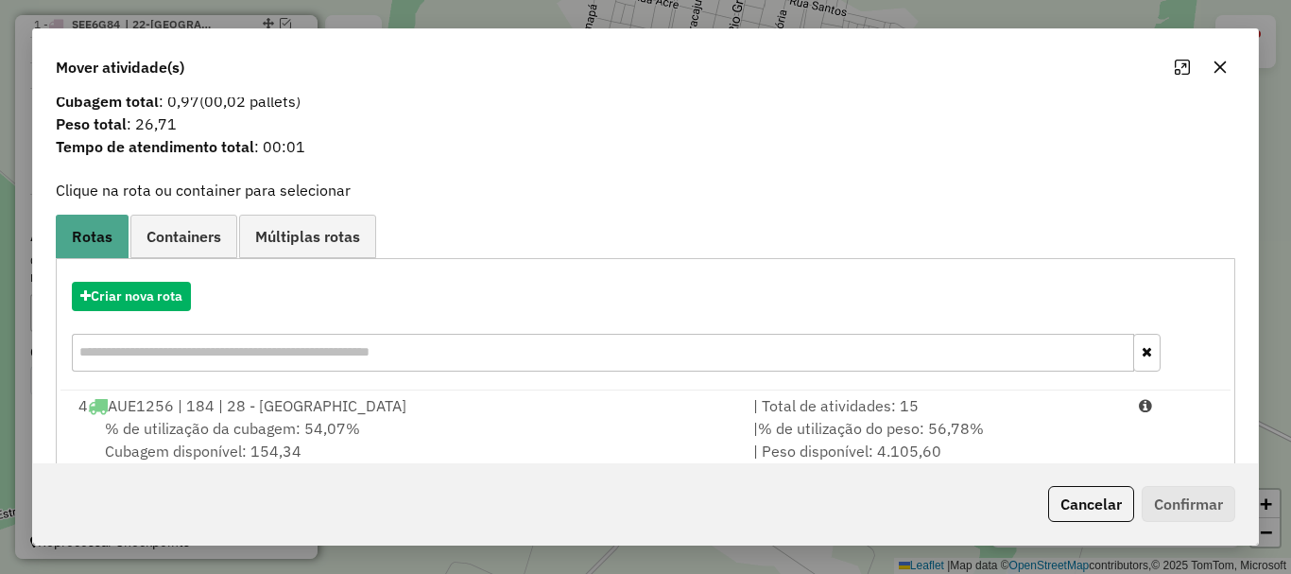
scroll to position [74, 0]
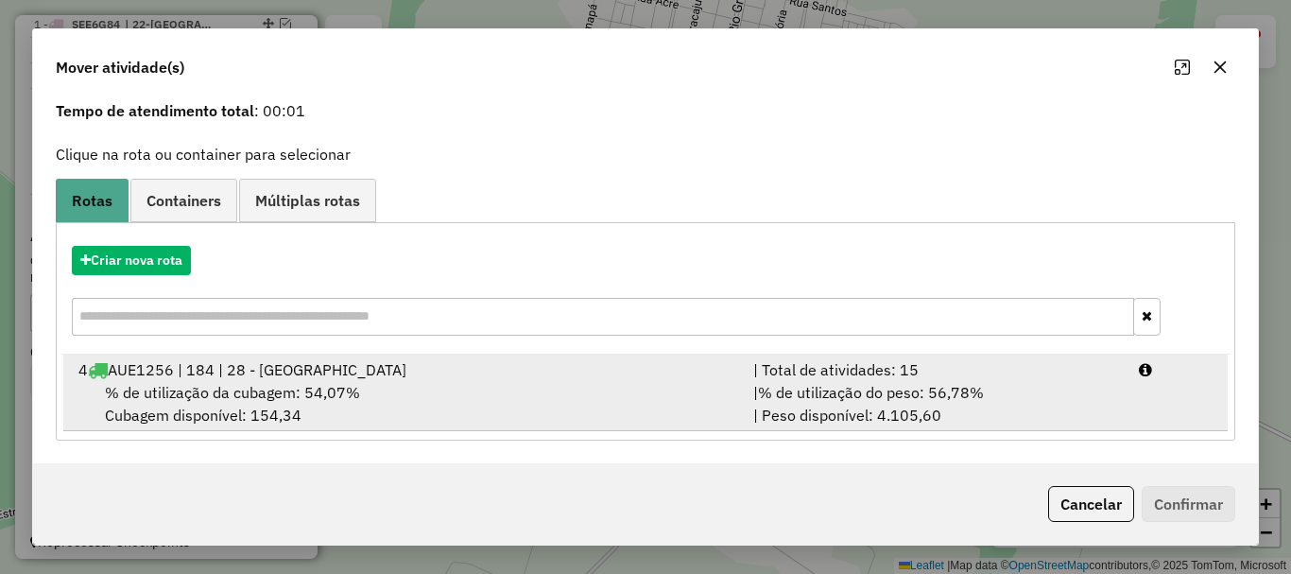
click at [832, 387] on span "% de utilização do peso: 56,78%" at bounding box center [871, 392] width 226 height 19
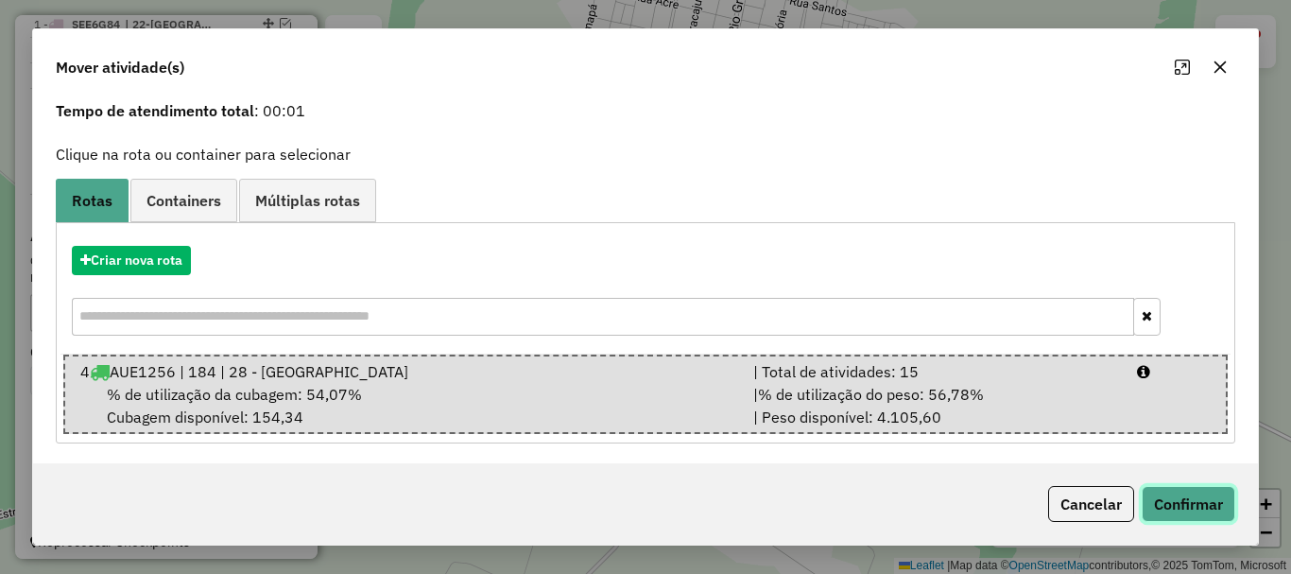
click at [1175, 507] on button "Confirmar" at bounding box center [1189, 504] width 94 height 36
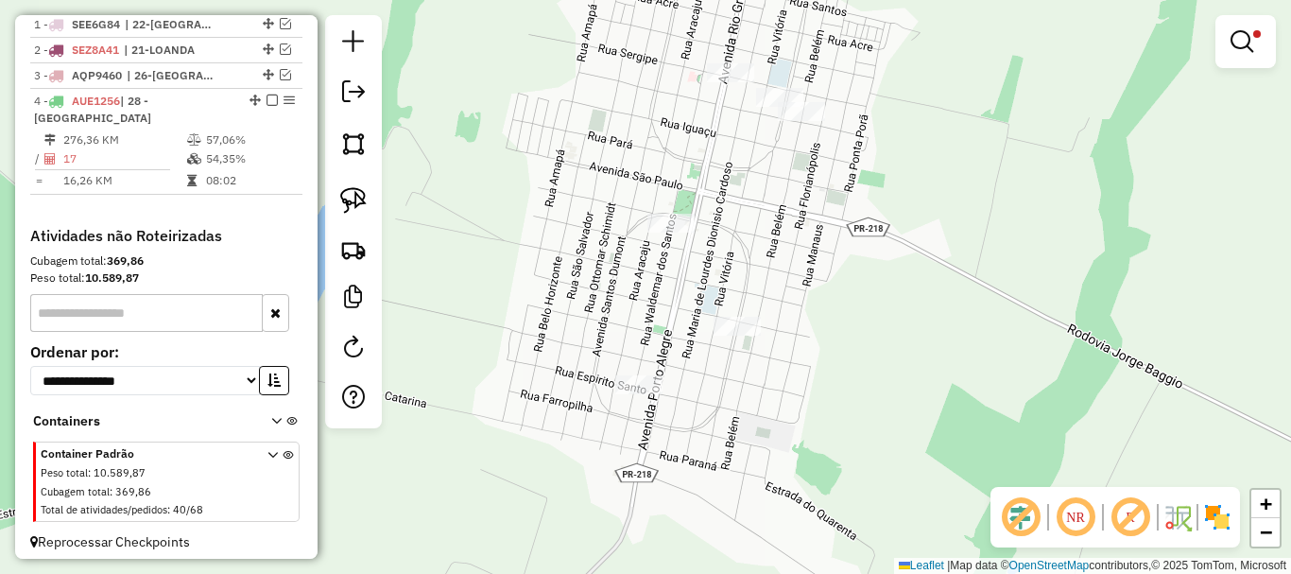
scroll to position [0, 0]
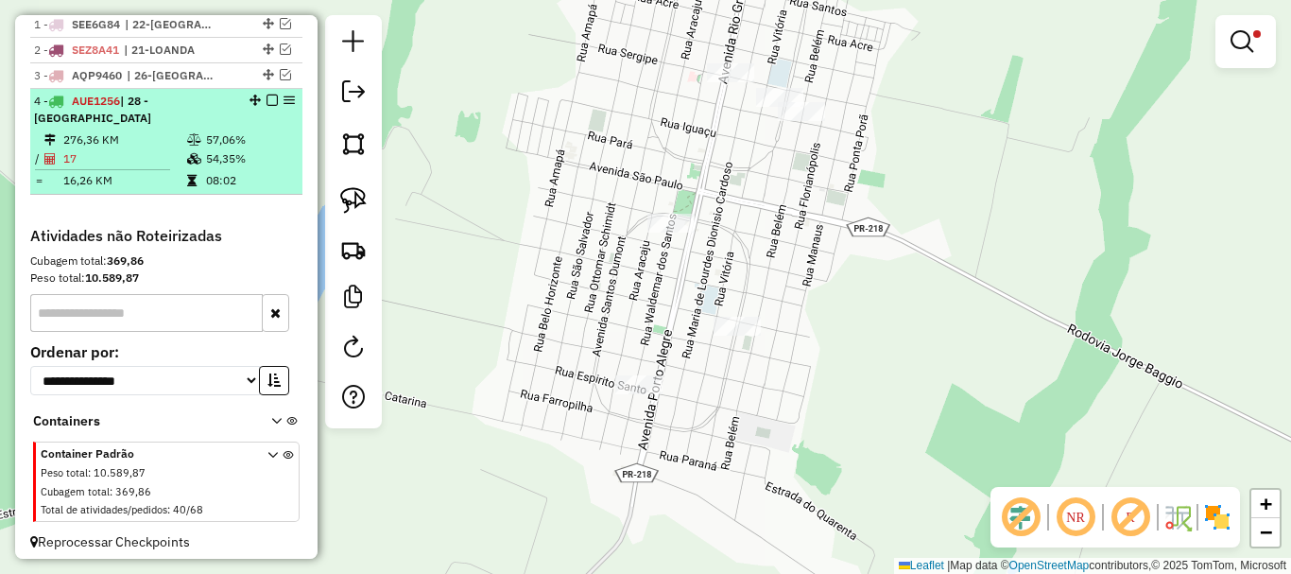
click at [137, 188] on td "16,26 KM" at bounding box center [124, 180] width 124 height 19
select select "*********"
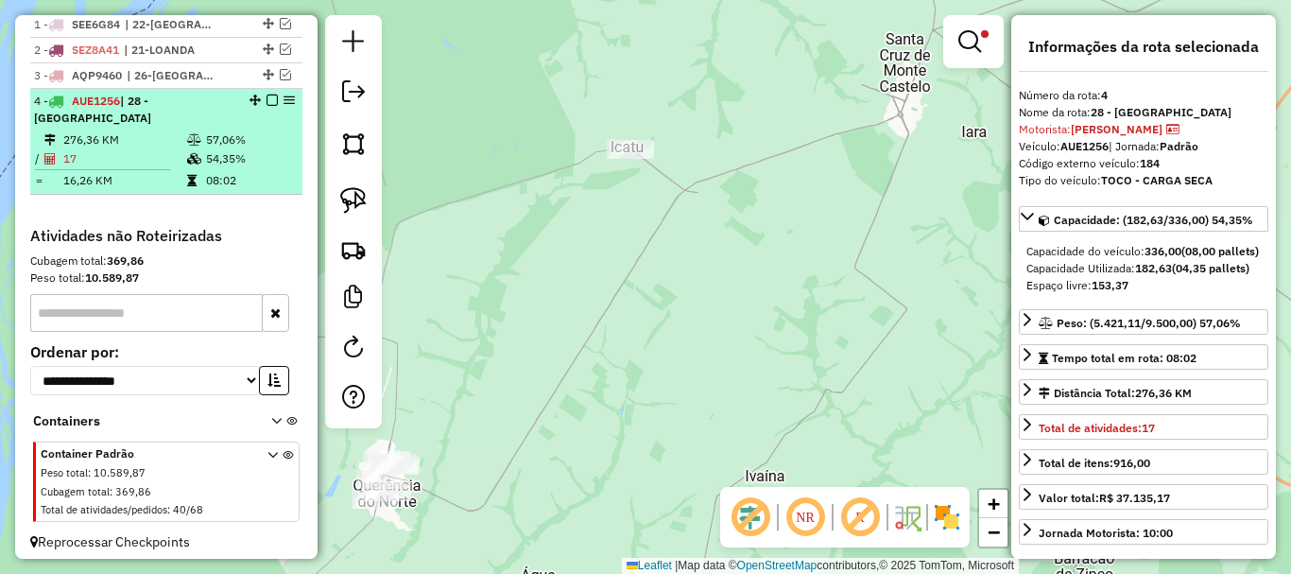
click at [180, 171] on td at bounding box center [110, 169] width 152 height 3
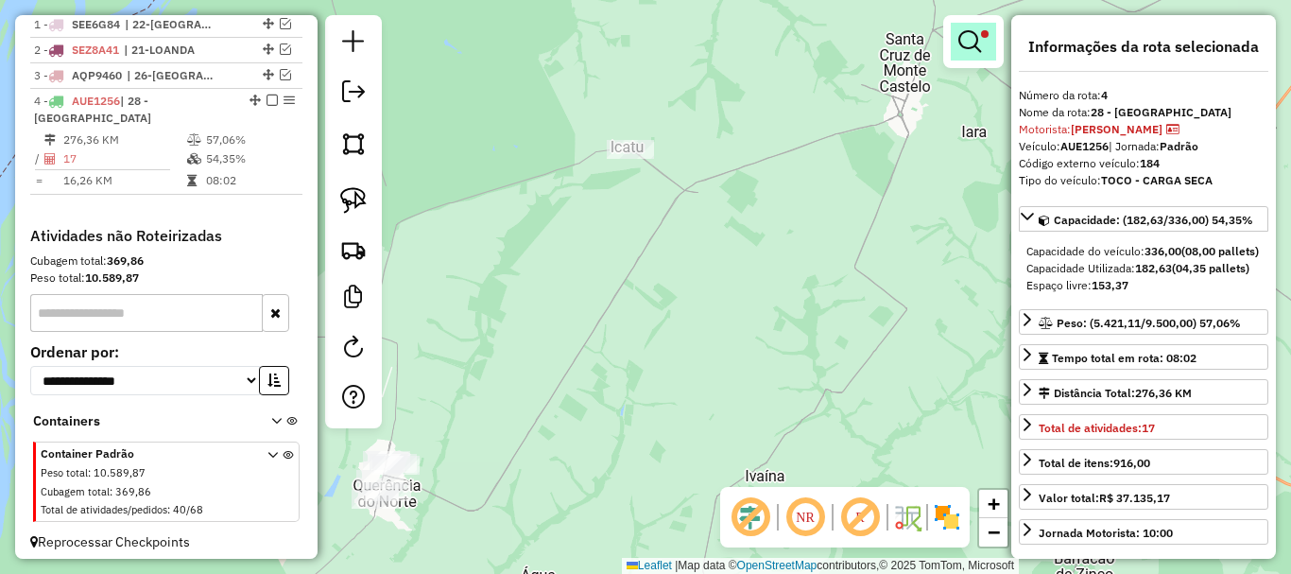
click at [970, 41] on em at bounding box center [969, 41] width 23 height 23
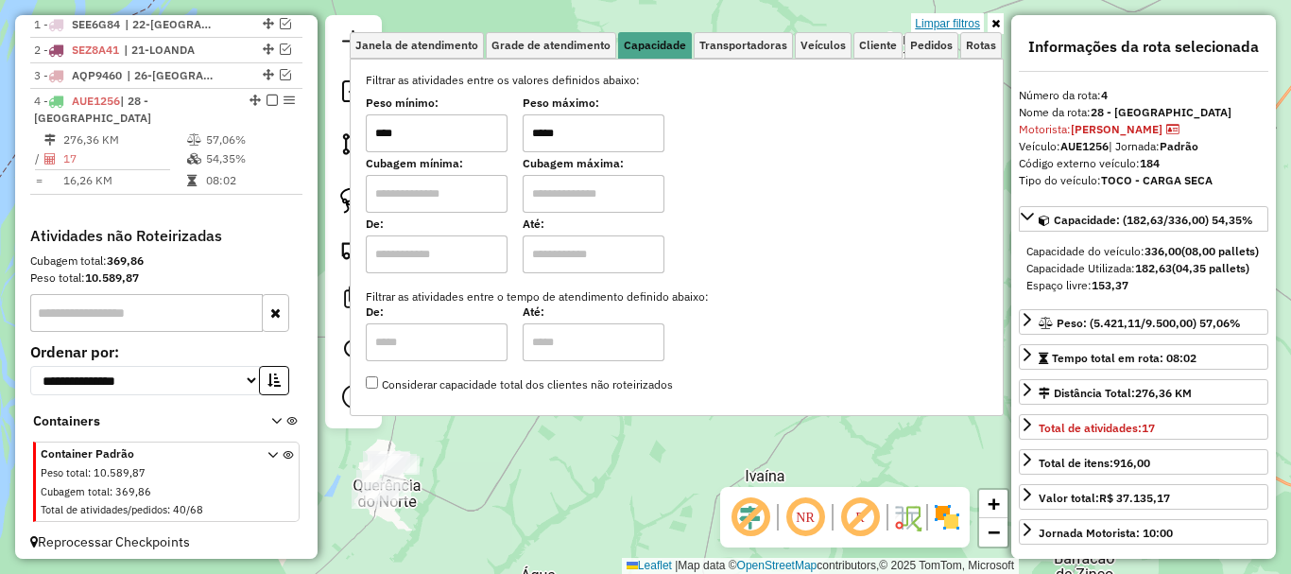
click at [956, 23] on link "Limpar filtros" at bounding box center [947, 23] width 73 height 21
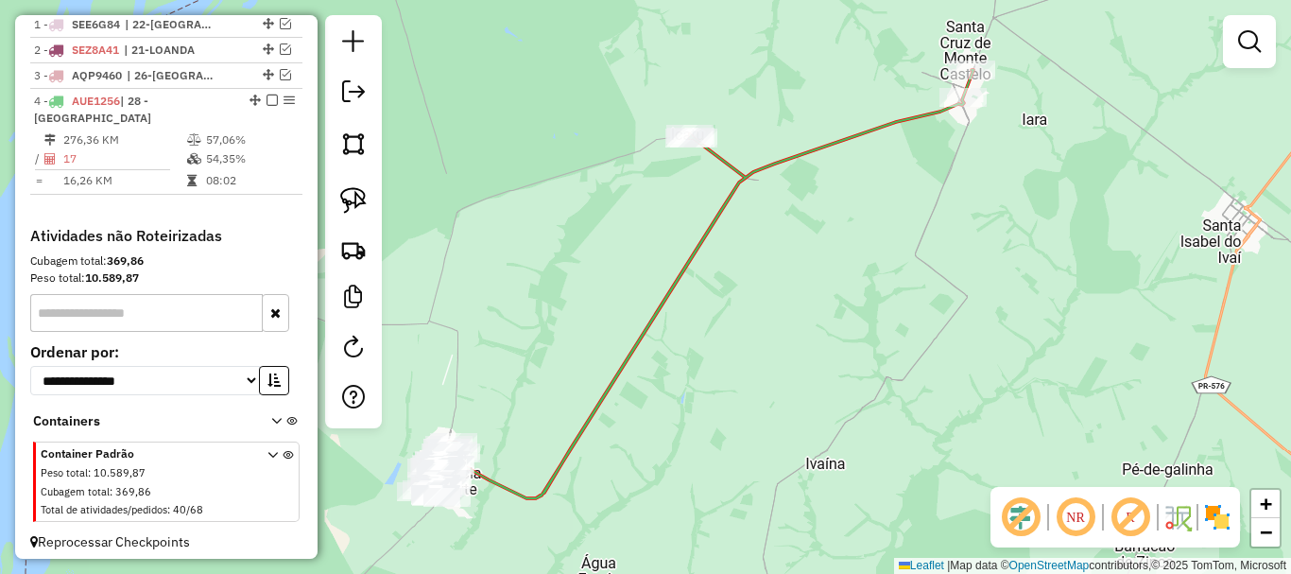
drag, startPoint x: 479, startPoint y: 282, endPoint x: 543, endPoint y: 269, distance: 65.4
click at [543, 269] on div "Janela de atendimento Grade de atendimento Capacidade Transportadoras Veículos …" at bounding box center [645, 287] width 1291 height 574
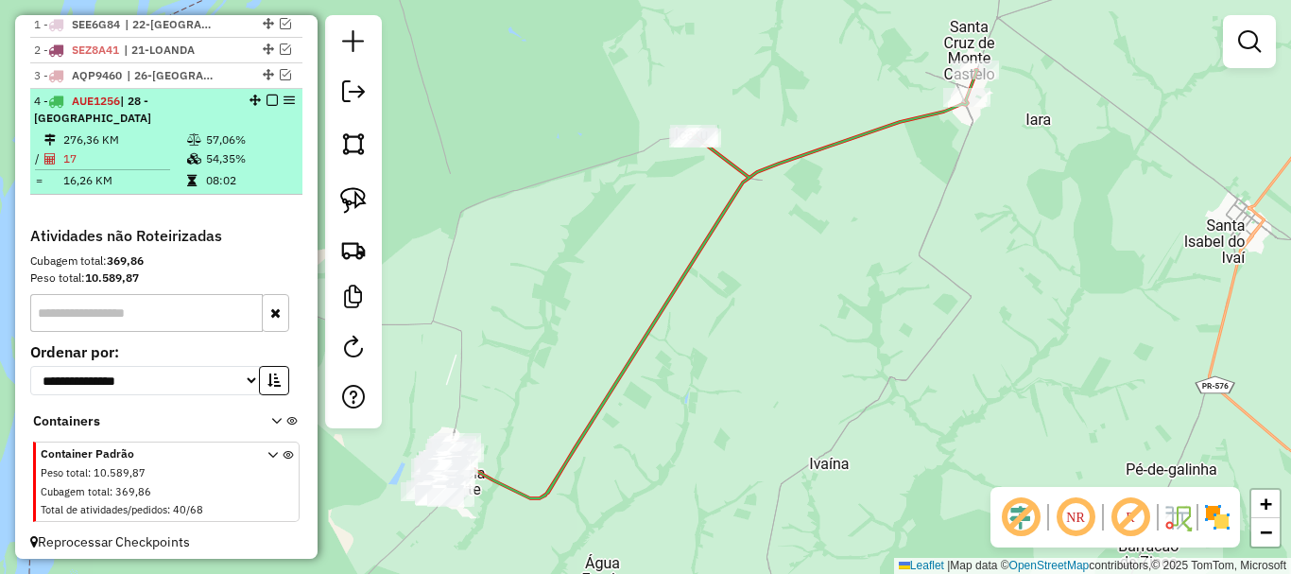
click at [187, 164] on icon at bounding box center [194, 158] width 14 height 11
select select "*********"
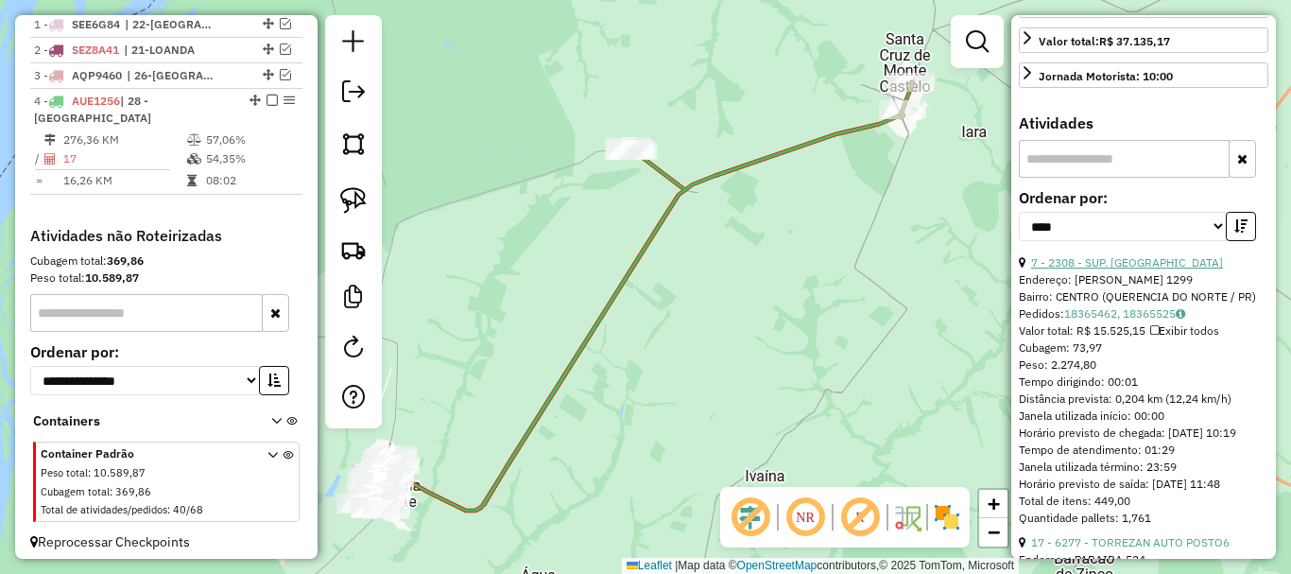
scroll to position [473, 0]
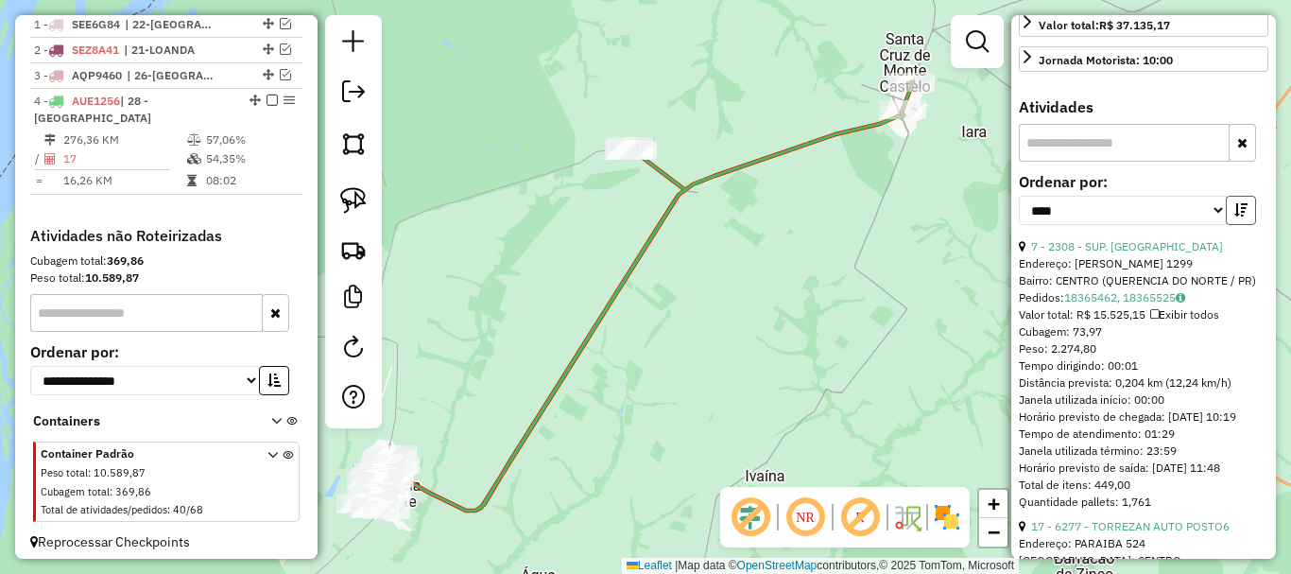
click at [1238, 225] on button "button" at bounding box center [1241, 210] width 30 height 29
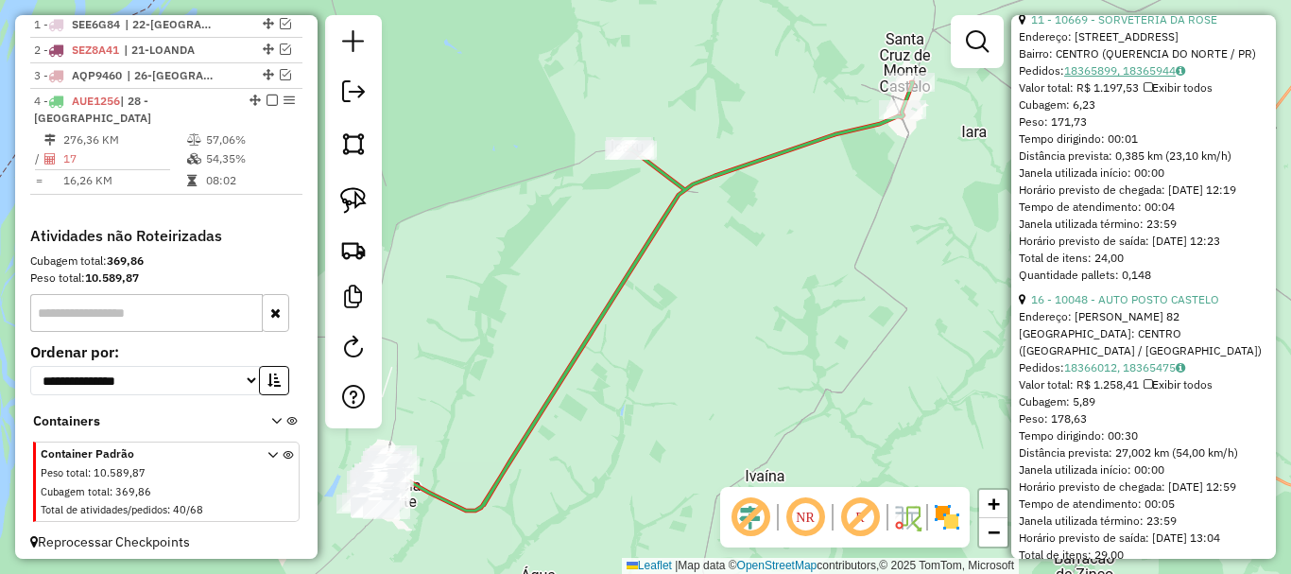
scroll to position [3686, 0]
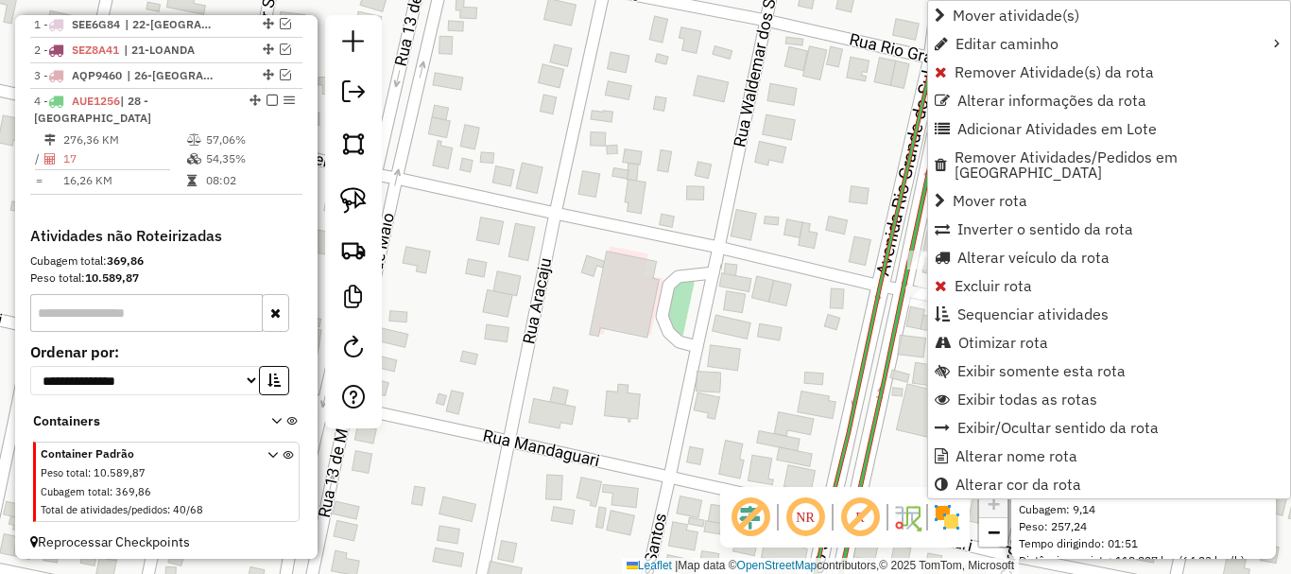
scroll to position [766, 0]
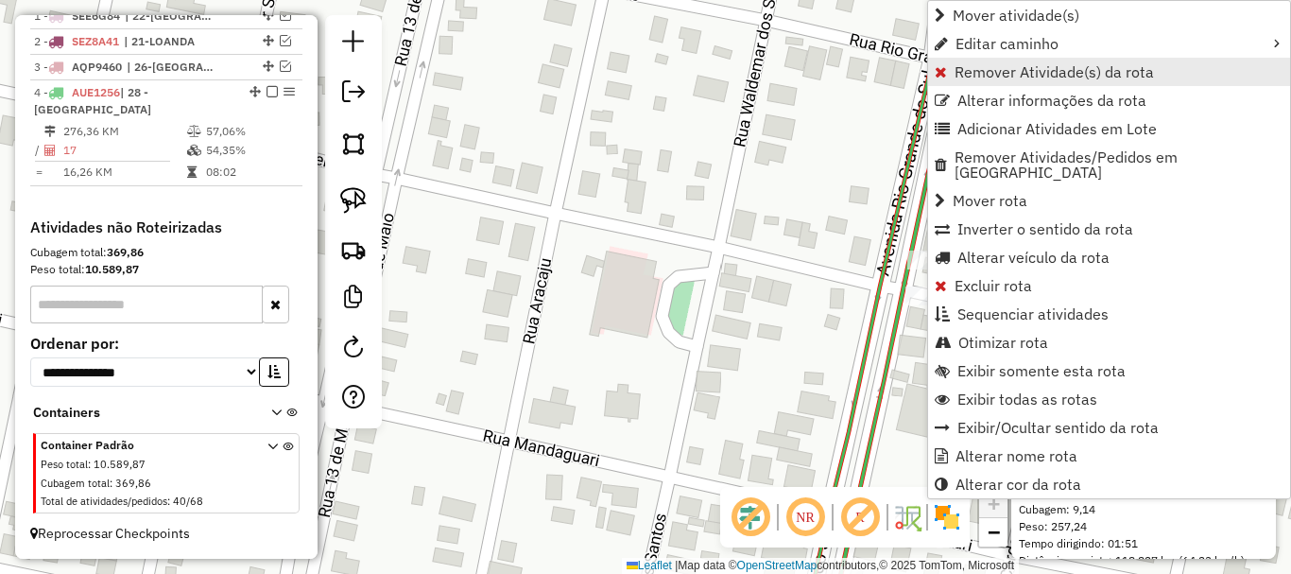
click at [1003, 75] on span "Remover Atividade(s) da rota" at bounding box center [1053, 71] width 199 height 15
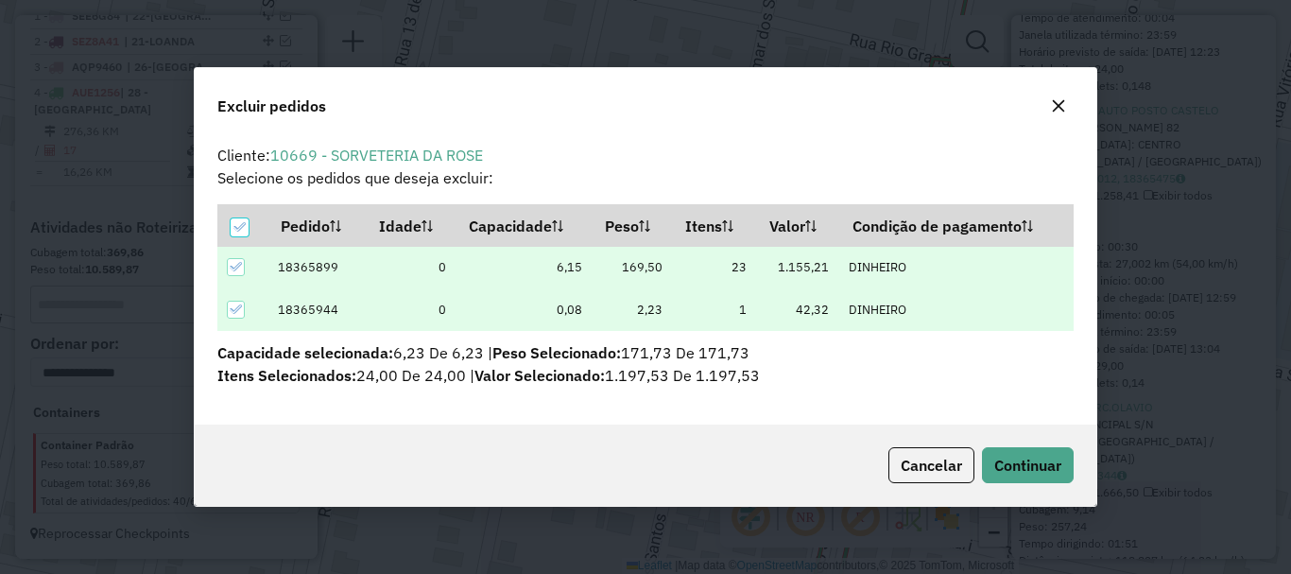
scroll to position [11, 6]
click at [1023, 470] on span "Continuar" at bounding box center [1027, 464] width 67 height 19
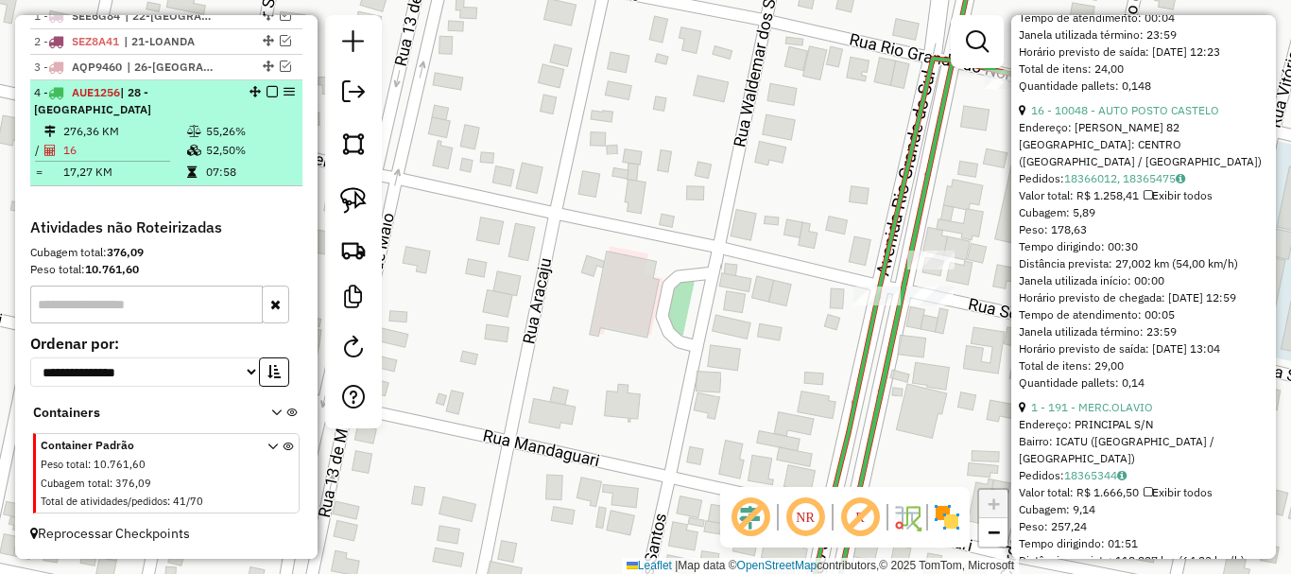
click at [268, 91] on em at bounding box center [271, 91] width 11 height 11
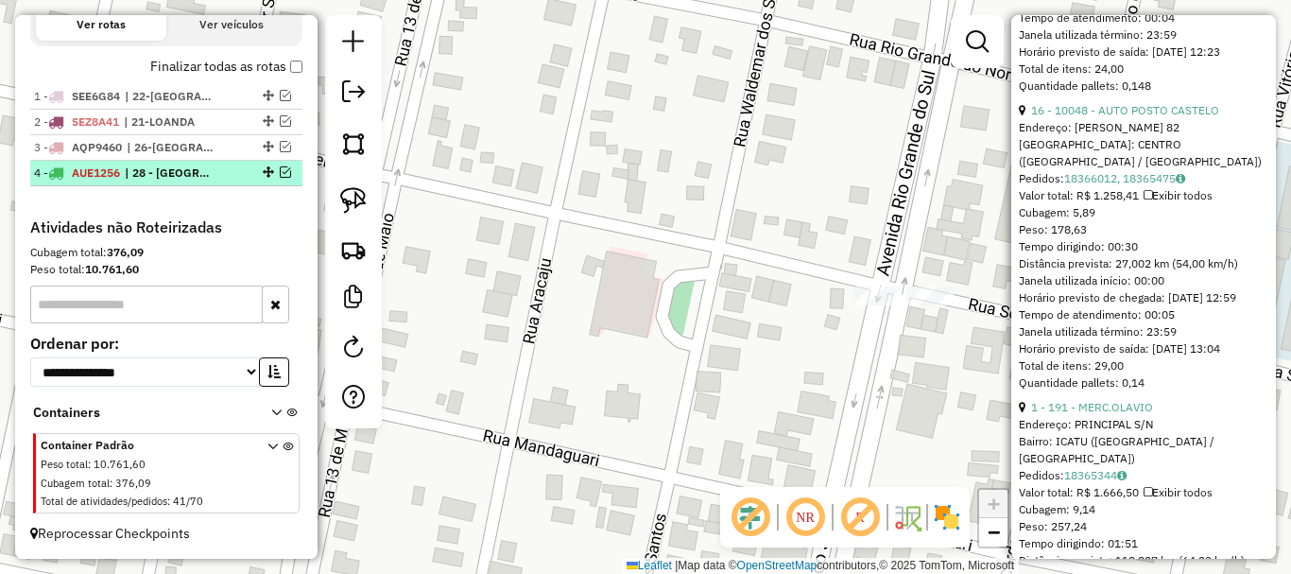
scroll to position [686, 0]
click at [280, 174] on em at bounding box center [285, 171] width 11 height 11
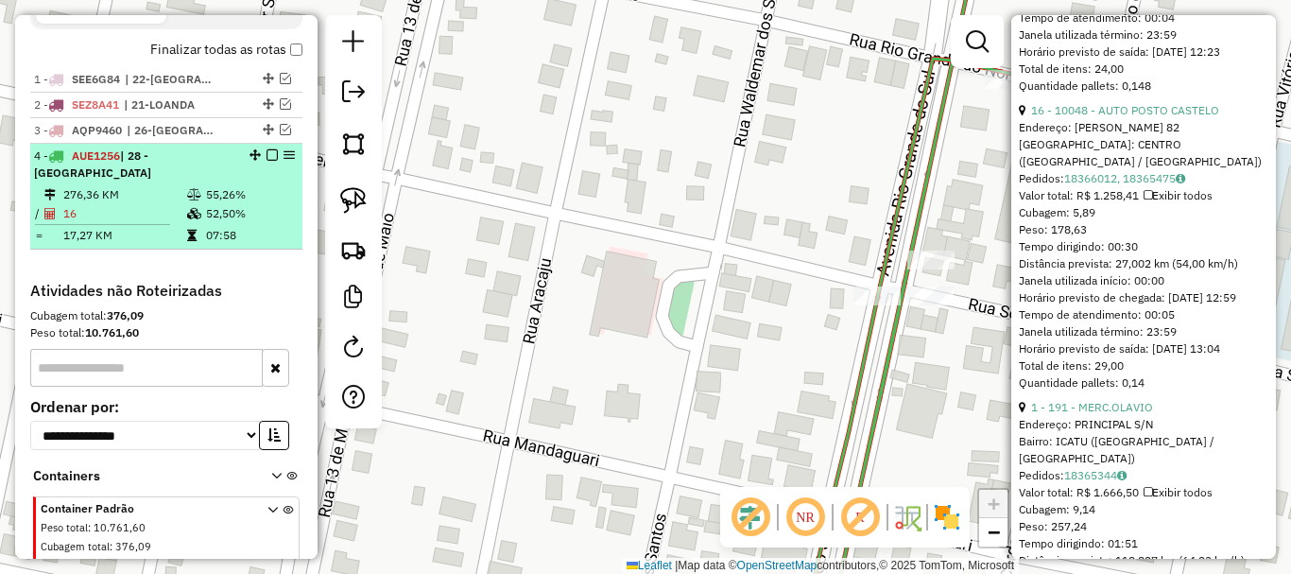
scroll to position [766, 0]
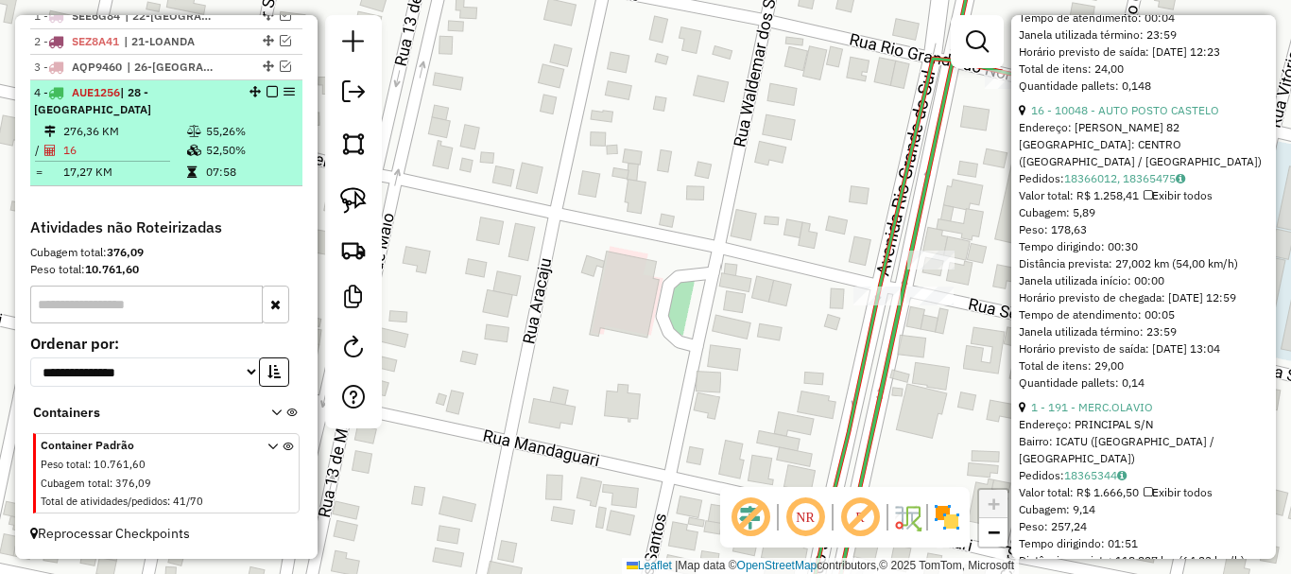
click at [269, 92] on em at bounding box center [271, 91] width 11 height 11
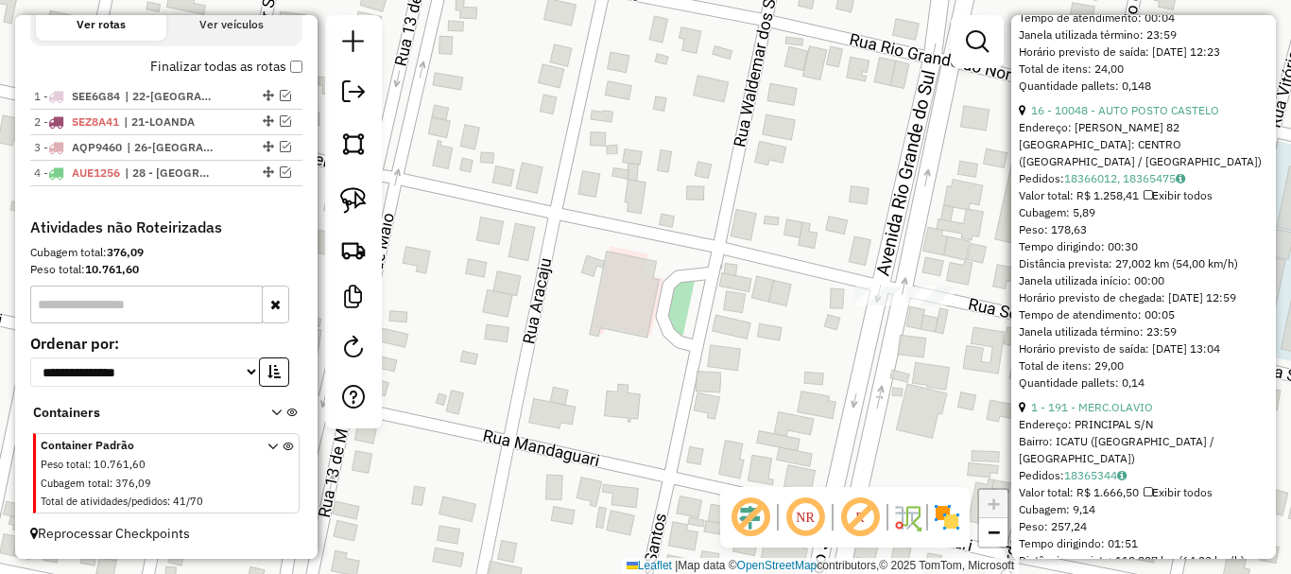
click at [549, 217] on div "Janela de atendimento Grade de atendimento Capacidade Transportadoras Veículos …" at bounding box center [645, 287] width 1291 height 574
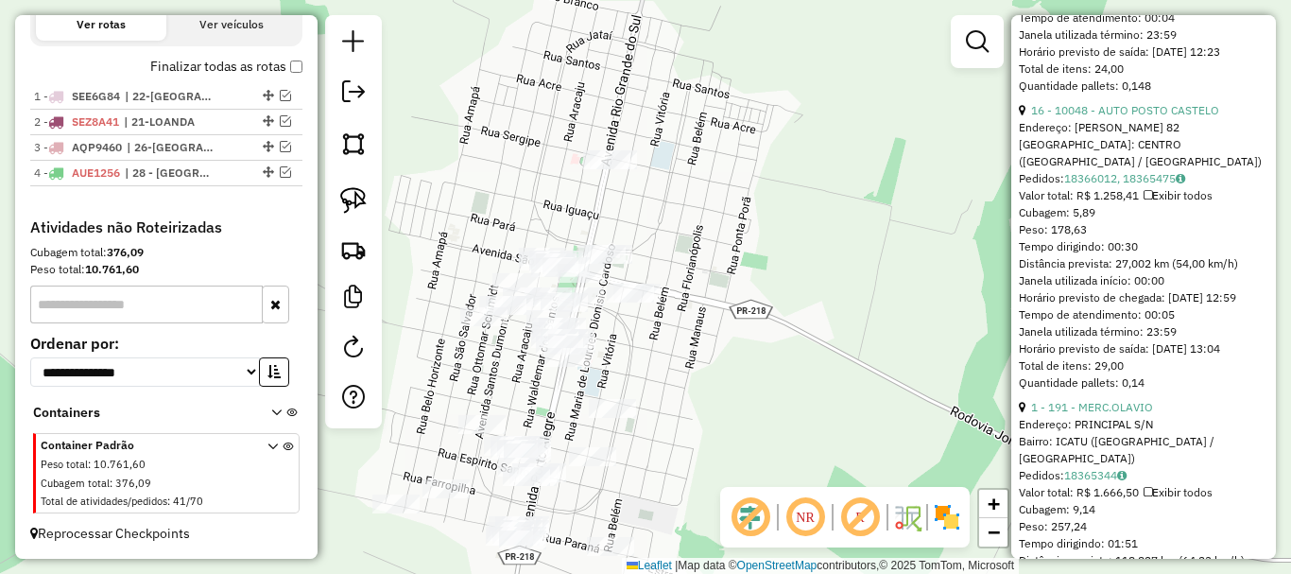
drag, startPoint x: 505, startPoint y: 188, endPoint x: 589, endPoint y: 160, distance: 88.8
click at [589, 160] on div "Janela de atendimento Grade de atendimento Capacidade Transportadoras Veículos …" at bounding box center [645, 287] width 1291 height 574
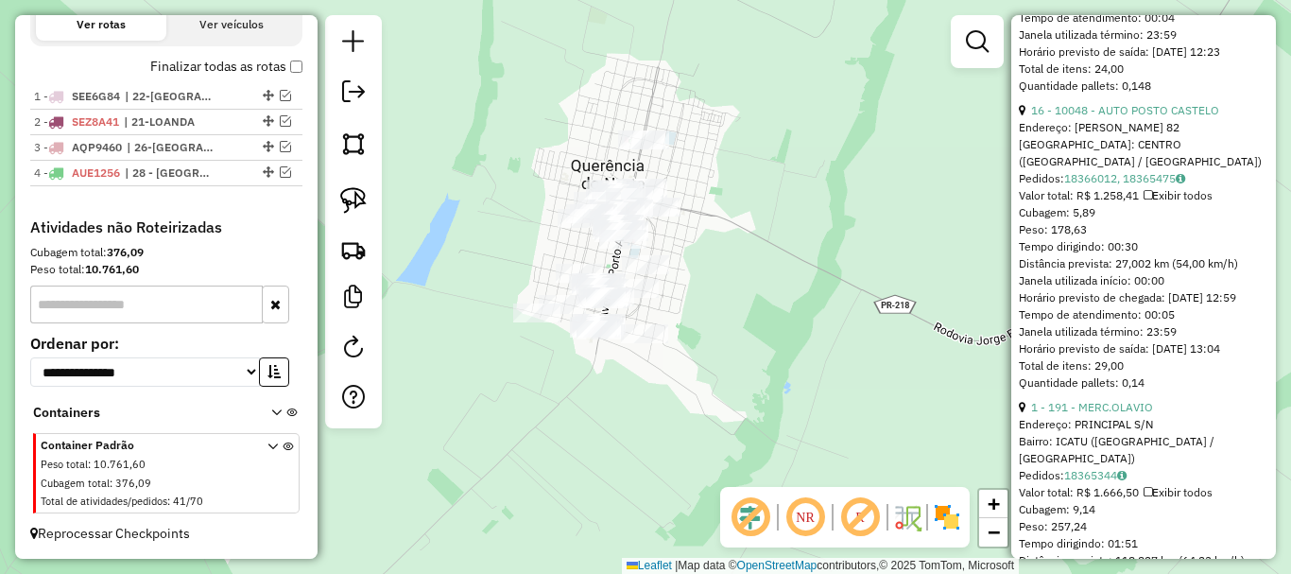
drag, startPoint x: 368, startPoint y: 204, endPoint x: 417, endPoint y: 187, distance: 52.0
click at [369, 204] on link at bounding box center [354, 201] width 42 height 42
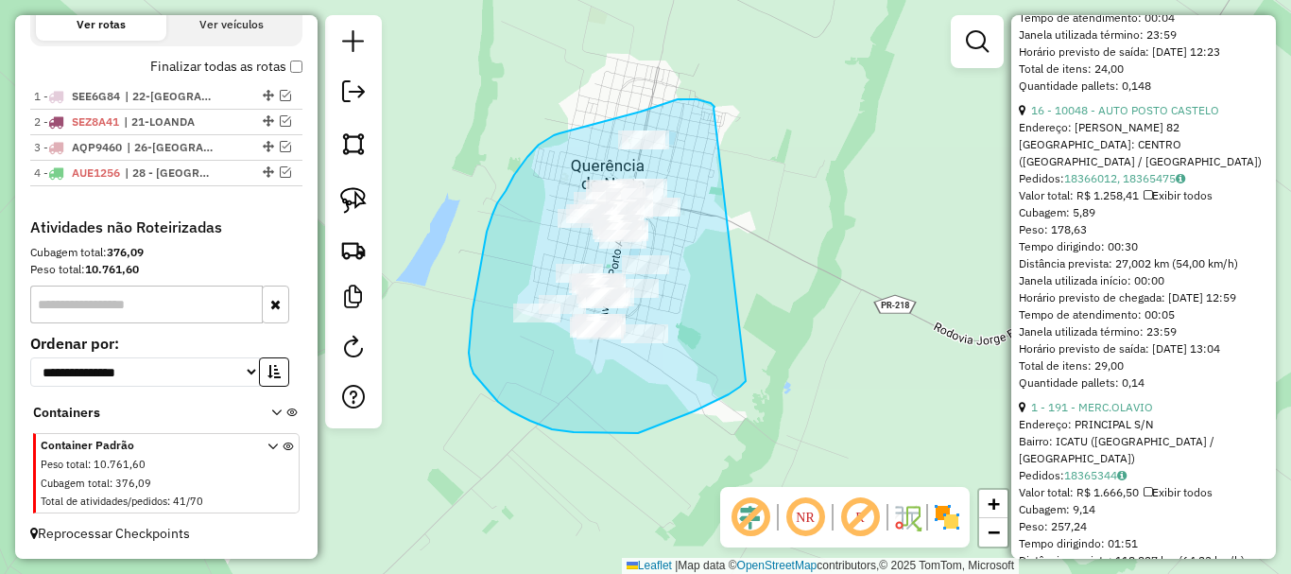
drag, startPoint x: 713, startPoint y: 108, endPoint x: 746, endPoint y: 381, distance: 275.0
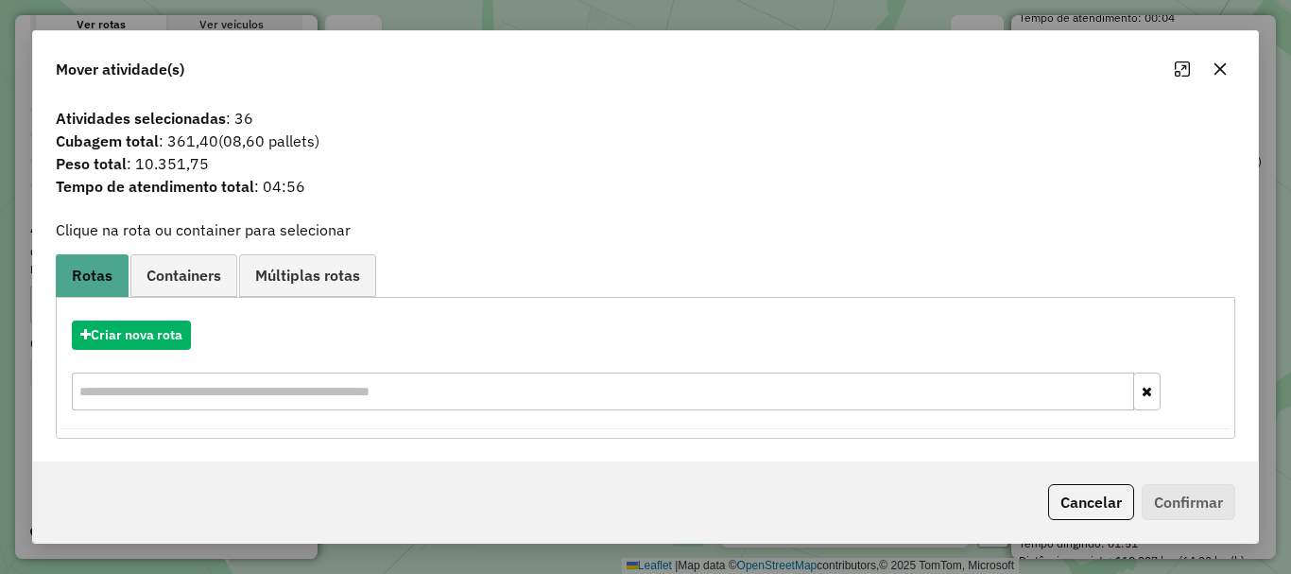
click at [1213, 63] on icon "button" at bounding box center [1219, 68] width 15 height 15
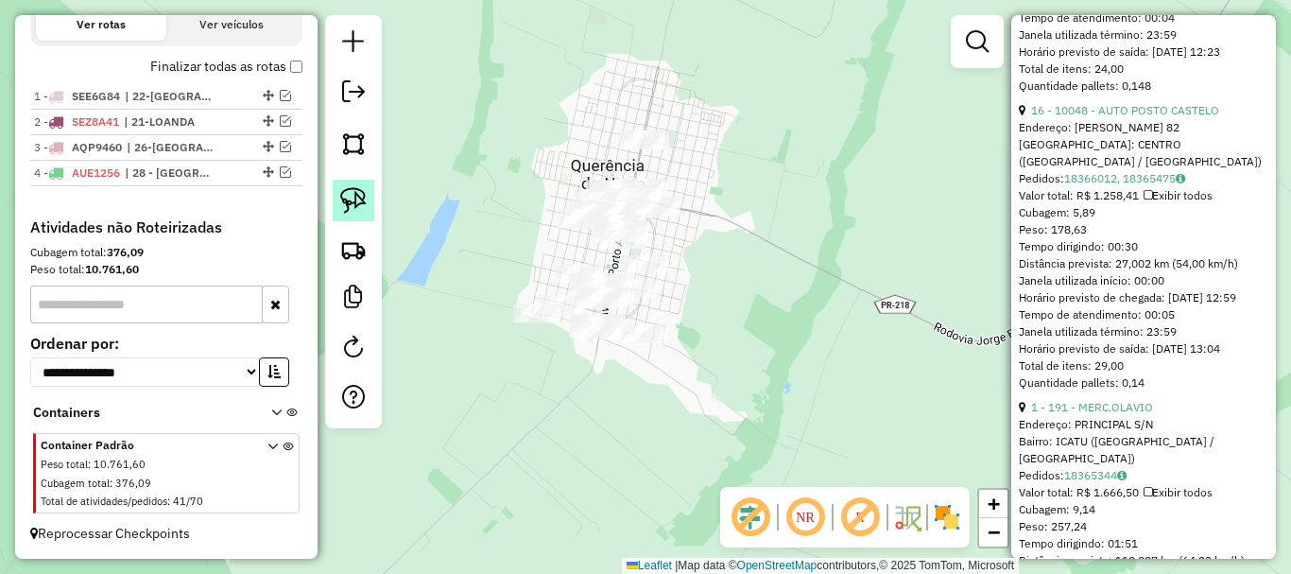
click at [360, 200] on img at bounding box center [353, 200] width 26 height 26
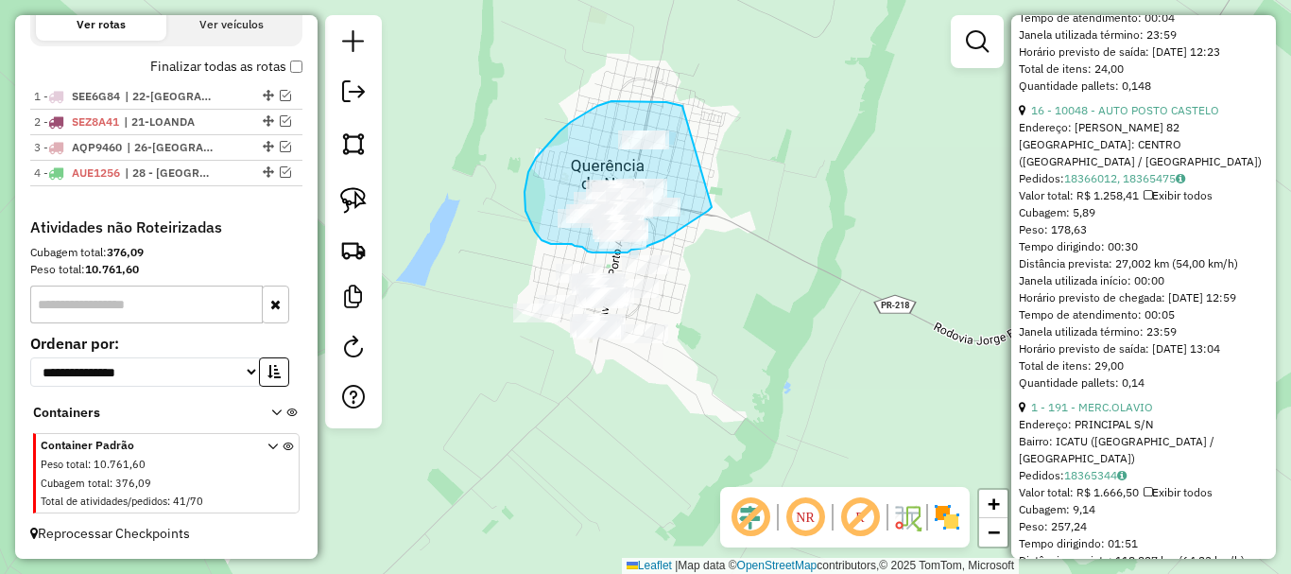
drag, startPoint x: 682, startPoint y: 106, endPoint x: 712, endPoint y: 207, distance: 105.3
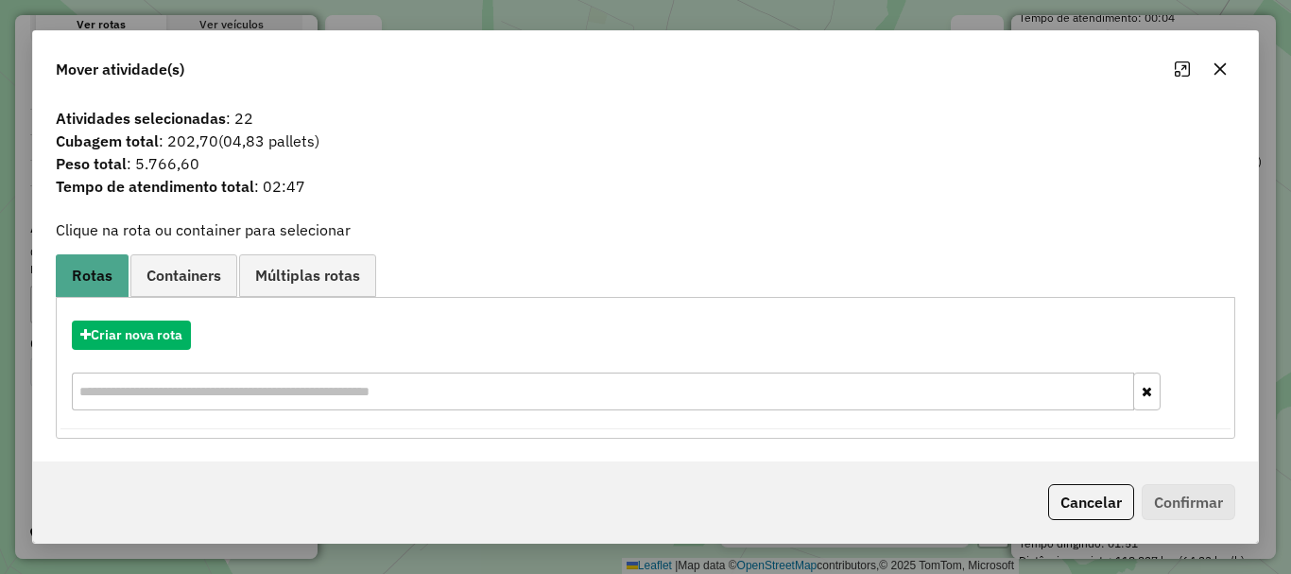
click at [1221, 73] on icon "button" at bounding box center [1219, 68] width 15 height 15
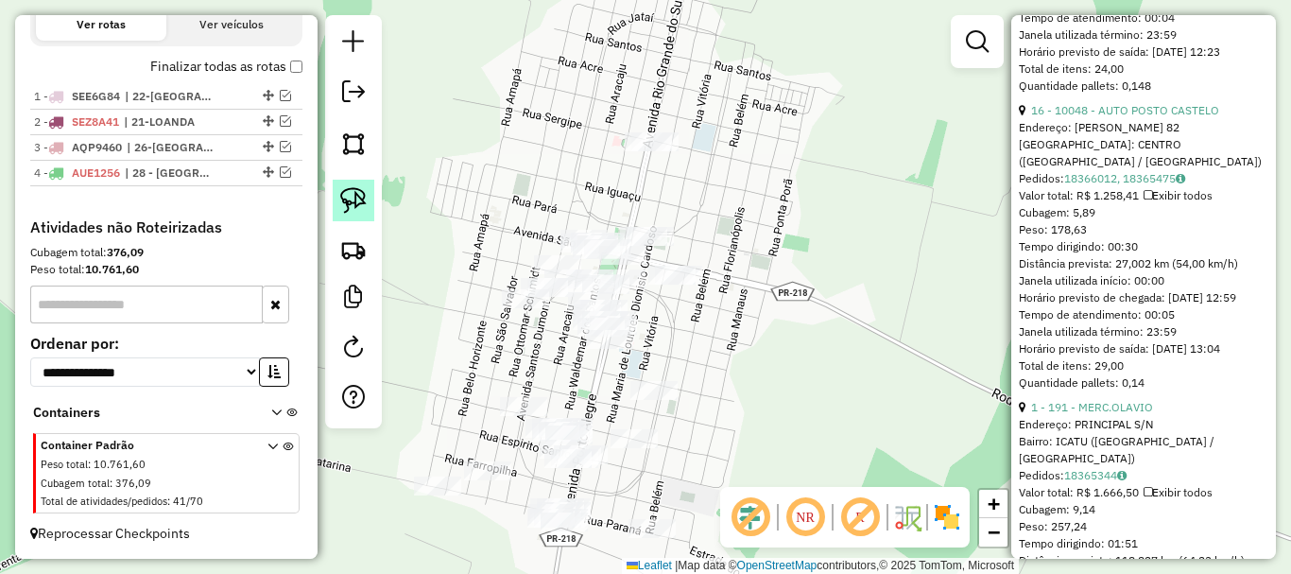
click at [362, 199] on img at bounding box center [353, 200] width 26 height 26
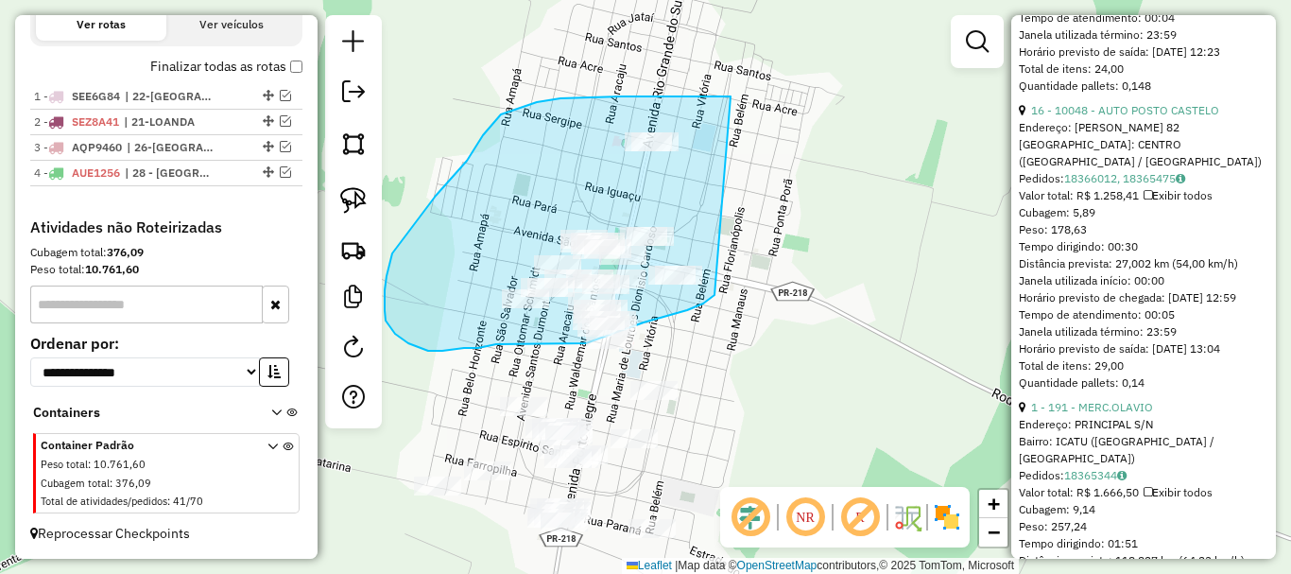
drag, startPoint x: 730, startPoint y: 96, endPoint x: 730, endPoint y: 272, distance: 175.8
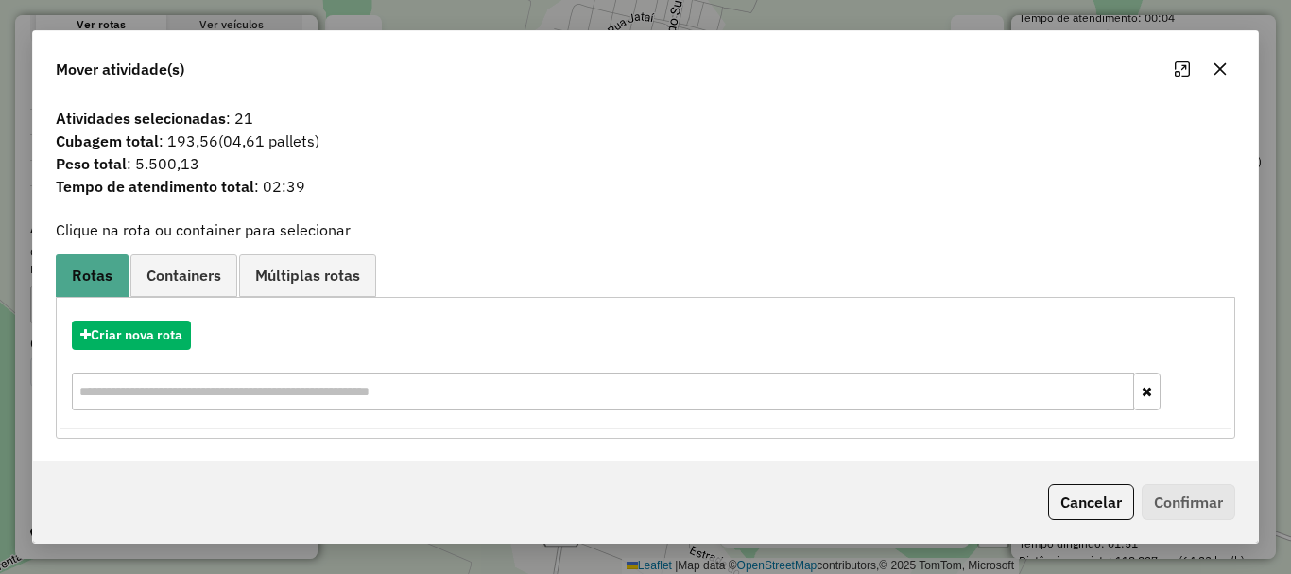
click at [1226, 69] on icon "button" at bounding box center [1219, 68] width 15 height 15
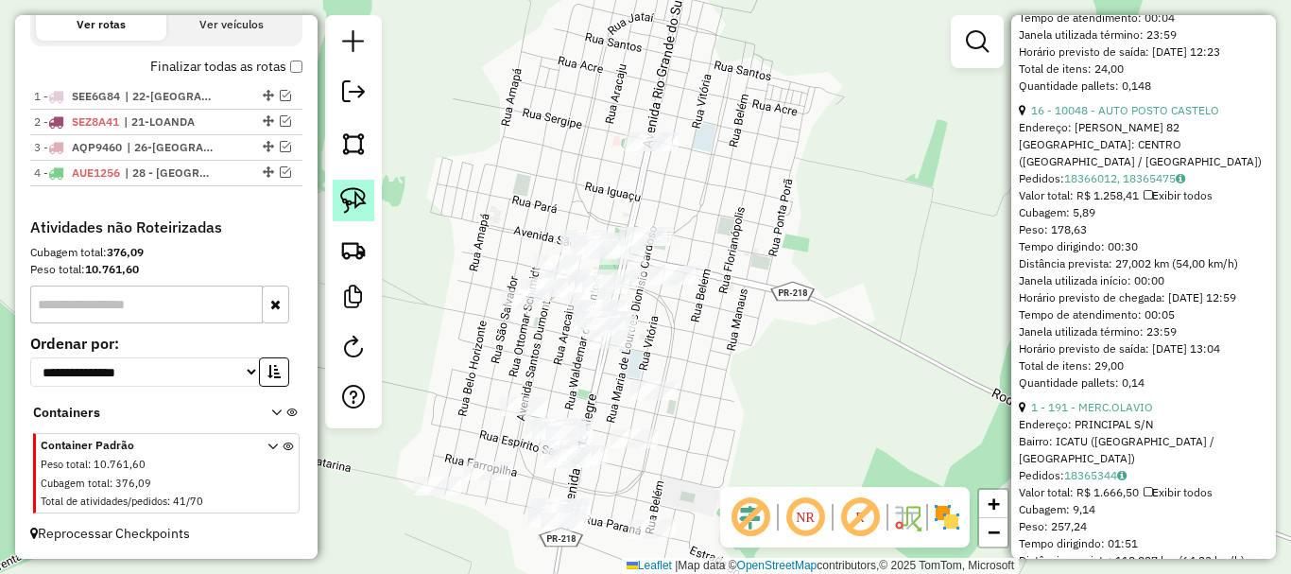
click at [358, 206] on img at bounding box center [353, 200] width 26 height 26
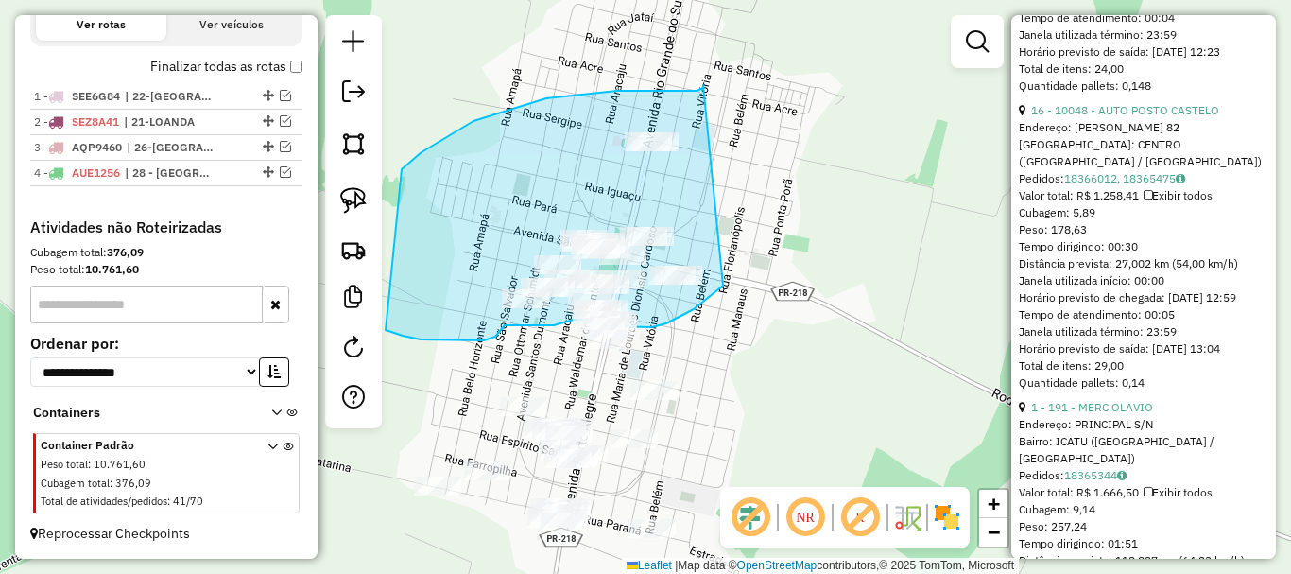
drag, startPoint x: 703, startPoint y: 85, endPoint x: 740, endPoint y: 268, distance: 187.0
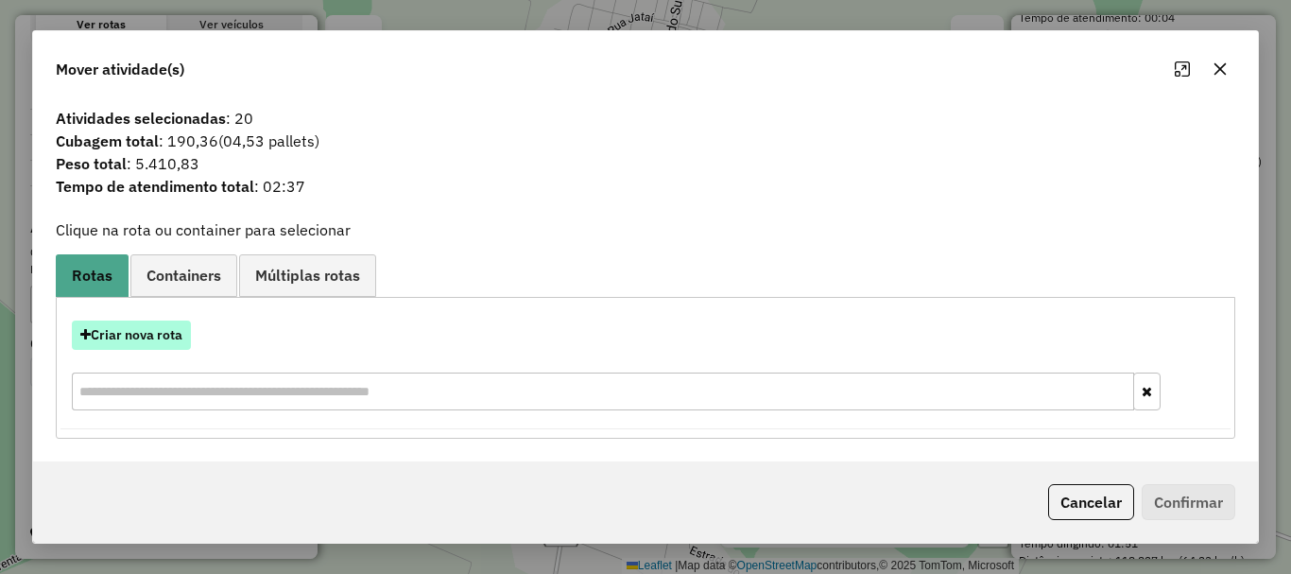
click at [157, 335] on button "Criar nova rota" at bounding box center [131, 334] width 119 height 29
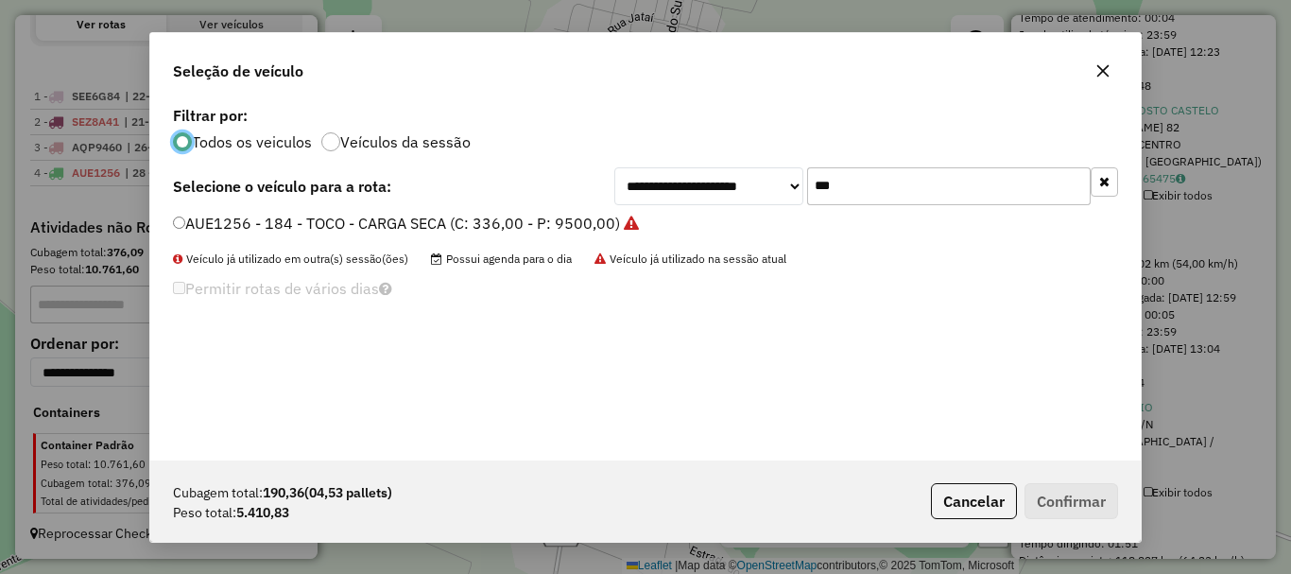
scroll to position [10, 6]
drag, startPoint x: 858, startPoint y: 188, endPoint x: 769, endPoint y: 173, distance: 90.1
click at [772, 174] on div "**********" at bounding box center [866, 186] width 504 height 38
click at [856, 192] on input "***" at bounding box center [949, 186] width 284 height 38
click at [876, 183] on input "***" at bounding box center [949, 186] width 284 height 38
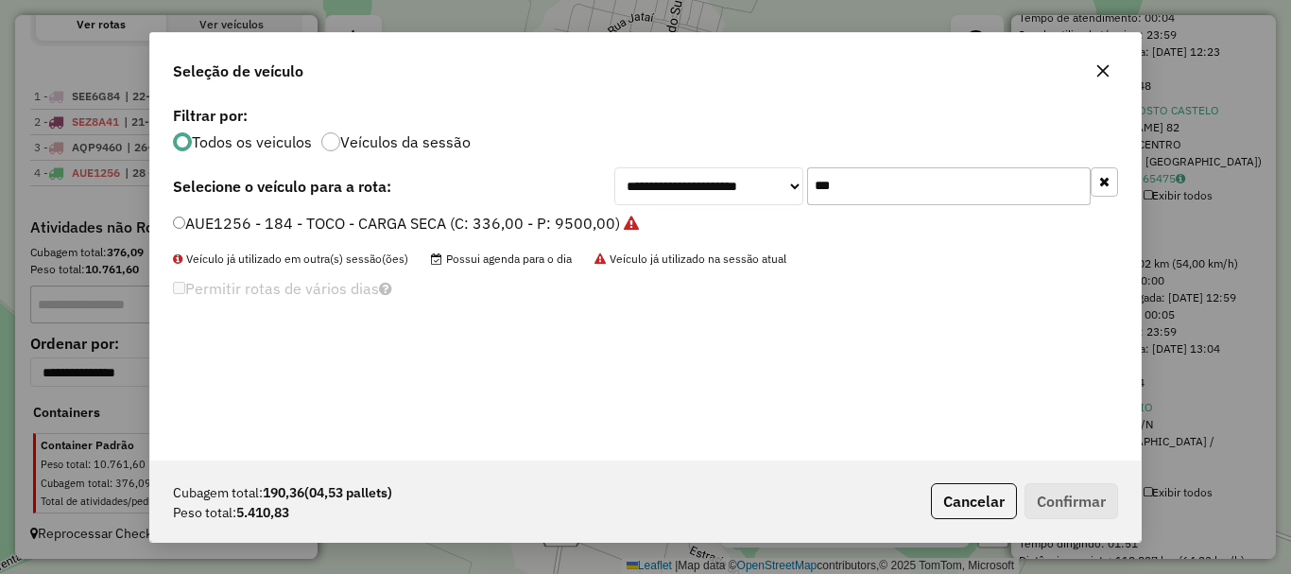
drag, startPoint x: 870, startPoint y: 183, endPoint x: 759, endPoint y: 175, distance: 111.8
click at [759, 175] on div "**********" at bounding box center [866, 186] width 504 height 38
type input "***"
click at [517, 224] on label "SEE6G83 - 208 - TOCO - CARGA SECA (C: 336,00 - P: 9500,00)" at bounding box center [395, 223] width 445 height 23
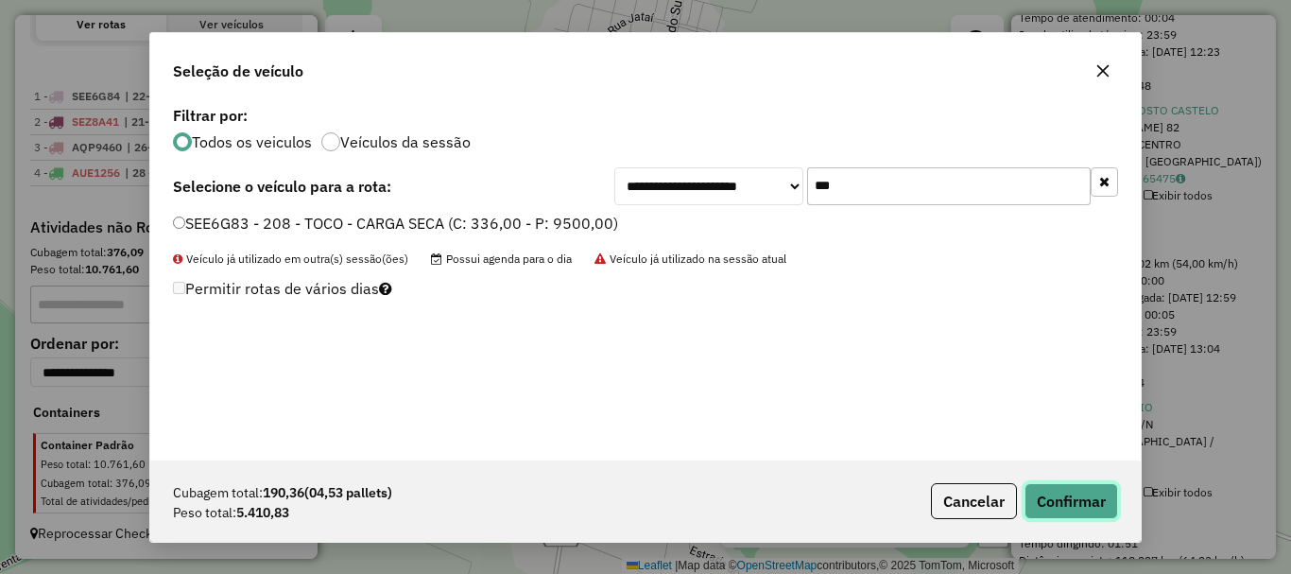
click at [1059, 503] on button "Confirmar" at bounding box center [1071, 501] width 94 height 36
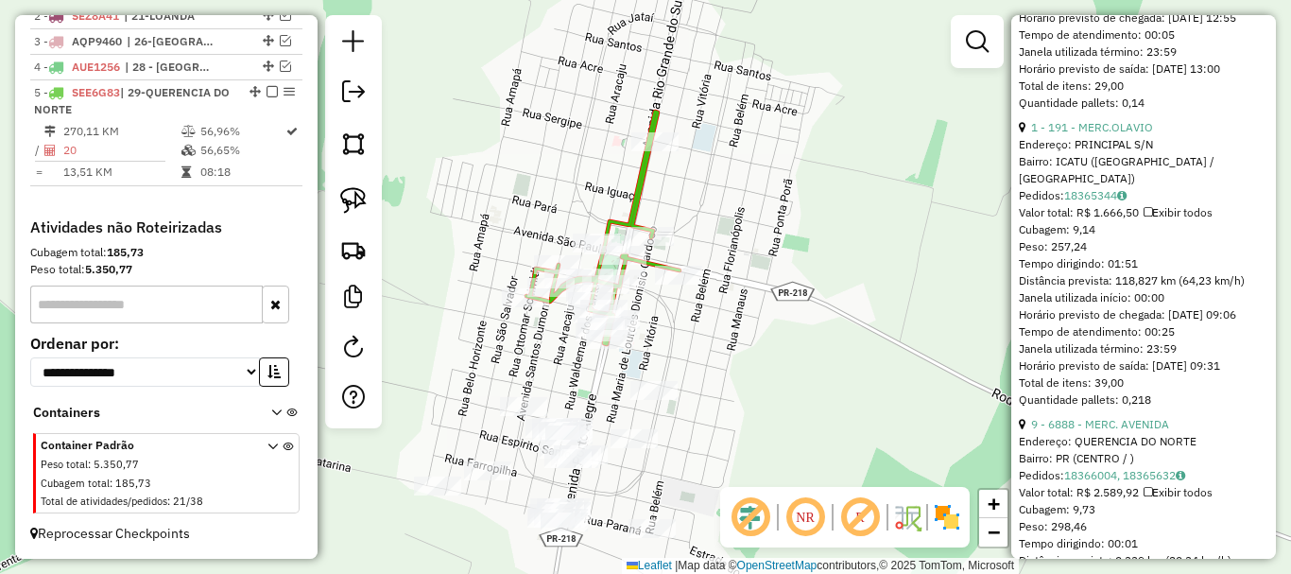
scroll to position [792, 0]
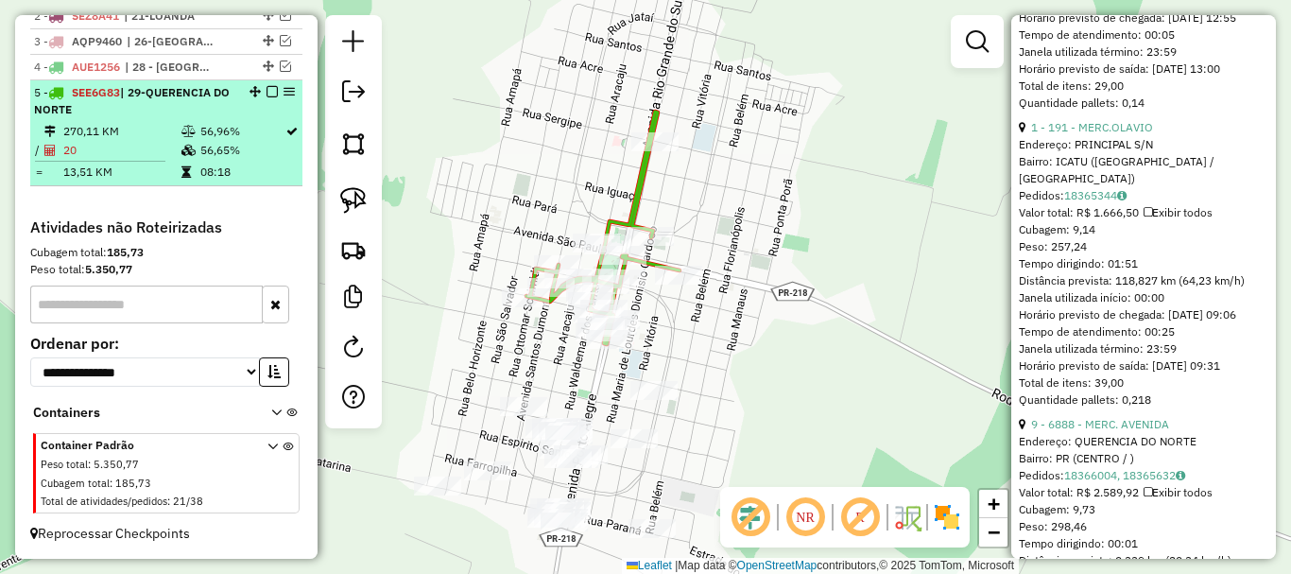
click at [172, 128] on td "270,11 KM" at bounding box center [121, 131] width 118 height 19
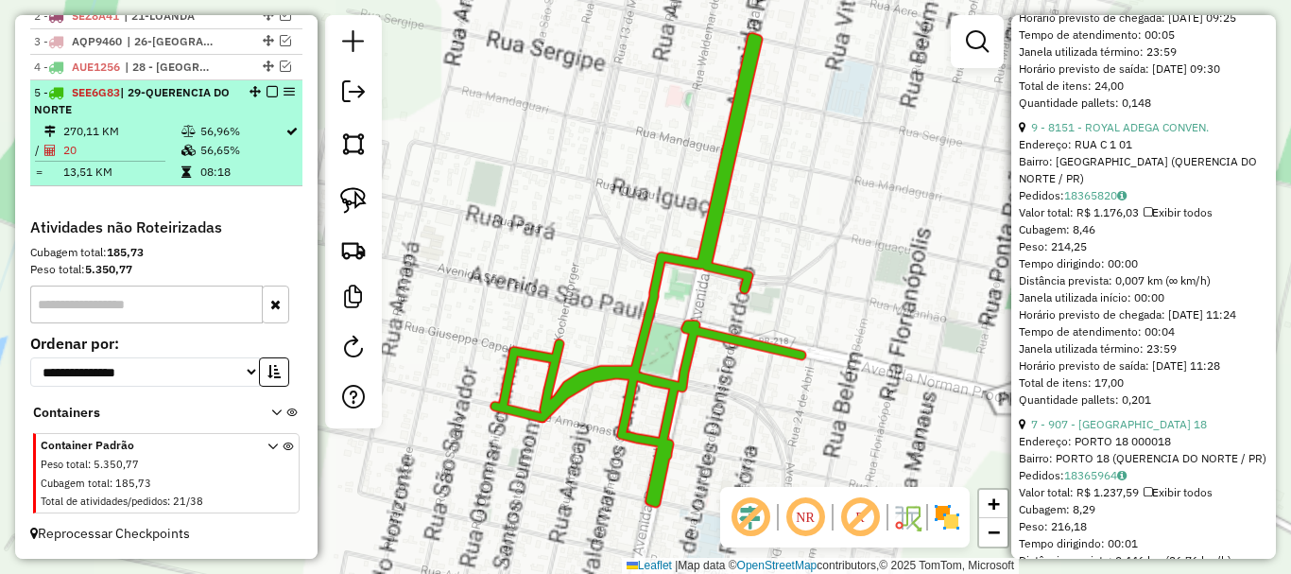
scroll to position [3669, 0]
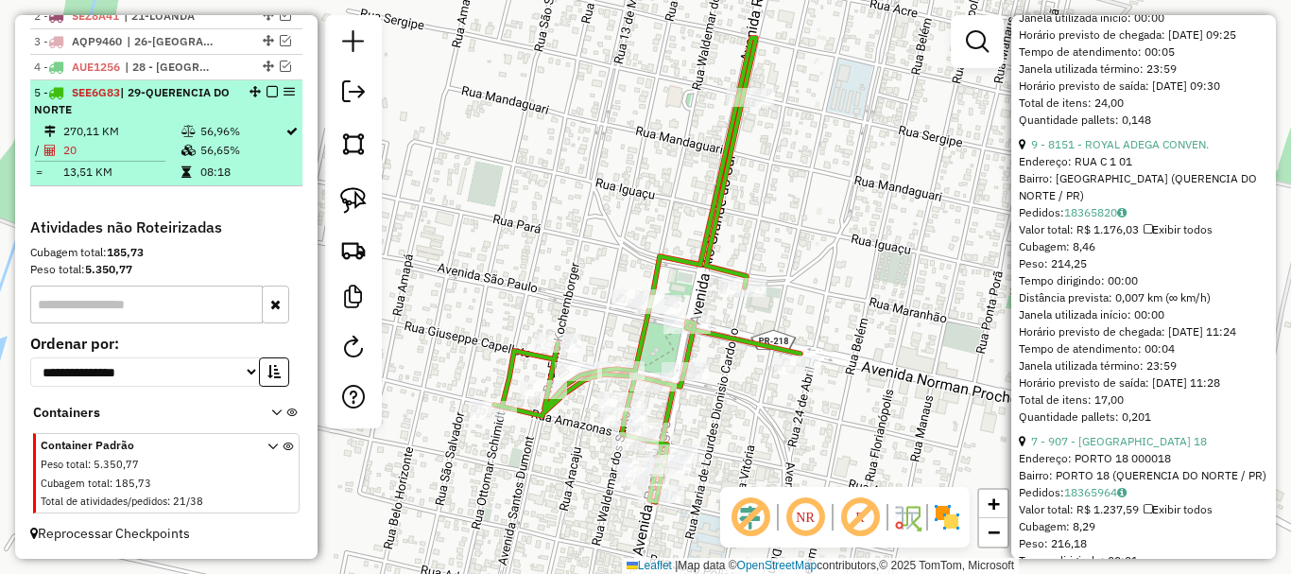
click at [140, 159] on td "20" at bounding box center [121, 150] width 118 height 19
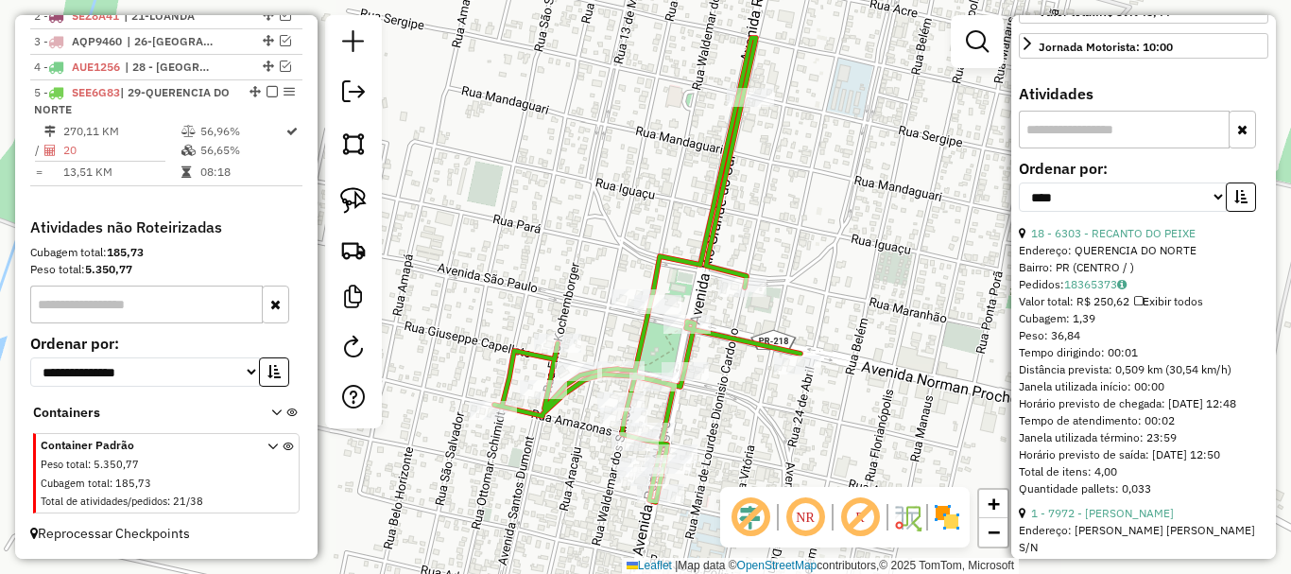
scroll to position [662, 0]
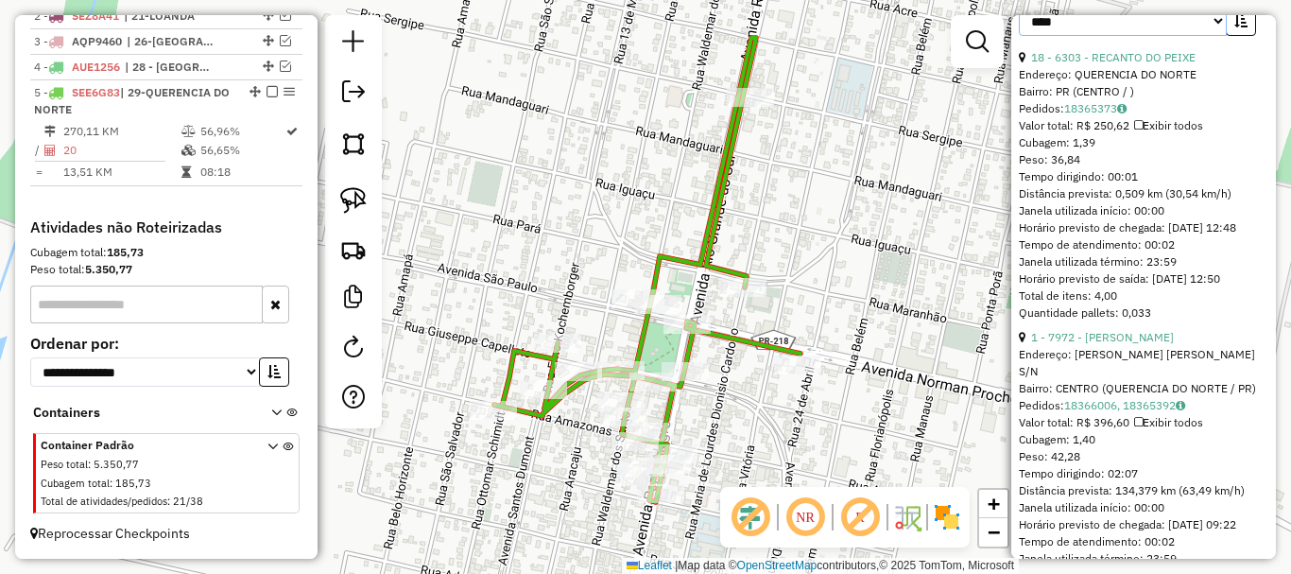
click at [1114, 36] on select "**********" at bounding box center [1123, 21] width 208 height 29
click at [1019, 36] on select "**********" at bounding box center [1123, 21] width 208 height 29
click at [1247, 36] on button "button" at bounding box center [1241, 21] width 30 height 29
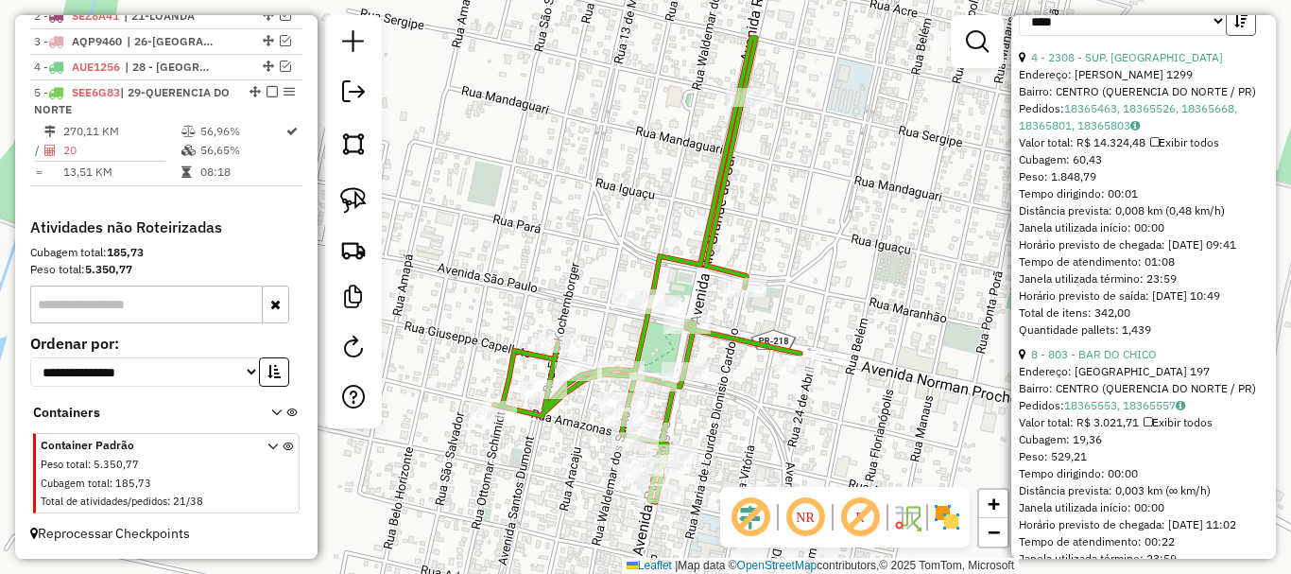
click at [1247, 36] on button "button" at bounding box center [1241, 21] width 30 height 29
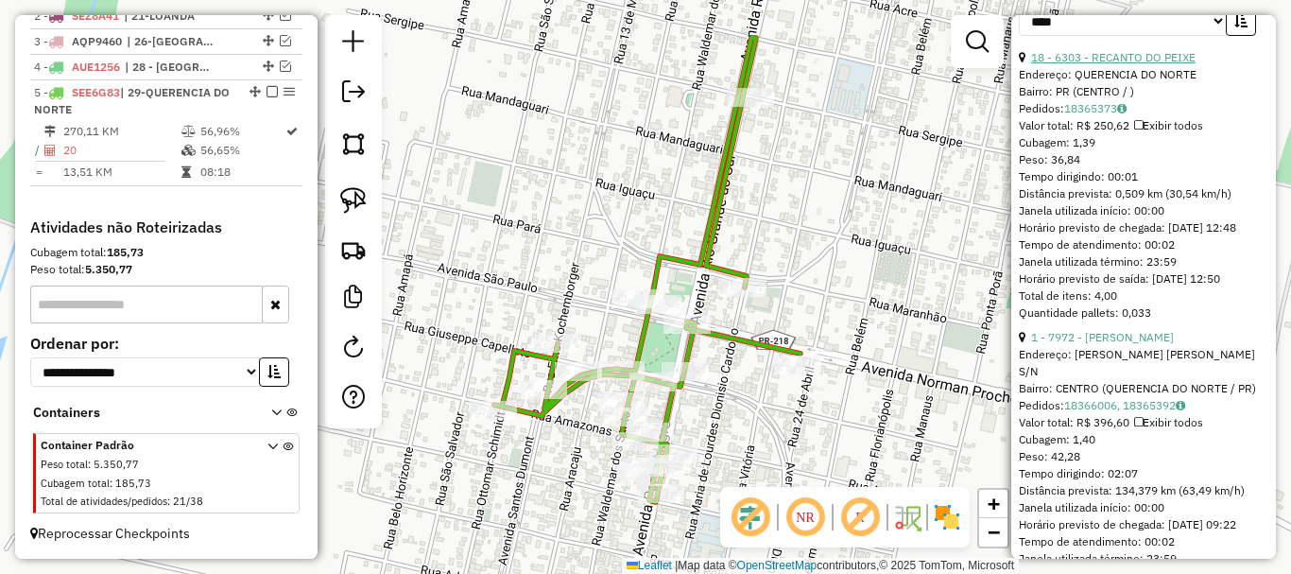
click at [1123, 64] on link "18 - 6303 - RECANTO DO PEIXE" at bounding box center [1113, 57] width 164 height 14
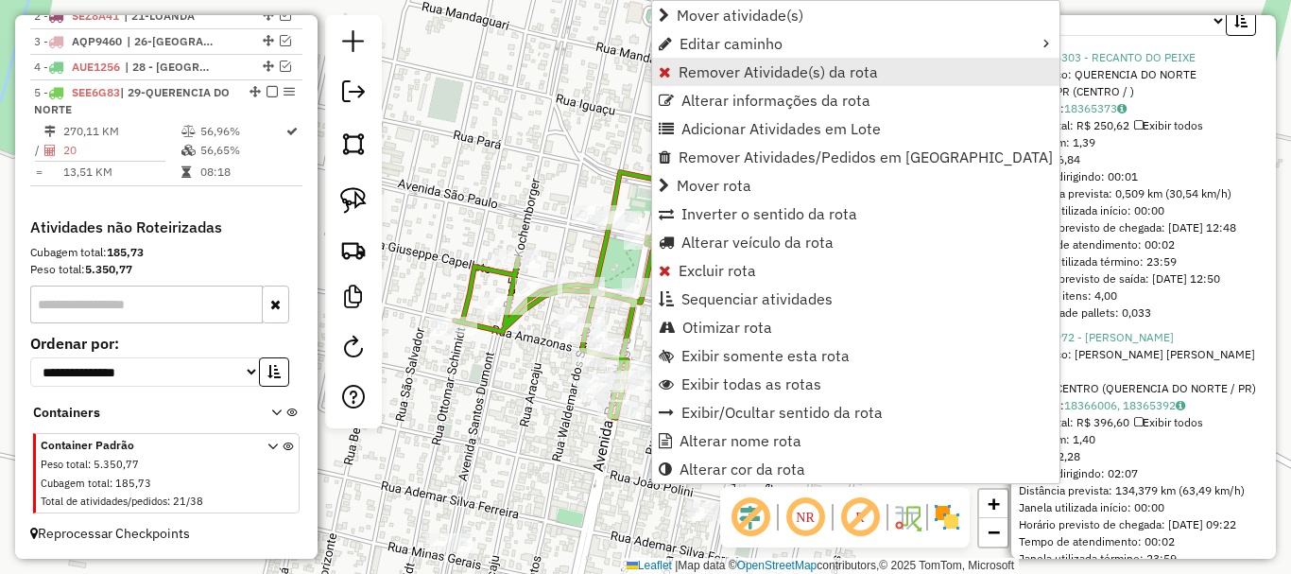
click at [723, 74] on span "Remover Atividade(s) da rota" at bounding box center [778, 71] width 199 height 15
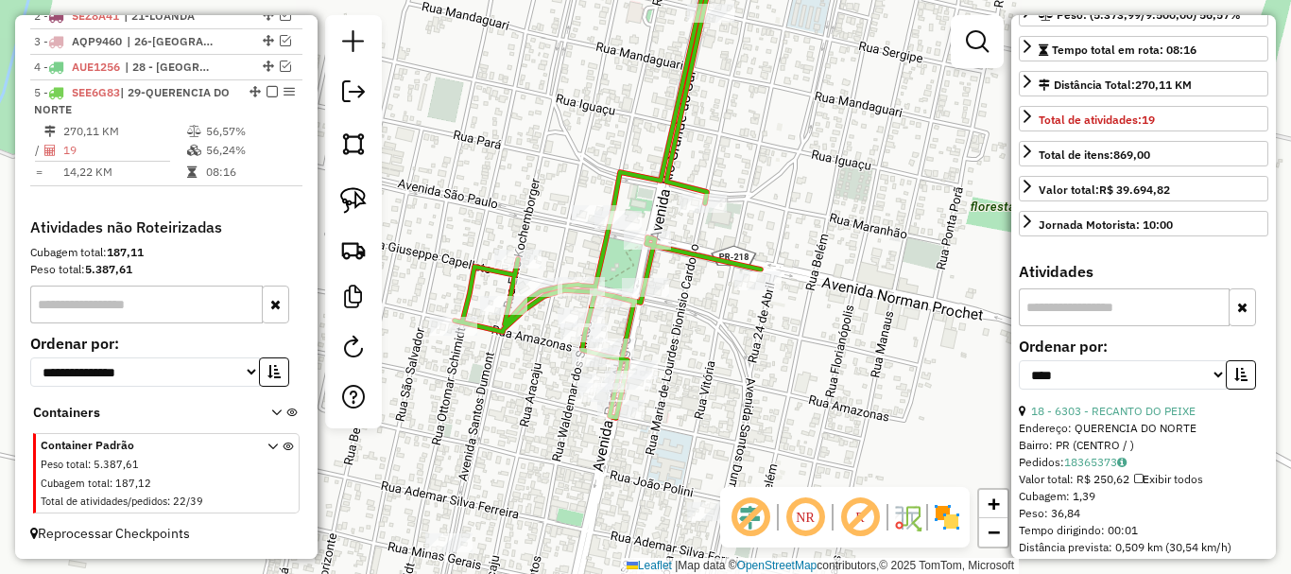
scroll to position [567, 0]
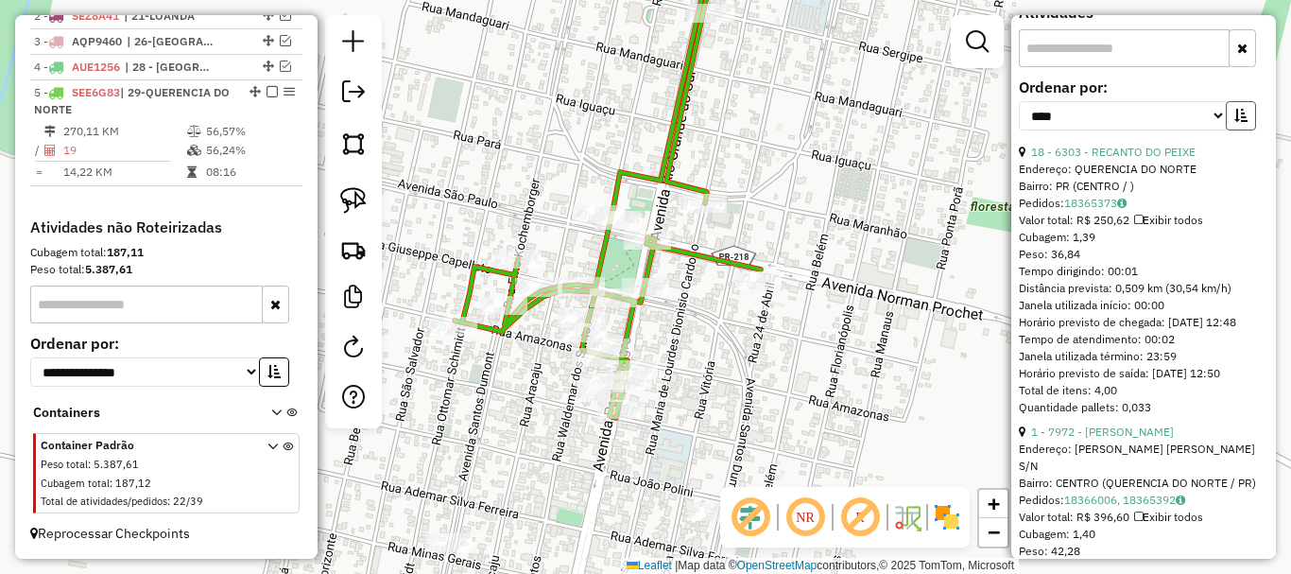
click at [1241, 122] on icon "button" at bounding box center [1240, 115] width 13 height 13
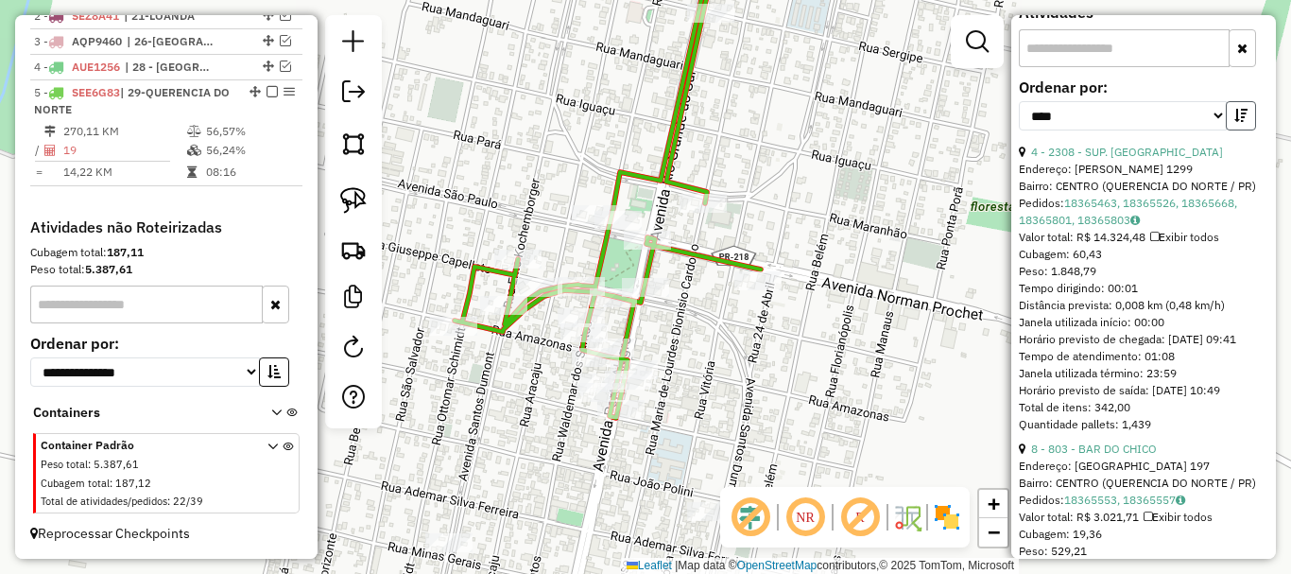
click at [1240, 122] on icon "button" at bounding box center [1240, 115] width 13 height 13
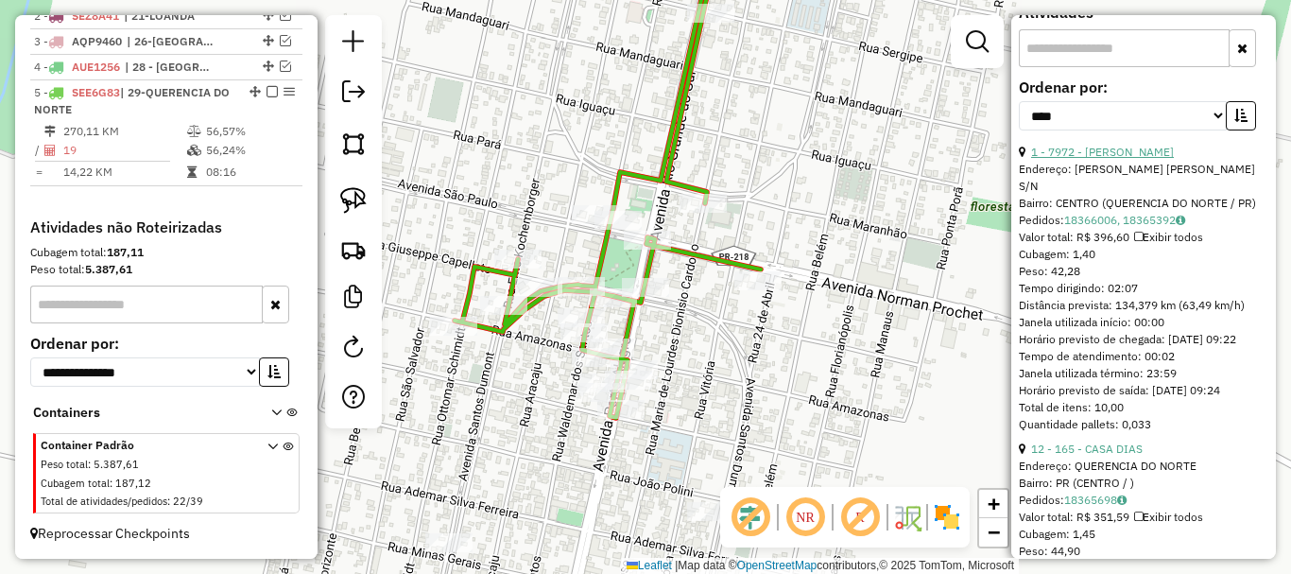
click at [1118, 159] on link "1 - 7972 - [PERSON_NAME]" at bounding box center [1102, 152] width 143 height 14
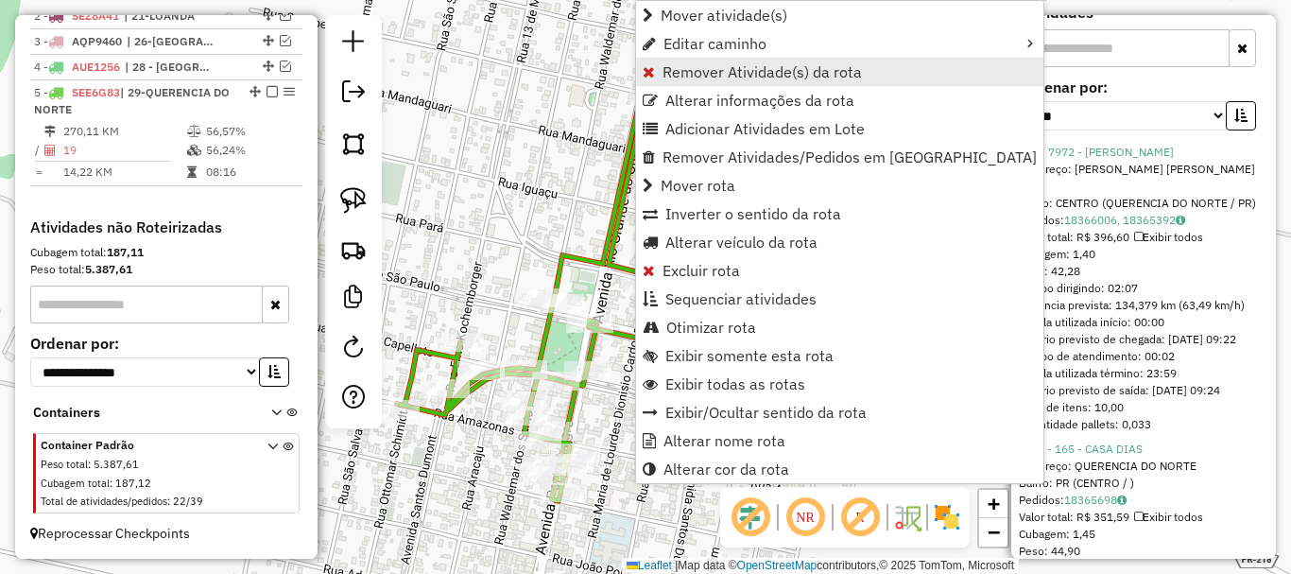
click at [718, 72] on span "Remover Atividade(s) da rota" at bounding box center [761, 71] width 199 height 15
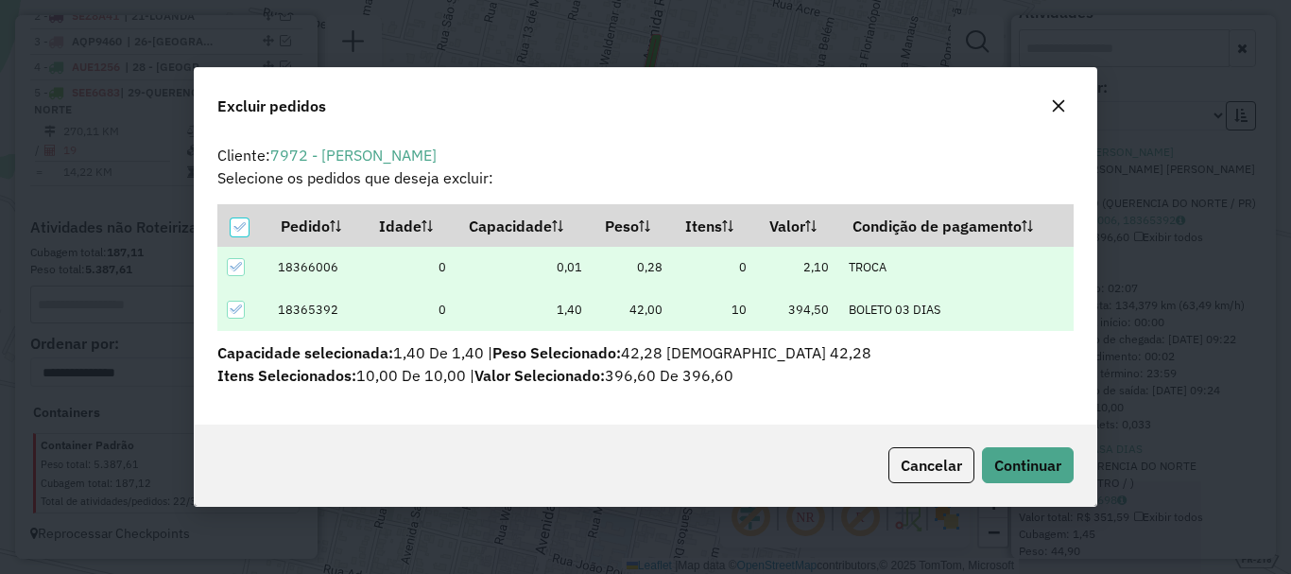
scroll to position [0, 0]
click at [1006, 454] on button "Continuar" at bounding box center [1028, 465] width 92 height 36
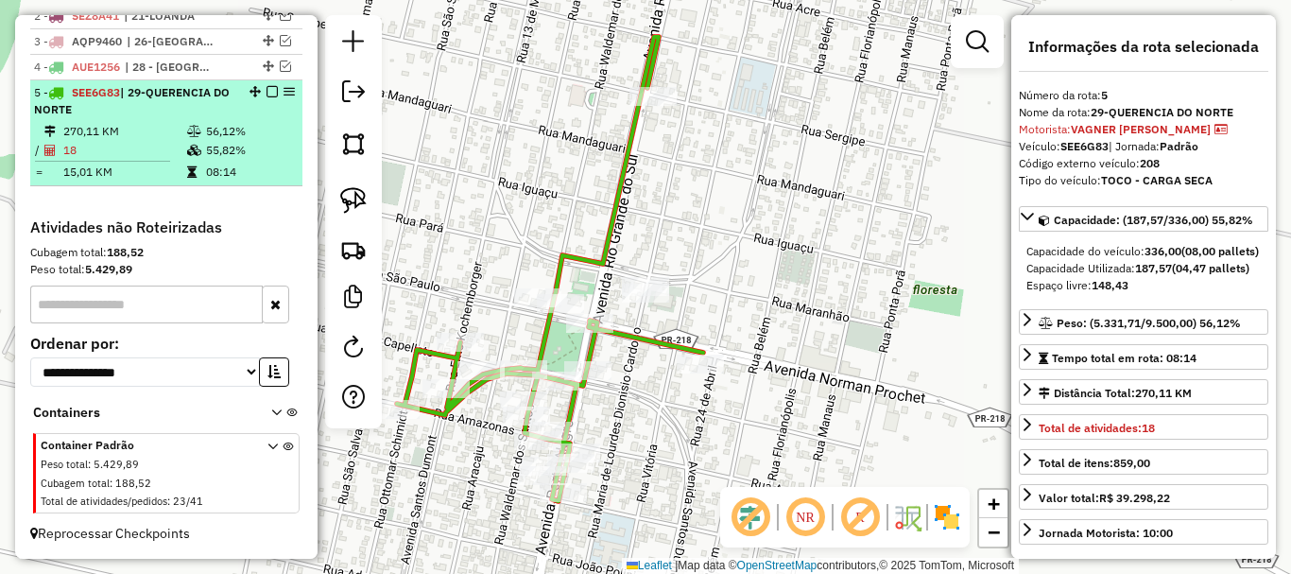
click at [266, 94] on em at bounding box center [271, 91] width 11 height 11
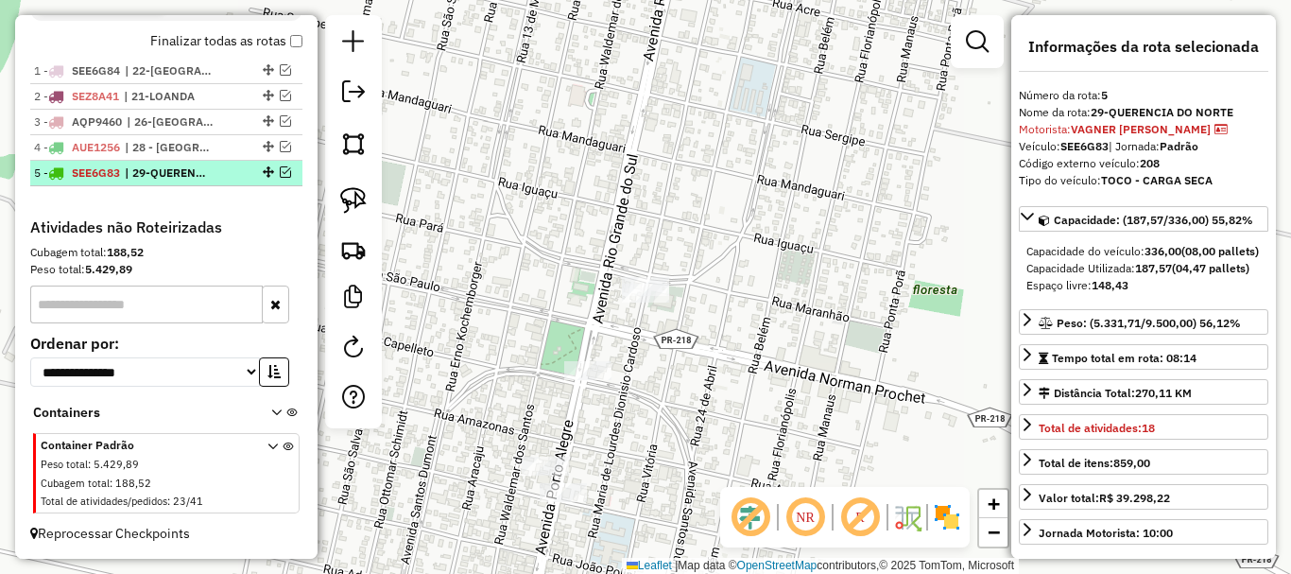
scroll to position [712, 0]
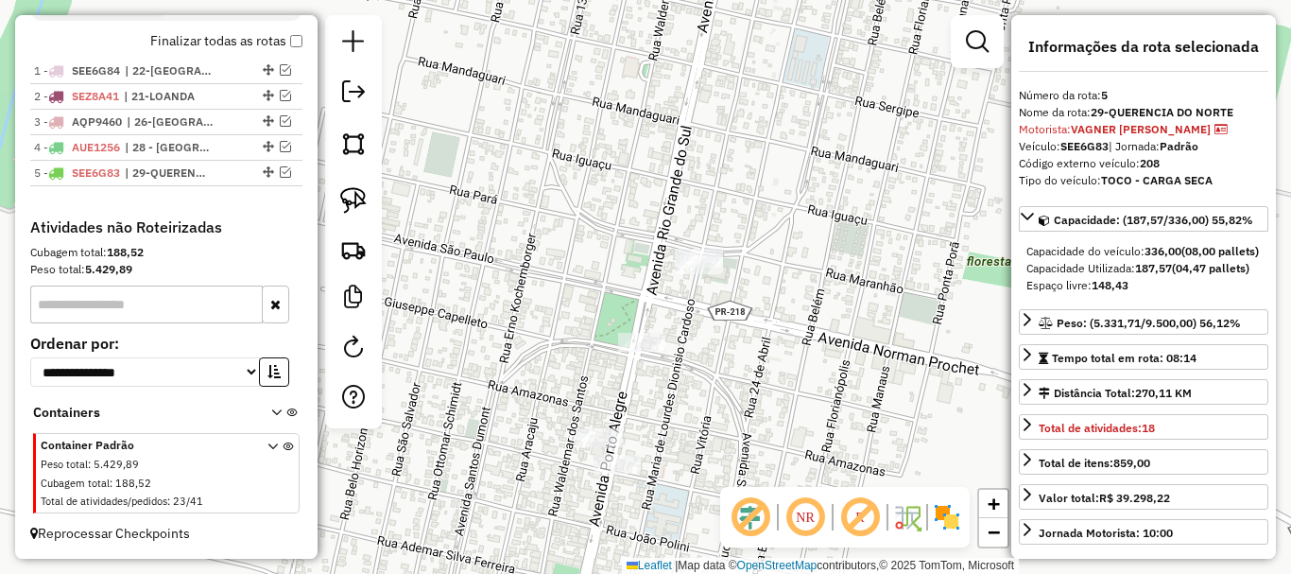
drag, startPoint x: 625, startPoint y: 215, endPoint x: 639, endPoint y: 210, distance: 15.3
click at [637, 211] on div "Janela de atendimento Grade de atendimento Capacidade Transportadoras Veículos …" at bounding box center [645, 287] width 1291 height 574
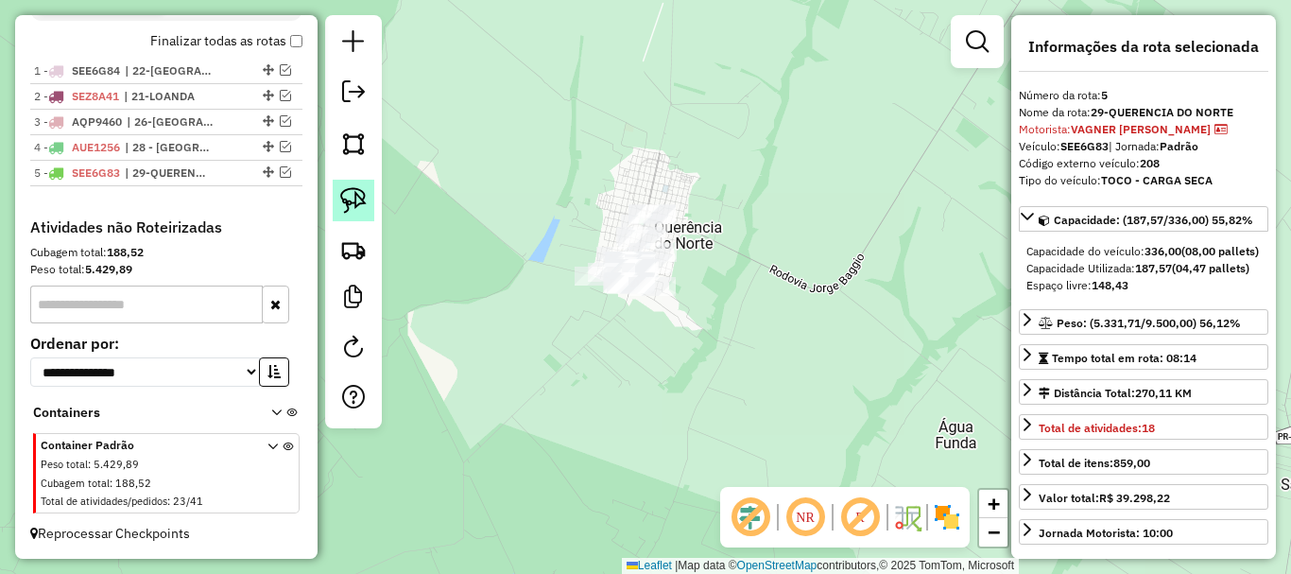
click at [348, 208] on img at bounding box center [353, 200] width 26 height 26
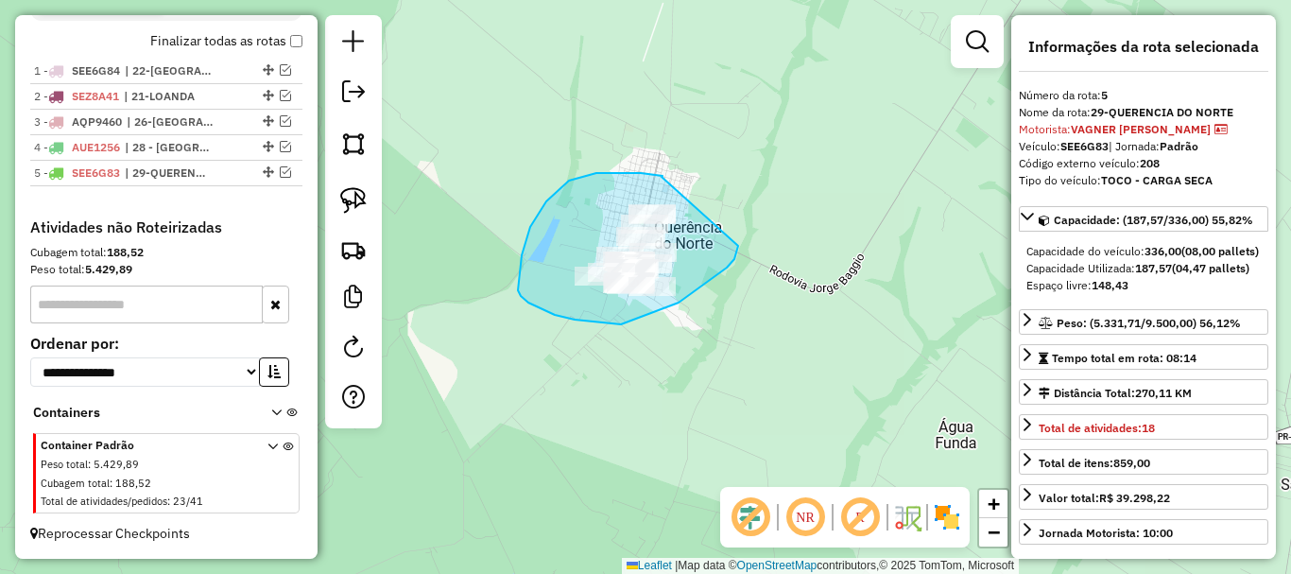
drag, startPoint x: 662, startPoint y: 177, endPoint x: 738, endPoint y: 246, distance: 103.0
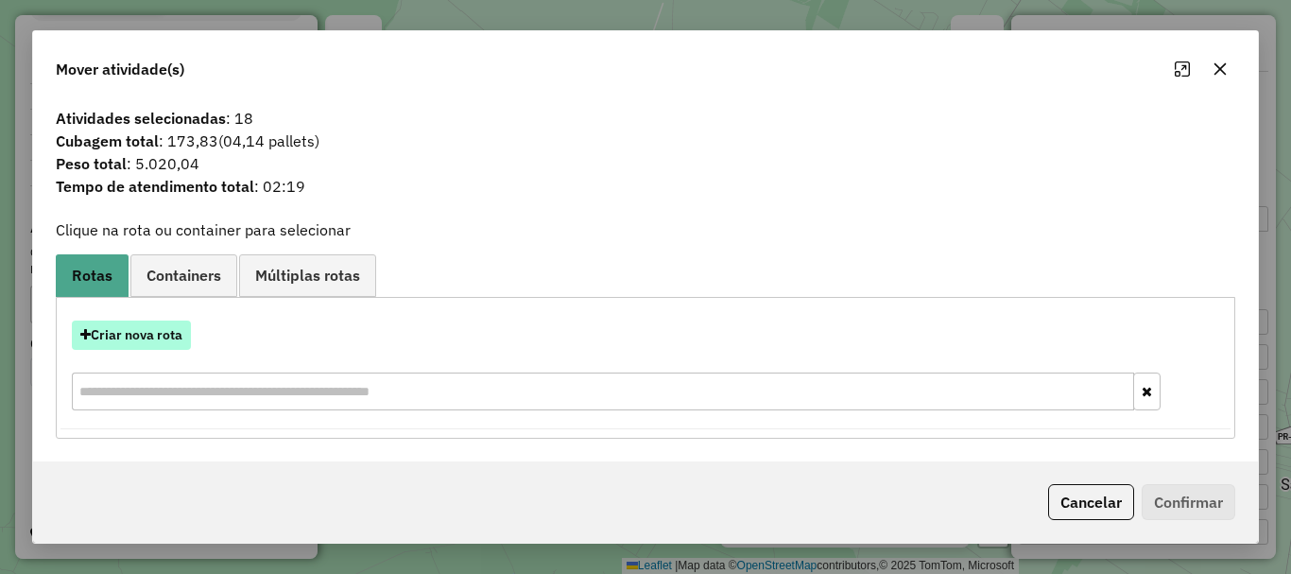
click at [172, 340] on button "Criar nova rota" at bounding box center [131, 334] width 119 height 29
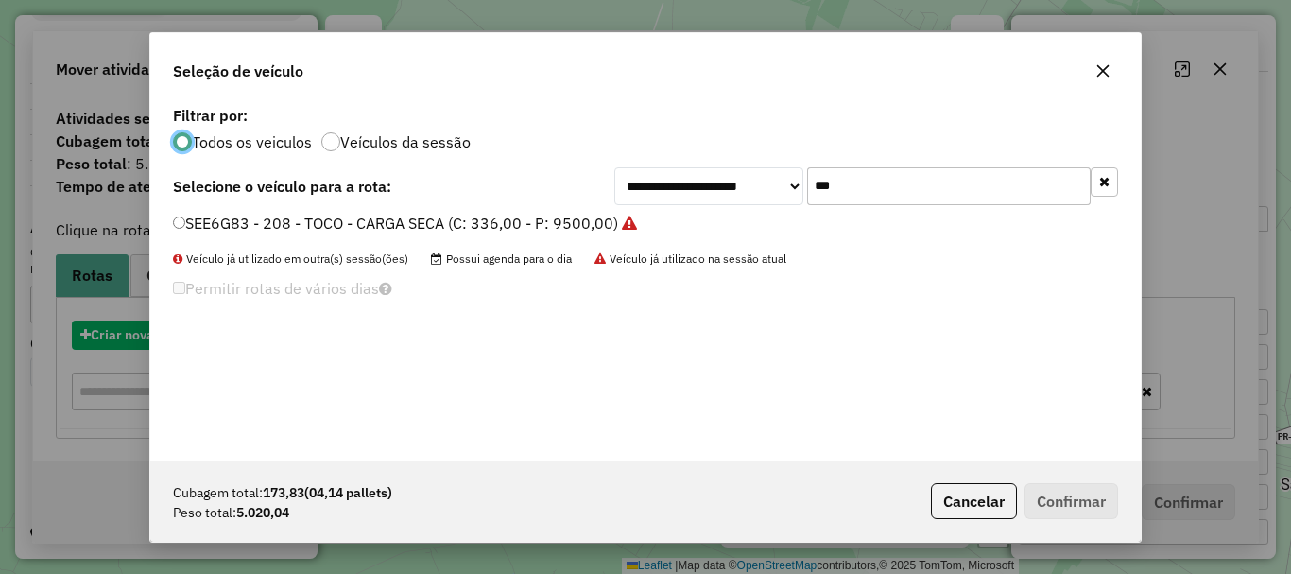
scroll to position [10, 6]
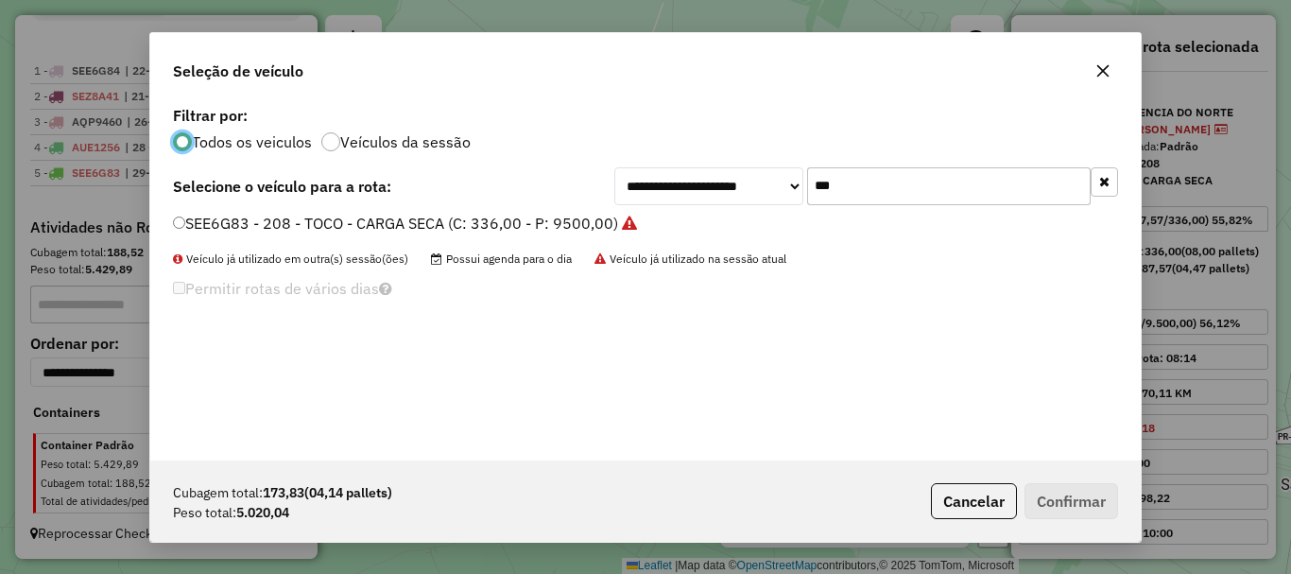
drag, startPoint x: 841, startPoint y: 193, endPoint x: 724, endPoint y: 155, distance: 123.1
click at [724, 155] on div "**********" at bounding box center [645, 280] width 990 height 359
type input "***"
click at [560, 218] on label "SEP9E98 - 212 - TOCO - CARGA SECA (C: 336,00 - P: 9500,00)" at bounding box center [395, 223] width 444 height 23
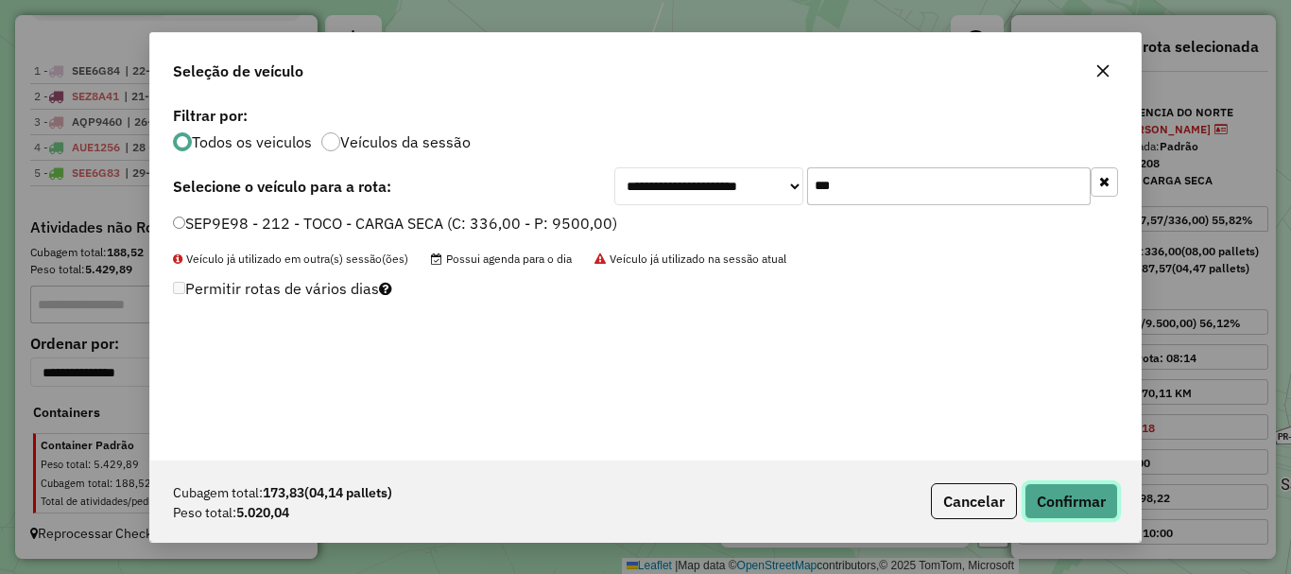
click at [1055, 504] on button "Confirmar" at bounding box center [1071, 501] width 94 height 36
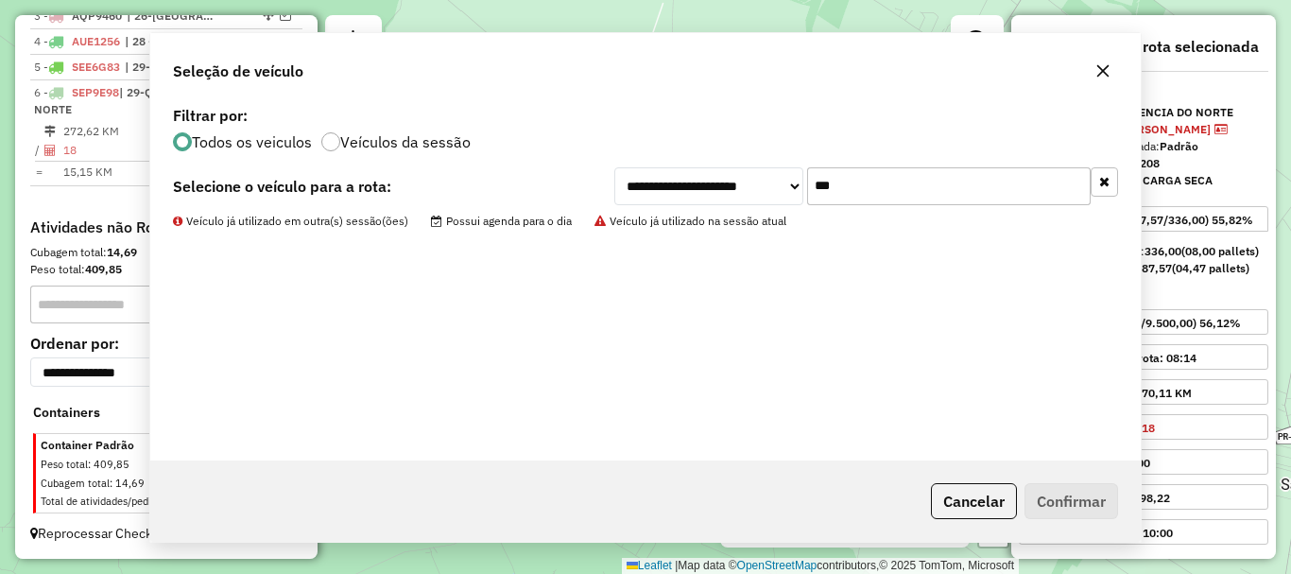
scroll to position [817, 0]
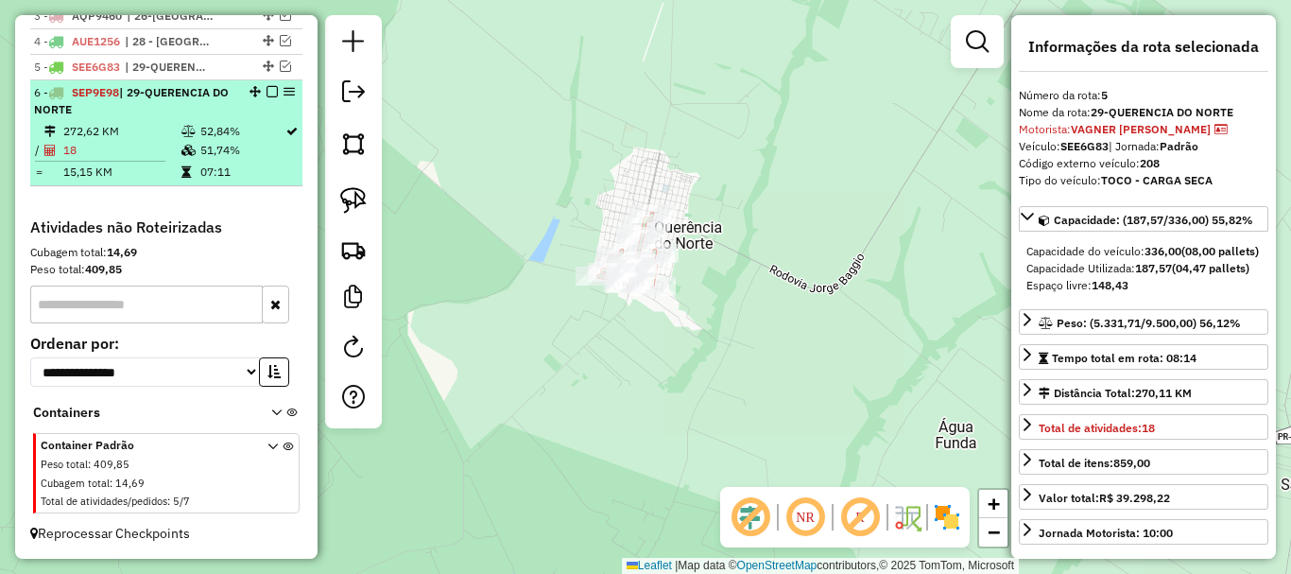
click at [267, 93] on em at bounding box center [271, 91] width 11 height 11
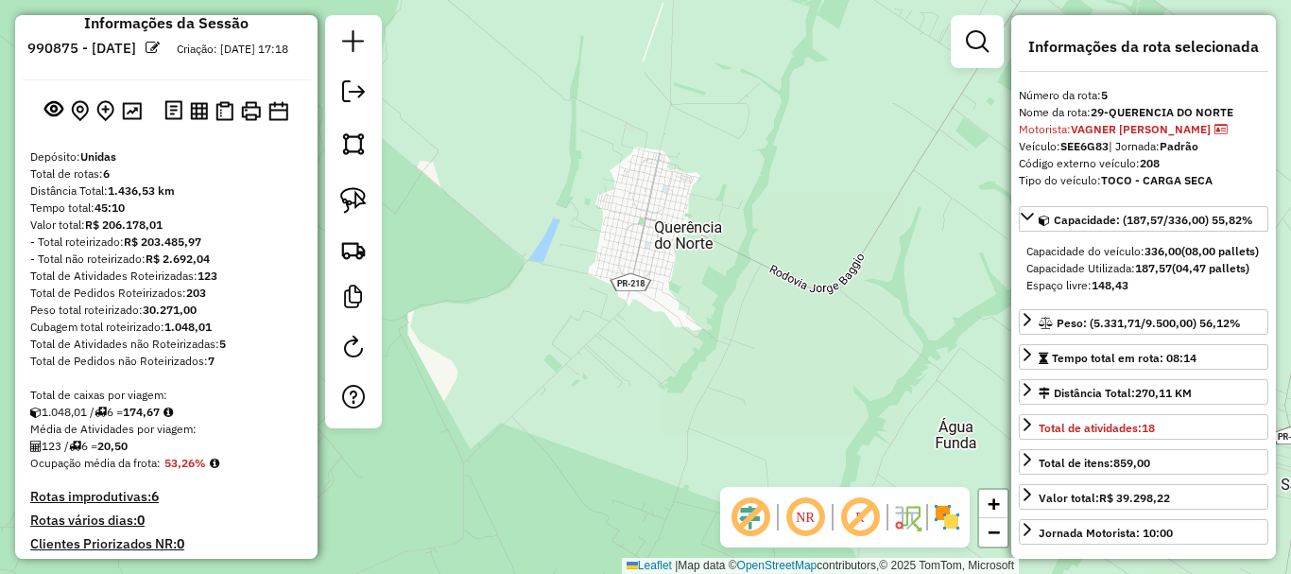
scroll to position [0, 0]
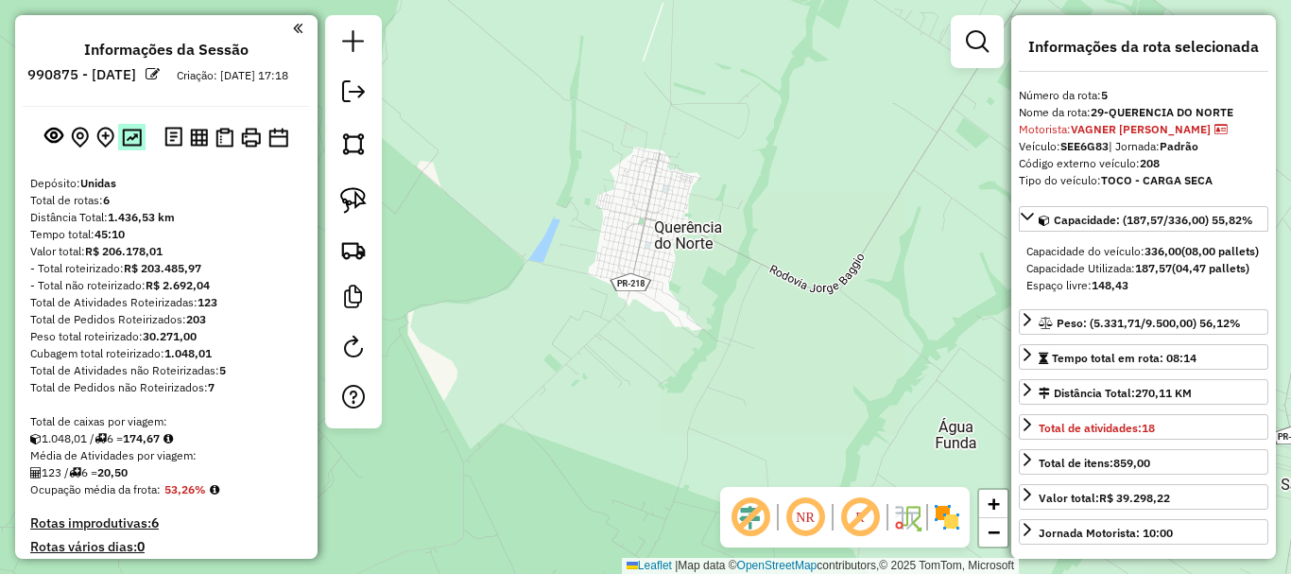
click at [130, 146] on img at bounding box center [132, 138] width 20 height 18
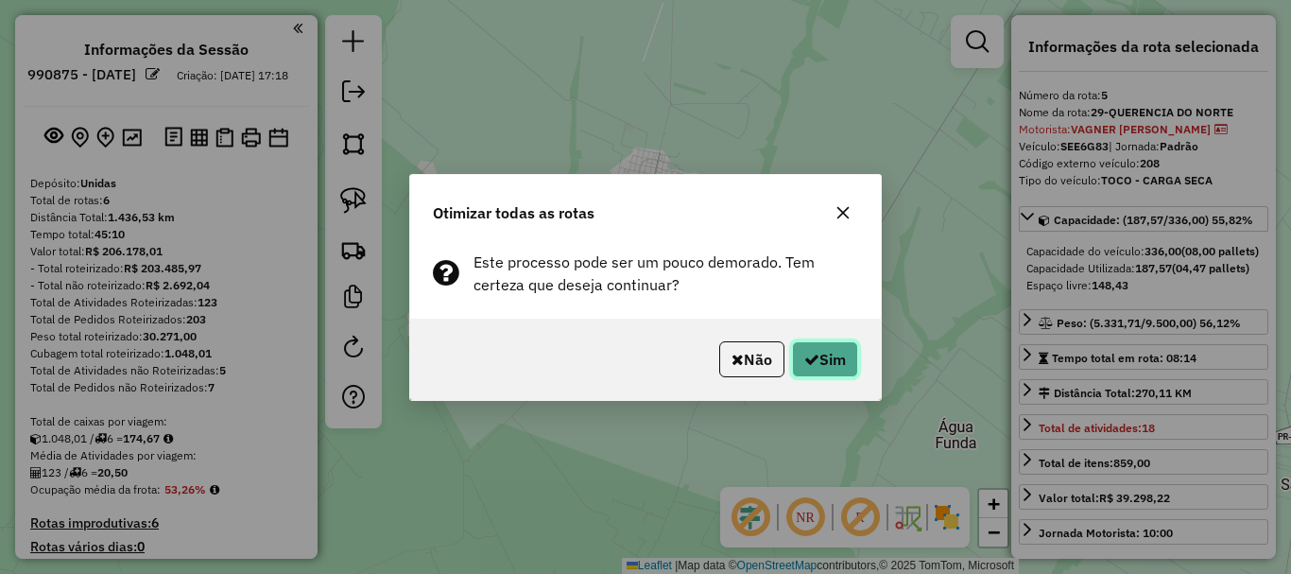
click at [820, 367] on button "Sim" at bounding box center [825, 359] width 66 height 36
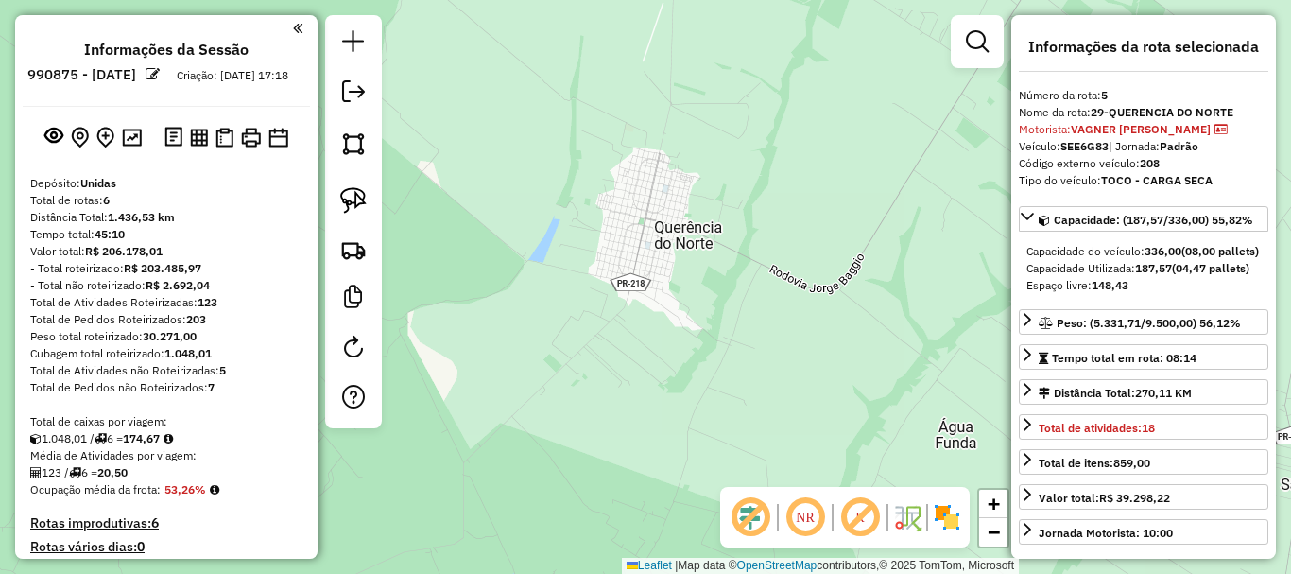
drag, startPoint x: 103, startPoint y: 220, endPoint x: 141, endPoint y: 266, distance: 59.8
click at [141, 266] on div "Depósito: Unidas Total de rotas: 6 Distância Total: 1.436,53 km Tempo total: 45…" at bounding box center [166, 557] width 287 height 764
click at [187, 243] on div "Tempo total: 45:10" at bounding box center [166, 234] width 272 height 17
click at [352, 89] on em at bounding box center [353, 91] width 23 height 23
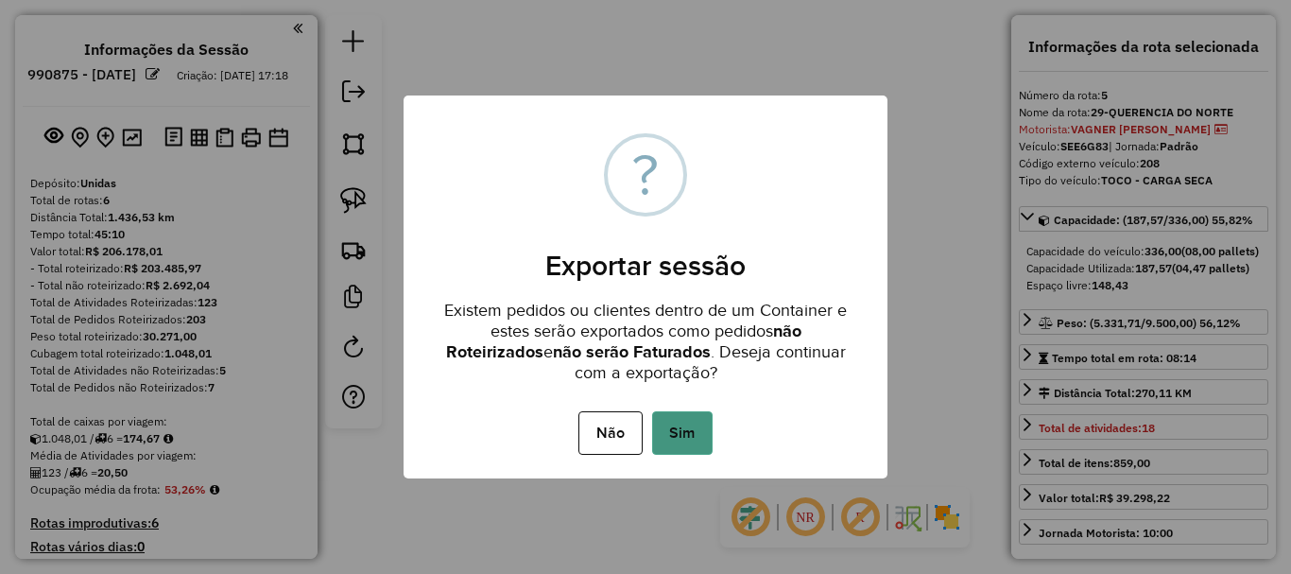
click at [675, 441] on button "Sim" at bounding box center [682, 432] width 60 height 43
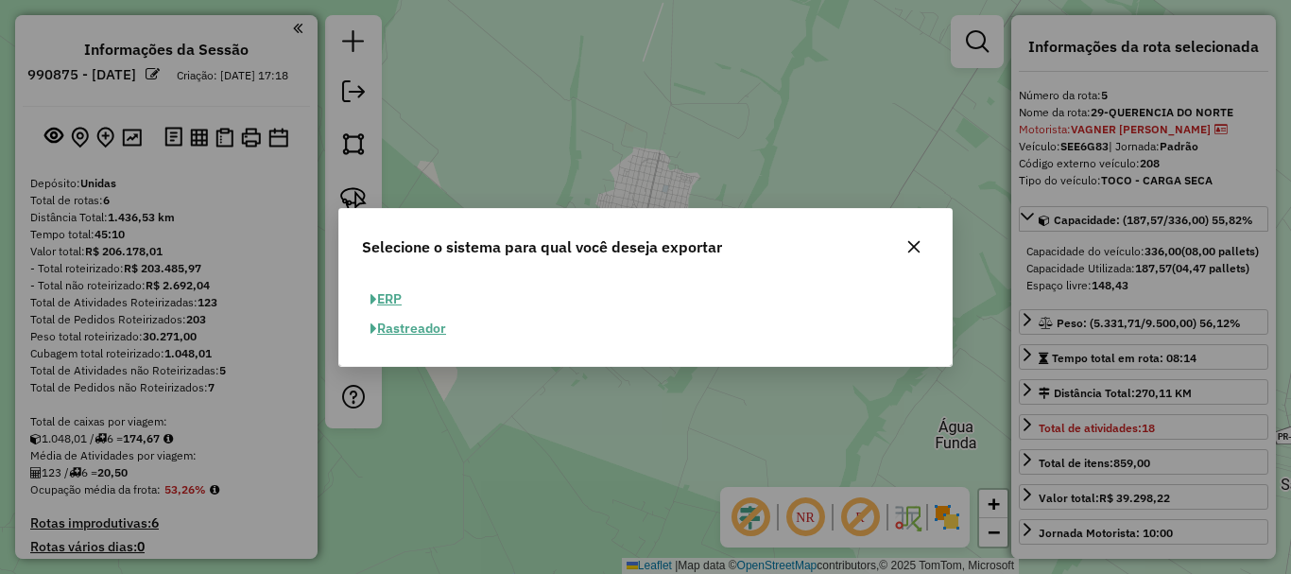
click at [390, 296] on button "ERP" at bounding box center [386, 298] width 48 height 29
select select "**"
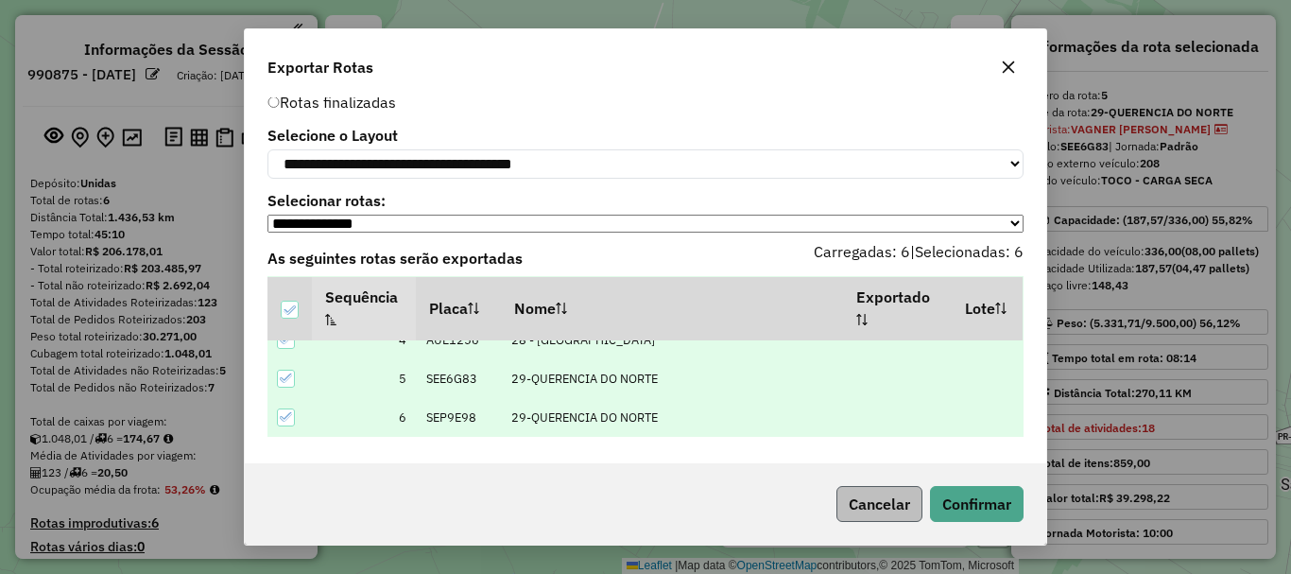
scroll to position [54, 0]
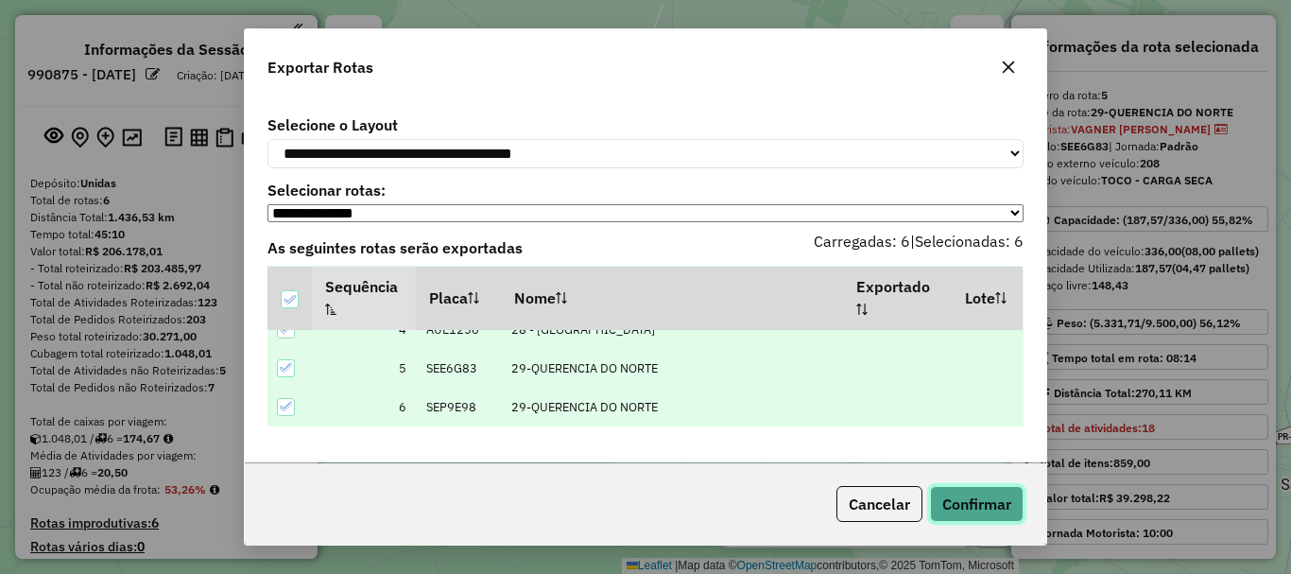
click at [966, 496] on button "Confirmar" at bounding box center [977, 504] width 94 height 36
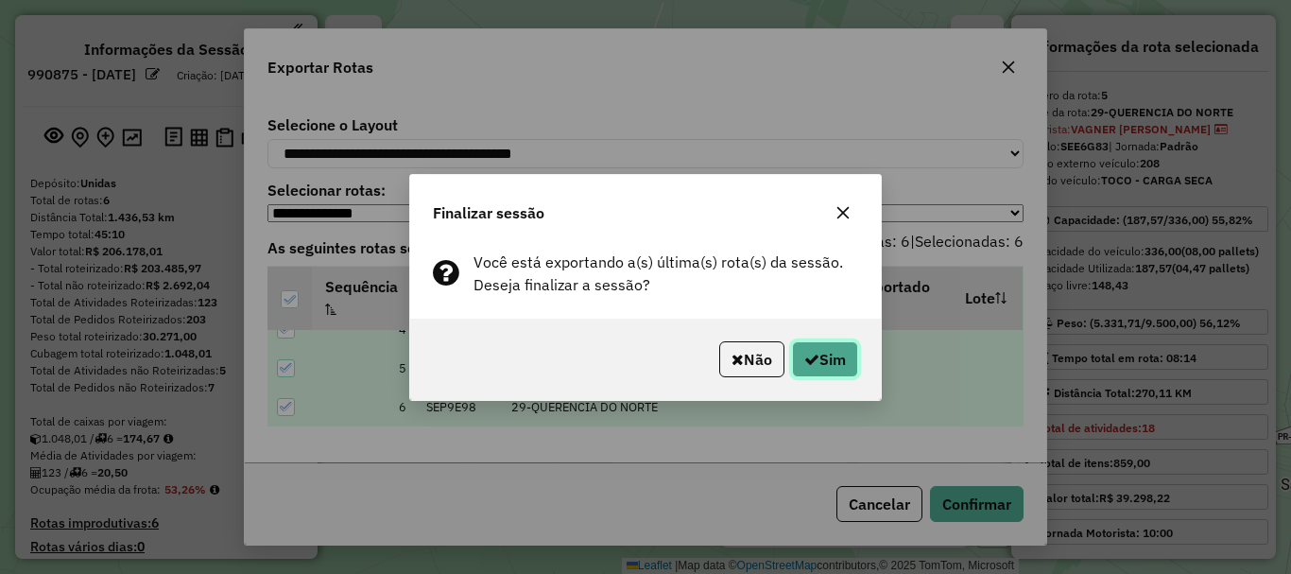
click at [804, 356] on icon "button" at bounding box center [811, 359] width 15 height 15
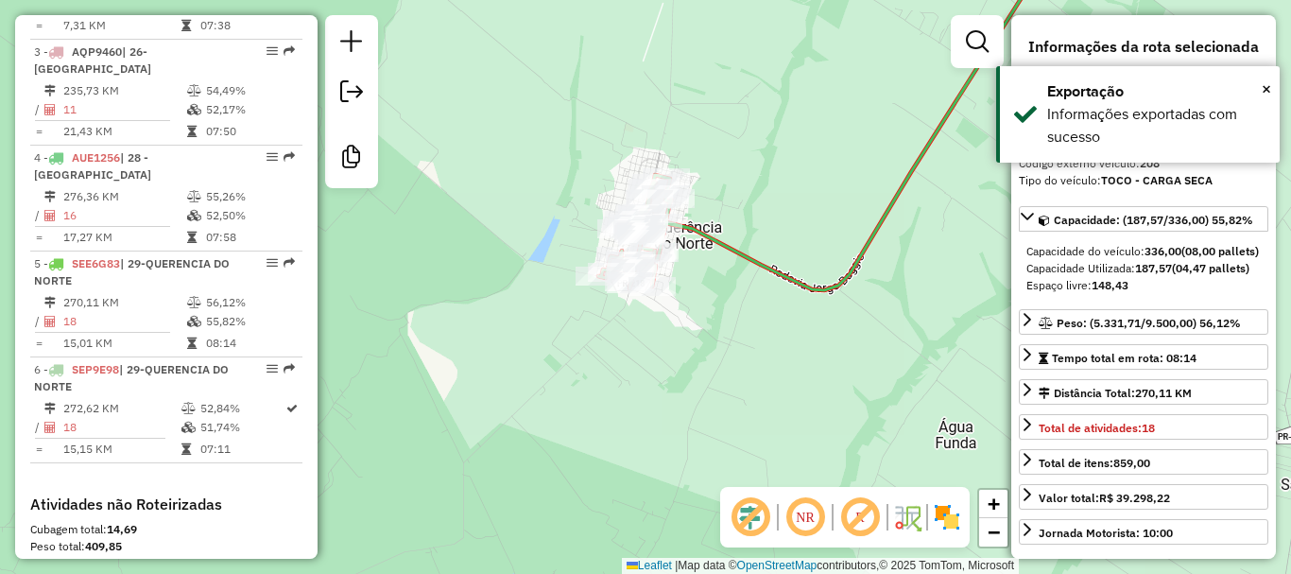
scroll to position [1173, 0]
